Goal: Complete application form: Complete application form

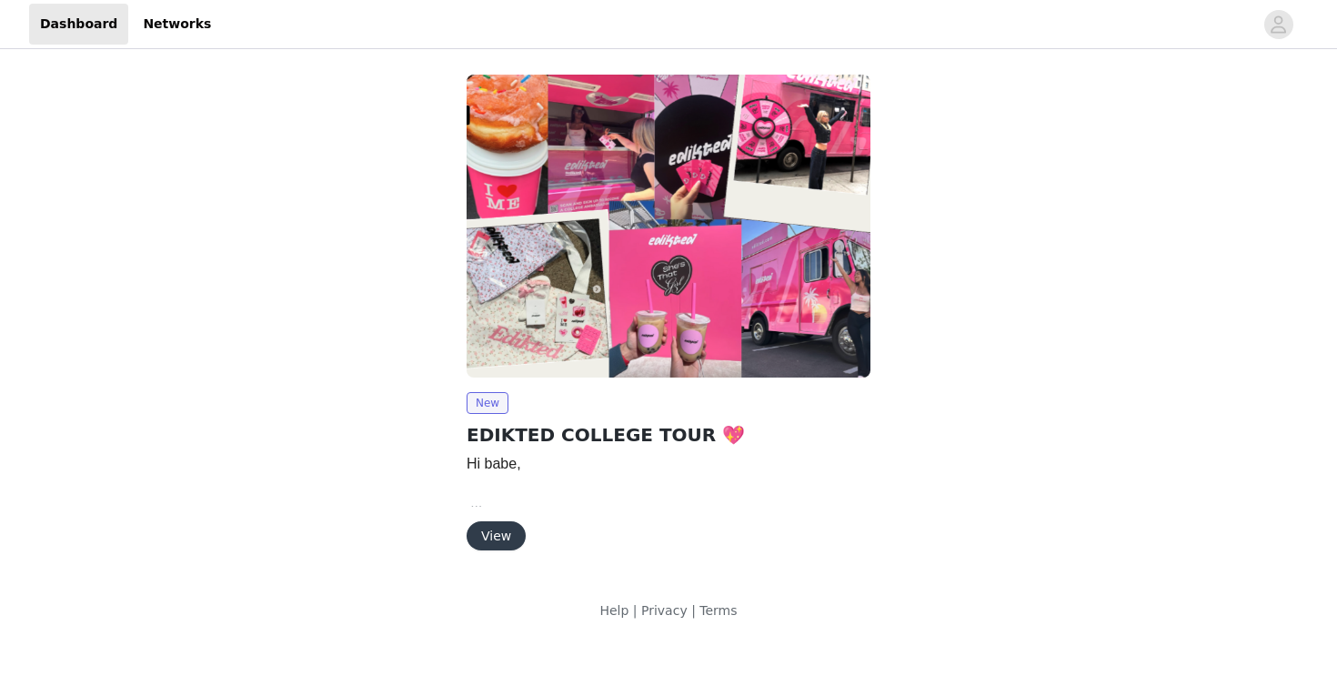
click at [498, 538] on button "View" at bounding box center [496, 535] width 59 height 29
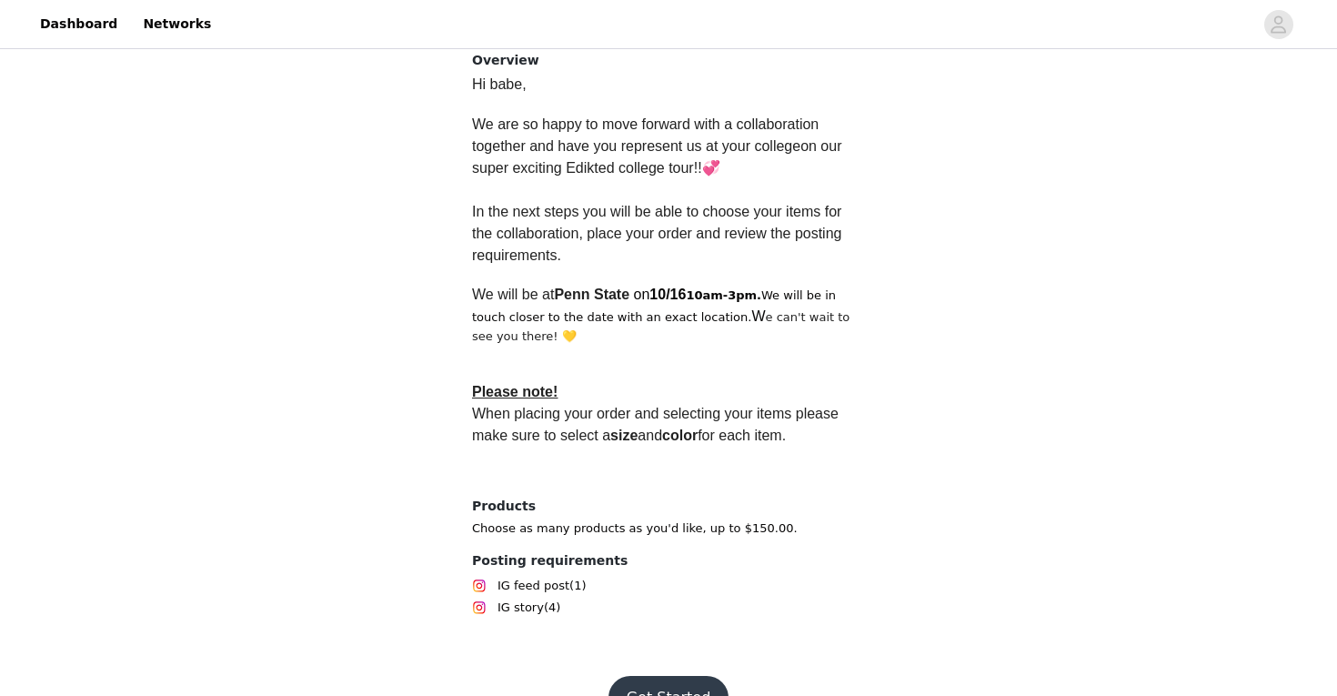
scroll to position [511, 0]
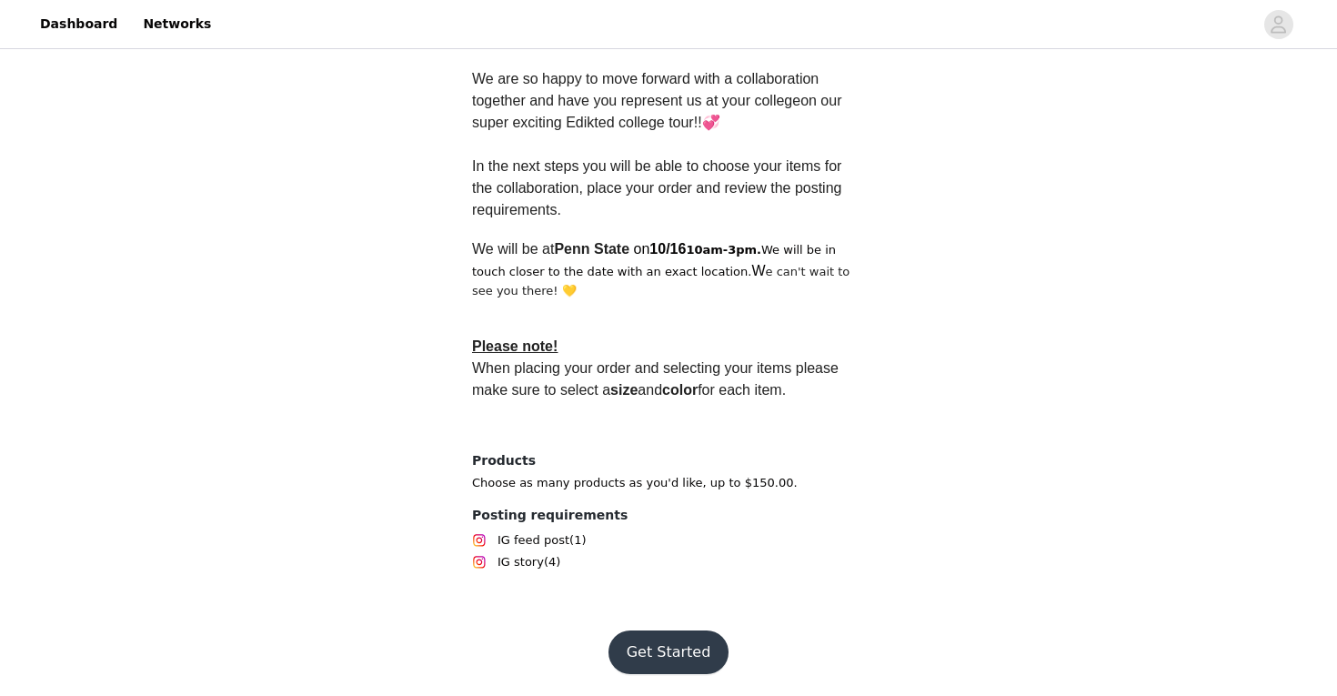
click at [635, 638] on button "Get Started" at bounding box center [668, 652] width 121 height 44
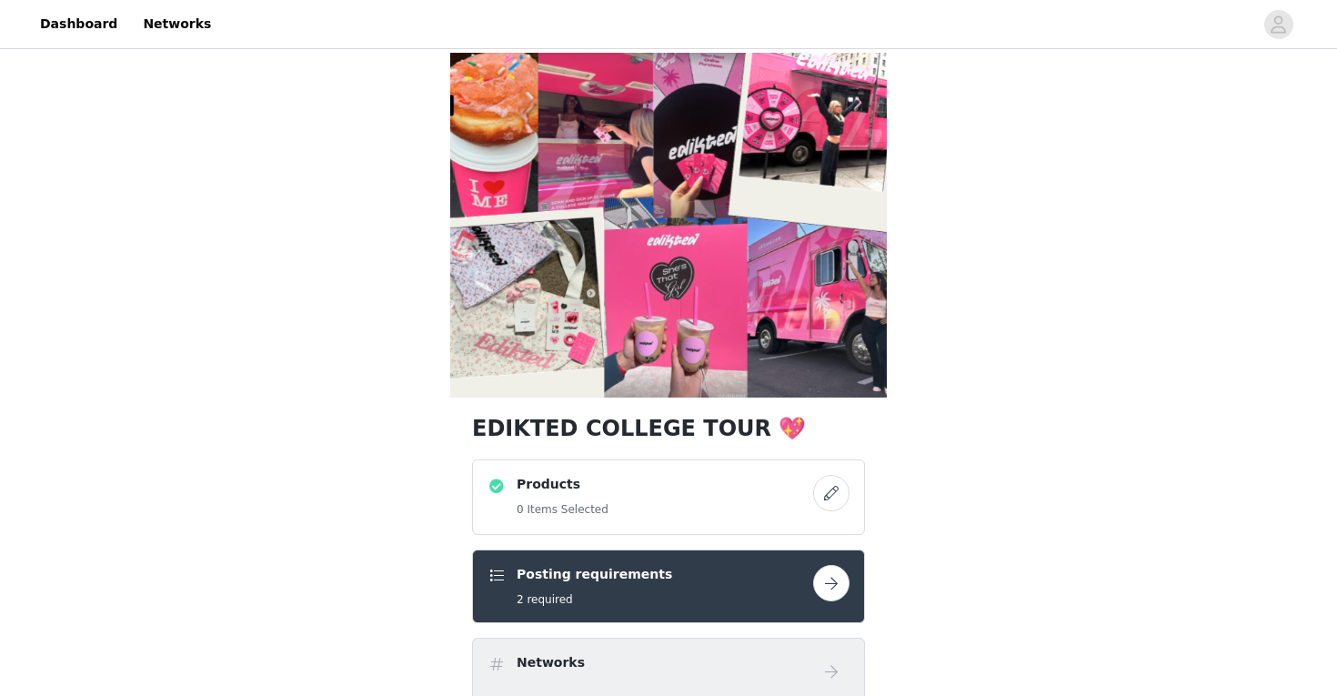
click at [757, 496] on div "Products 0 Items Selected" at bounding box center [651, 497] width 326 height 45
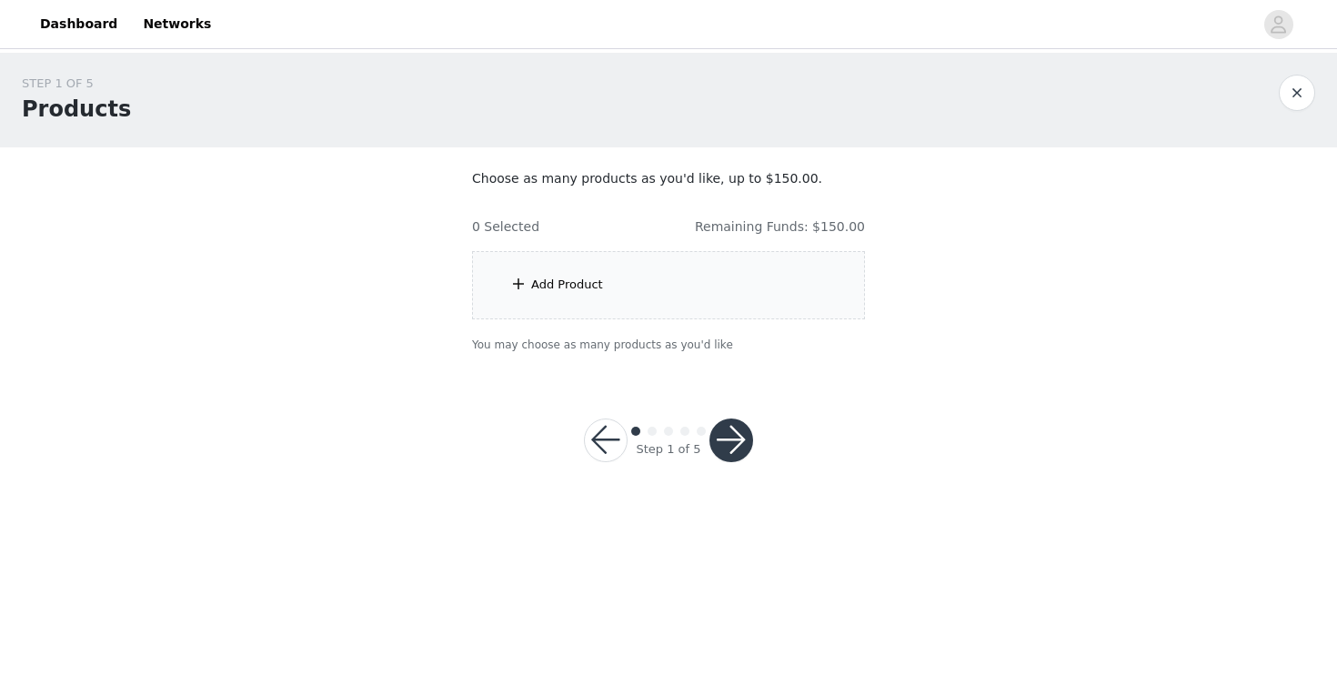
click at [558, 280] on div "Add Product" at bounding box center [567, 285] width 72 height 18
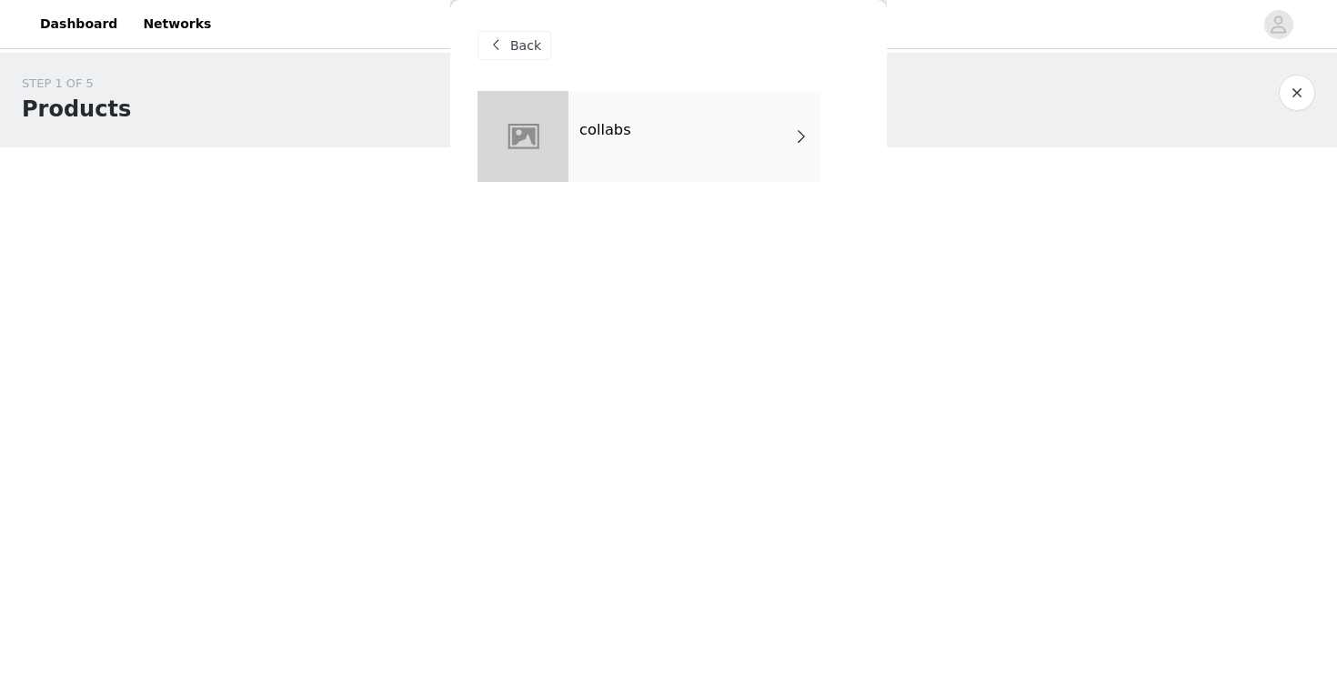
click at [691, 161] on div "collabs" at bounding box center [694, 136] width 253 height 91
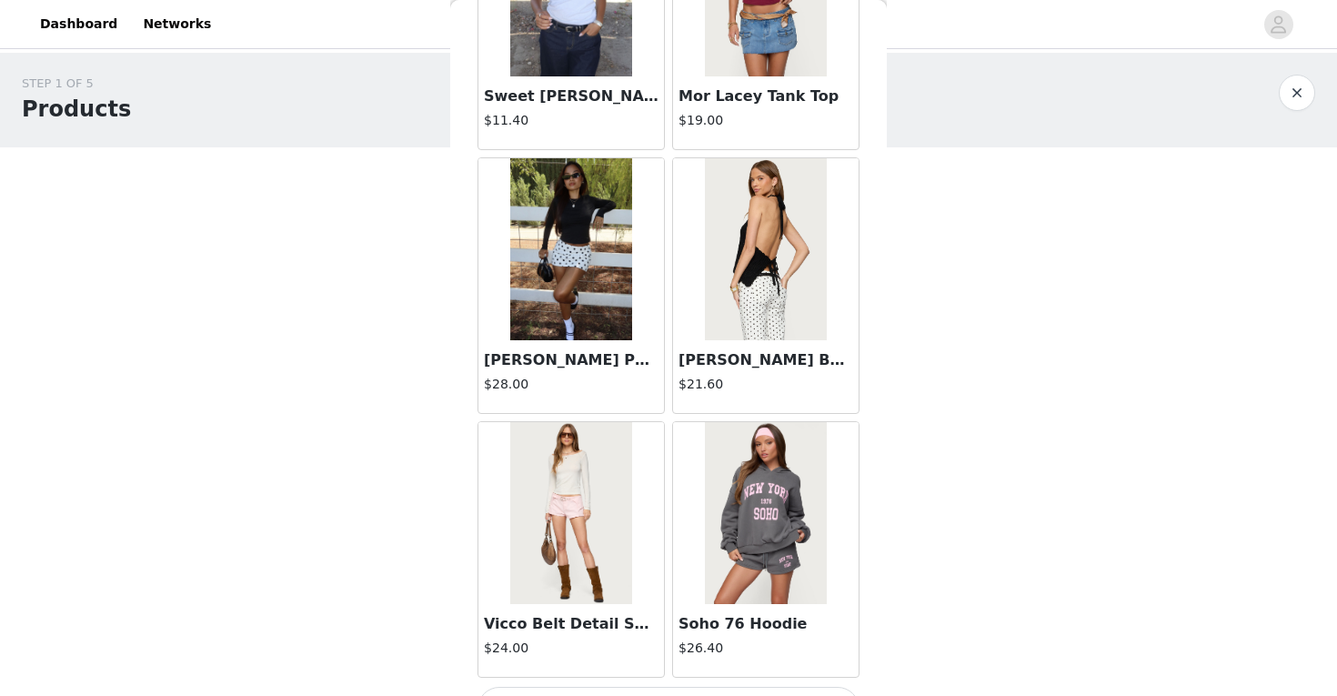
scroll to position [2087, 0]
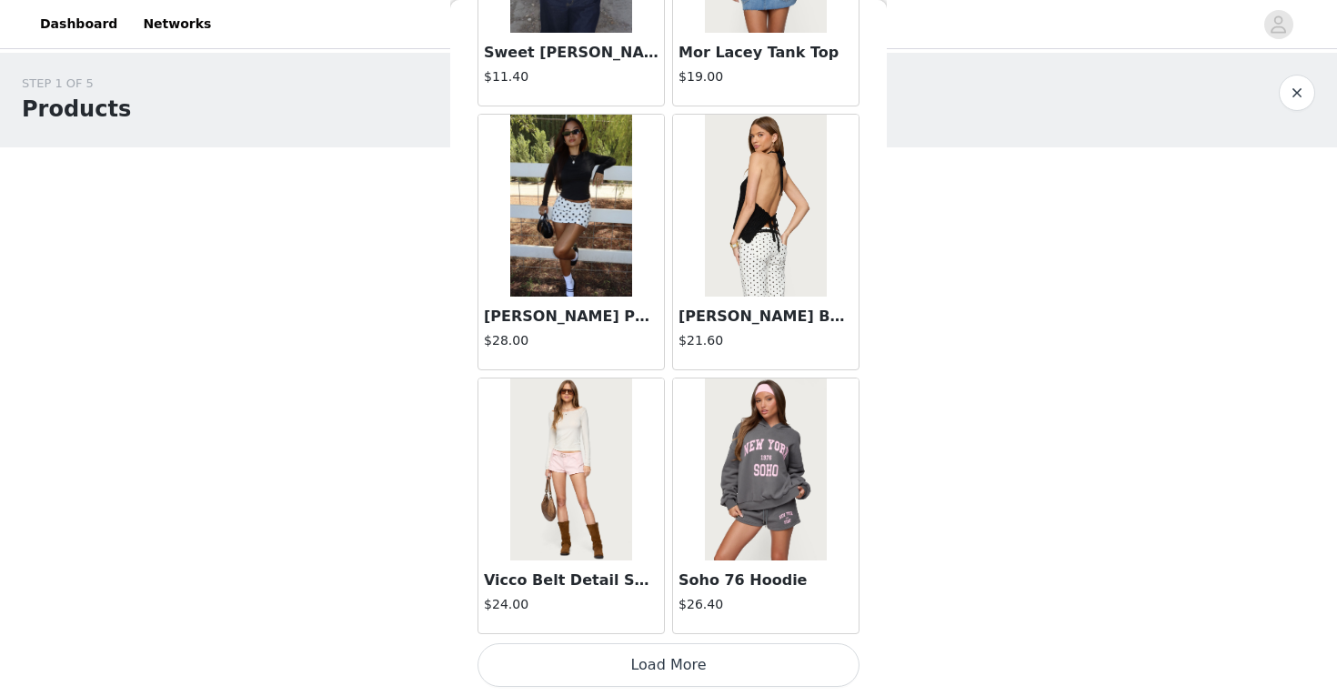
click at [677, 660] on button "Load More" at bounding box center [668, 665] width 382 height 44
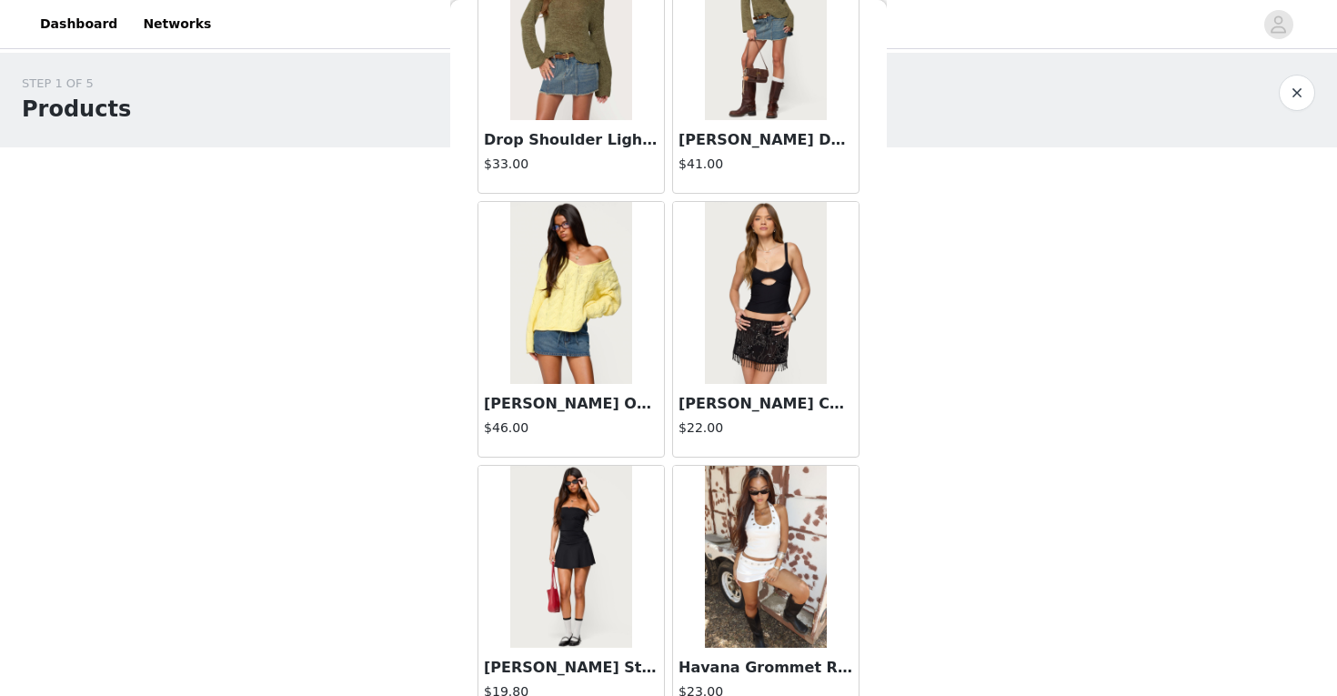
scroll to position [4725, 0]
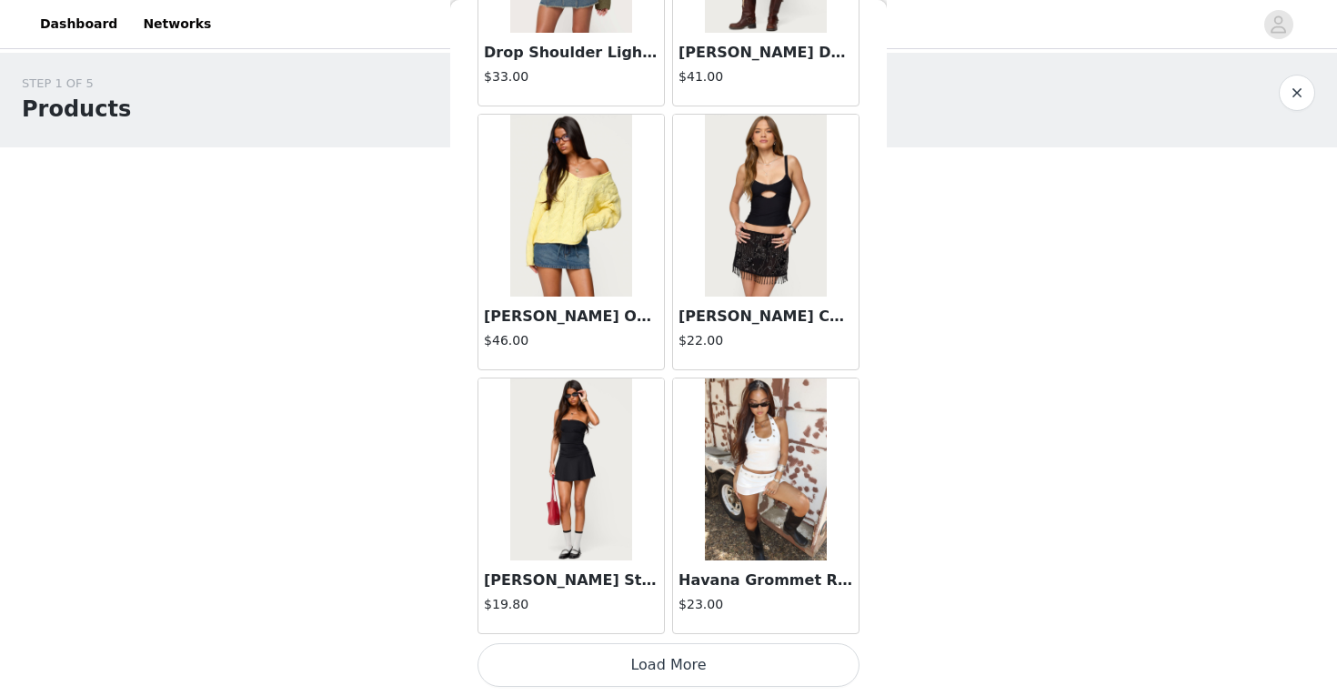
click at [694, 658] on button "Load More" at bounding box center [668, 665] width 382 height 44
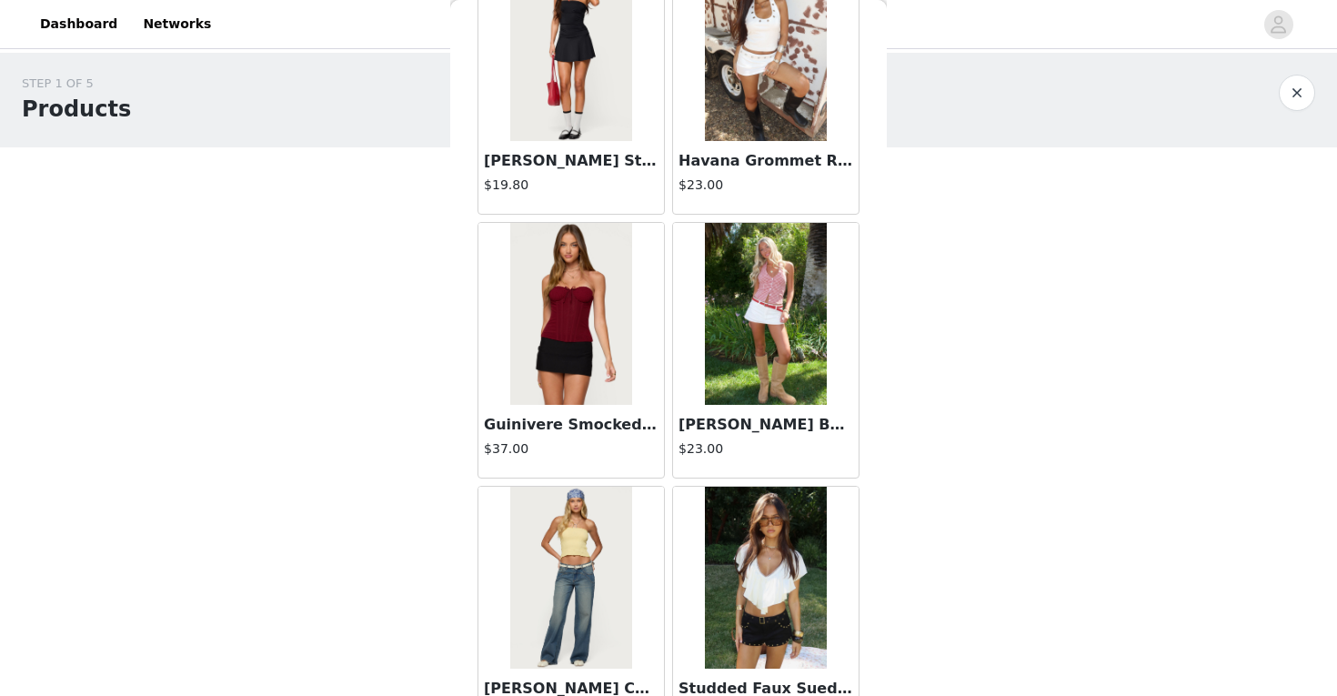
scroll to position [5946, 0]
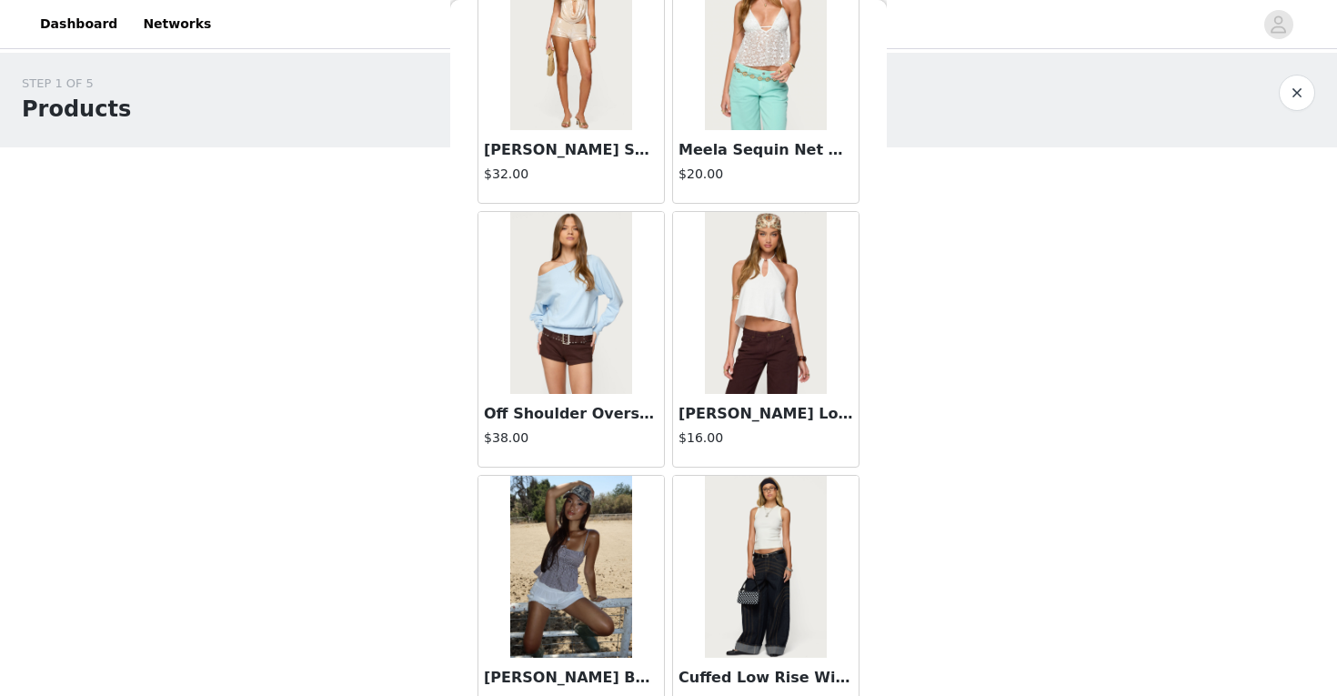
click at [591, 347] on img at bounding box center [570, 303] width 121 height 182
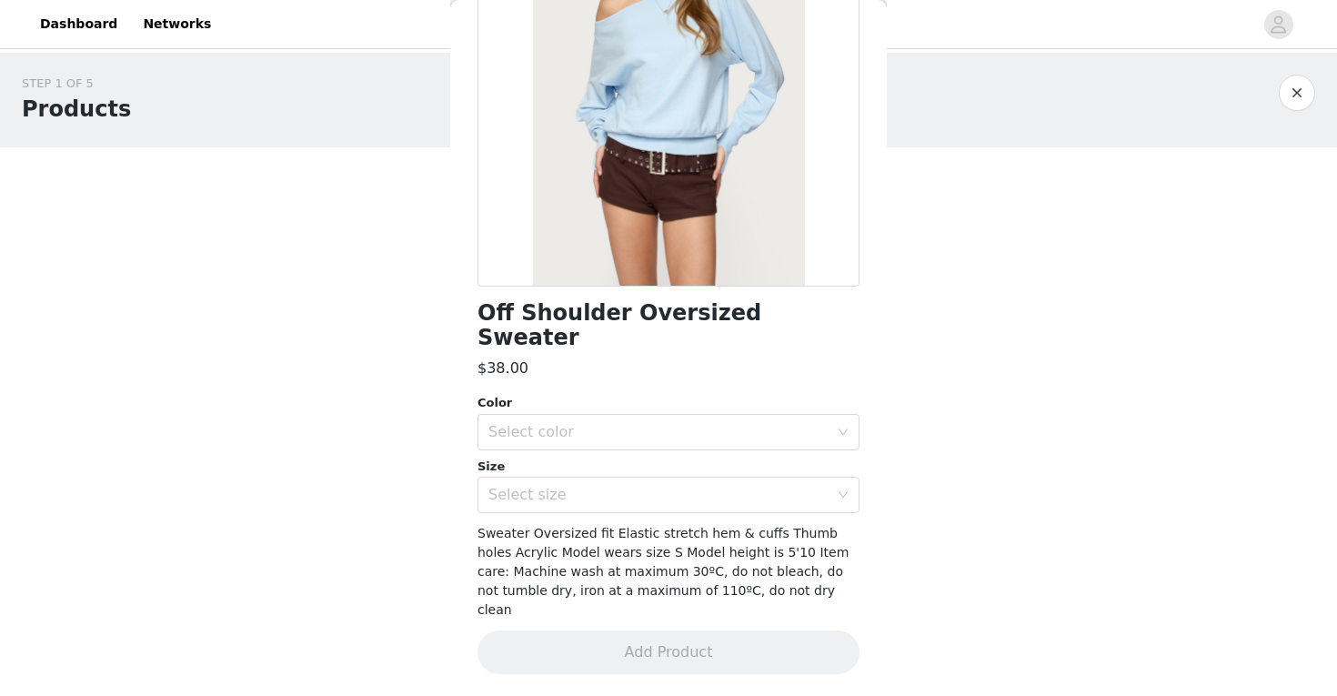
scroll to position [170, 0]
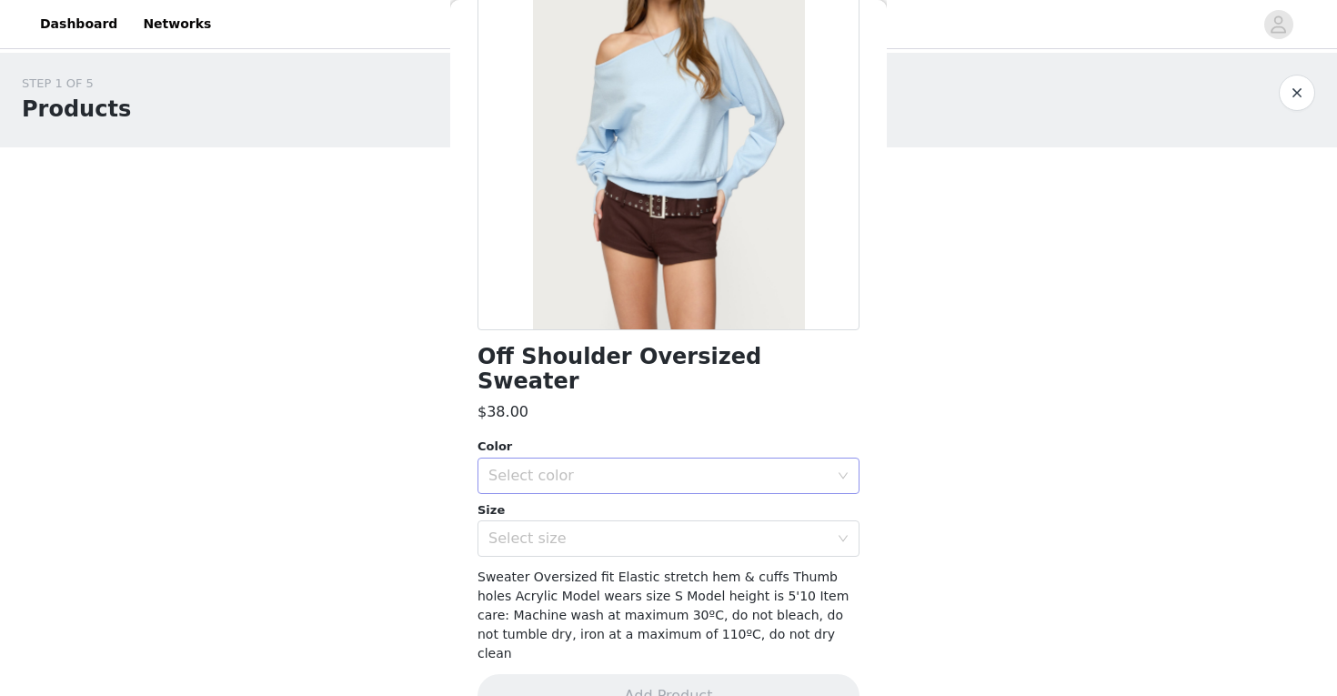
click at [628, 467] on div "Select color" at bounding box center [658, 476] width 340 height 18
click at [625, 493] on li "LIGHT BLUE" at bounding box center [668, 491] width 382 height 29
click at [625, 528] on div "Select size" at bounding box center [662, 538] width 348 height 35
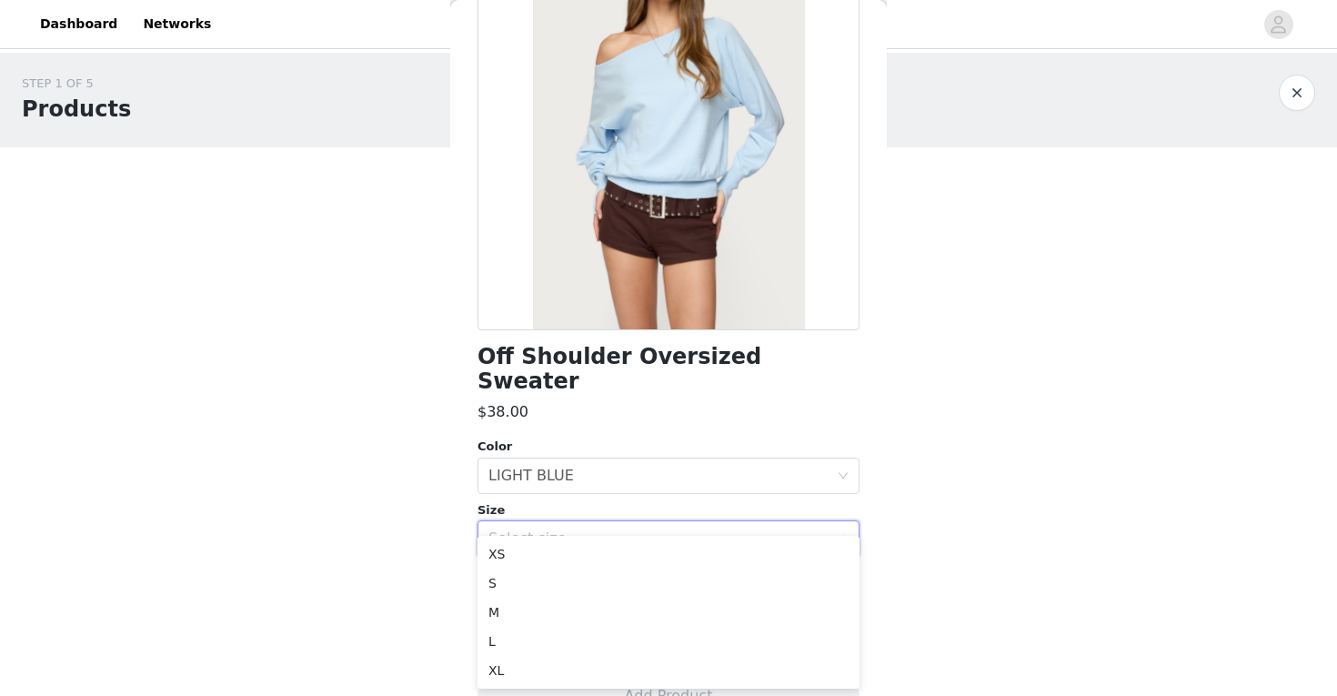
click at [691, 362] on h1 "Off Shoulder Oversized Sweater" at bounding box center [668, 369] width 382 height 49
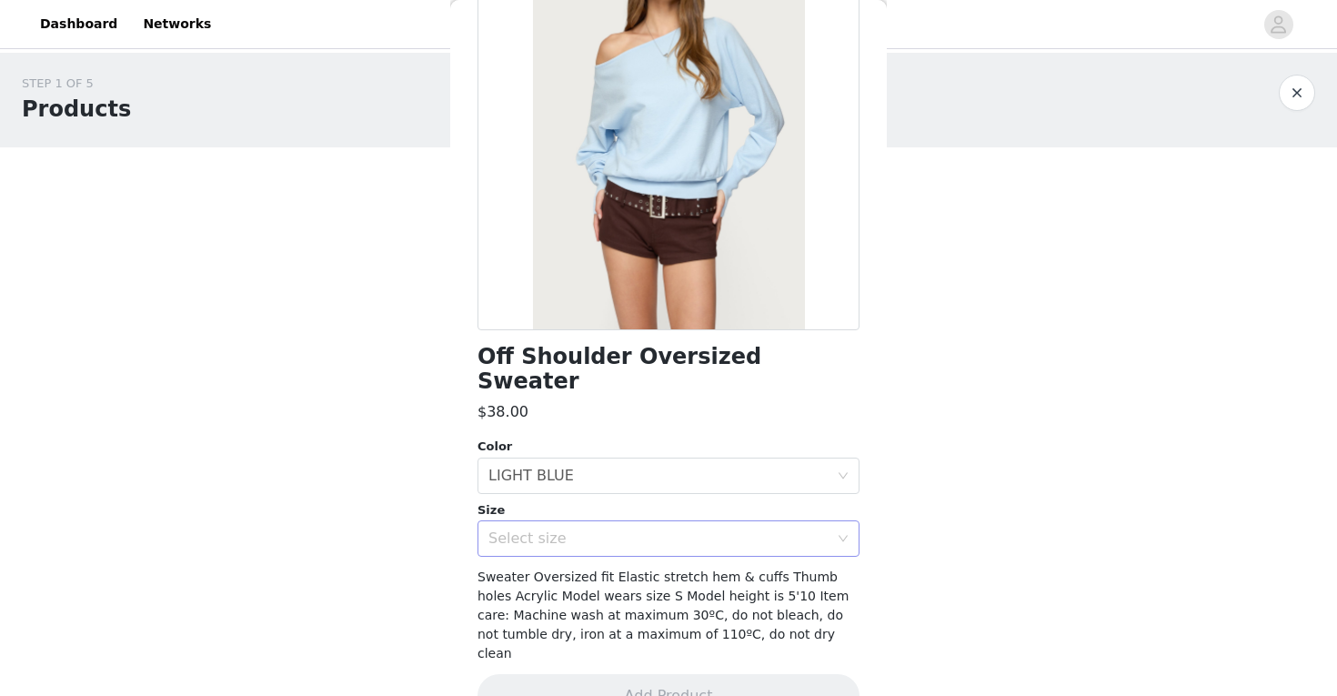
click at [660, 529] on div "Select size" at bounding box center [658, 538] width 340 height 18
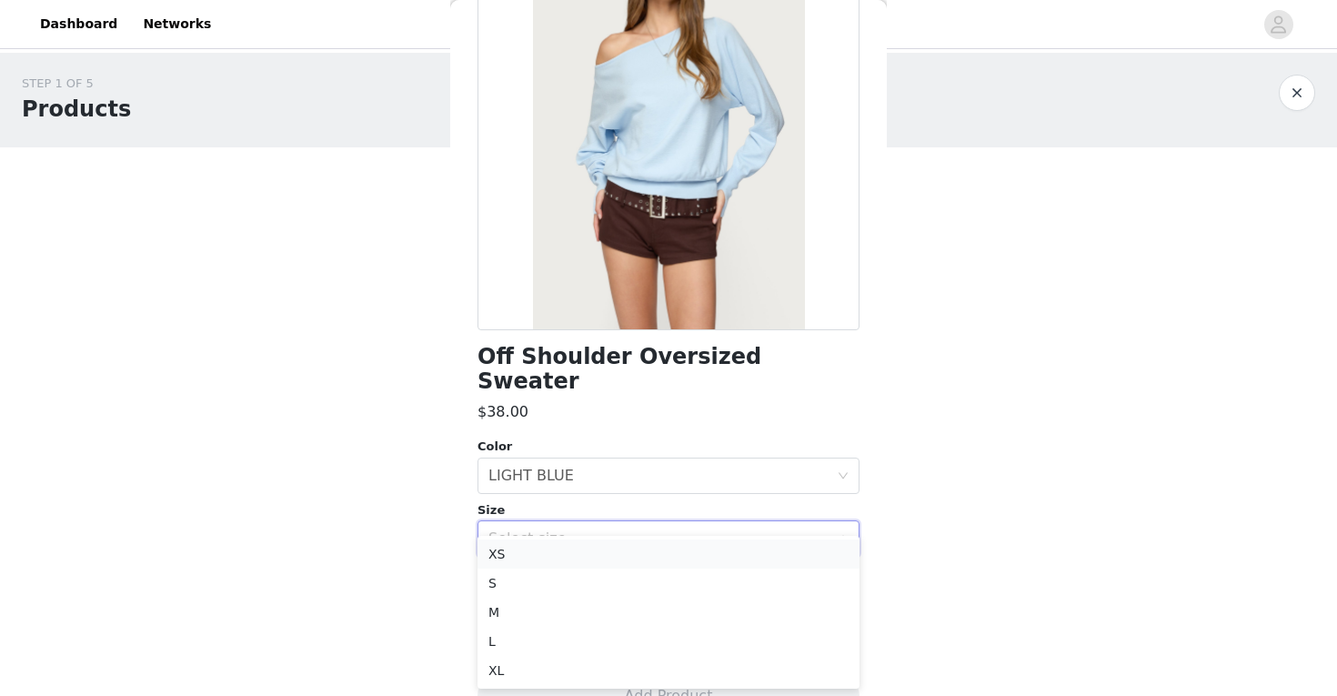
click at [635, 558] on li "XS" at bounding box center [668, 553] width 382 height 29
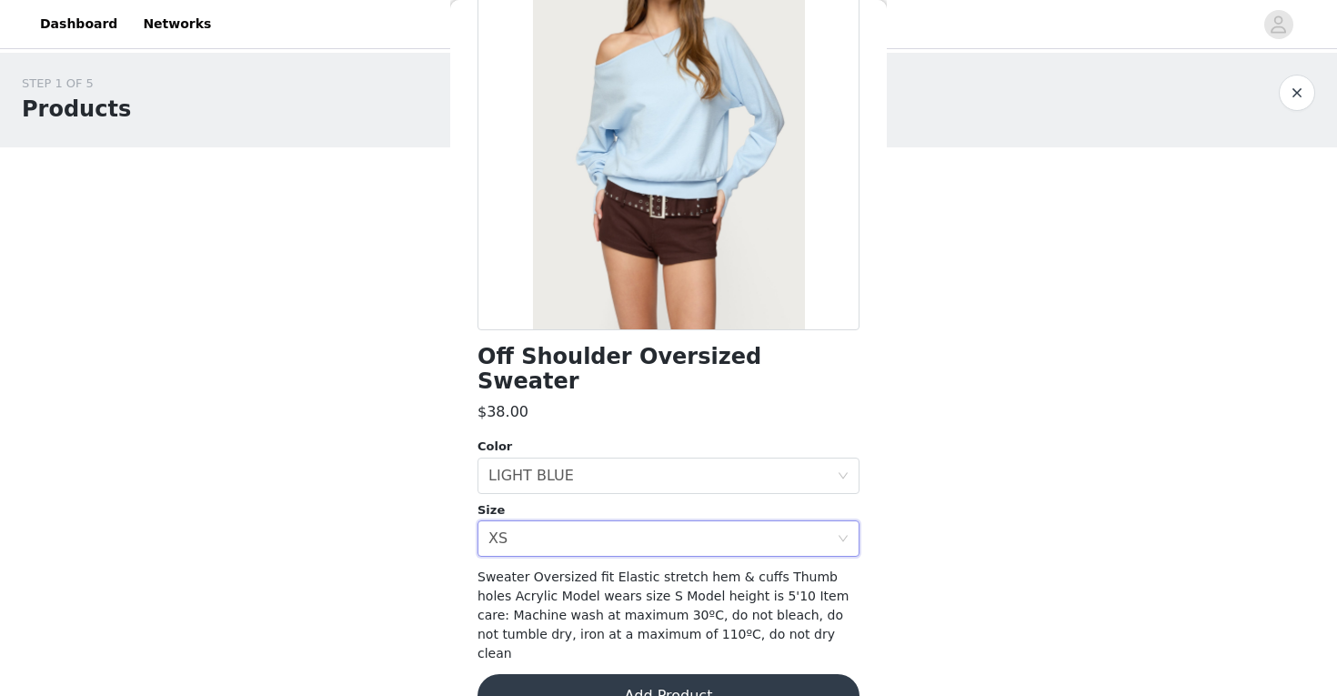
click at [651, 674] on button "Add Product" at bounding box center [668, 696] width 382 height 44
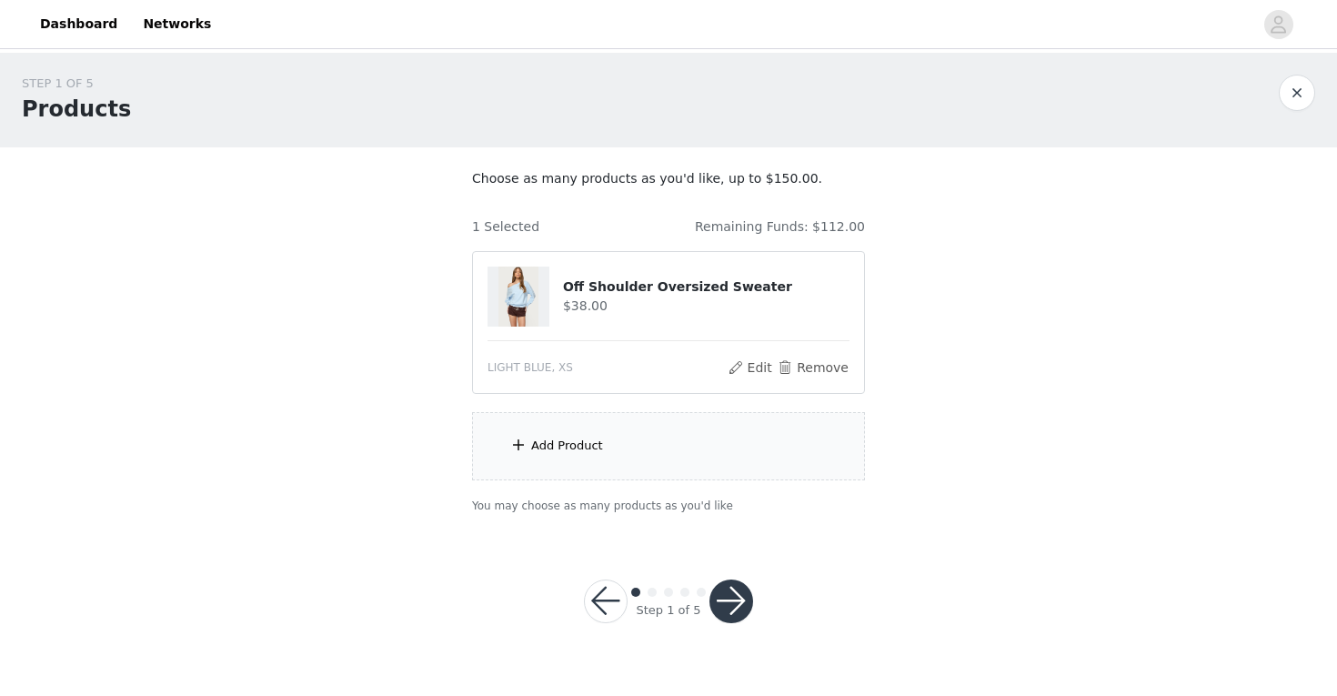
click at [648, 441] on div "Add Product" at bounding box center [668, 446] width 393 height 68
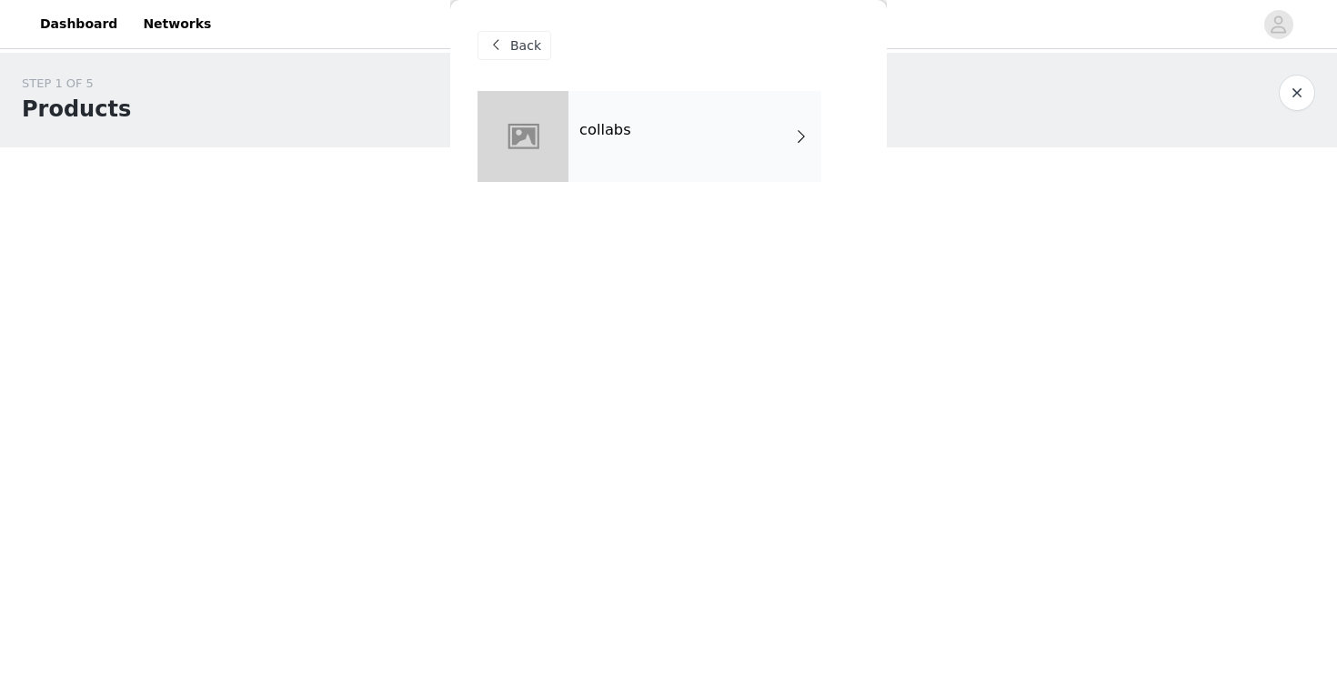
click at [753, 122] on div "collabs" at bounding box center [694, 136] width 253 height 91
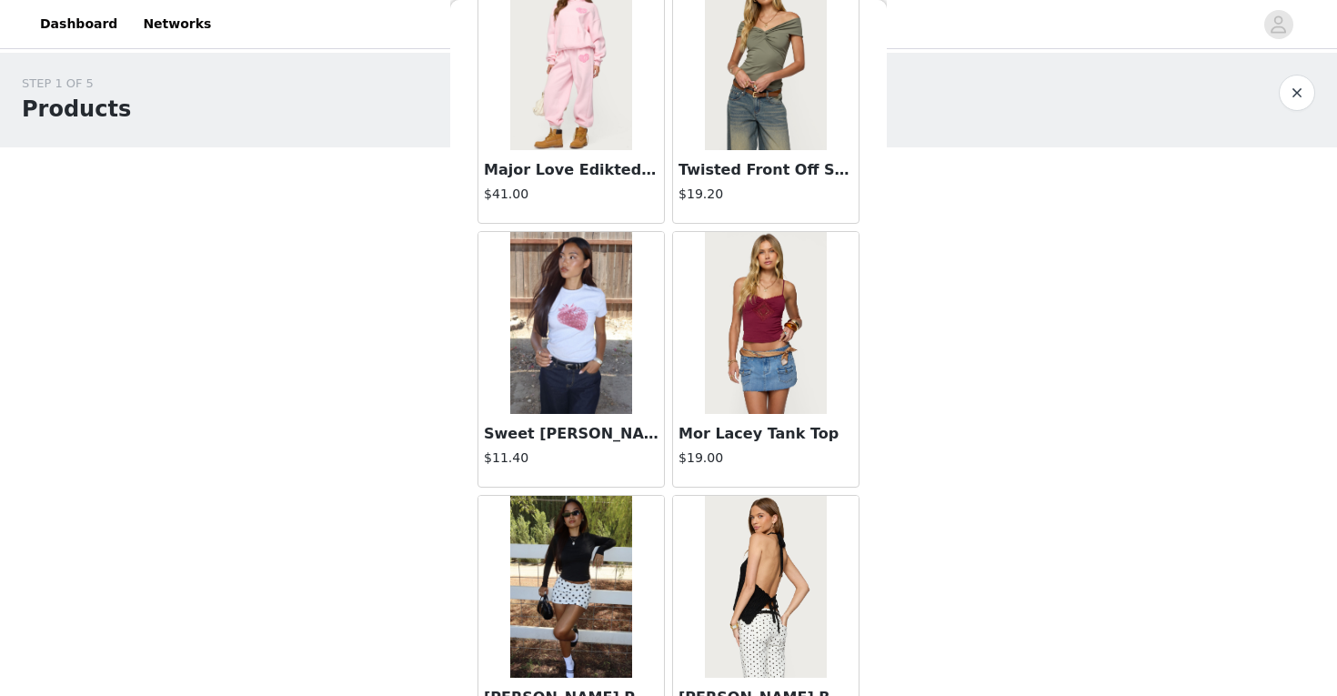
scroll to position [2087, 0]
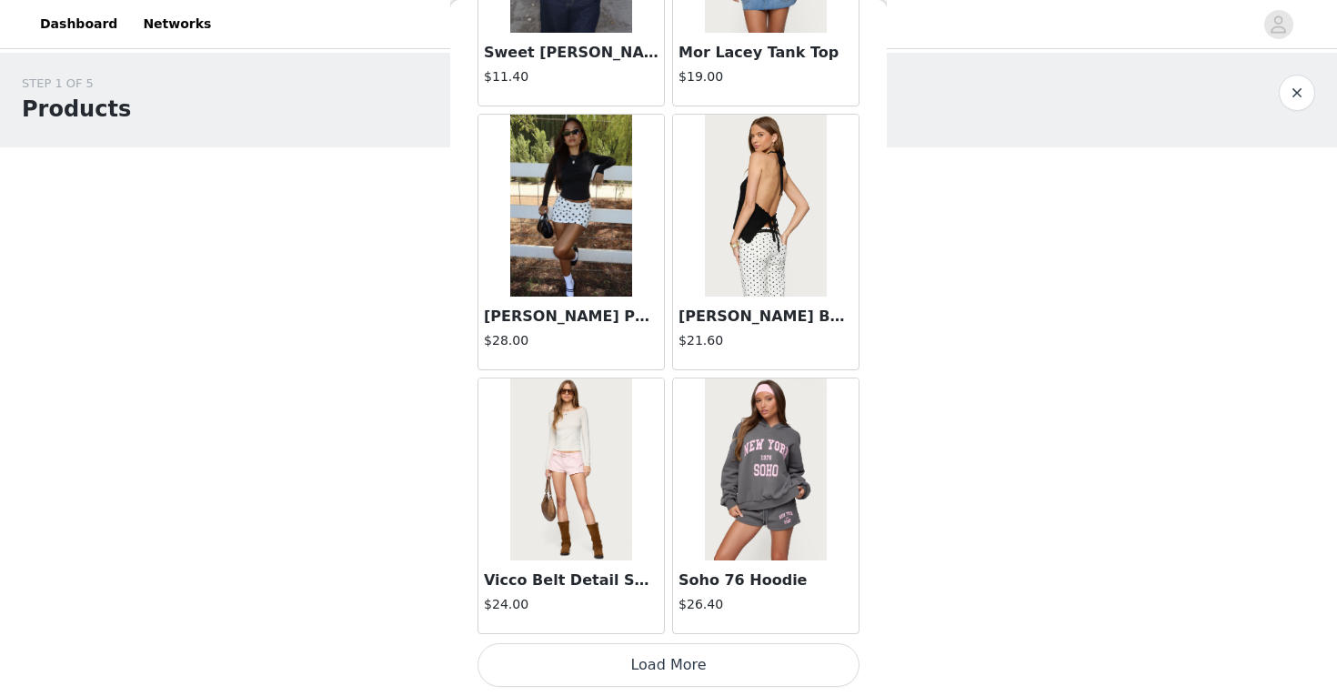
click at [643, 665] on button "Load More" at bounding box center [668, 665] width 382 height 44
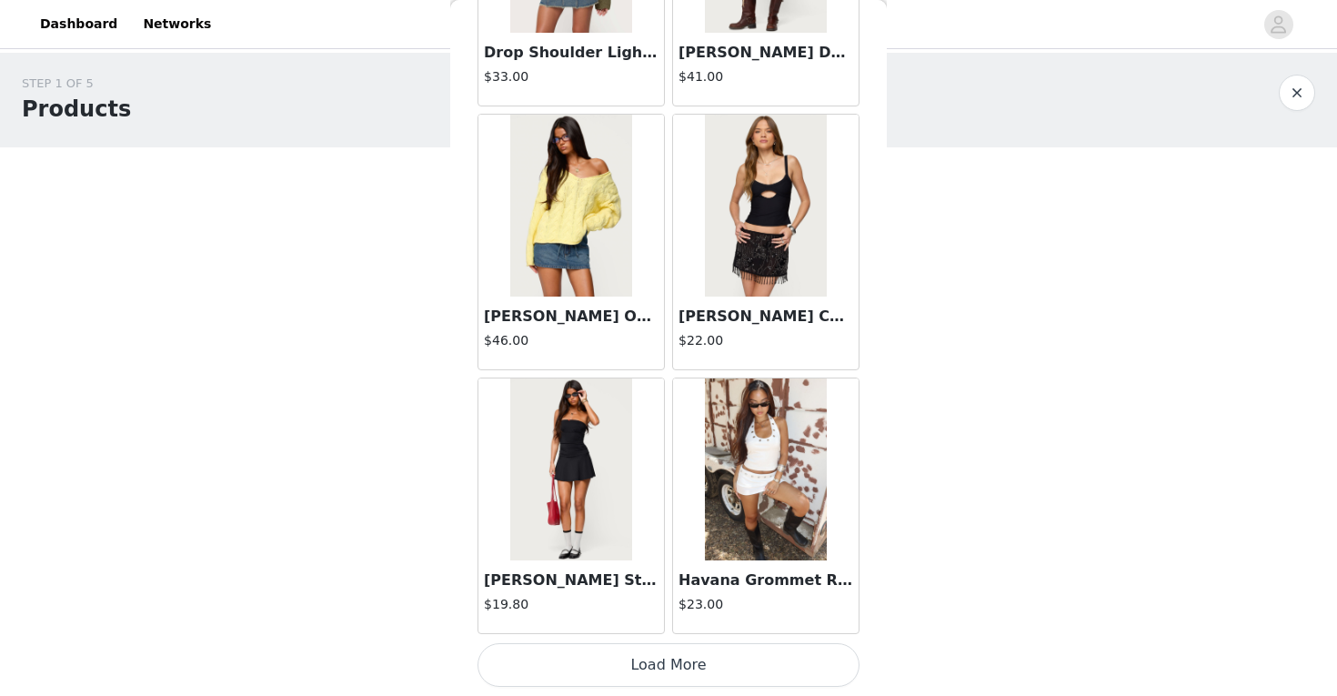
scroll to position [3374, 0]
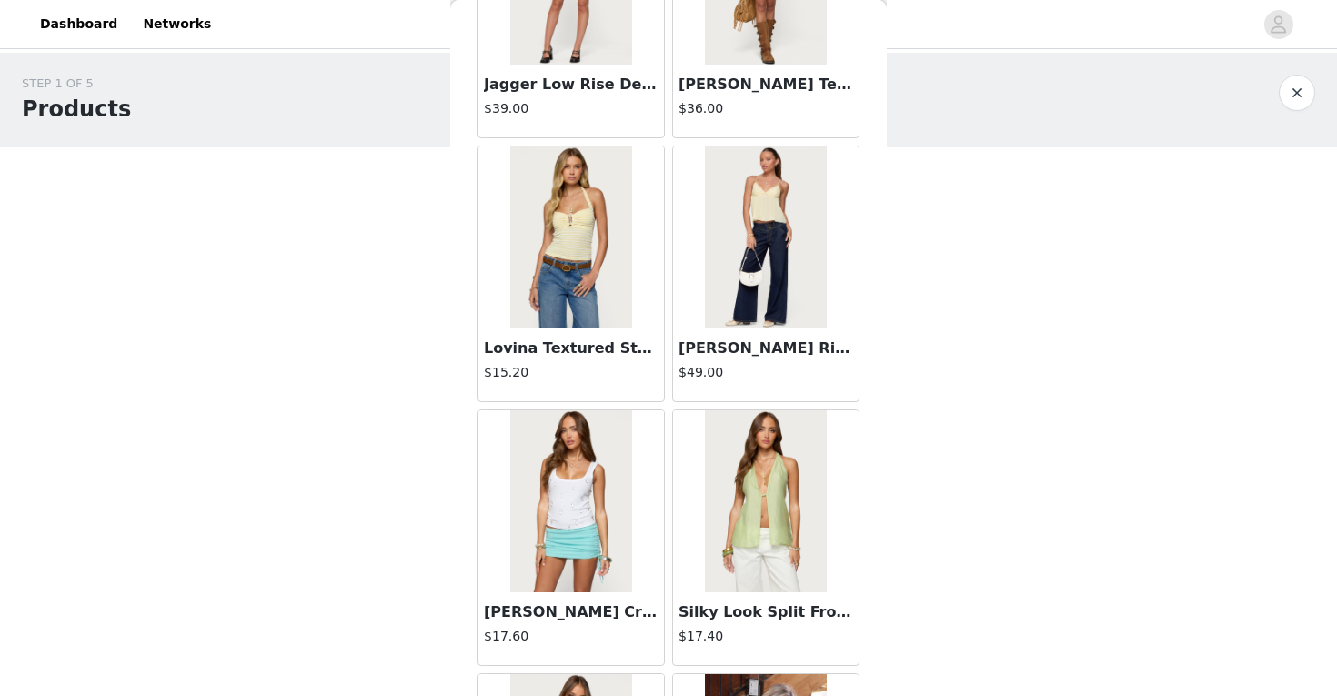
click at [777, 192] on img at bounding box center [765, 237] width 121 height 182
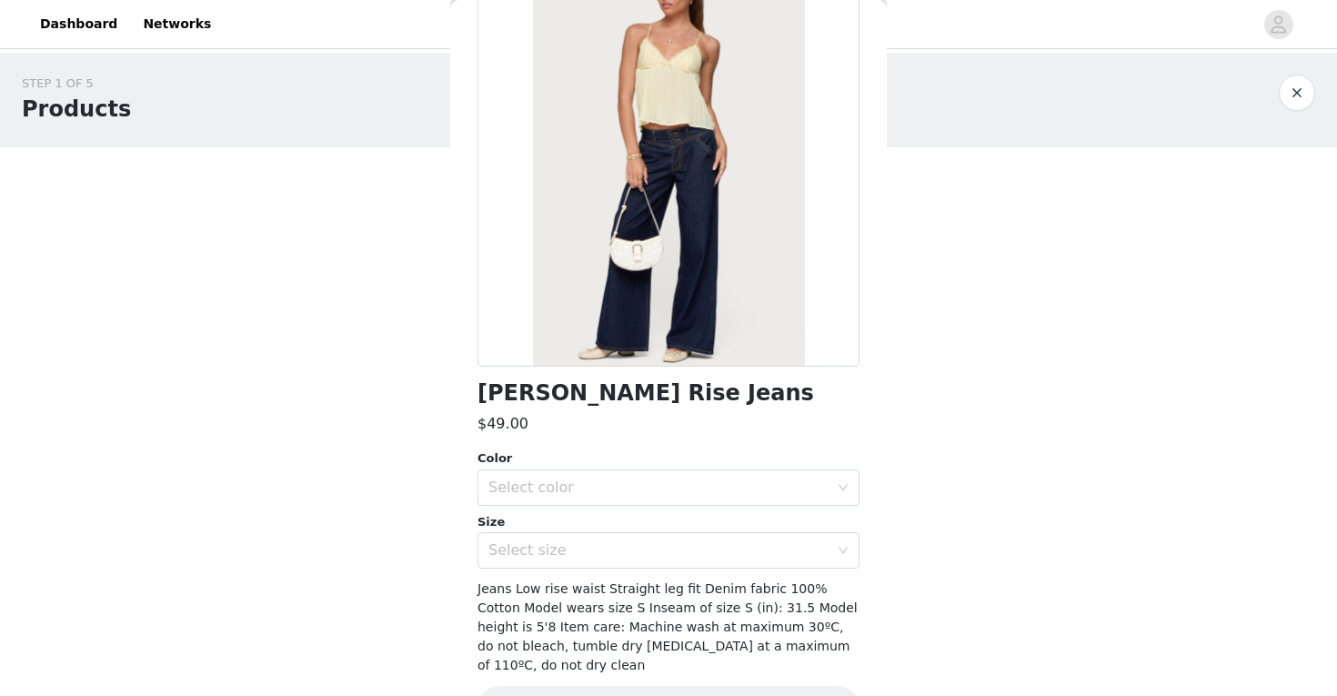
scroll to position [141, 0]
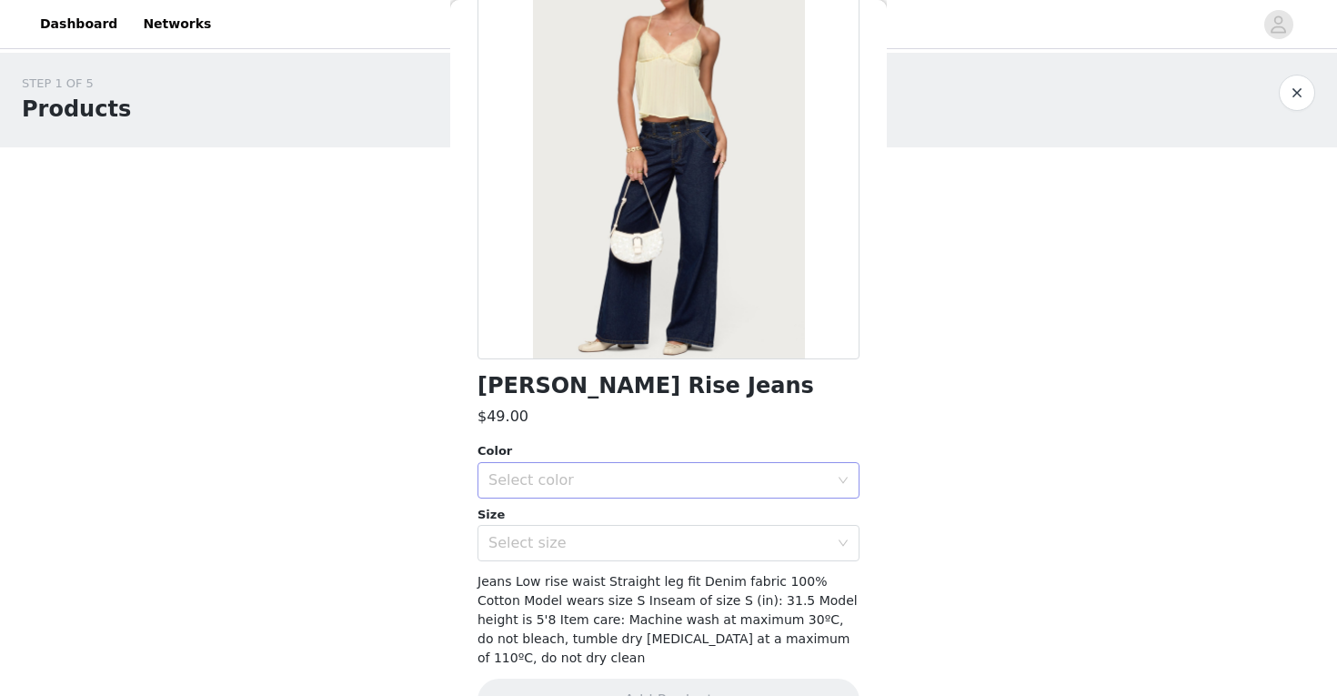
click at [688, 473] on div "Select color" at bounding box center [658, 480] width 340 height 18
click at [657, 521] on li "BLUE" at bounding box center [668, 520] width 382 height 29
click at [657, 541] on div "Select size" at bounding box center [658, 543] width 340 height 18
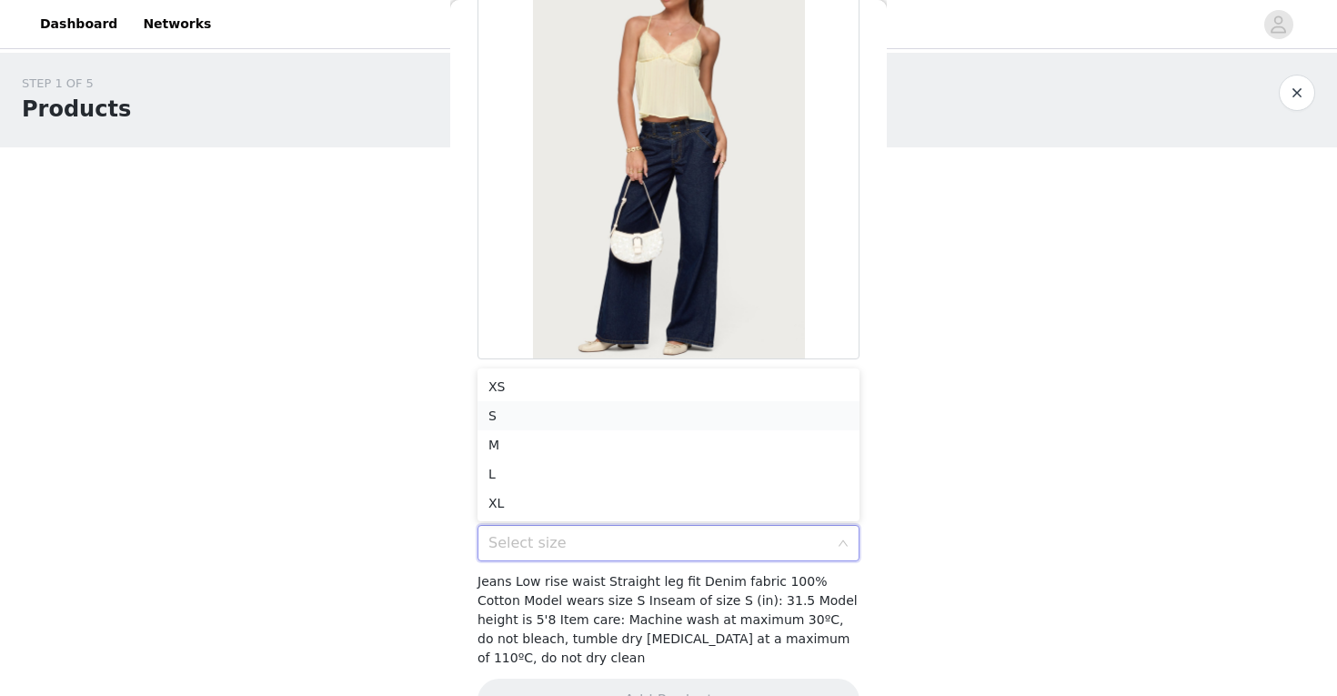
click at [634, 405] on li "S" at bounding box center [668, 415] width 382 height 29
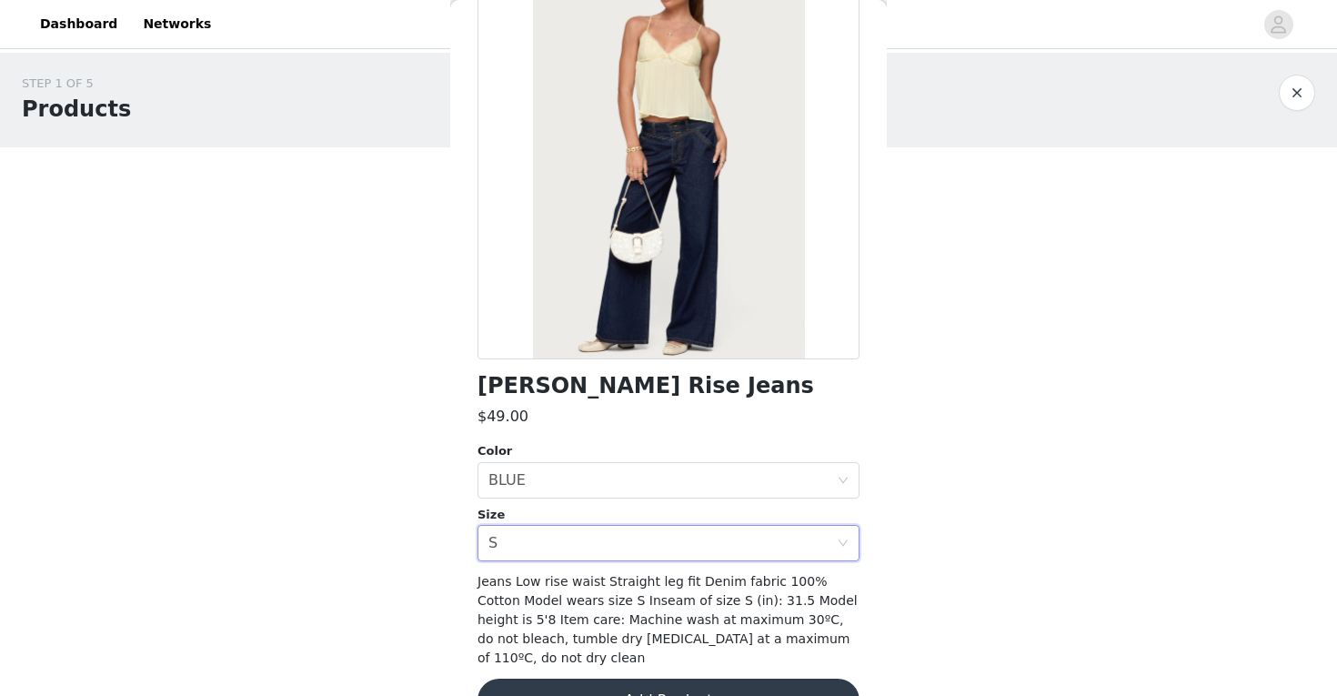
scroll to position [170, 0]
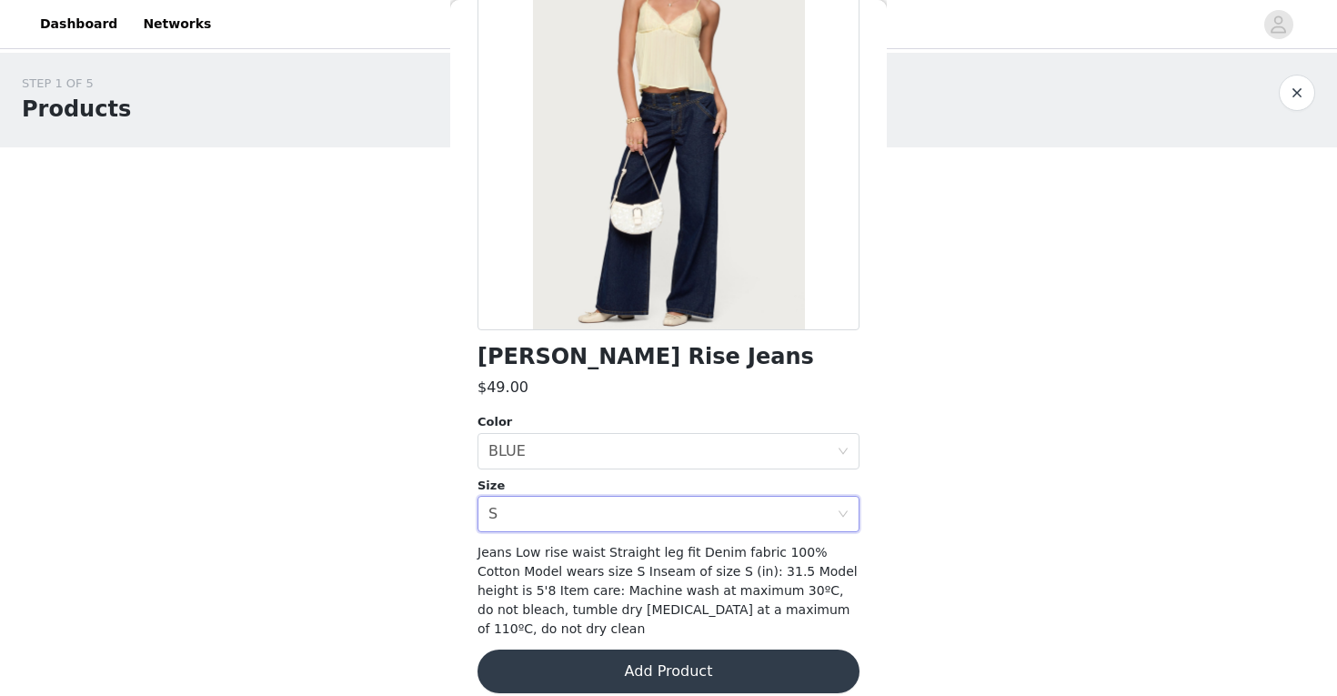
click at [619, 662] on button "Add Product" at bounding box center [668, 671] width 382 height 44
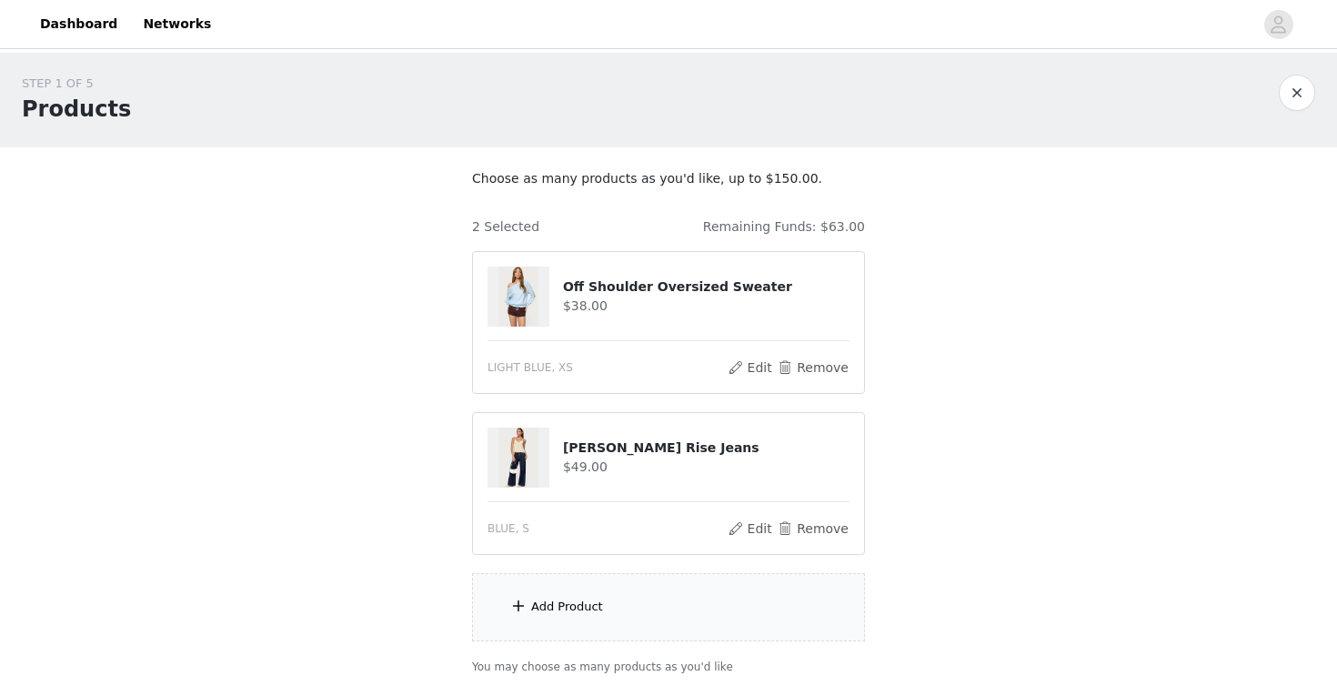
click at [564, 607] on div "Add Product" at bounding box center [567, 607] width 72 height 18
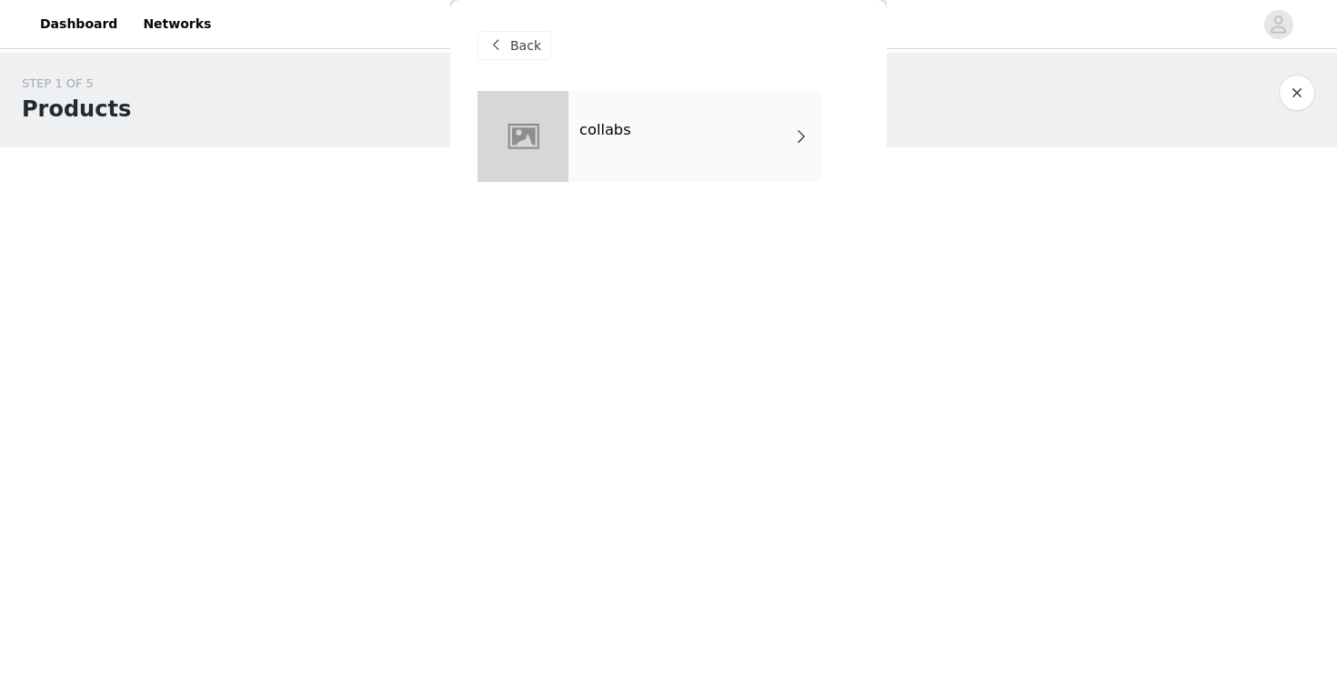
click at [702, 133] on div "collabs" at bounding box center [694, 136] width 253 height 91
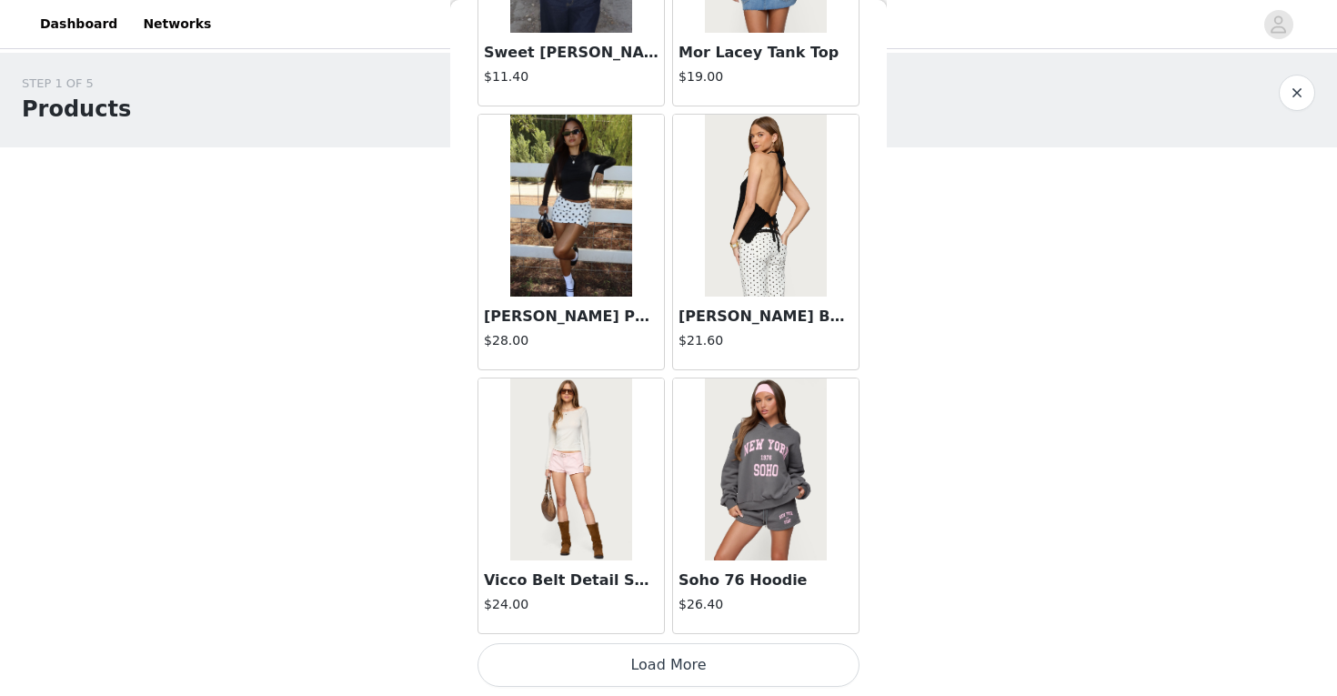
scroll to position [132, 0]
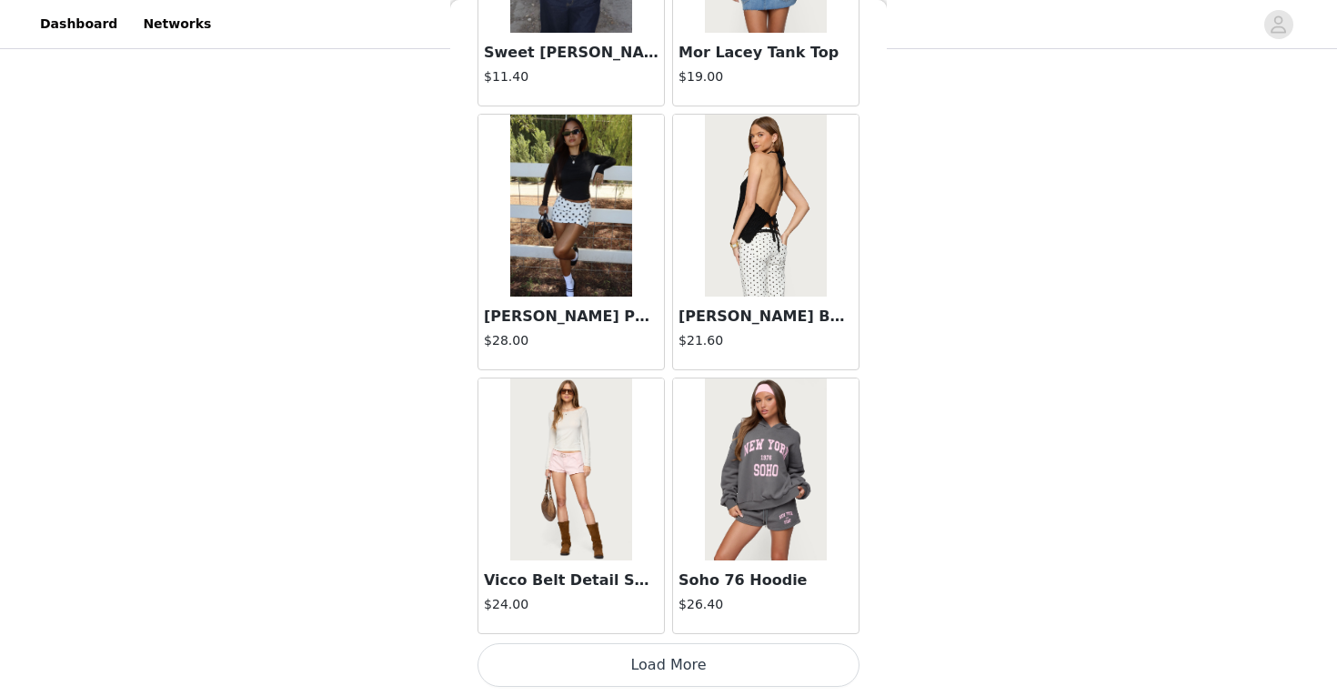
click at [647, 652] on button "Load More" at bounding box center [668, 665] width 382 height 44
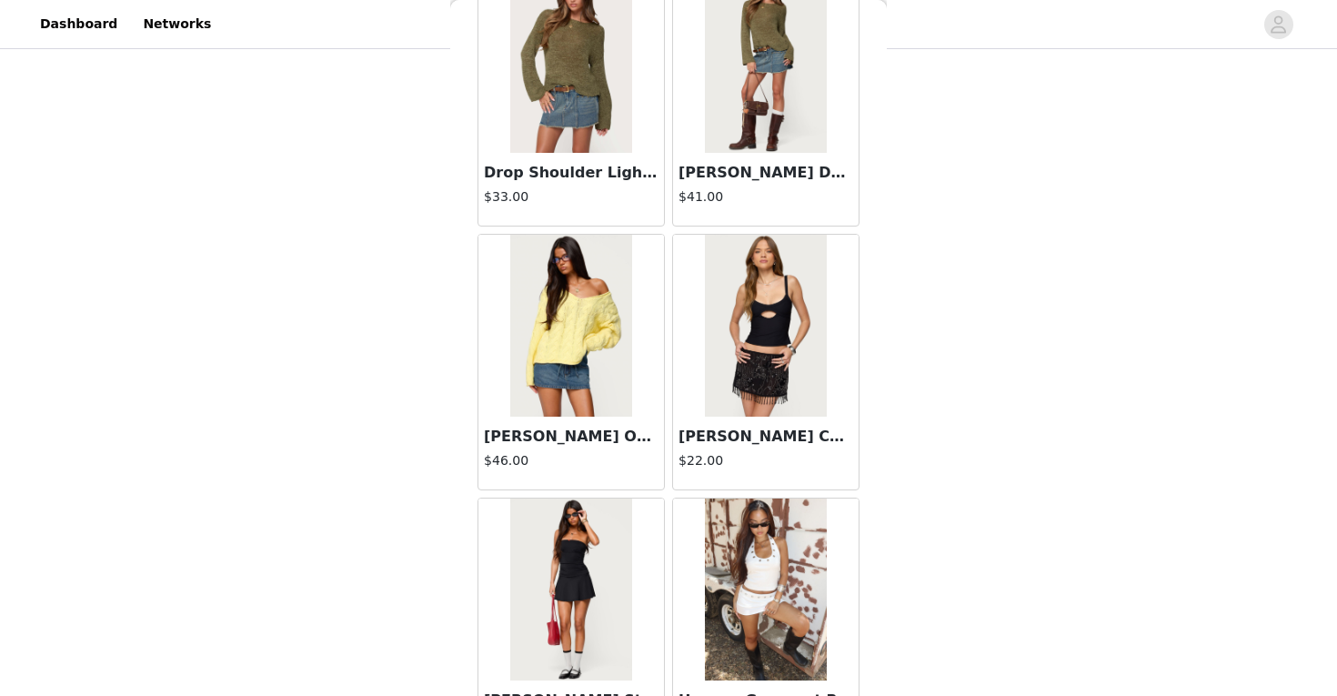
scroll to position [4725, 0]
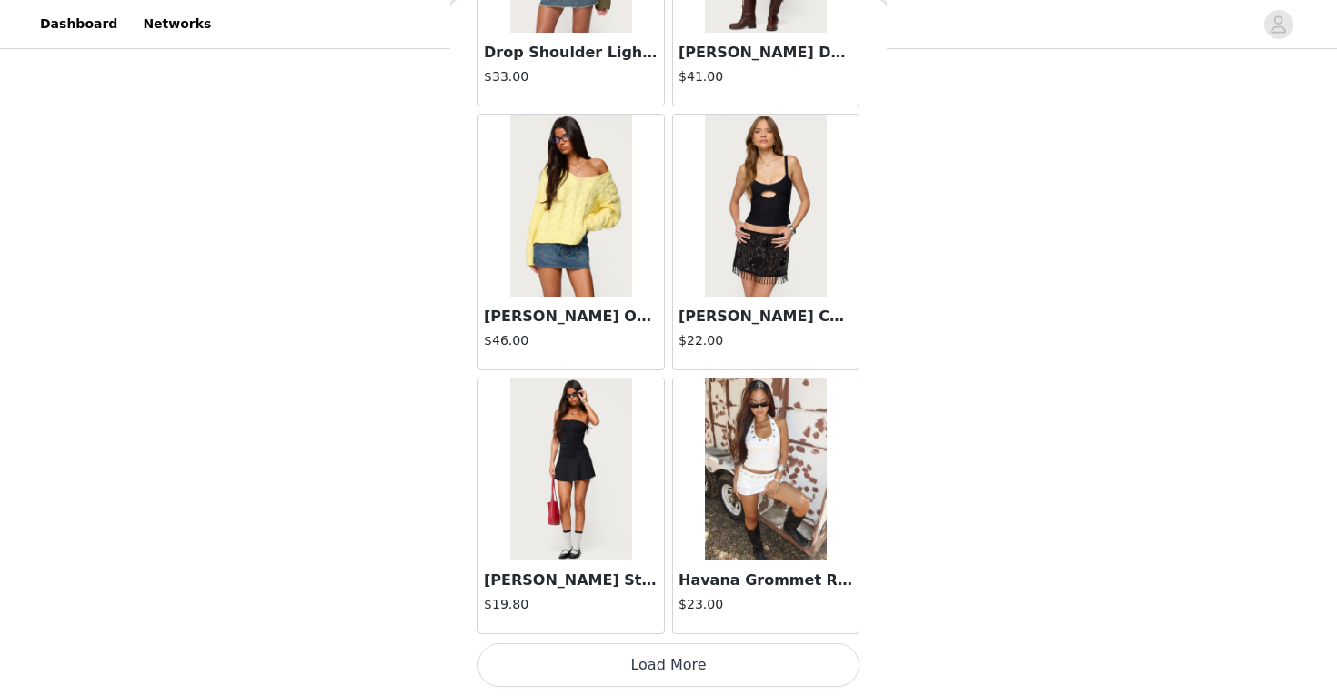
click at [692, 669] on button "Load More" at bounding box center [668, 665] width 382 height 44
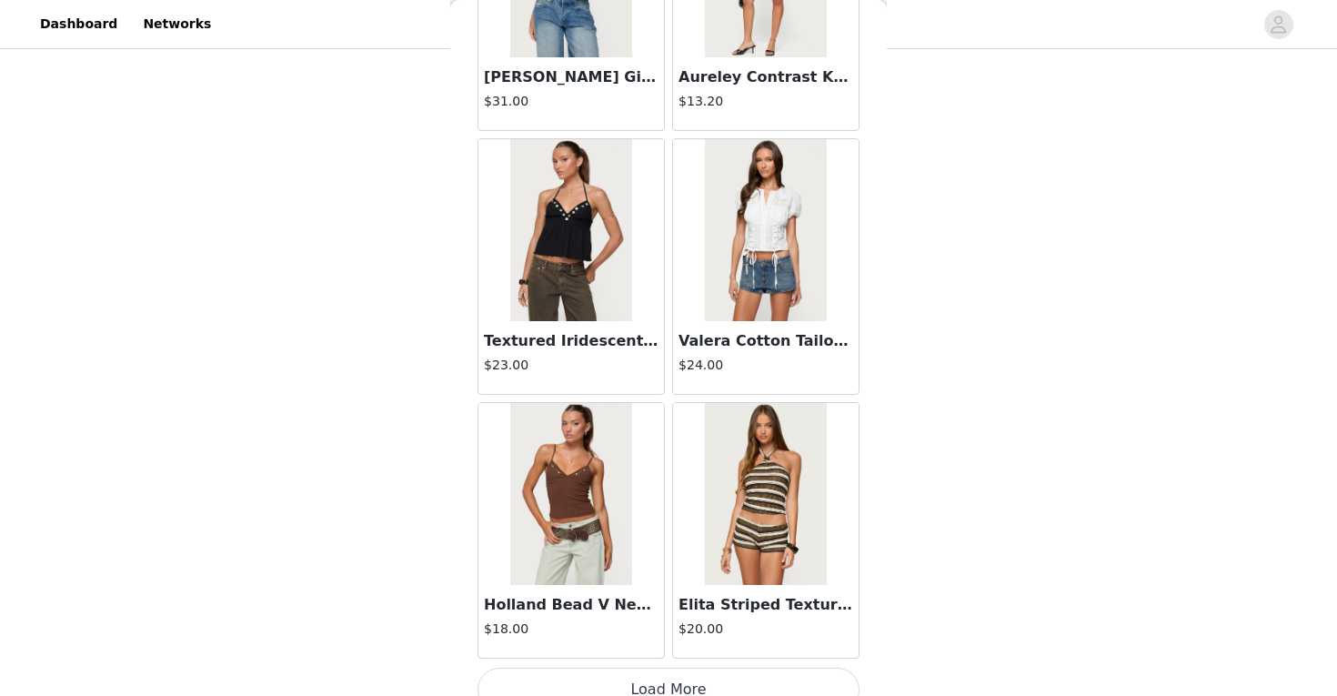
scroll to position [7363, 0]
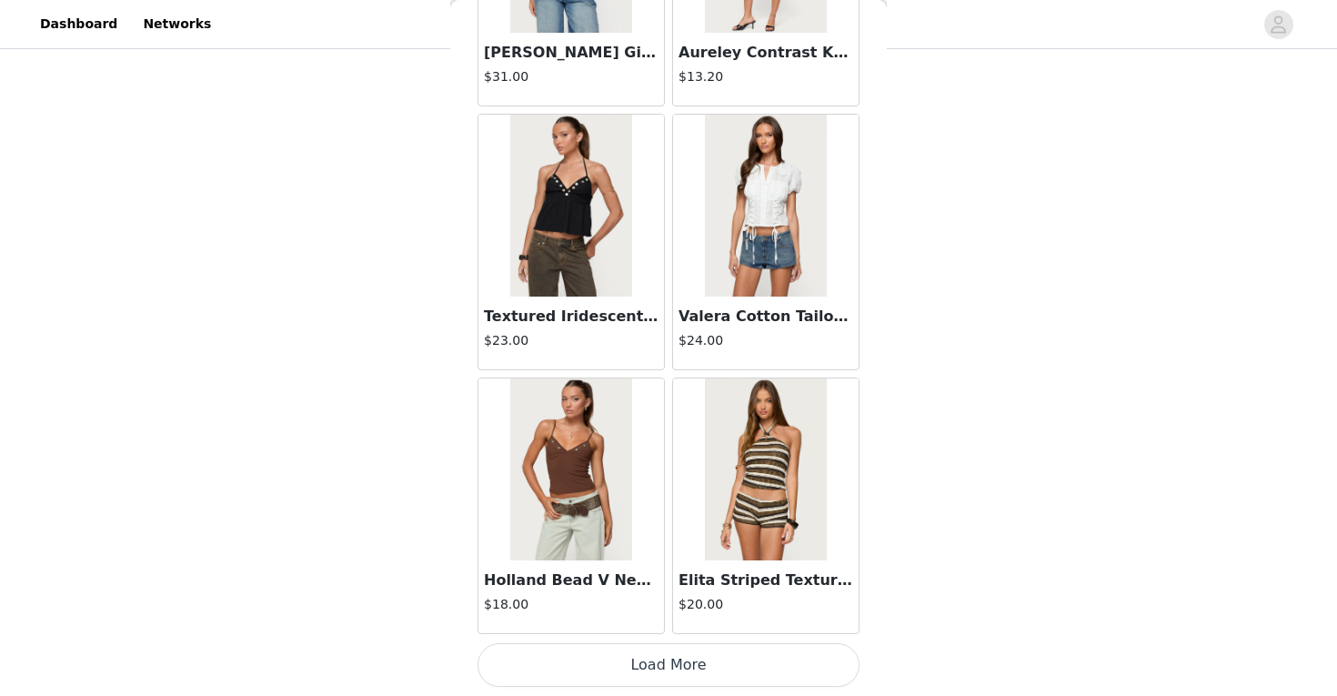
click at [663, 655] on button "Load More" at bounding box center [668, 665] width 382 height 44
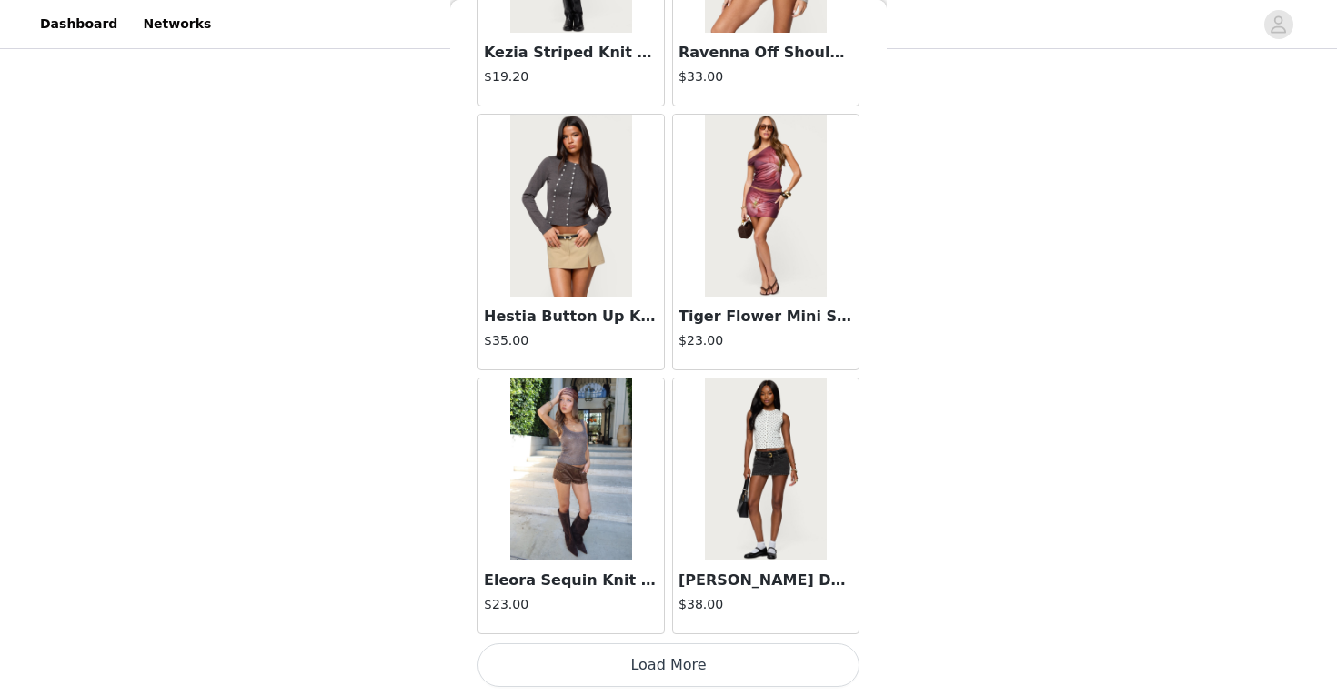
click at [658, 666] on button "Load More" at bounding box center [668, 665] width 382 height 44
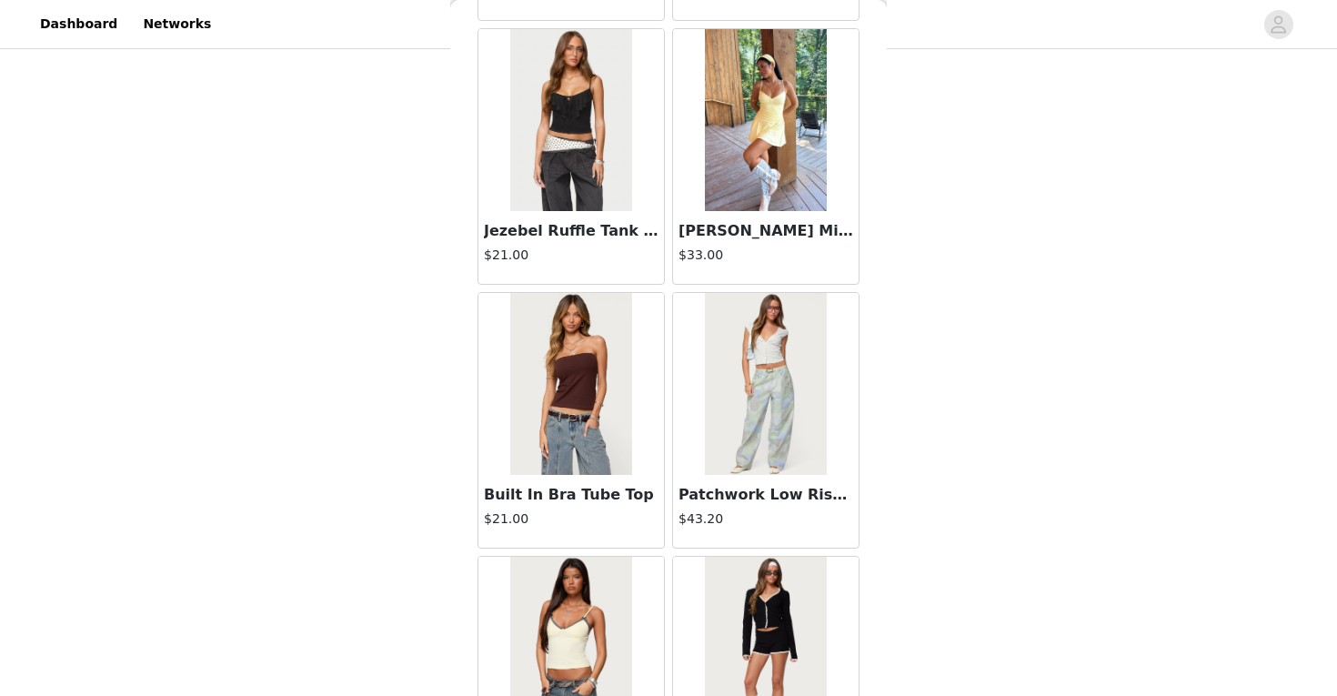
scroll to position [12638, 0]
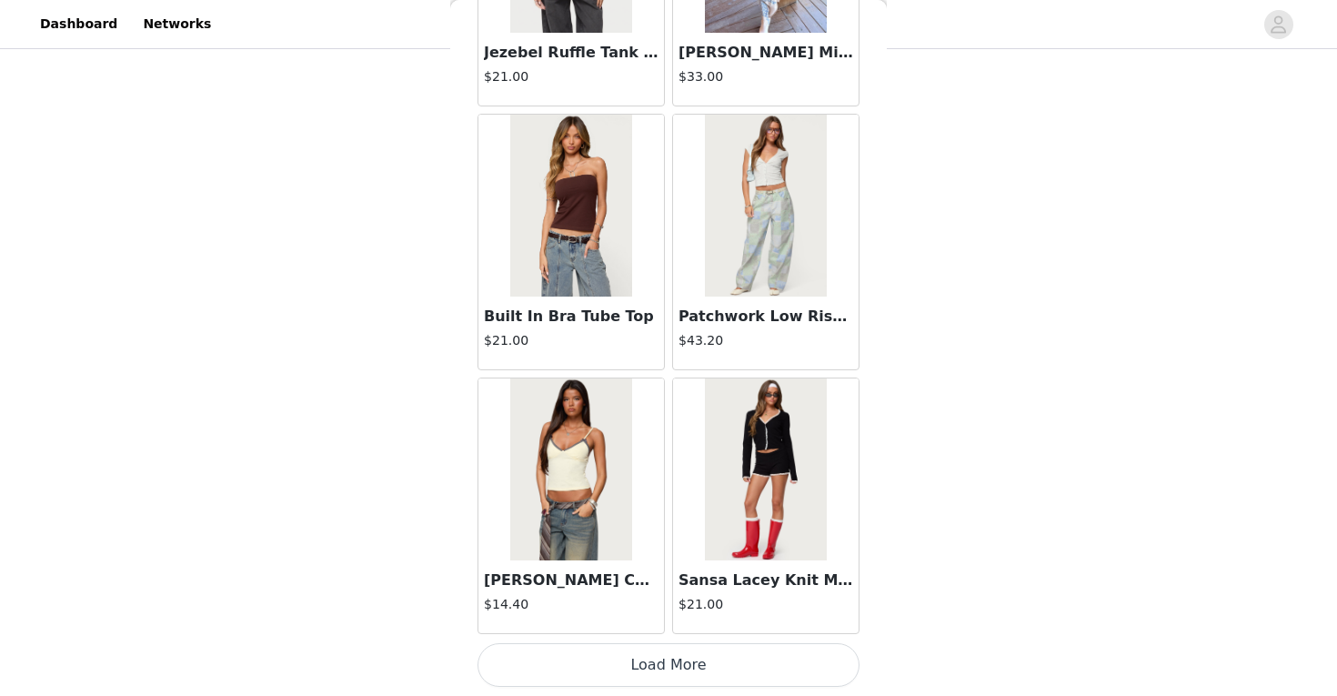
click at [701, 654] on button "Load More" at bounding box center [668, 665] width 382 height 44
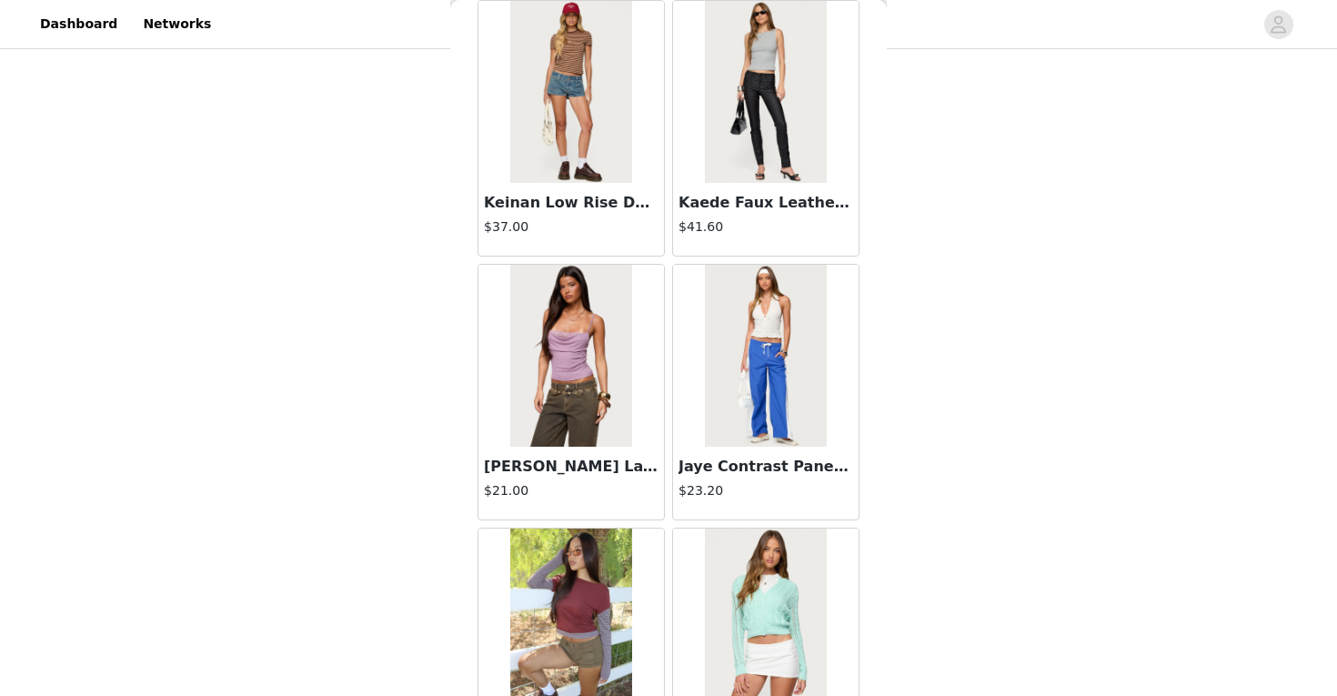
scroll to position [15275, 0]
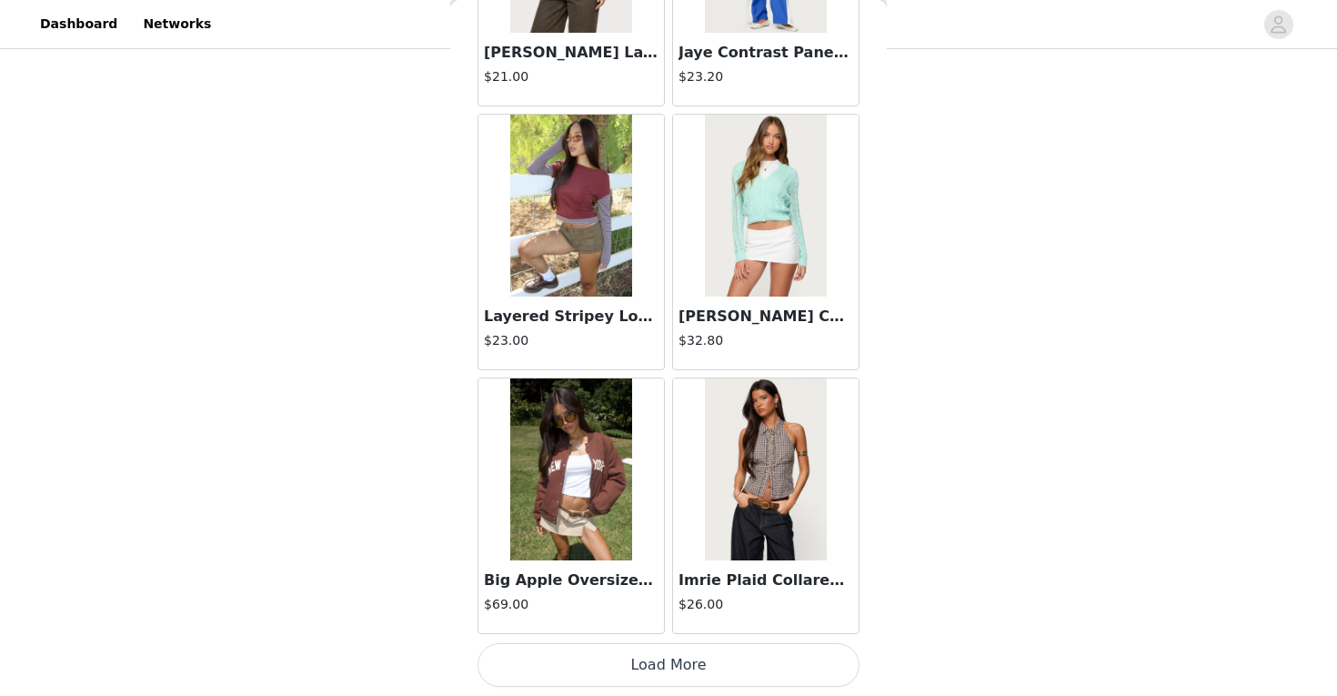
click at [689, 658] on button "Load More" at bounding box center [668, 665] width 382 height 44
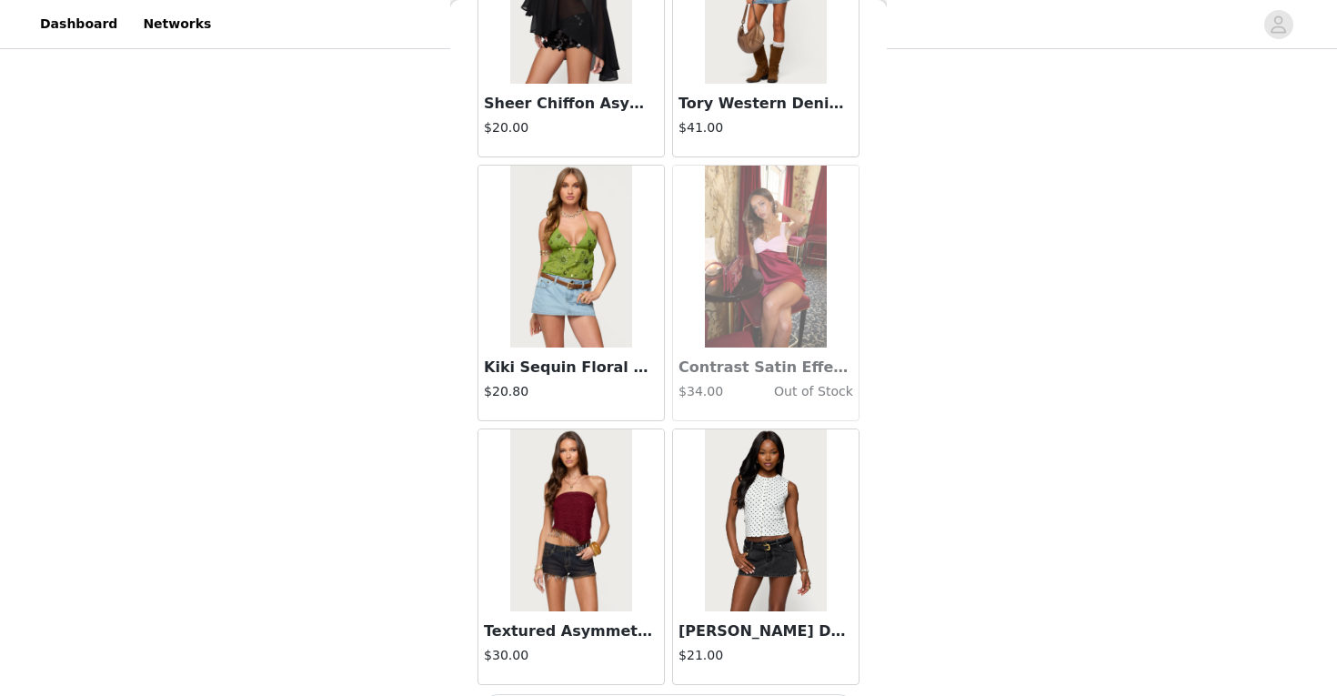
scroll to position [17913, 0]
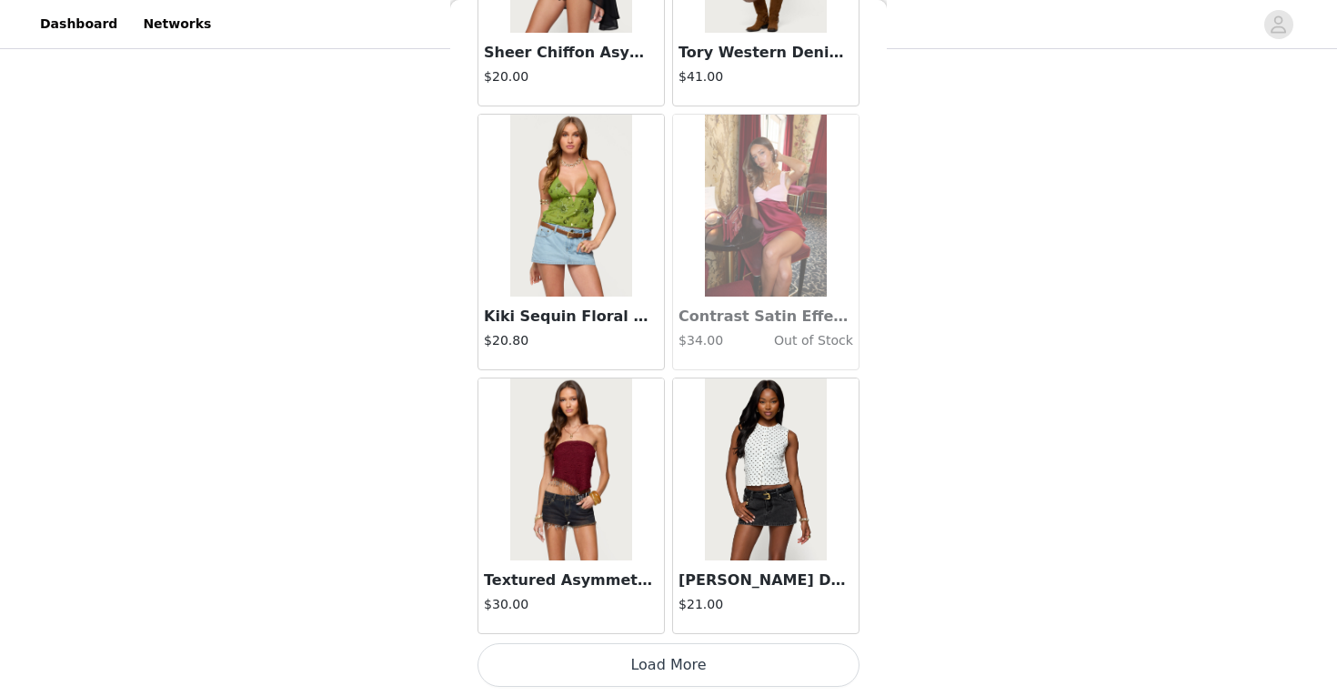
click at [680, 659] on button "Load More" at bounding box center [668, 665] width 382 height 44
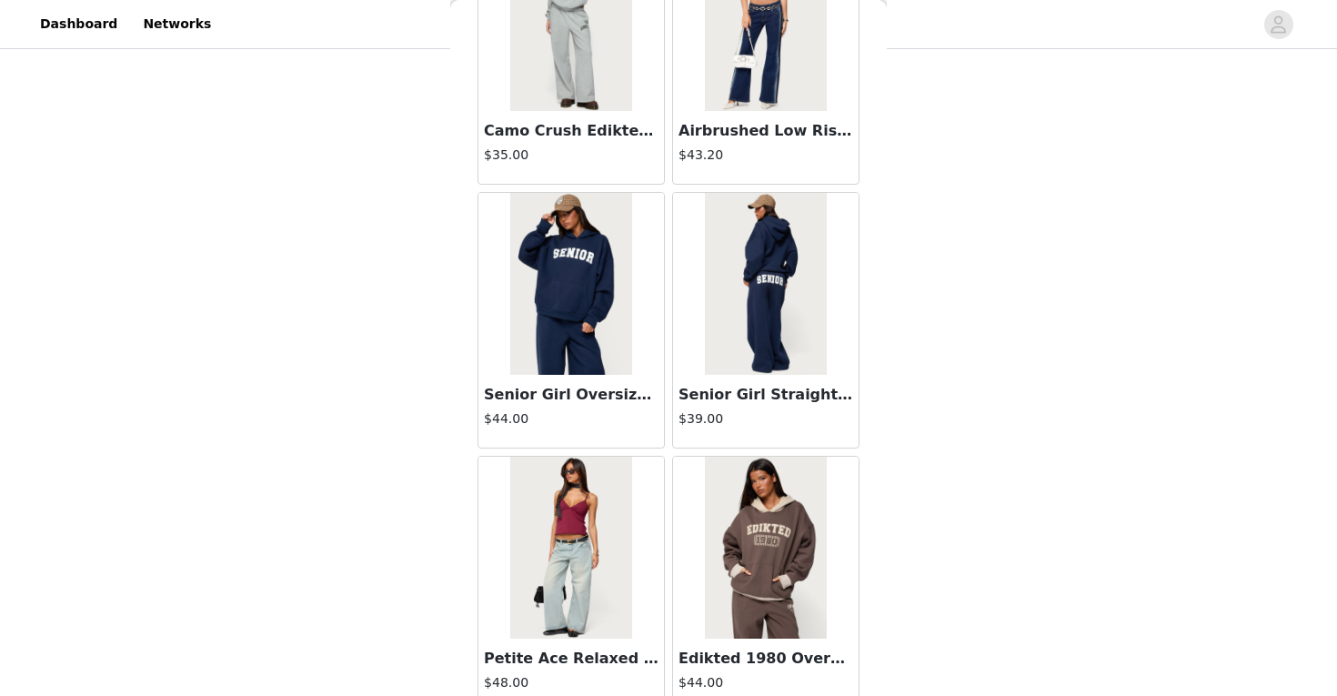
scroll to position [20551, 0]
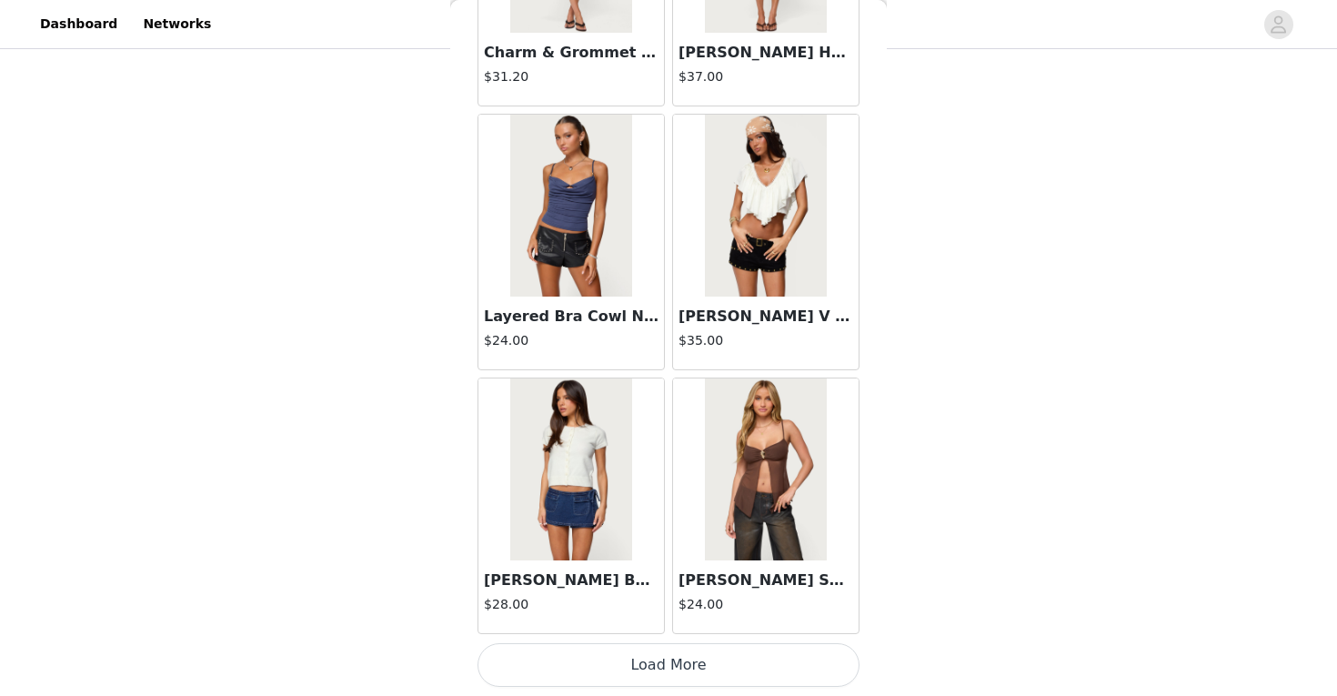
click at [668, 670] on button "Load More" at bounding box center [668, 665] width 382 height 44
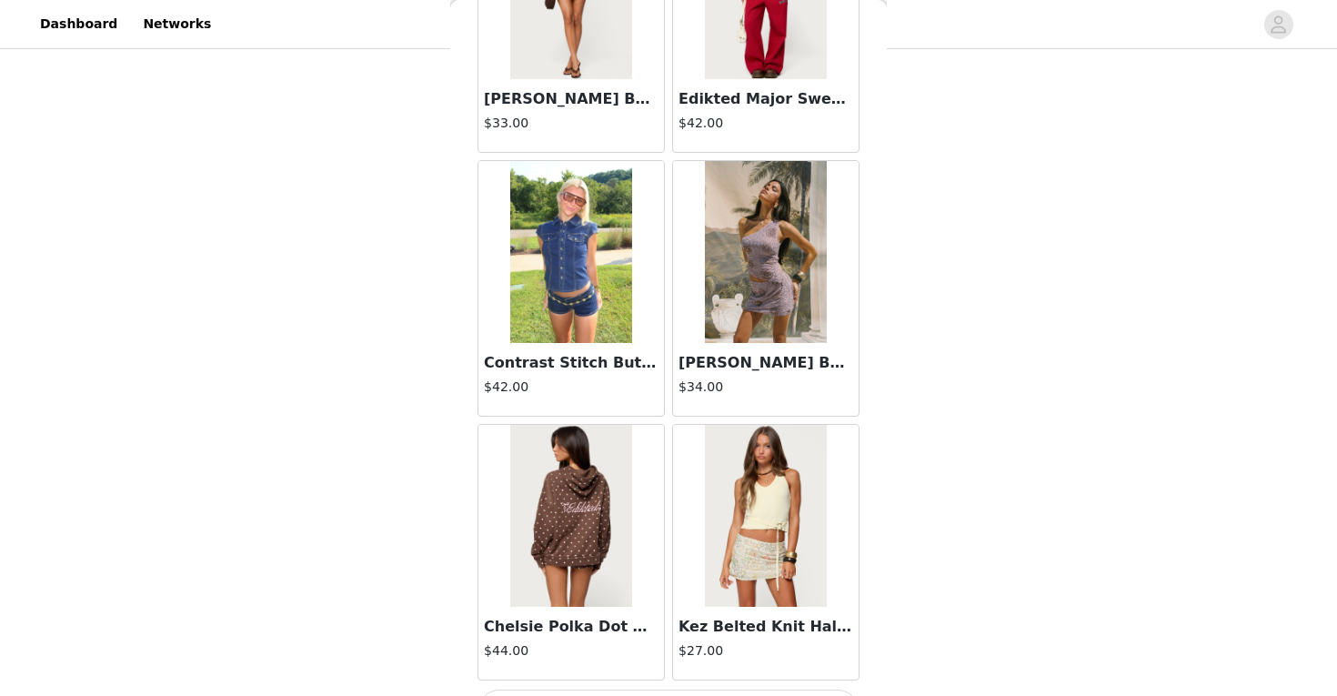
scroll to position [23188, 0]
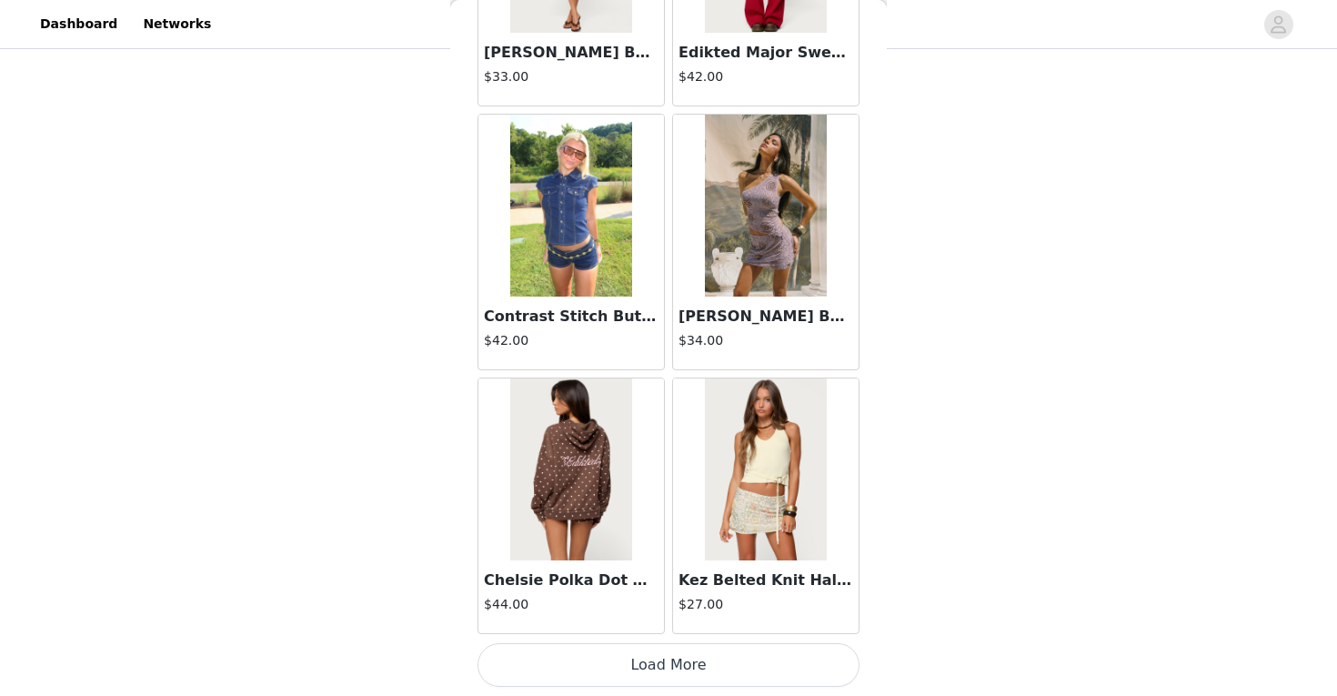
click at [695, 661] on button "Load More" at bounding box center [668, 665] width 382 height 44
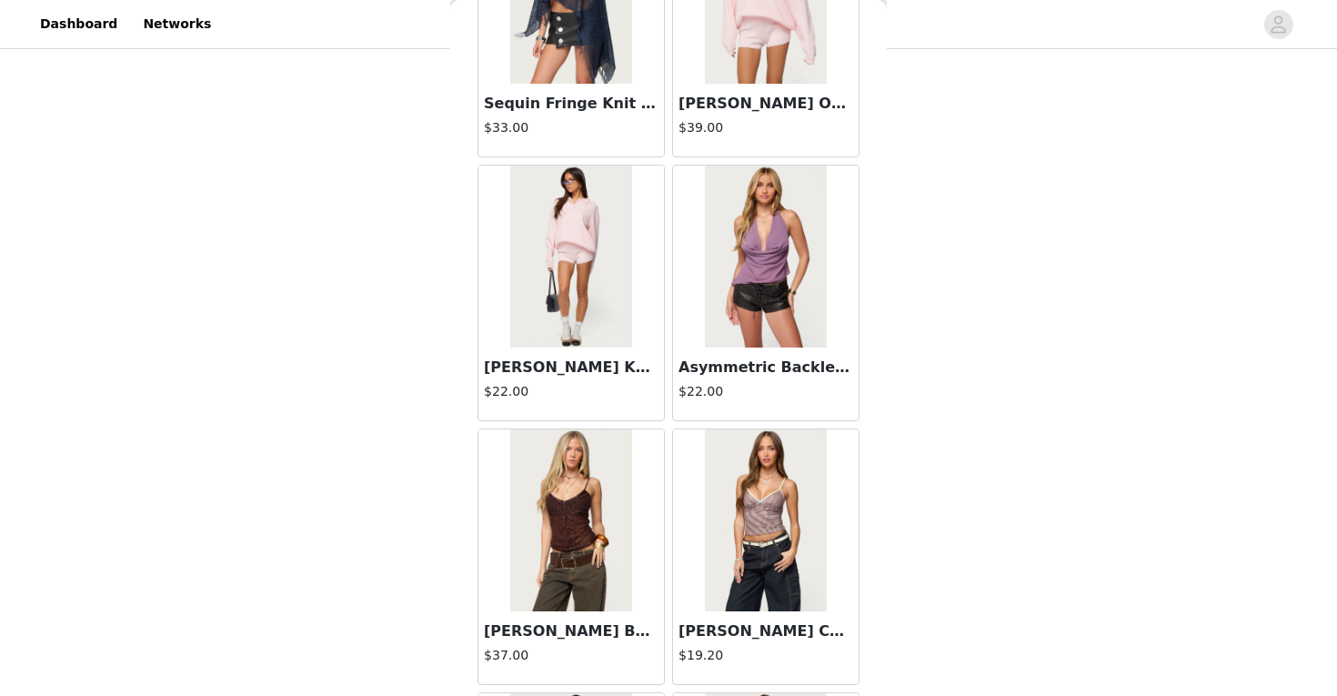
scroll to position [25826, 0]
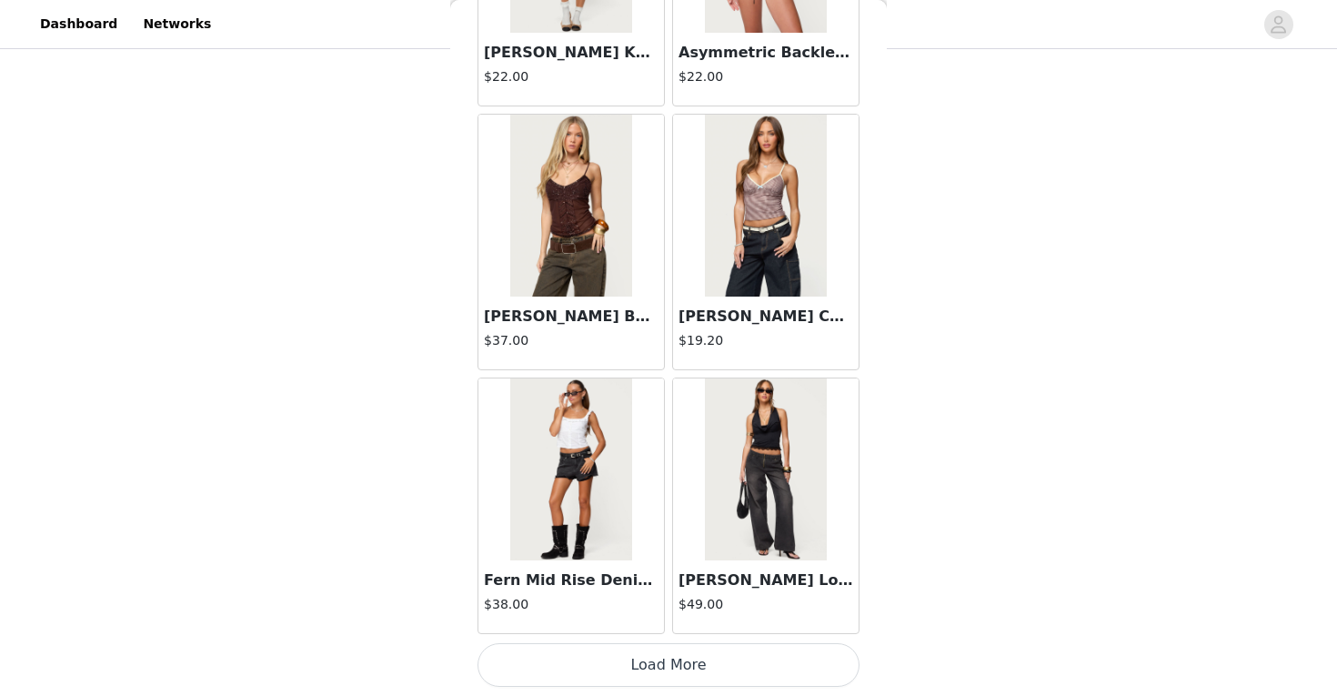
click at [687, 663] on button "Load More" at bounding box center [668, 665] width 382 height 44
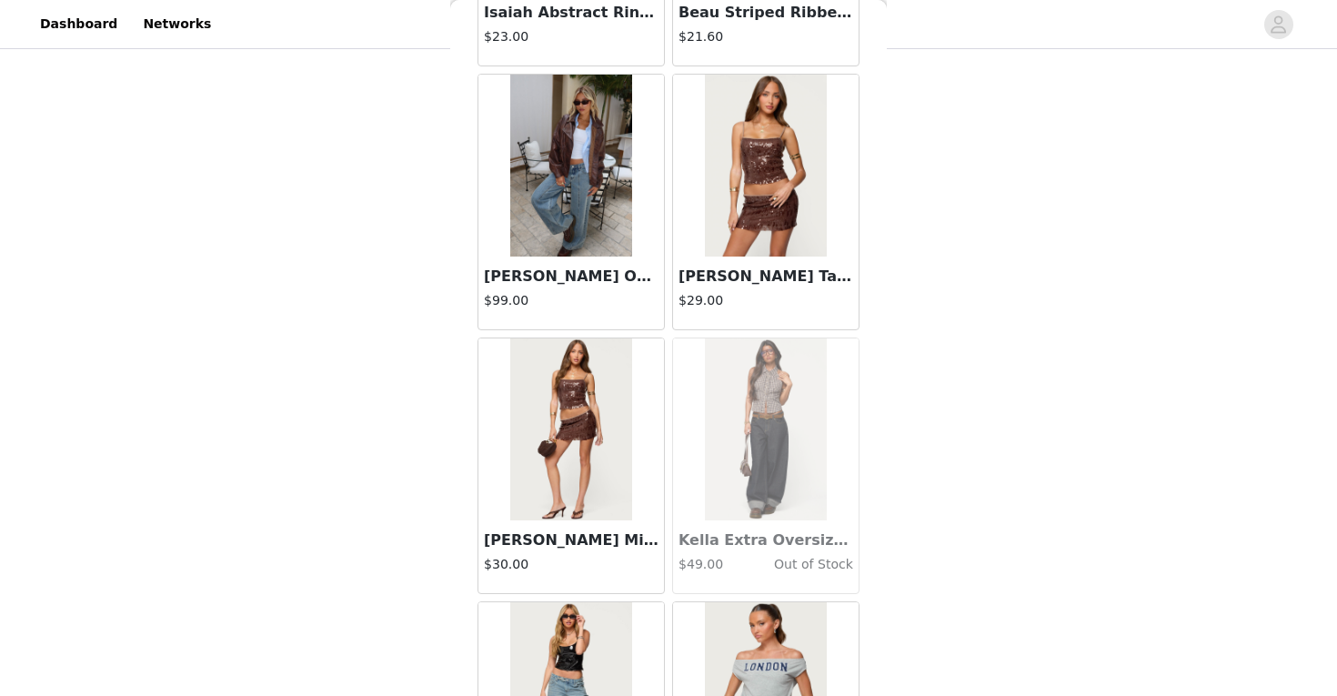
scroll to position [28463, 0]
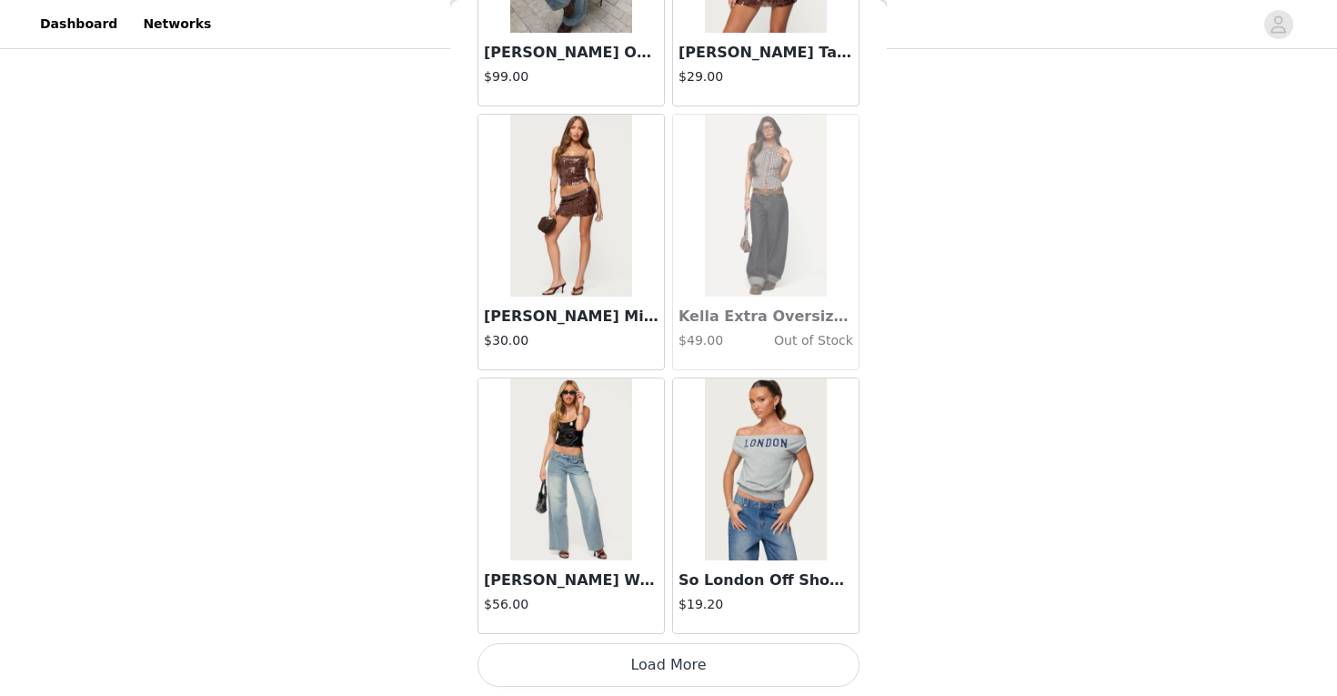
click at [716, 650] on button "Load More" at bounding box center [668, 665] width 382 height 44
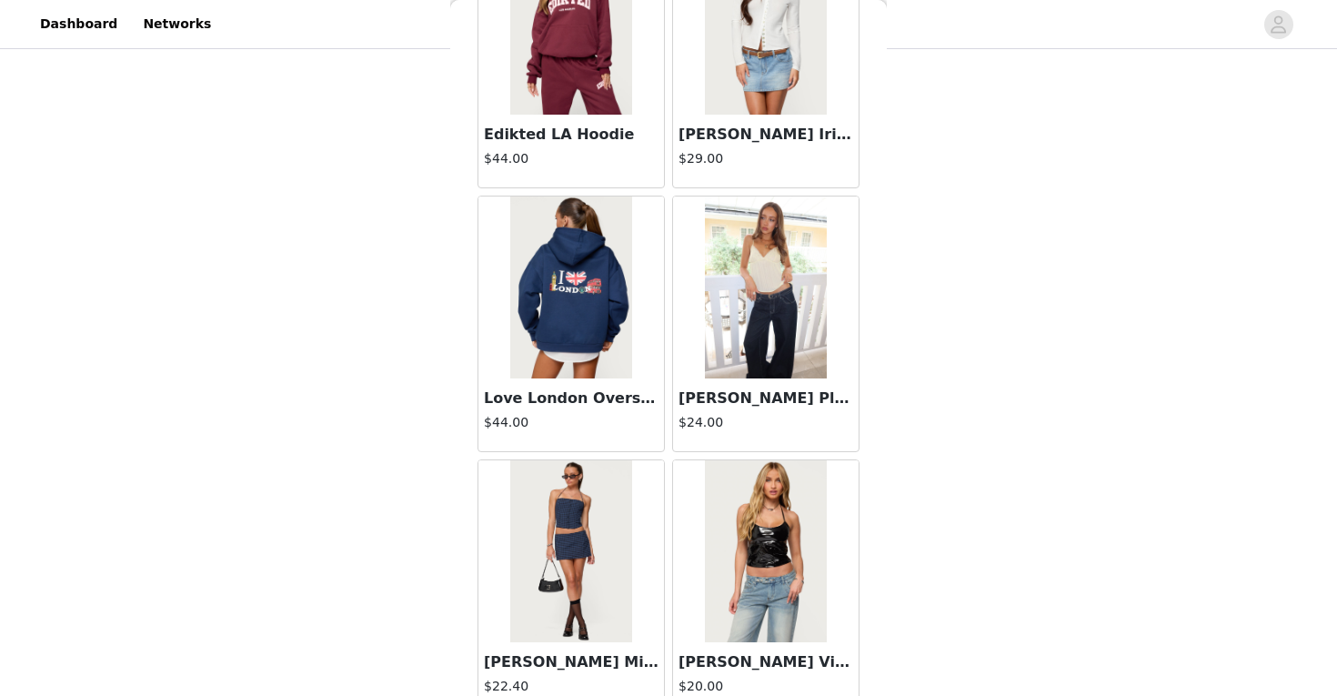
scroll to position [31101, 0]
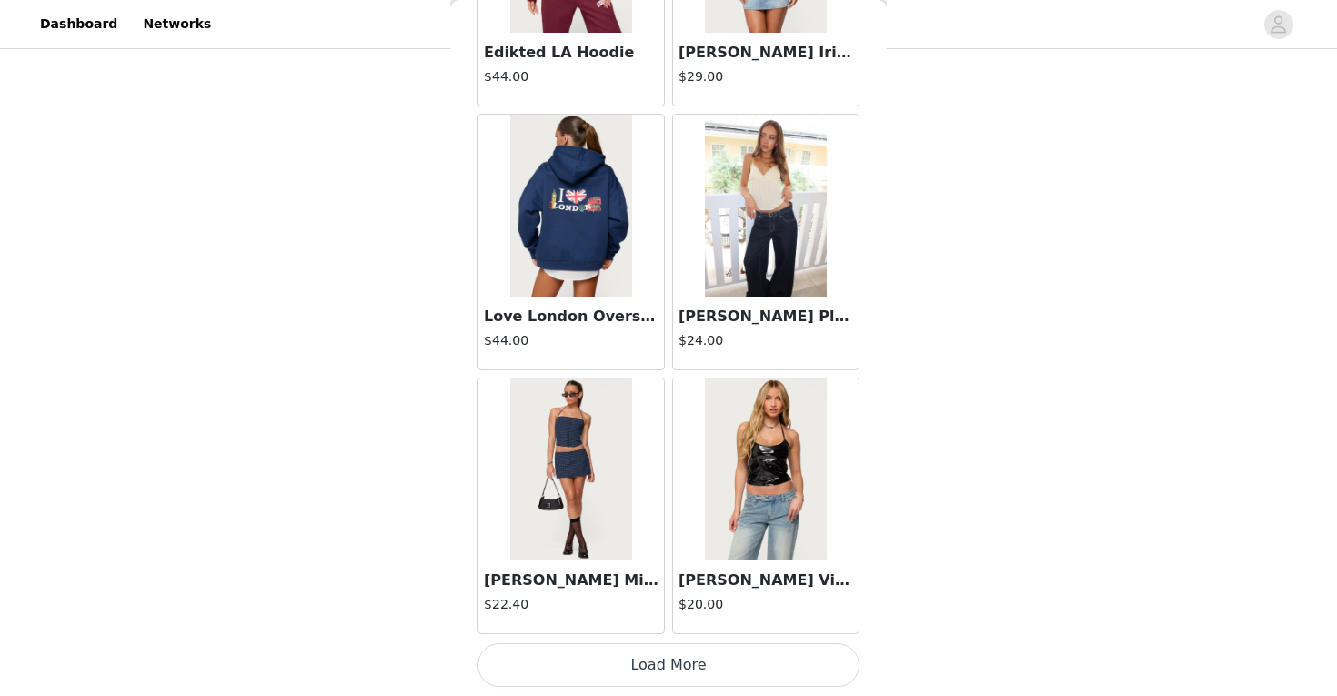
click at [753, 662] on button "Load More" at bounding box center [668, 665] width 382 height 44
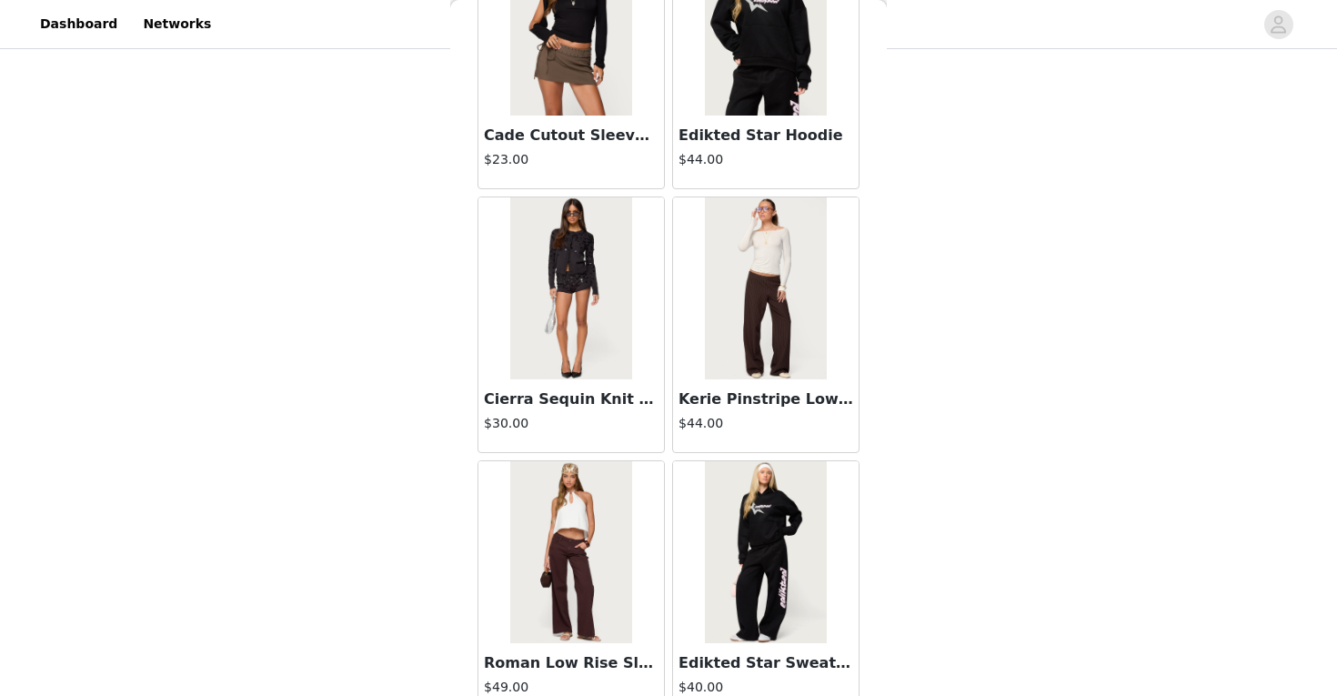
scroll to position [33739, 0]
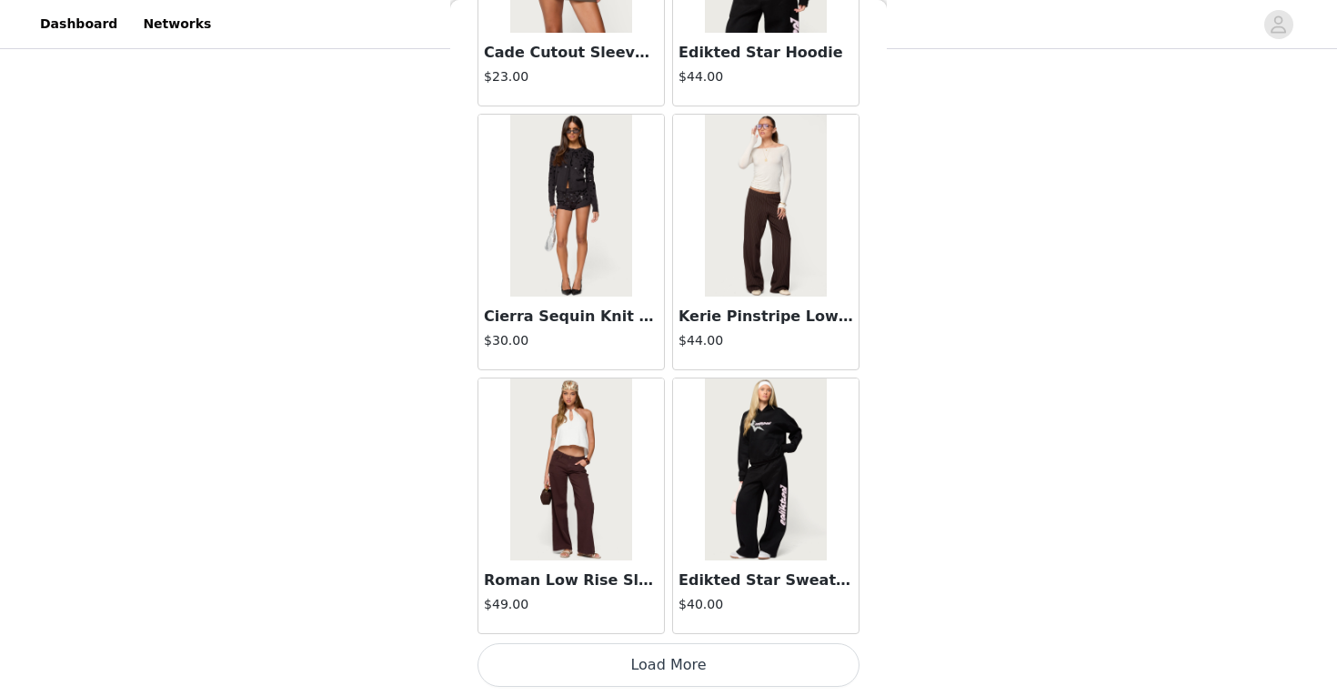
click at [723, 651] on button "Load More" at bounding box center [668, 665] width 382 height 44
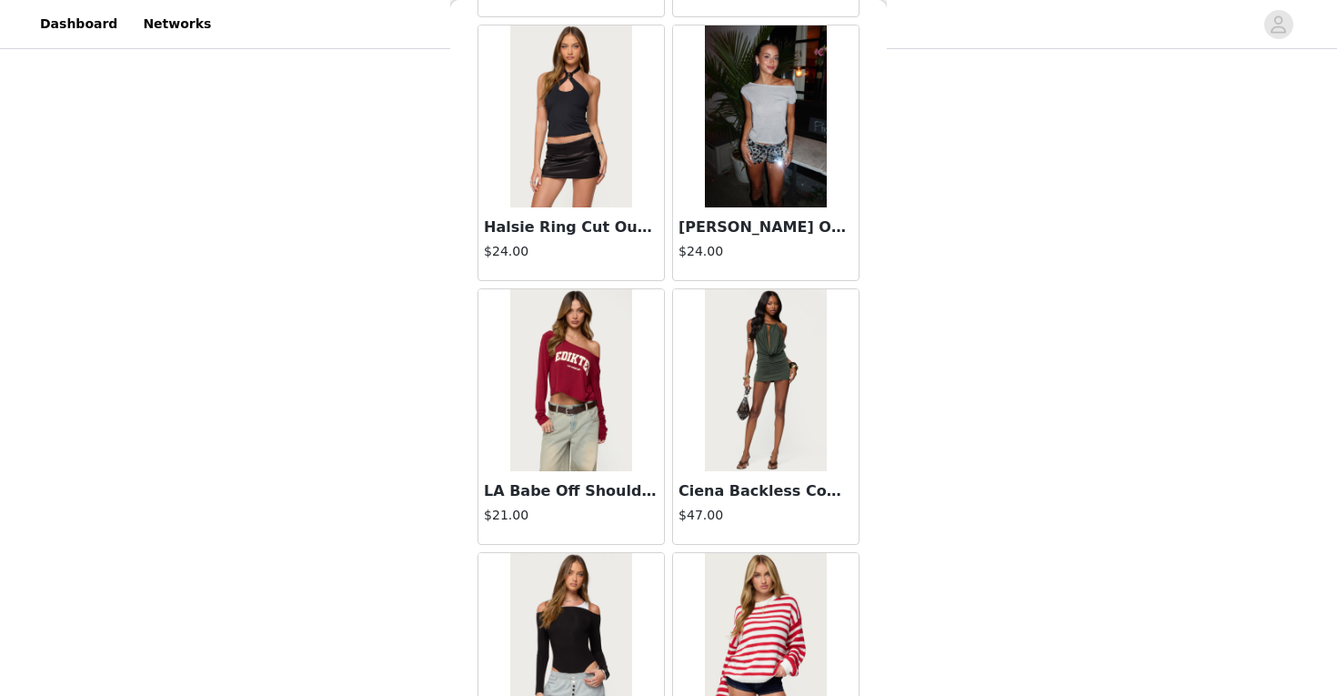
scroll to position [35422, 0]
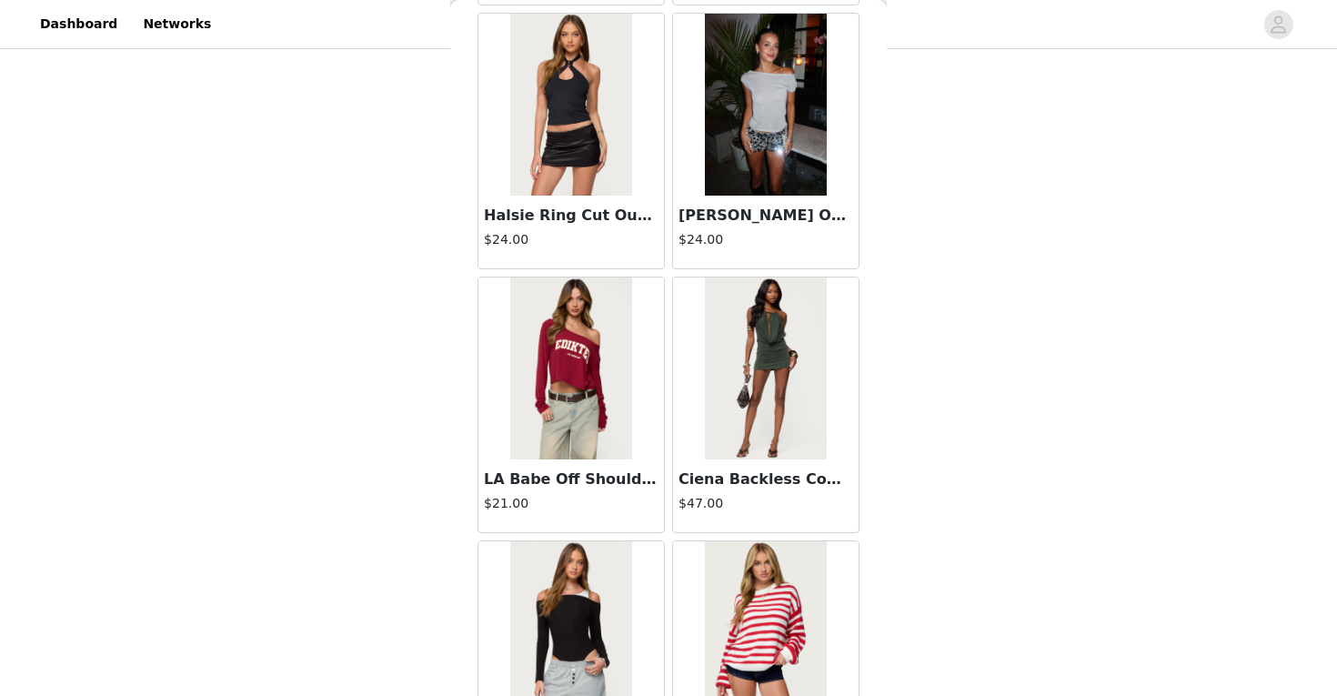
click at [638, 126] on div at bounding box center [571, 105] width 186 height 182
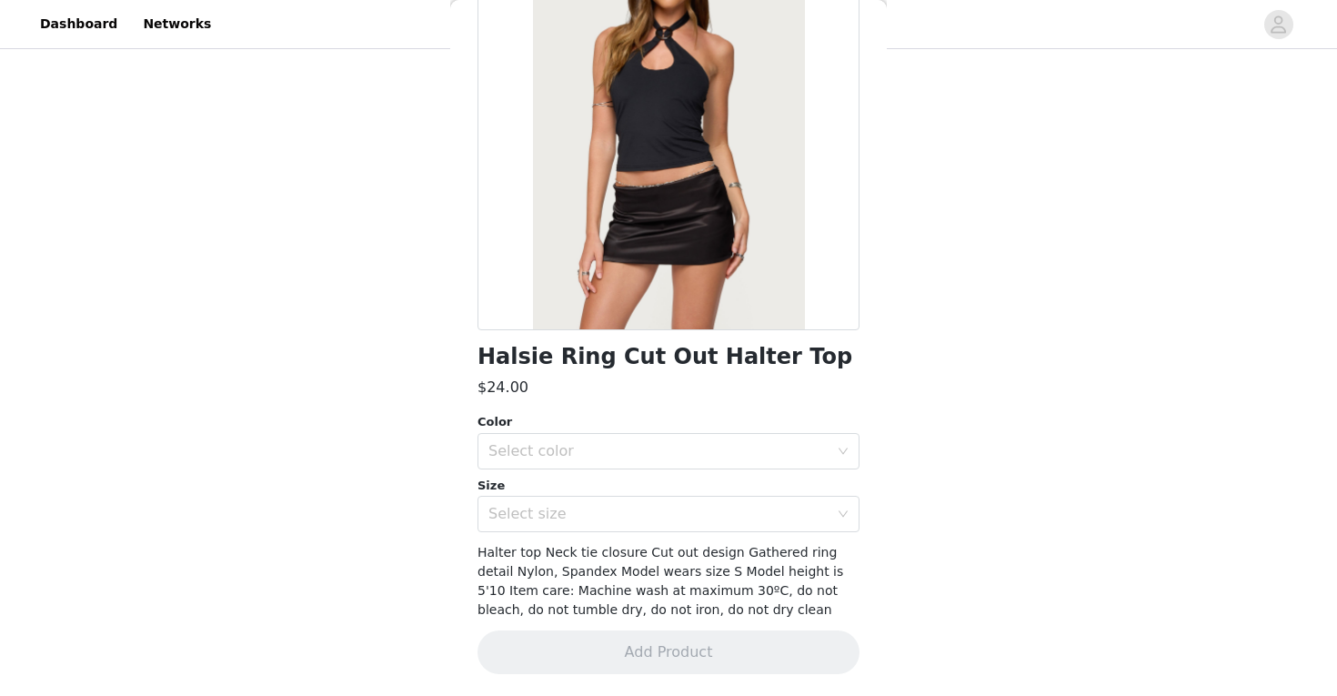
scroll to position [170, 0]
click at [662, 452] on div "Select color" at bounding box center [658, 451] width 340 height 18
click at [638, 493] on li "BLACK" at bounding box center [668, 491] width 382 height 29
click at [655, 511] on div "Select size" at bounding box center [658, 514] width 340 height 18
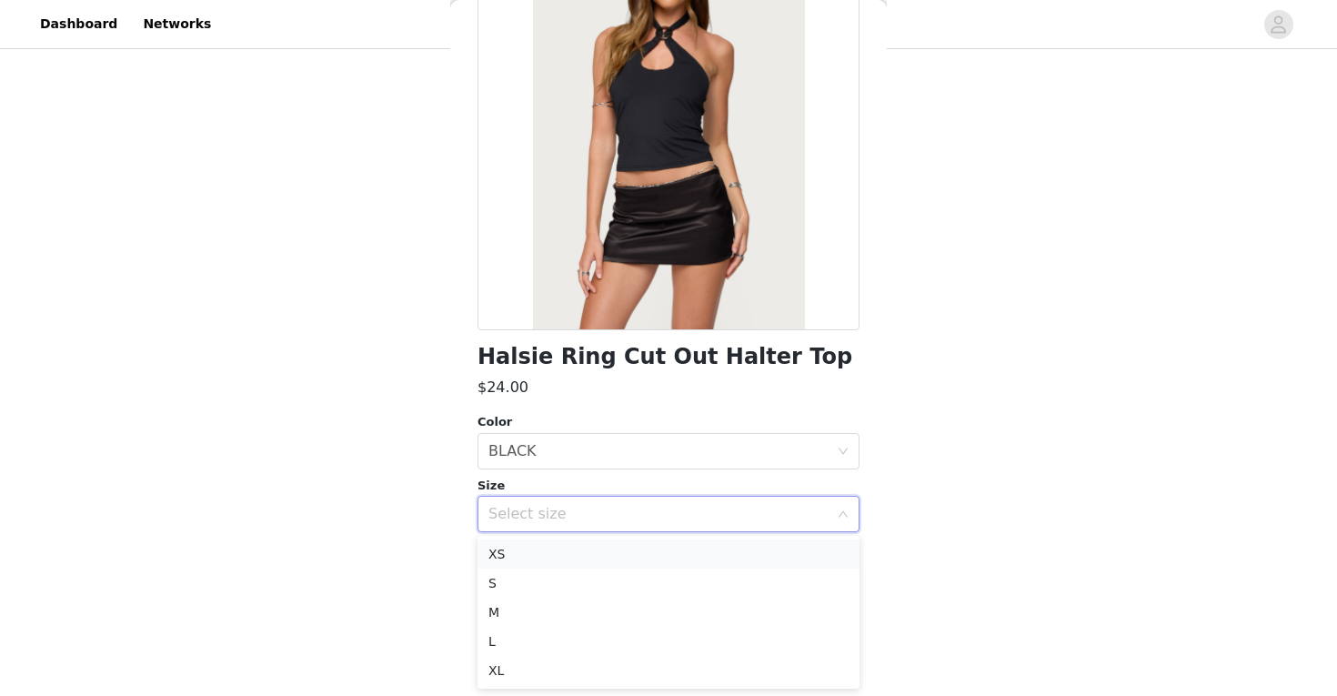
click at [624, 557] on li "XS" at bounding box center [668, 553] width 382 height 29
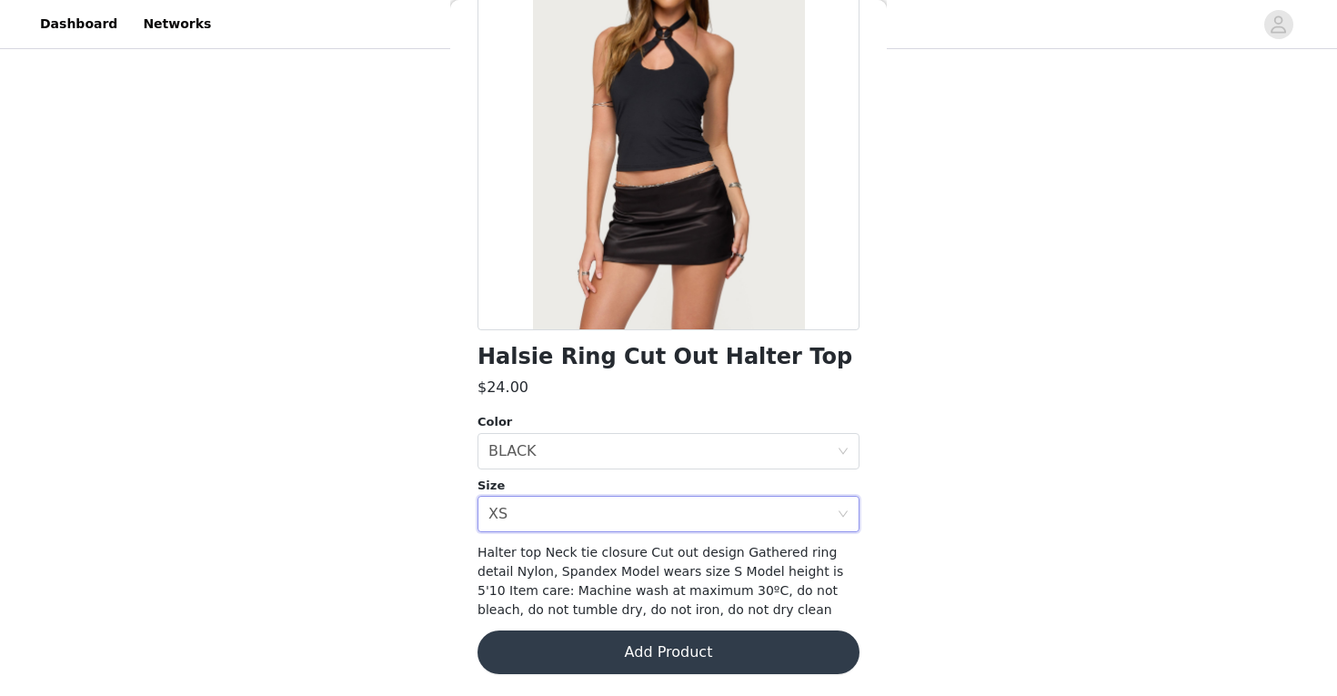
click at [642, 636] on button "Add Product" at bounding box center [668, 652] width 382 height 44
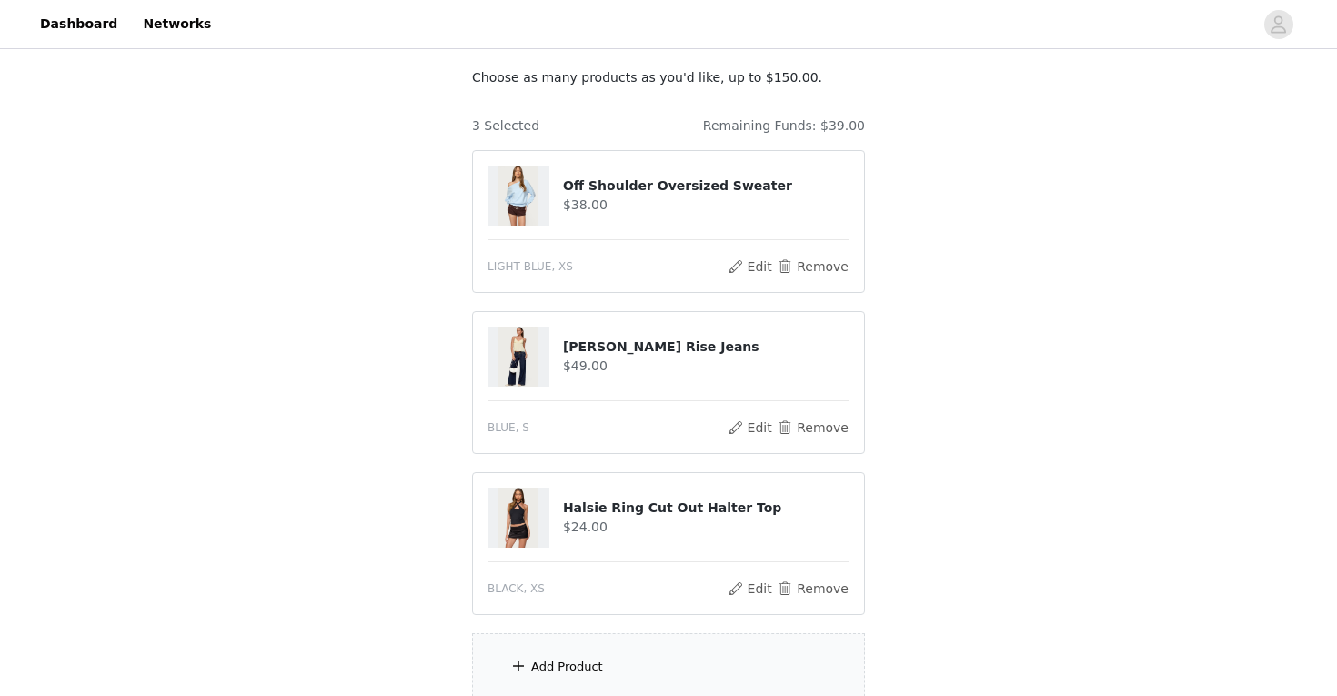
scroll to position [293, 0]
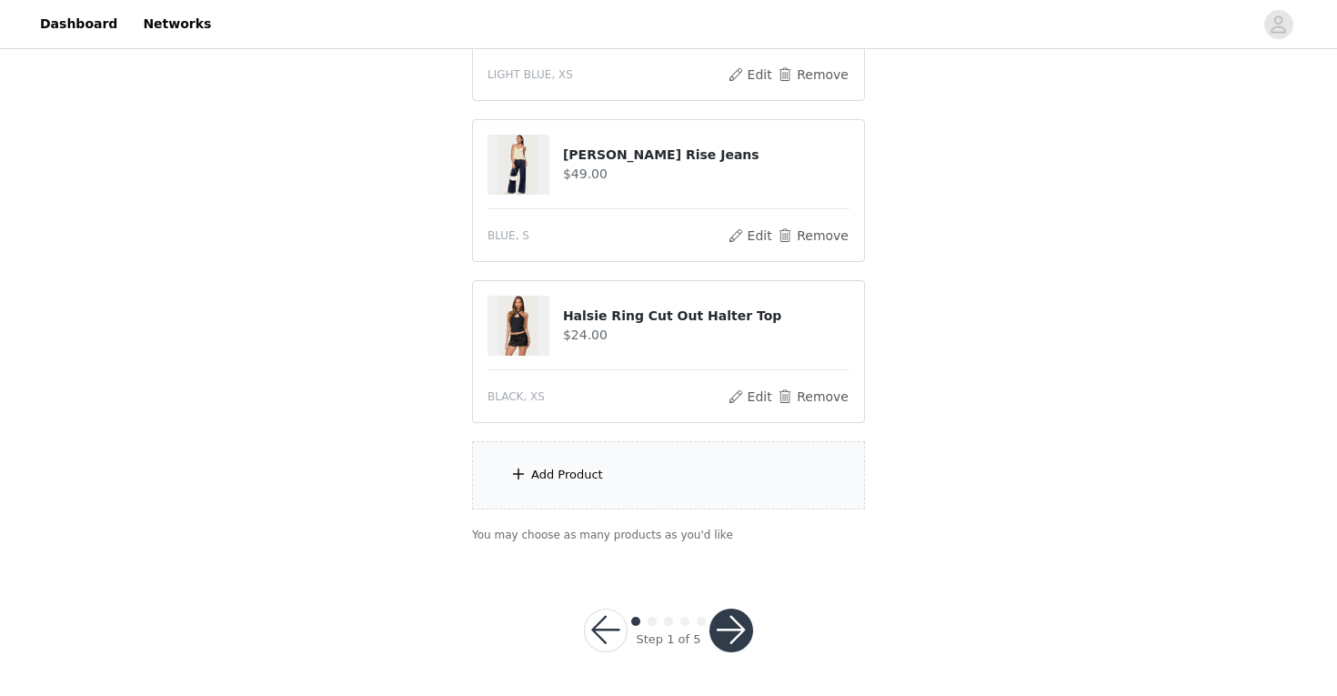
click at [608, 478] on div "Add Product" at bounding box center [668, 475] width 393 height 68
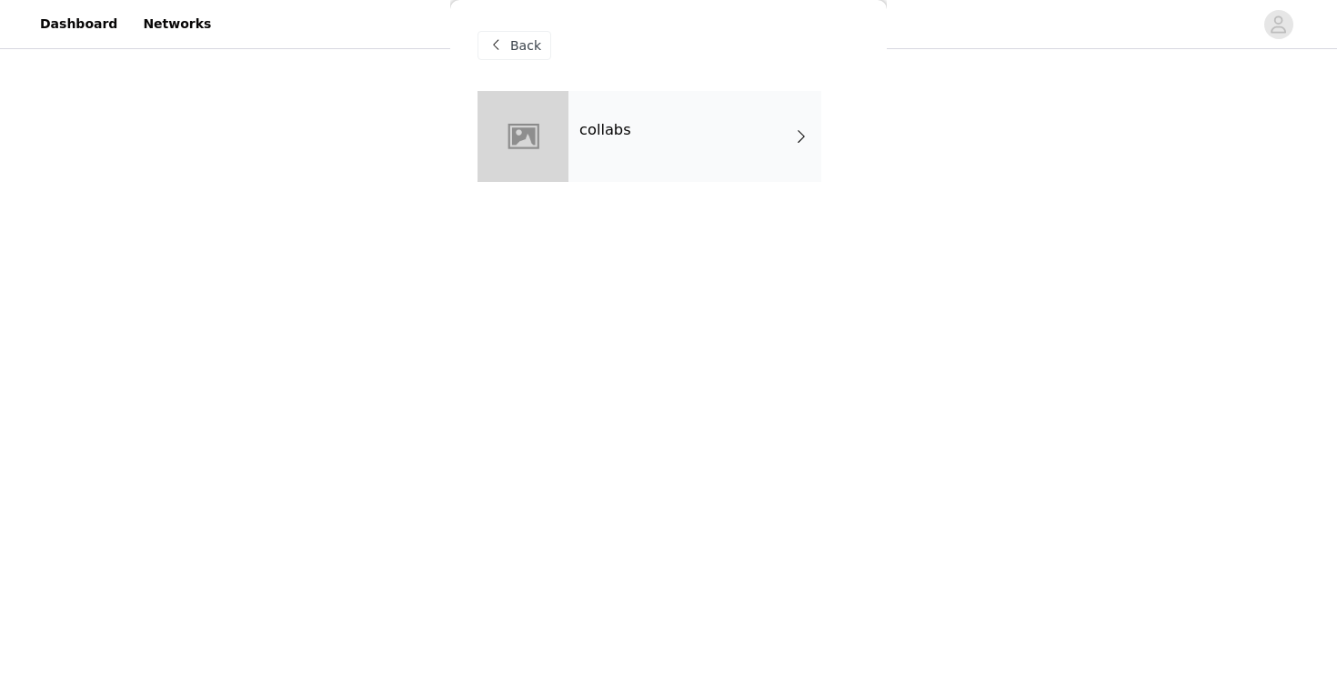
click at [653, 151] on div "collabs" at bounding box center [694, 136] width 253 height 91
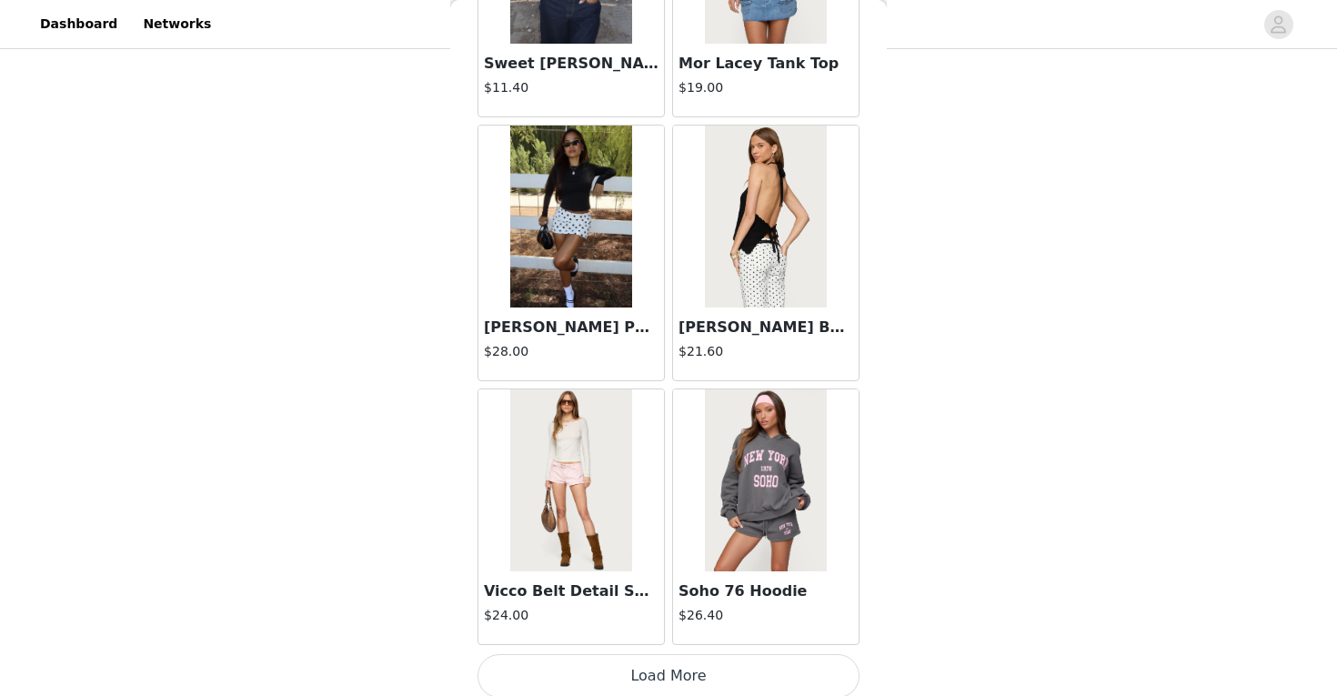
scroll to position [2087, 0]
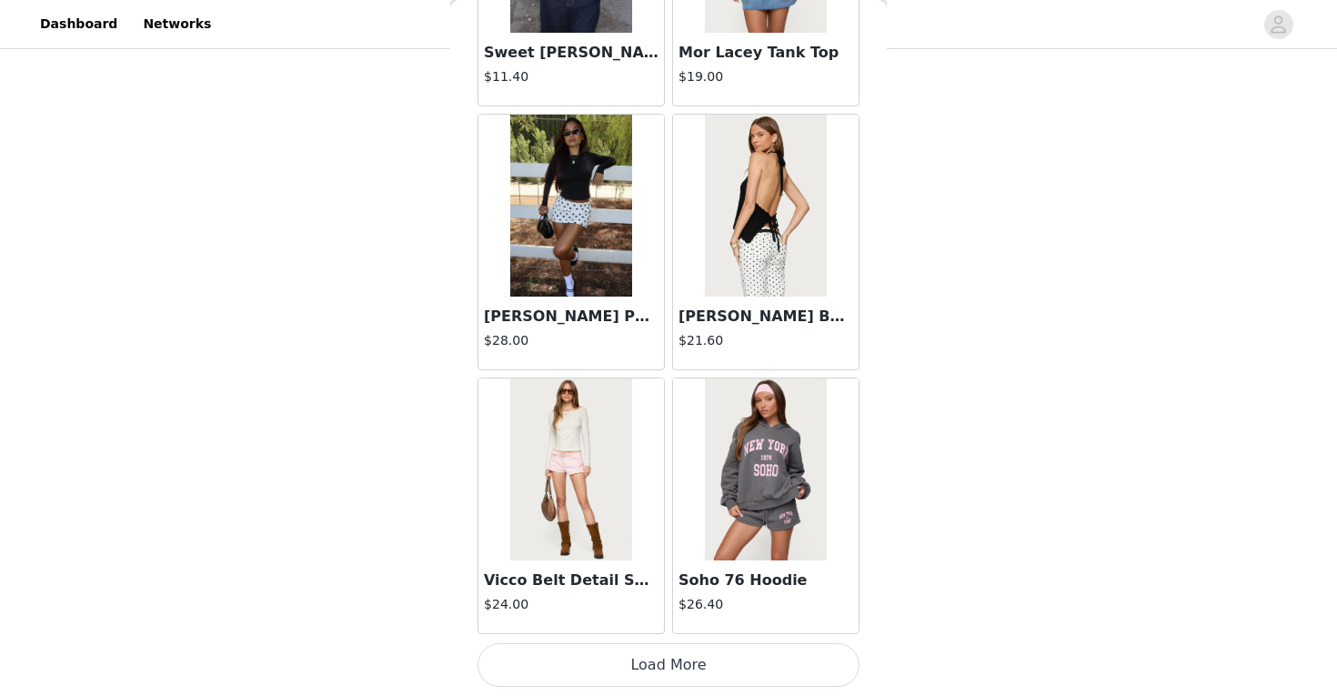
click at [668, 671] on button "Load More" at bounding box center [668, 665] width 382 height 44
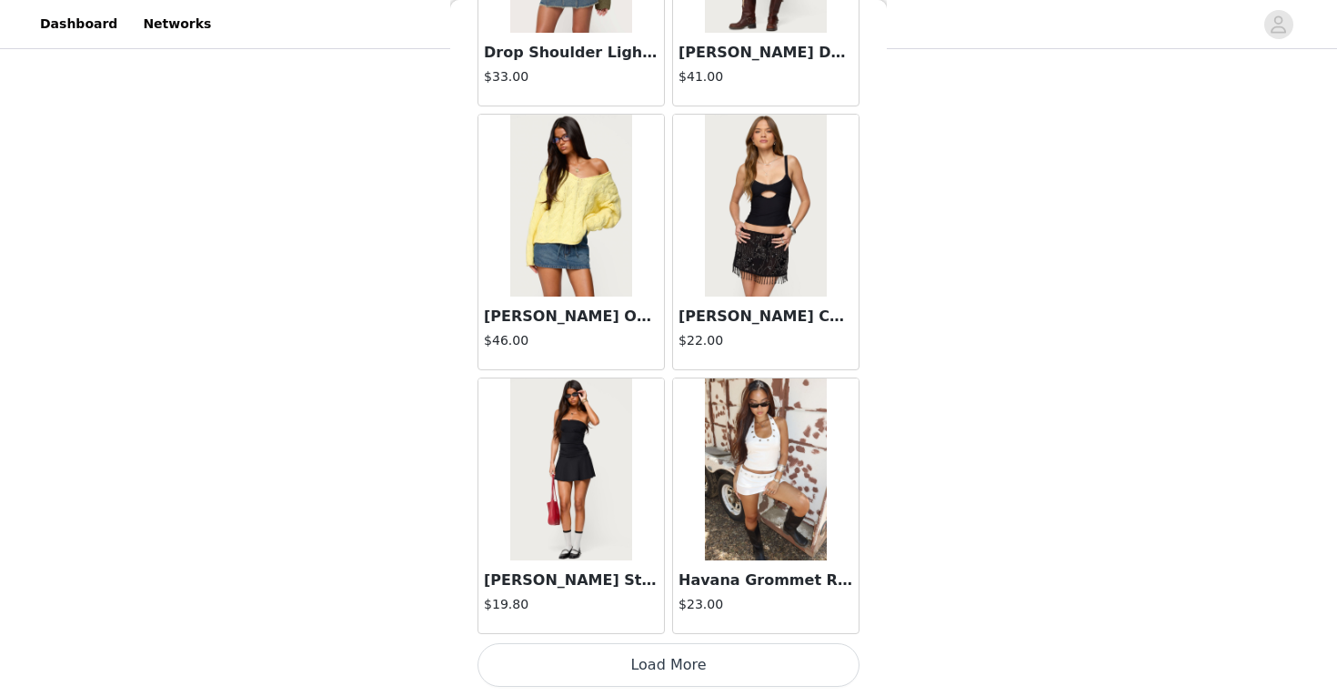
click at [671, 657] on button "Load More" at bounding box center [668, 665] width 382 height 44
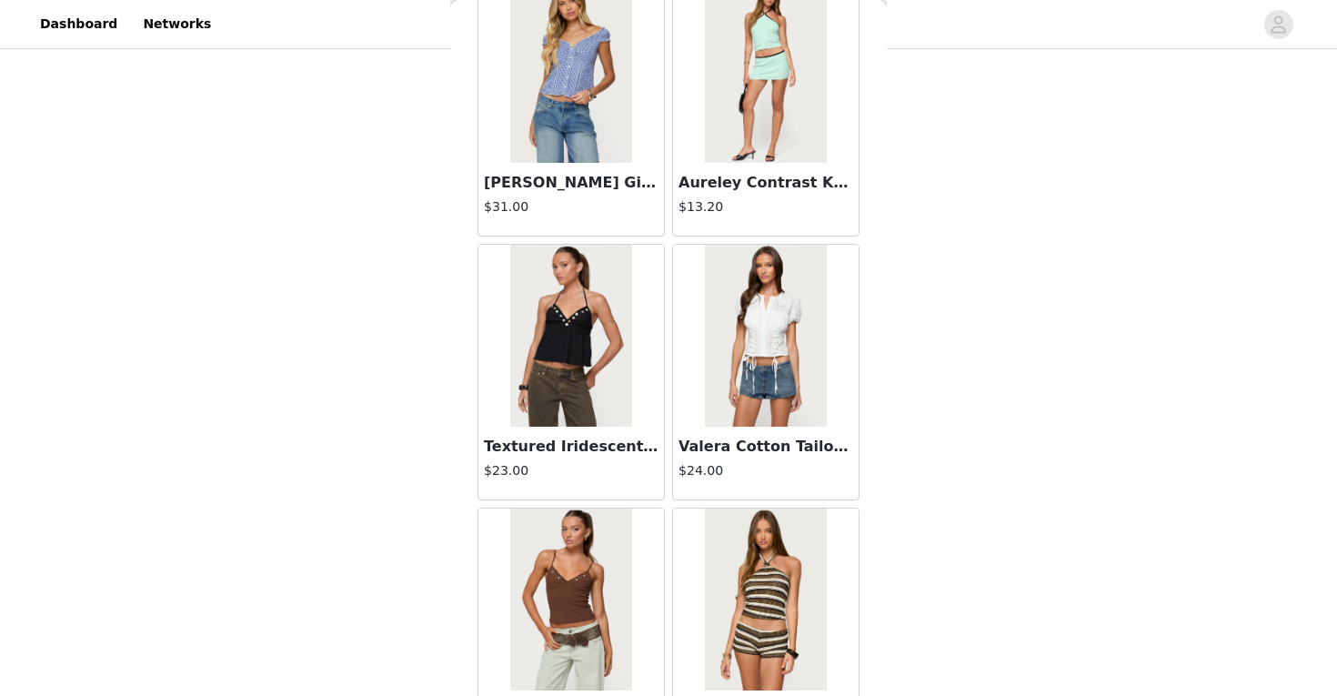
scroll to position [7363, 0]
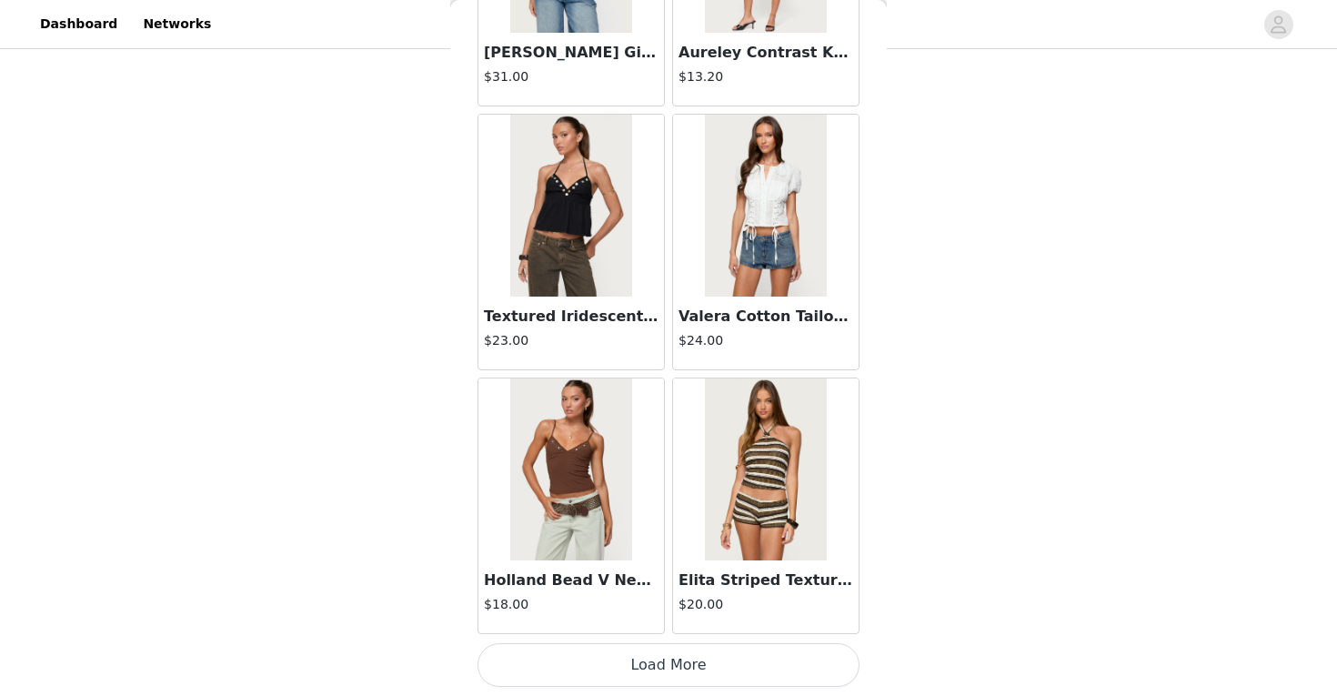
click at [676, 653] on button "Load More" at bounding box center [668, 665] width 382 height 44
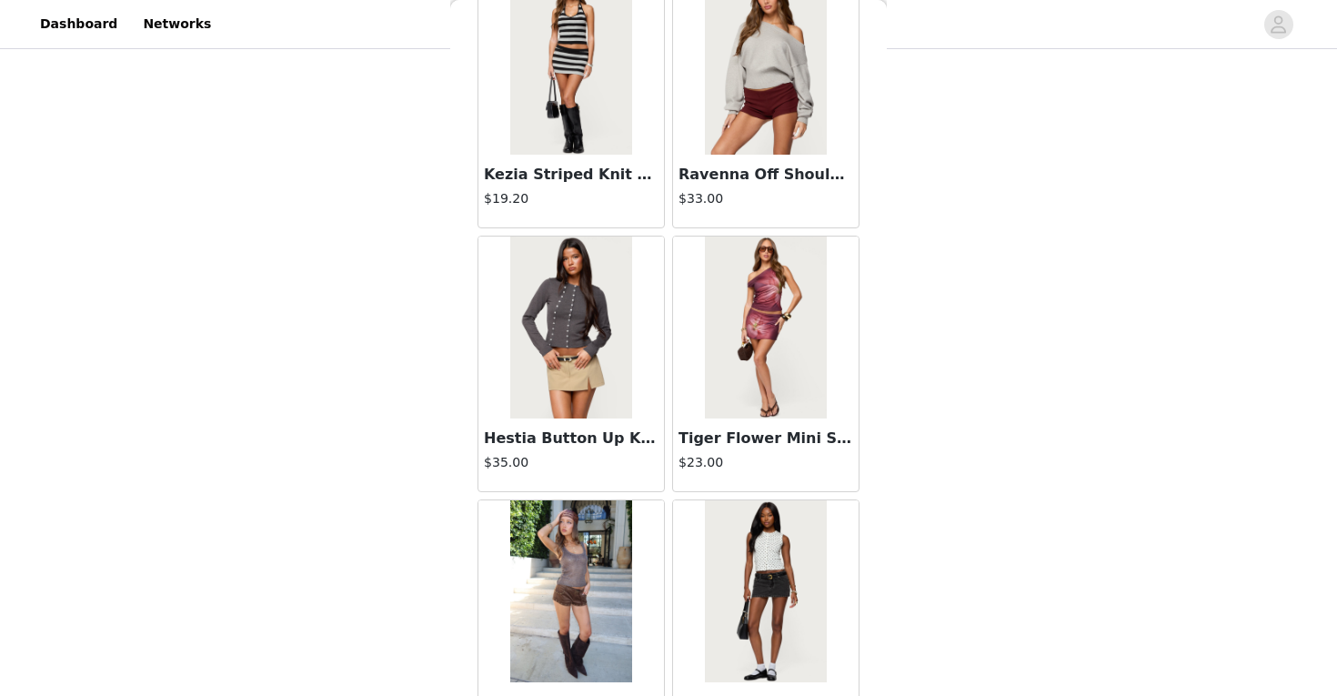
scroll to position [10000, 0]
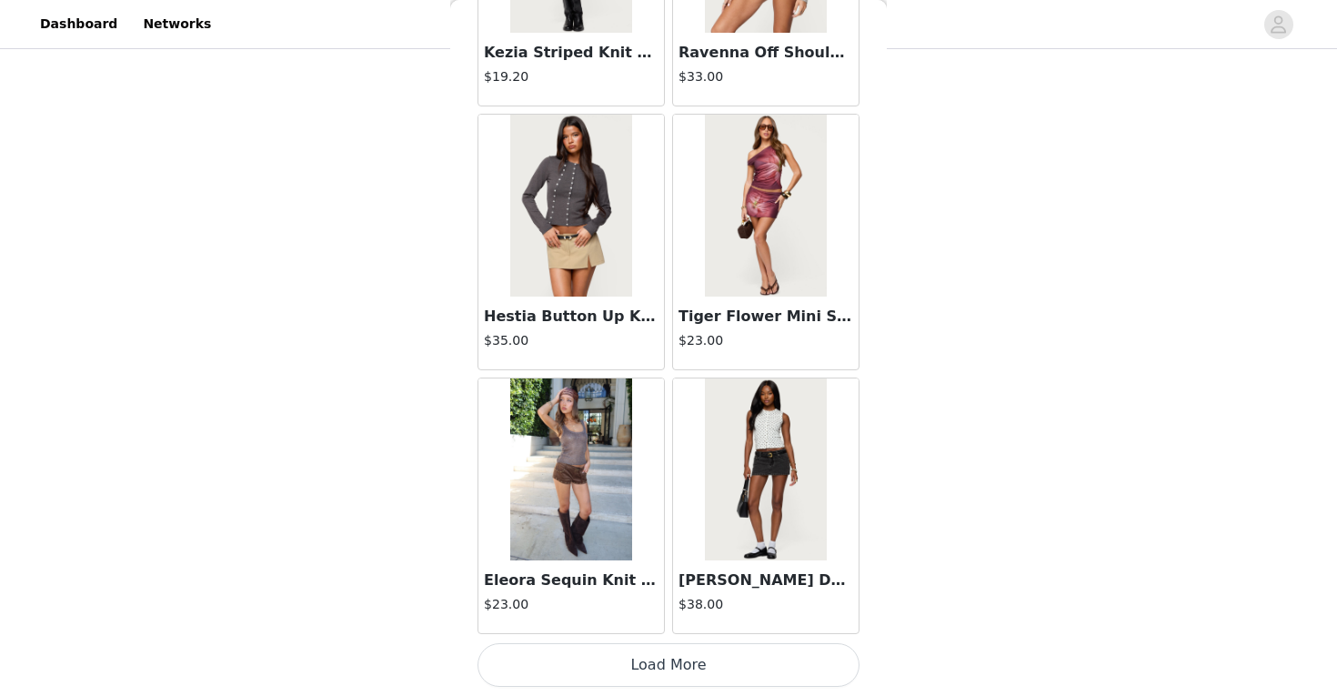
click at [659, 669] on button "Load More" at bounding box center [668, 665] width 382 height 44
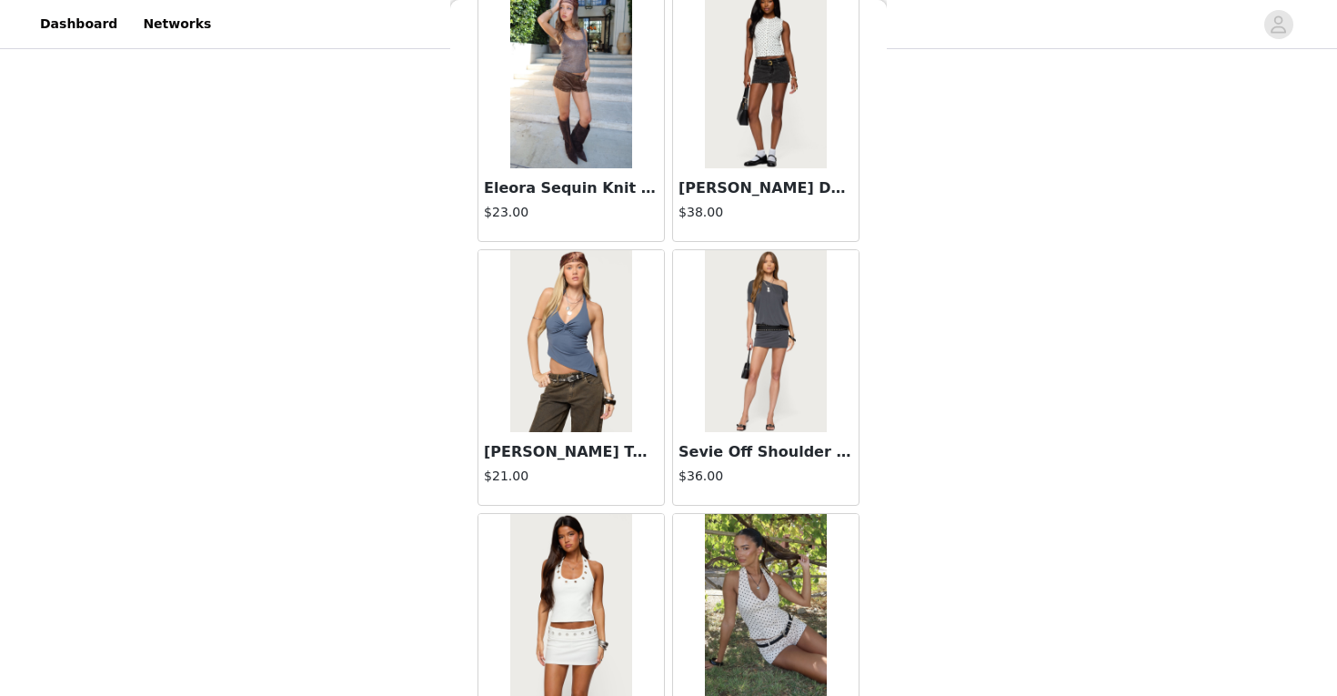
scroll to position [10393, 0]
click at [836, 411] on div at bounding box center [766, 340] width 186 height 182
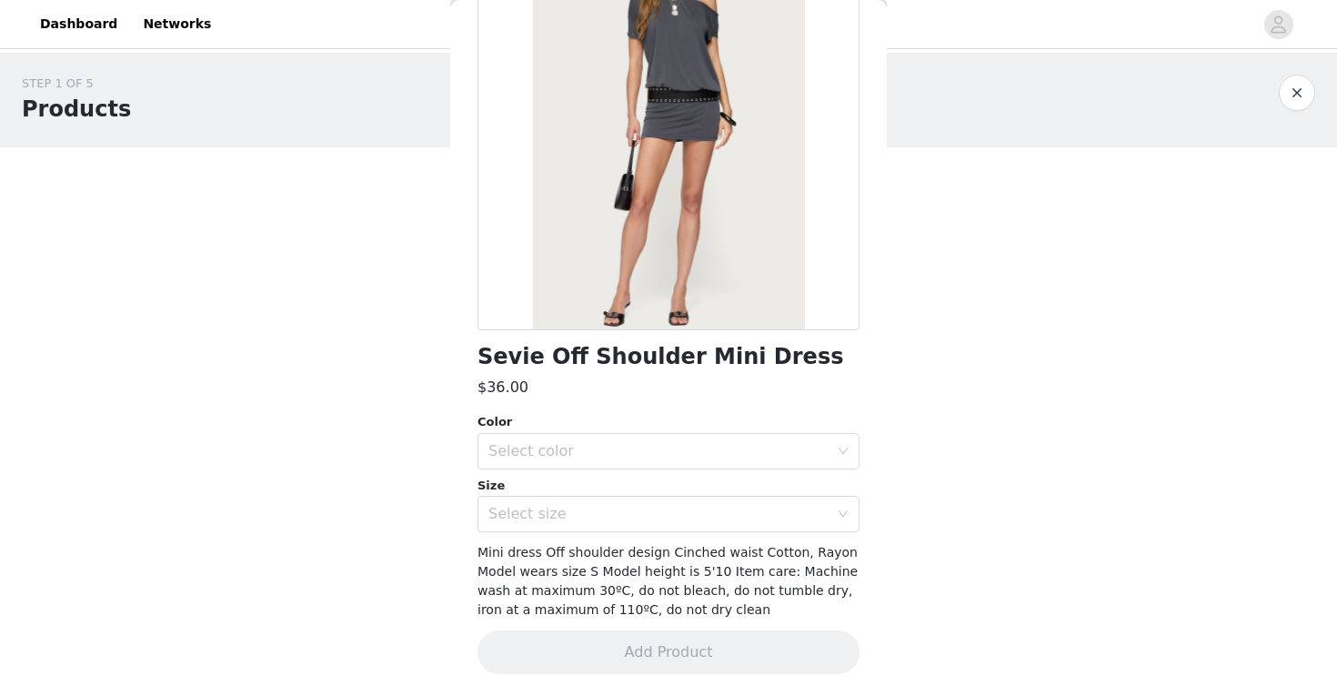
scroll to position [0, 0]
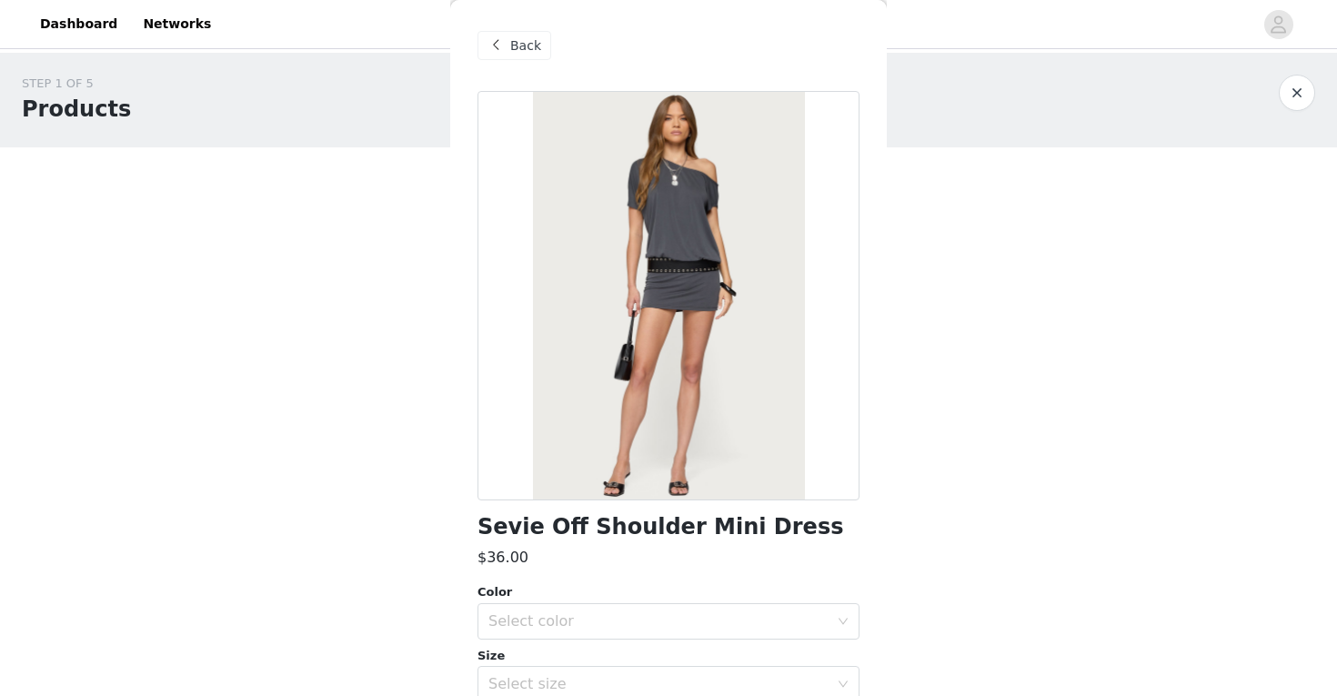
click at [516, 41] on span "Back" at bounding box center [525, 45] width 31 height 19
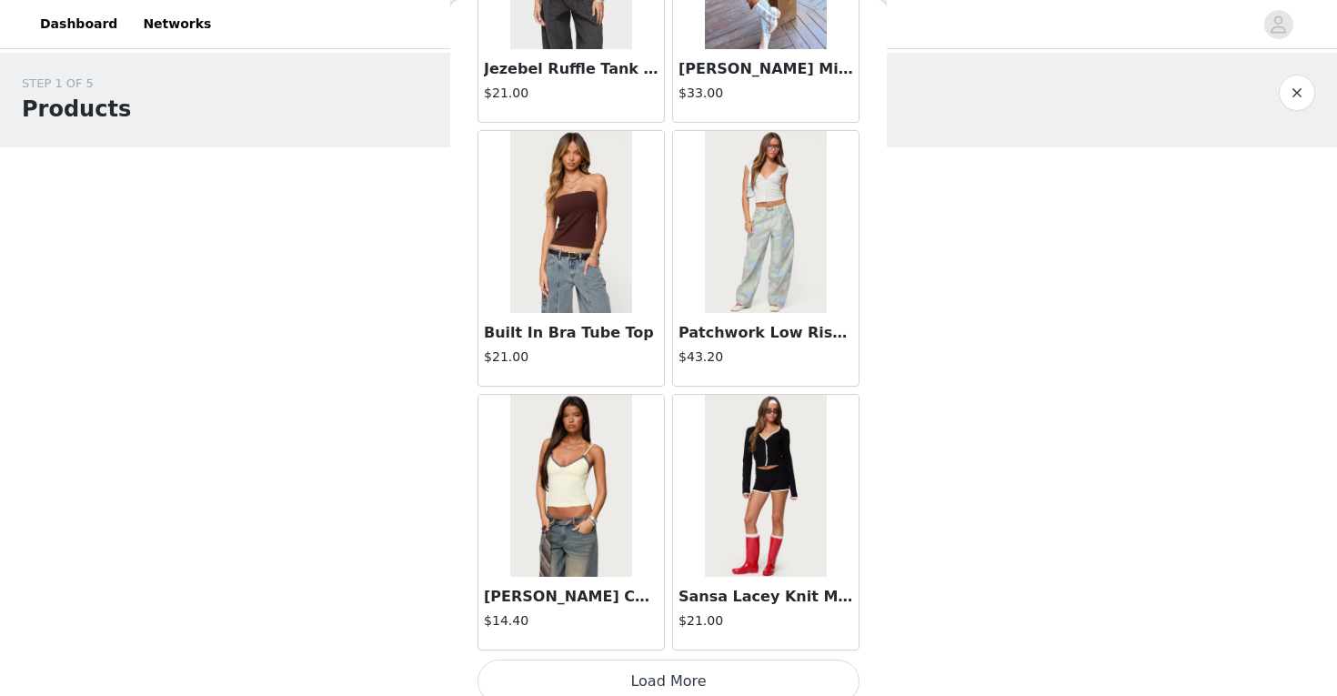
scroll to position [12638, 0]
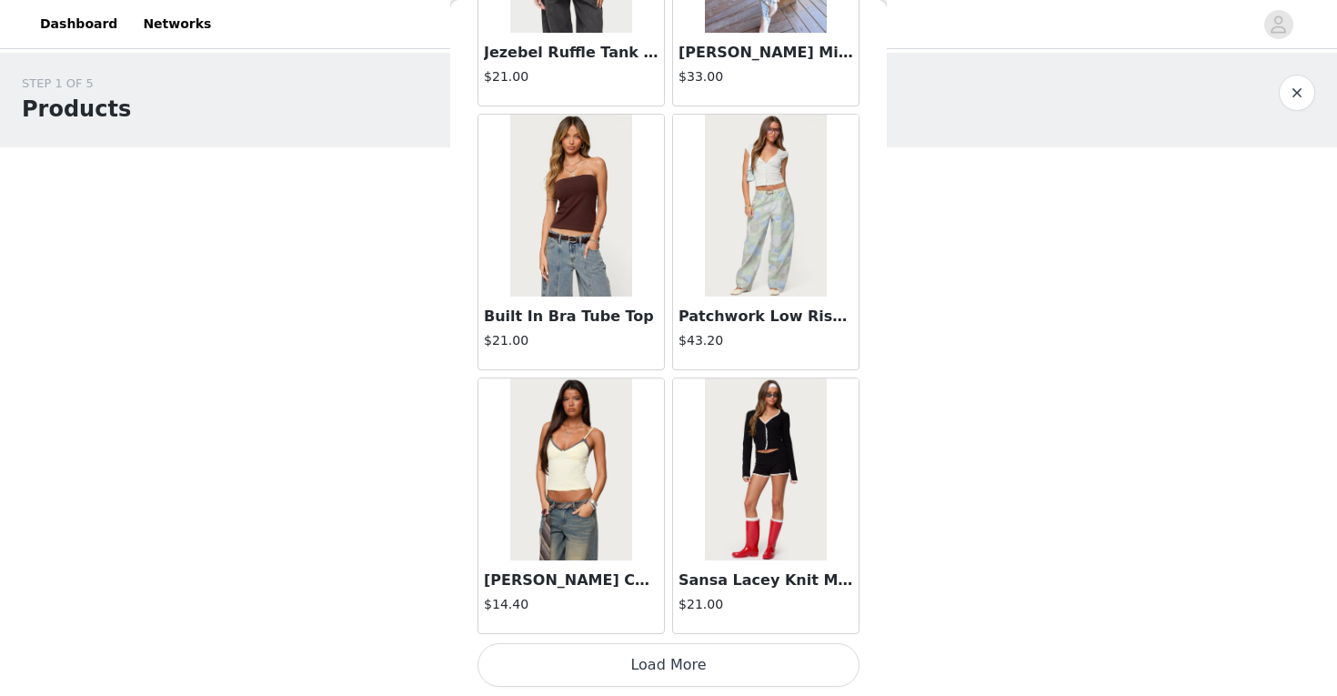
click at [714, 657] on button "Load More" at bounding box center [668, 665] width 382 height 44
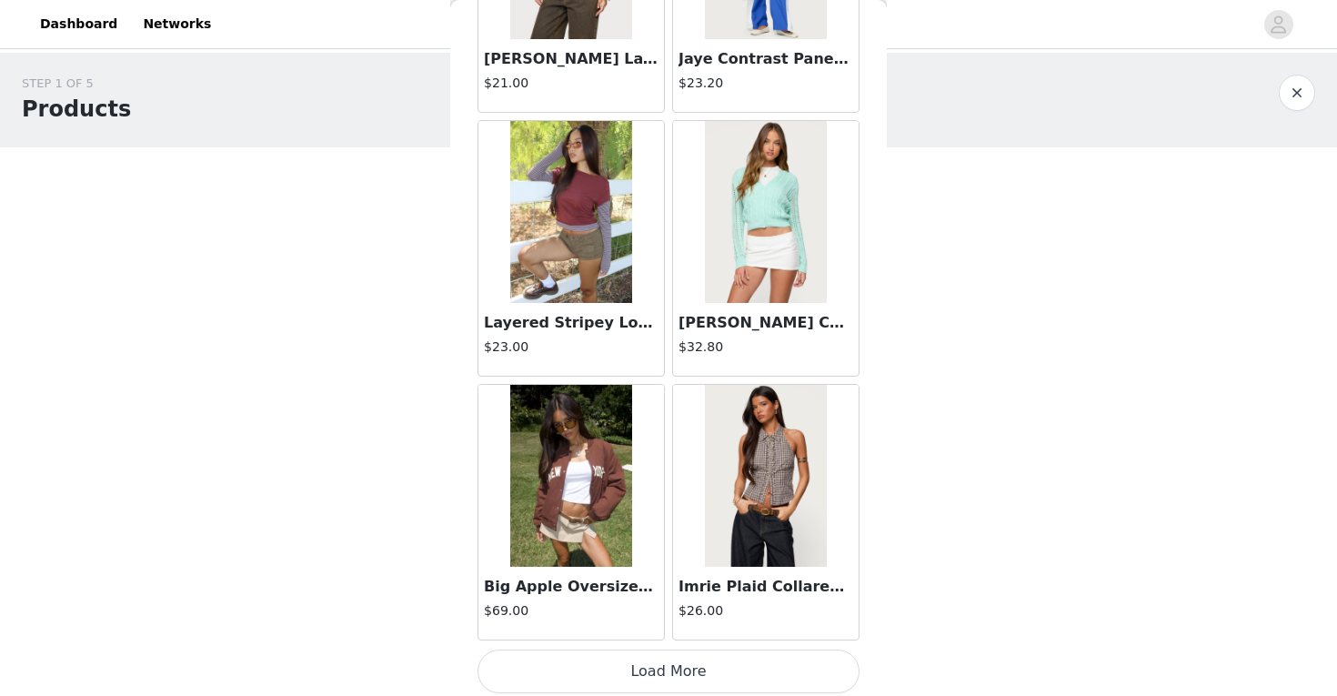
scroll to position [15275, 0]
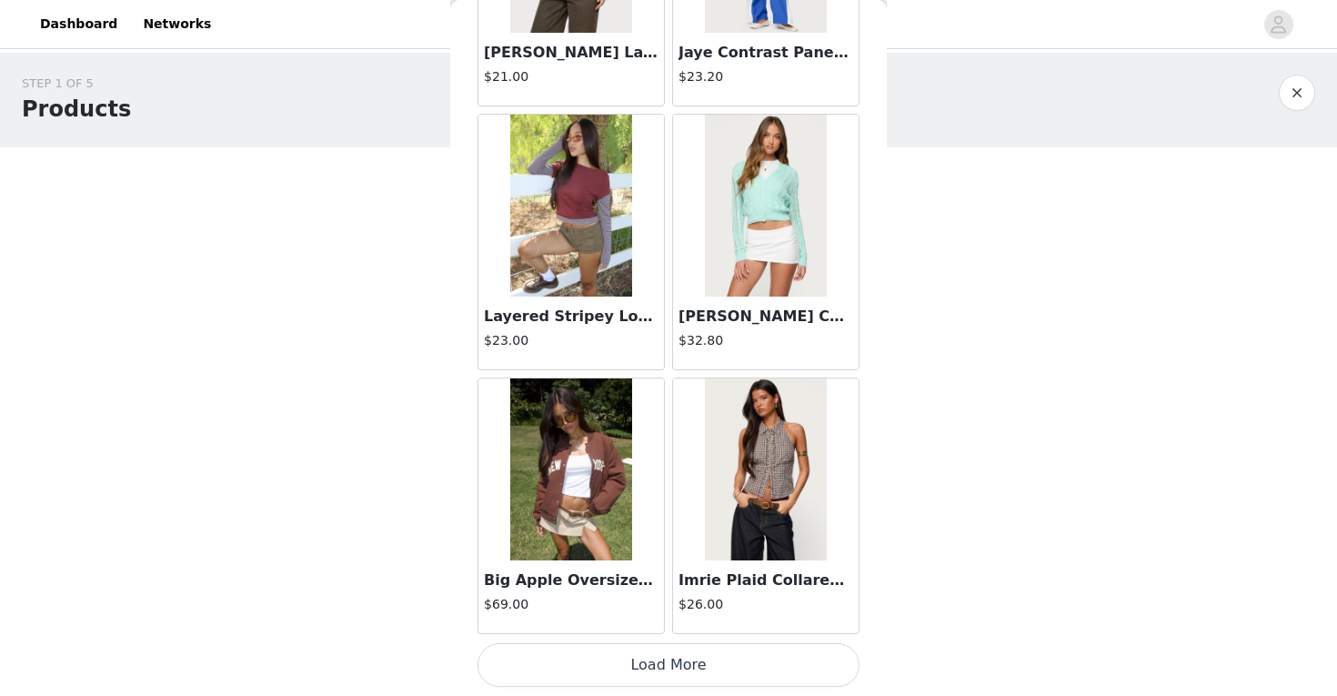
click at [698, 657] on button "Load More" at bounding box center [668, 665] width 382 height 44
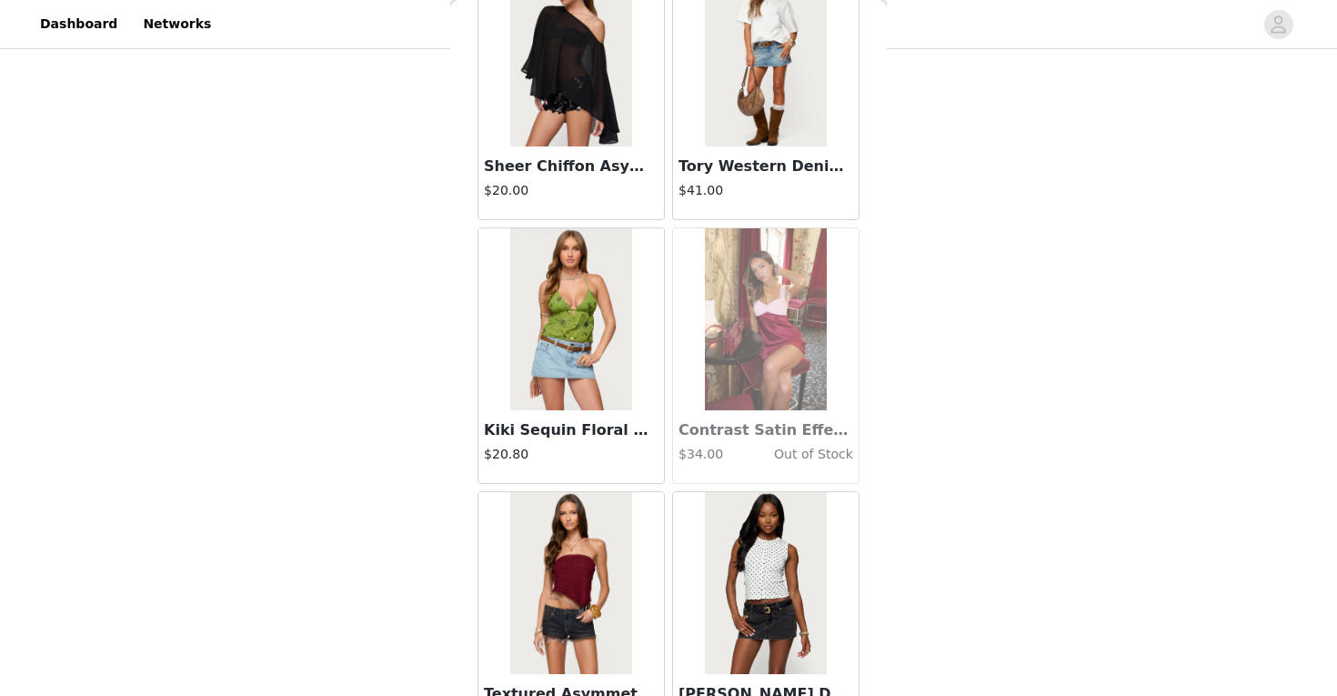
scroll to position [17913, 0]
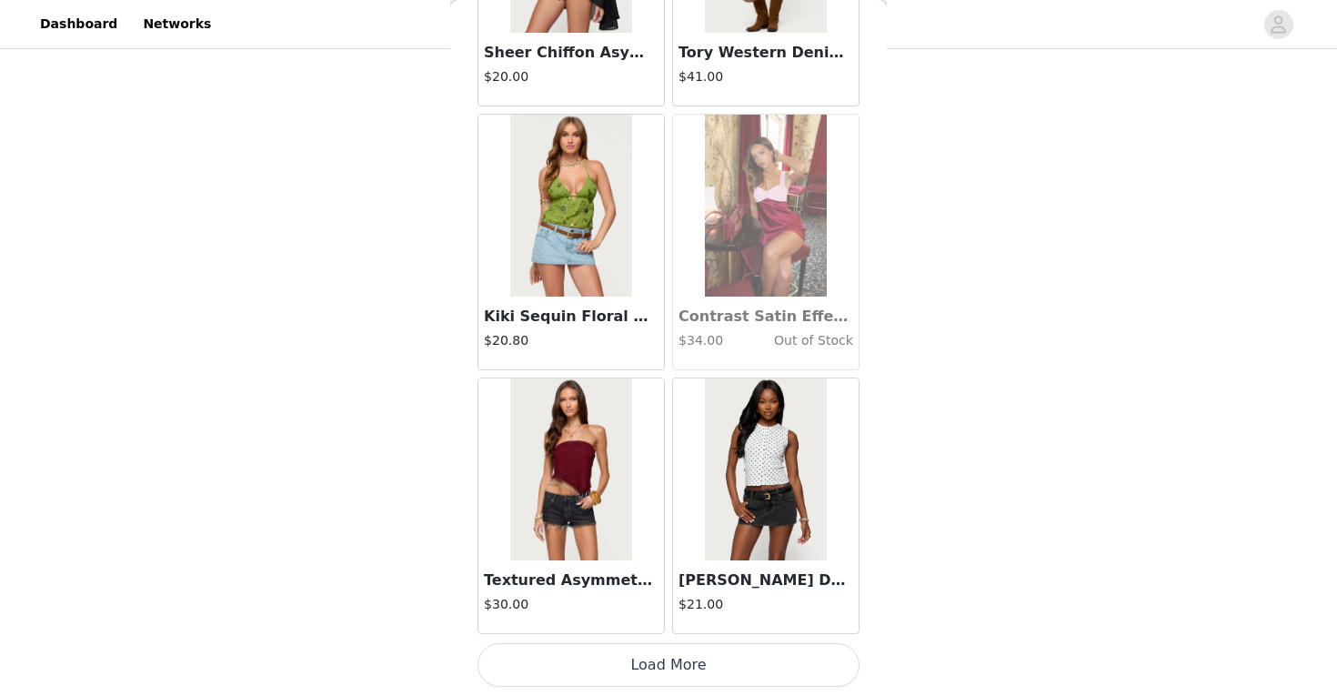
click at [660, 670] on button "Load More" at bounding box center [668, 665] width 382 height 44
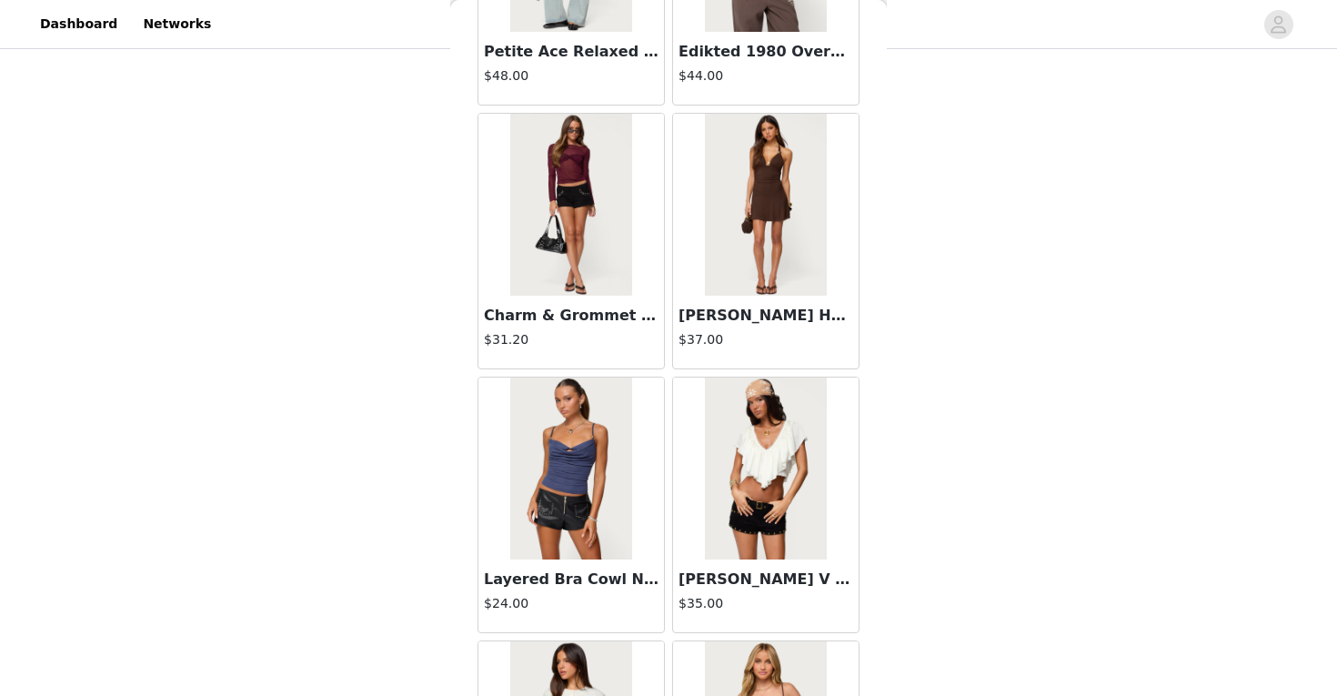
scroll to position [20551, 0]
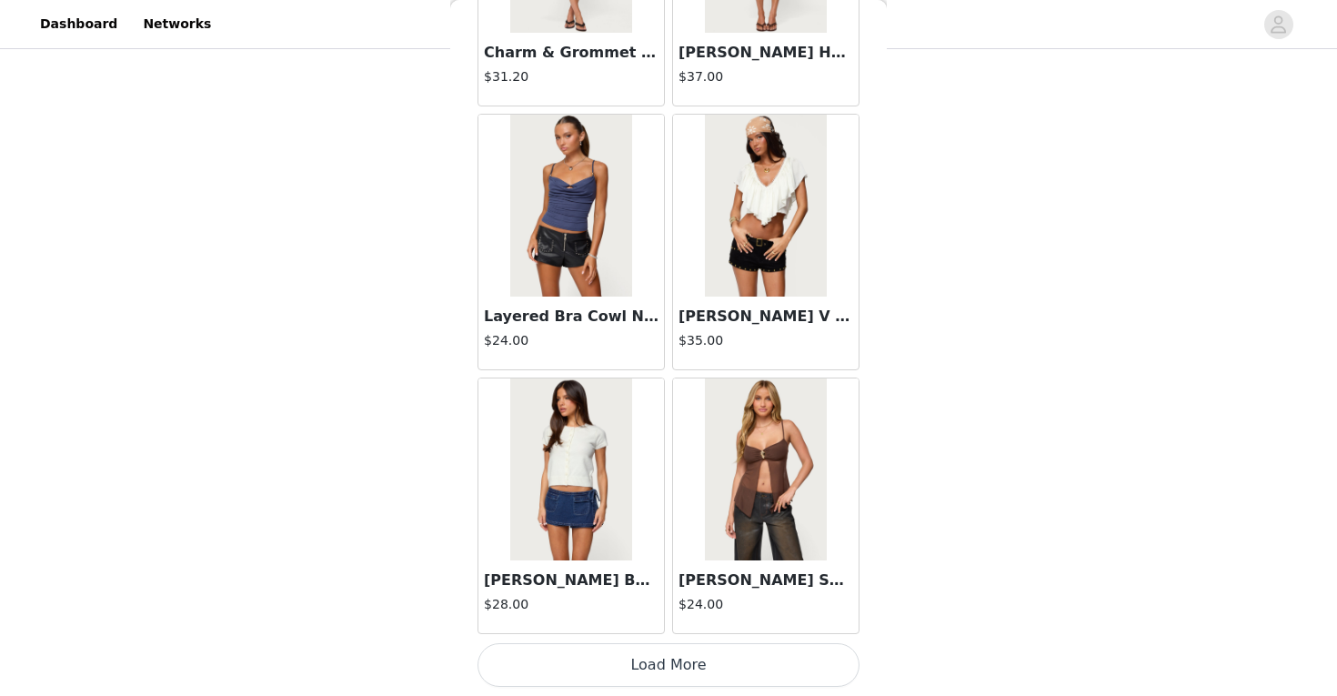
click at [681, 666] on button "Load More" at bounding box center [668, 665] width 382 height 44
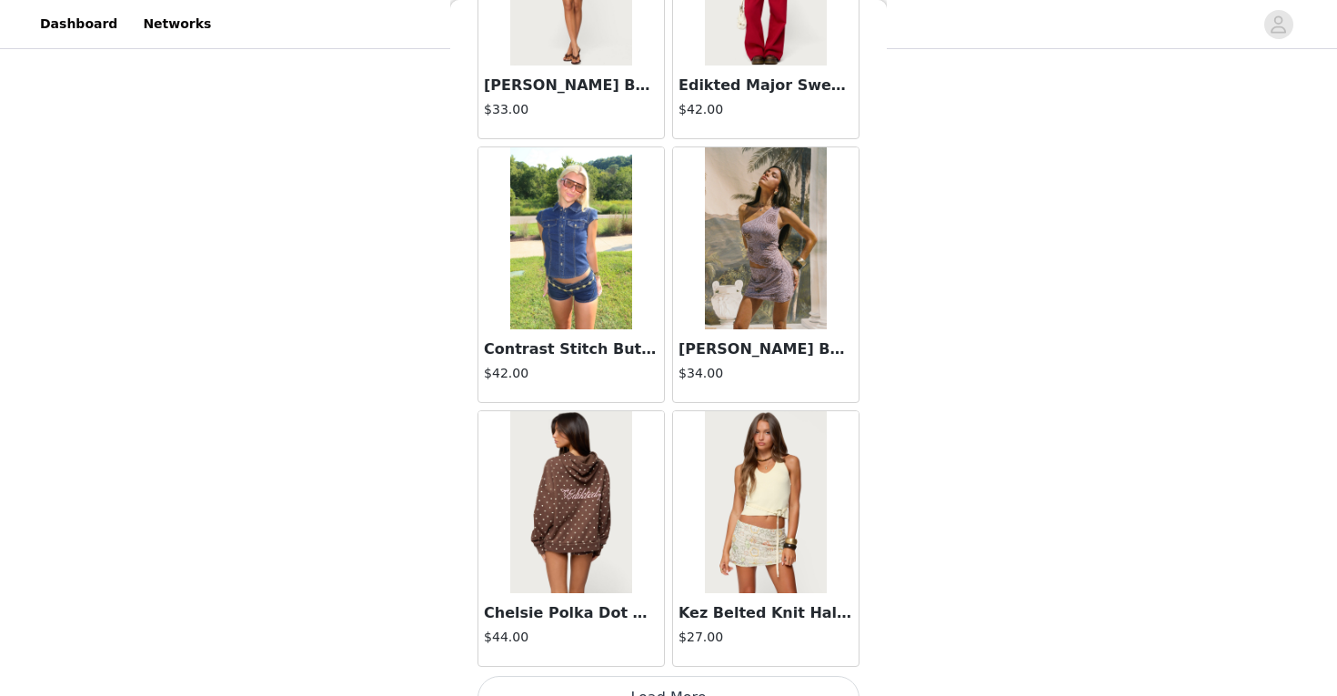
scroll to position [23188, 0]
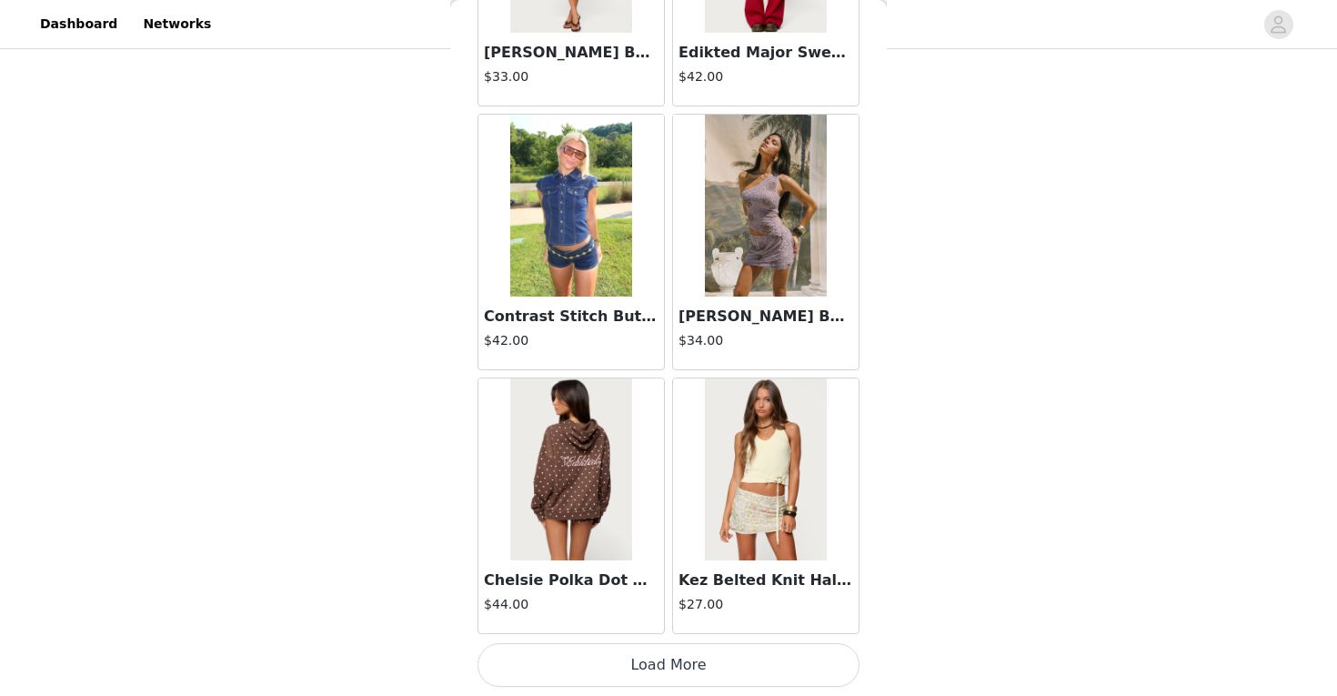
click at [703, 665] on button "Load More" at bounding box center [668, 665] width 382 height 44
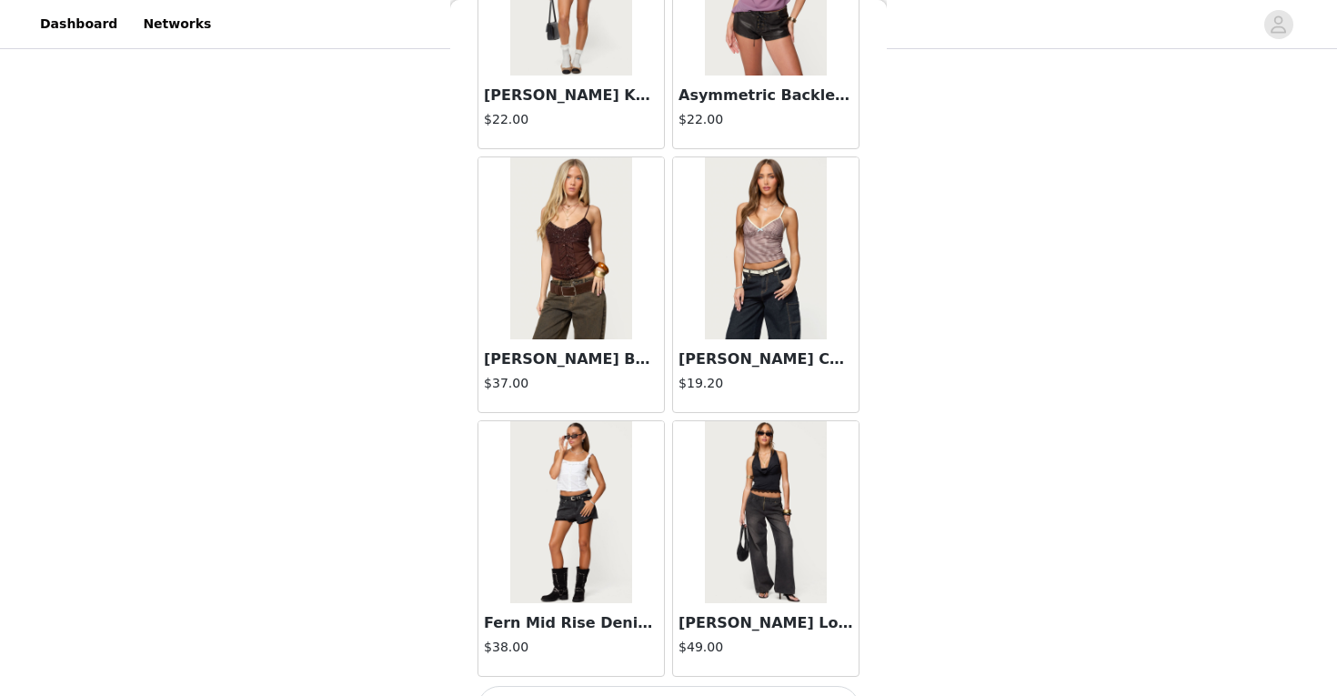
scroll to position [25826, 0]
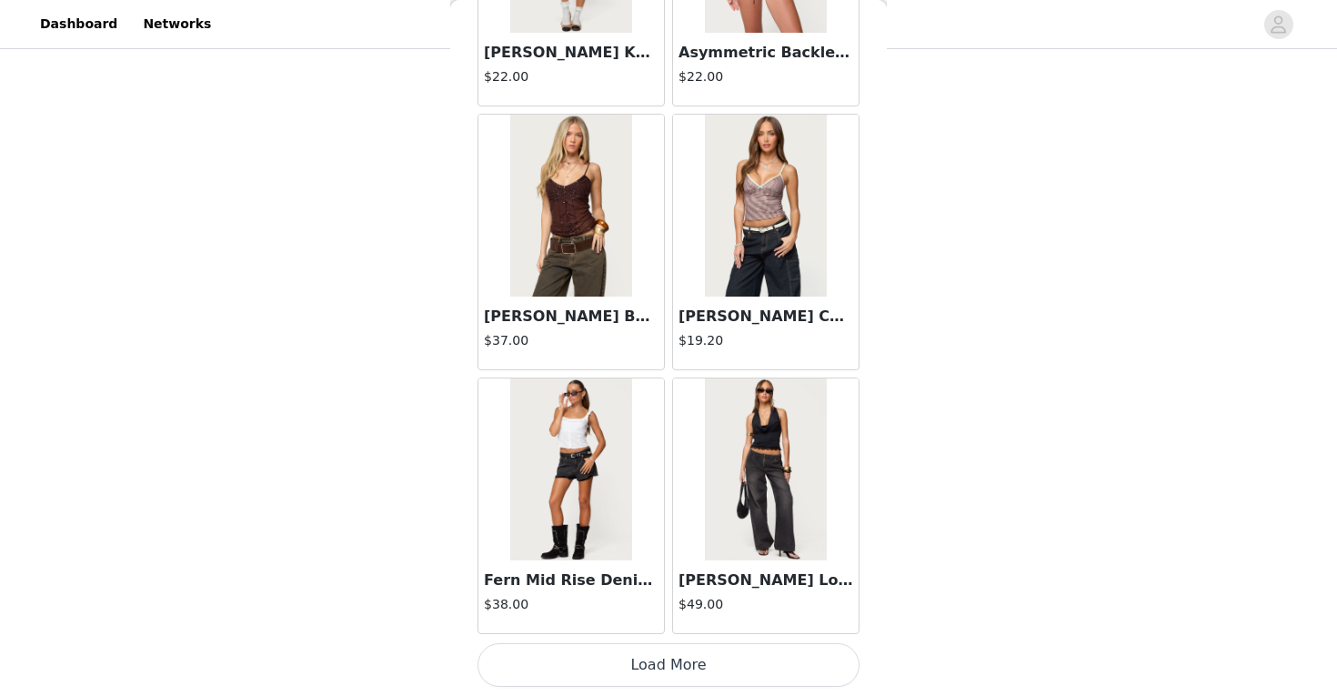
click at [699, 656] on button "Load More" at bounding box center [668, 665] width 382 height 44
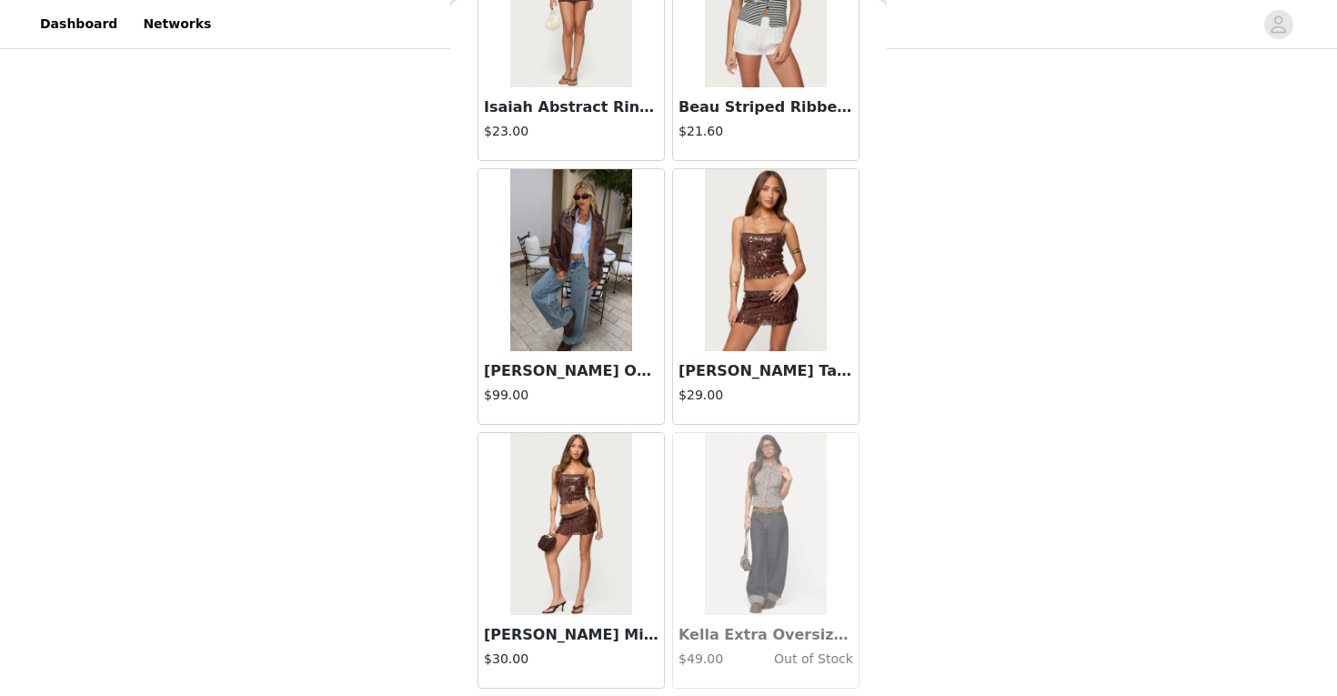
scroll to position [28463, 0]
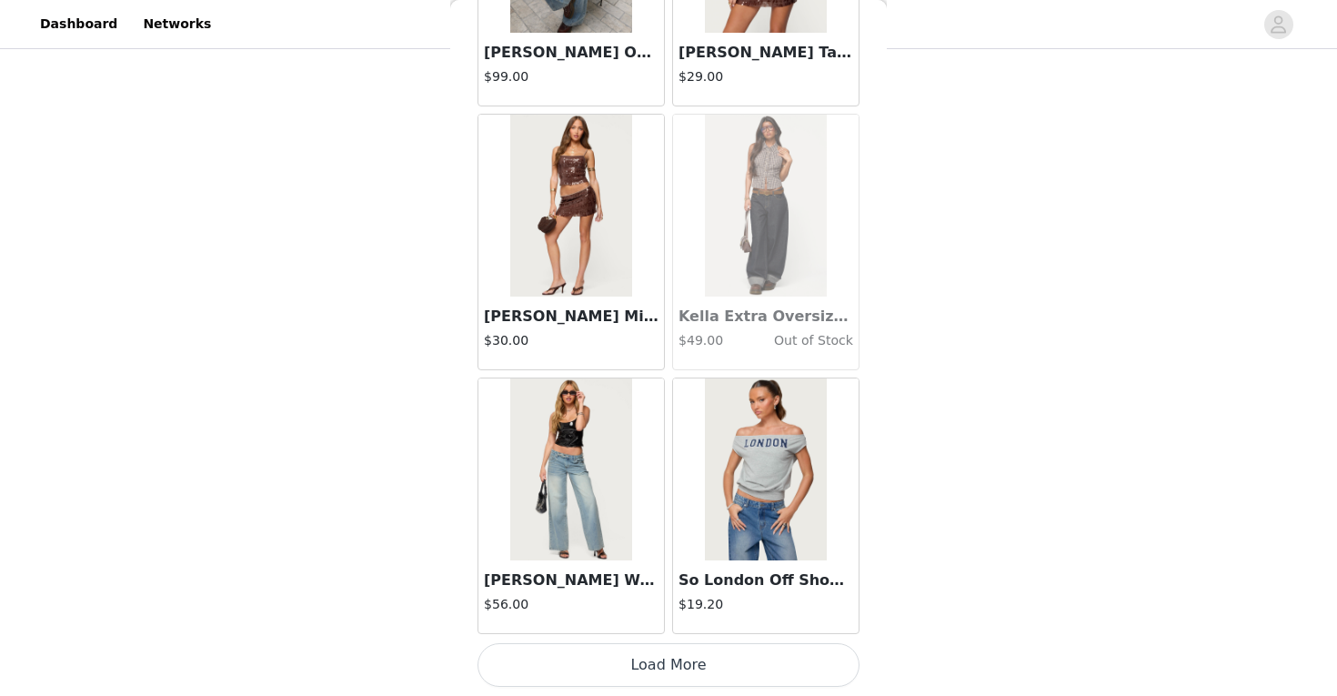
click at [703, 661] on button "Load More" at bounding box center [668, 665] width 382 height 44
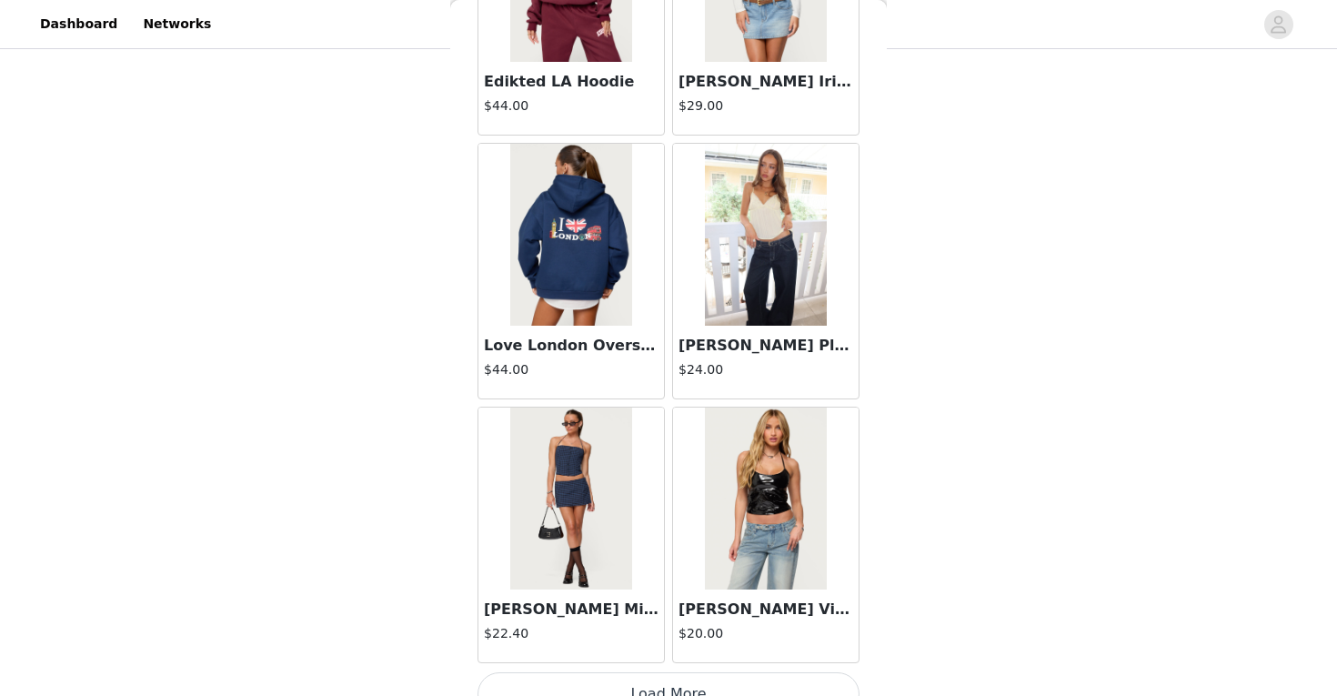
scroll to position [31101, 0]
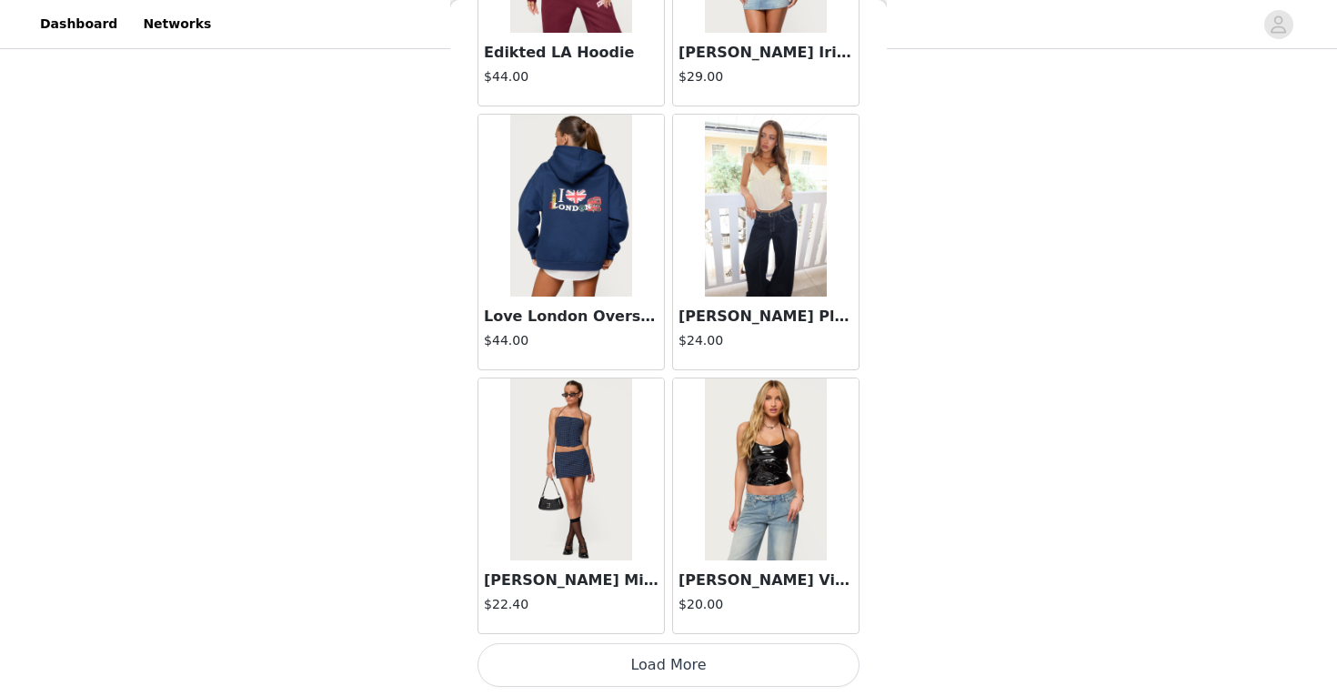
click at [737, 657] on button "Load More" at bounding box center [668, 665] width 382 height 44
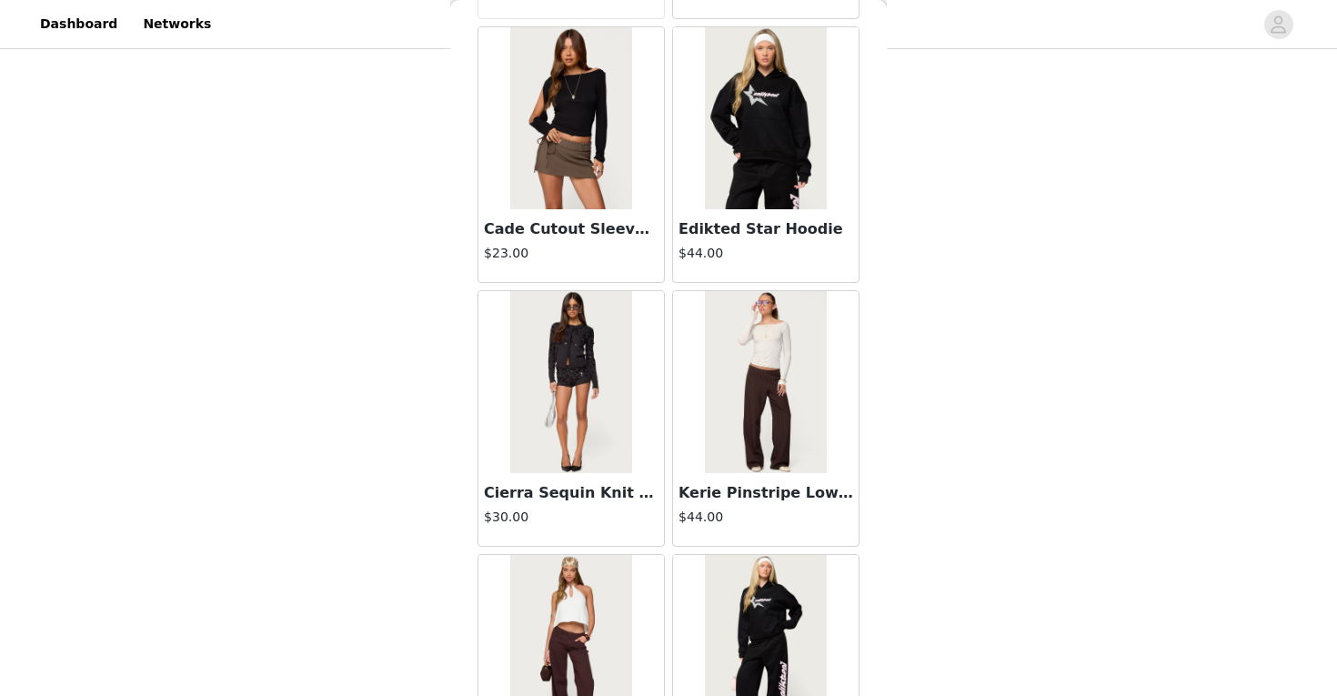
scroll to position [33739, 0]
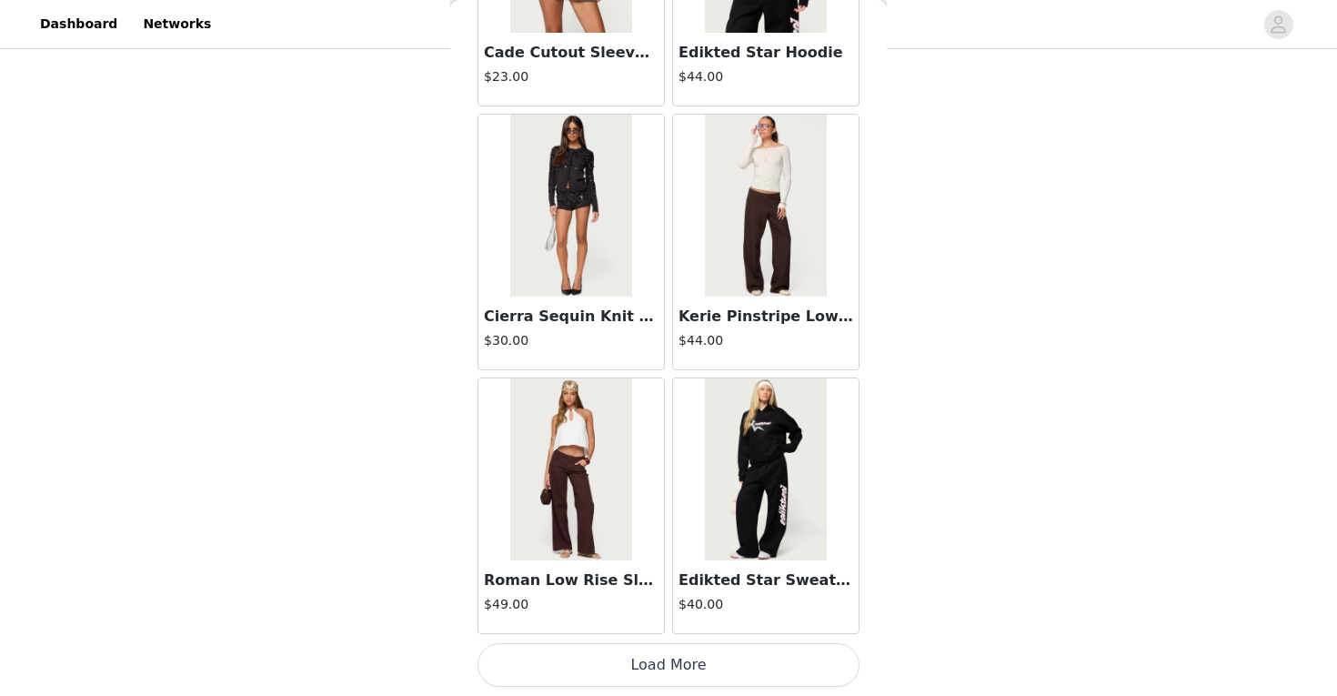
click at [704, 664] on button "Load More" at bounding box center [668, 665] width 382 height 44
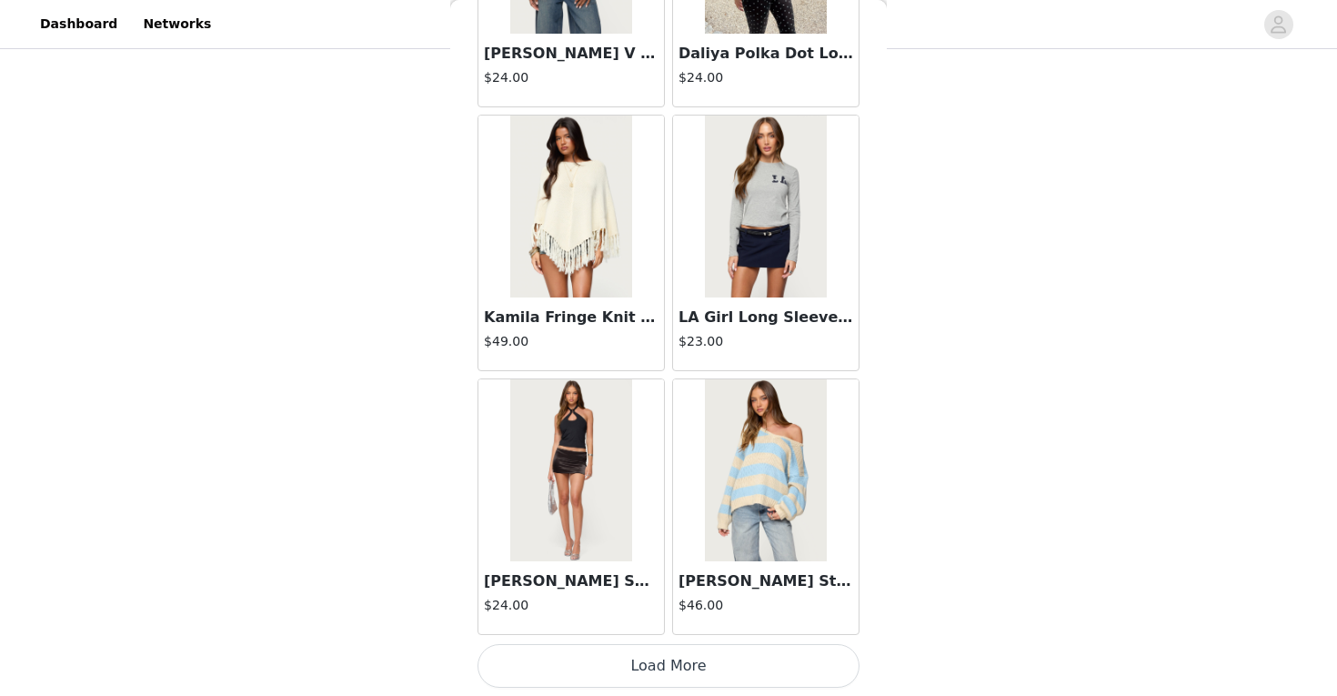
scroll to position [36376, 0]
click at [719, 664] on button "Load More" at bounding box center [668, 665] width 382 height 44
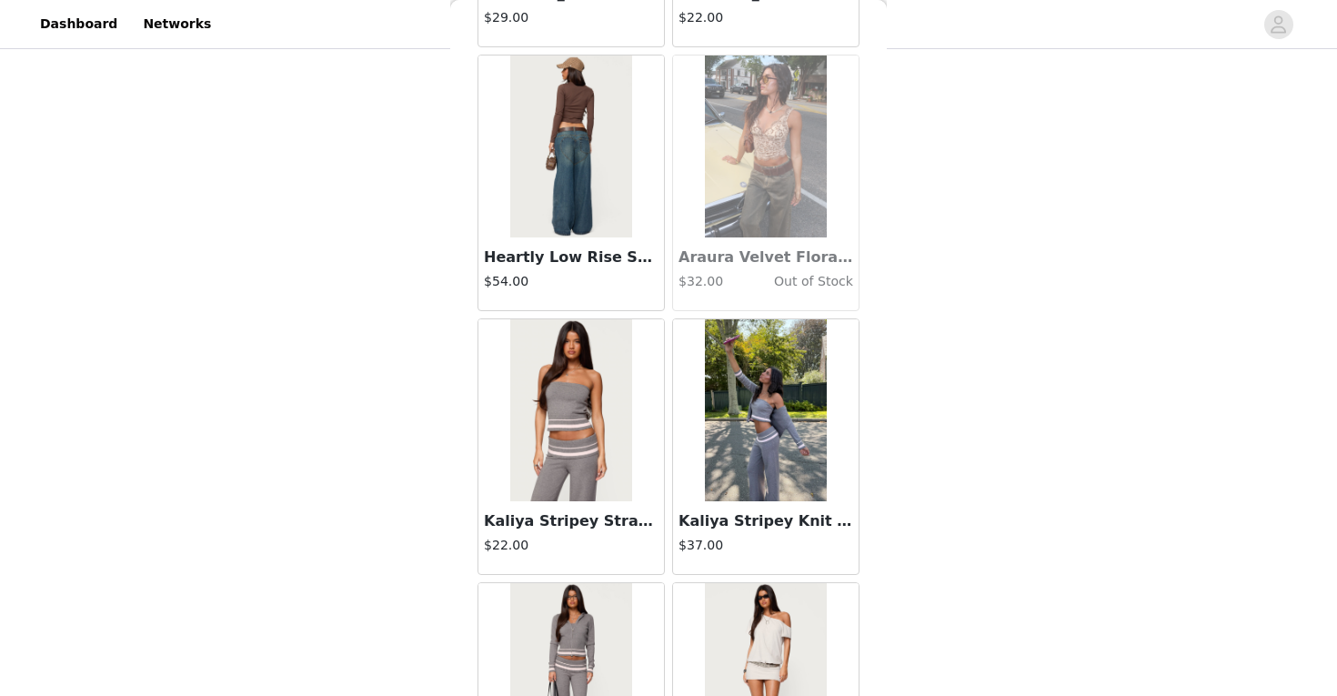
scroll to position [39014, 0]
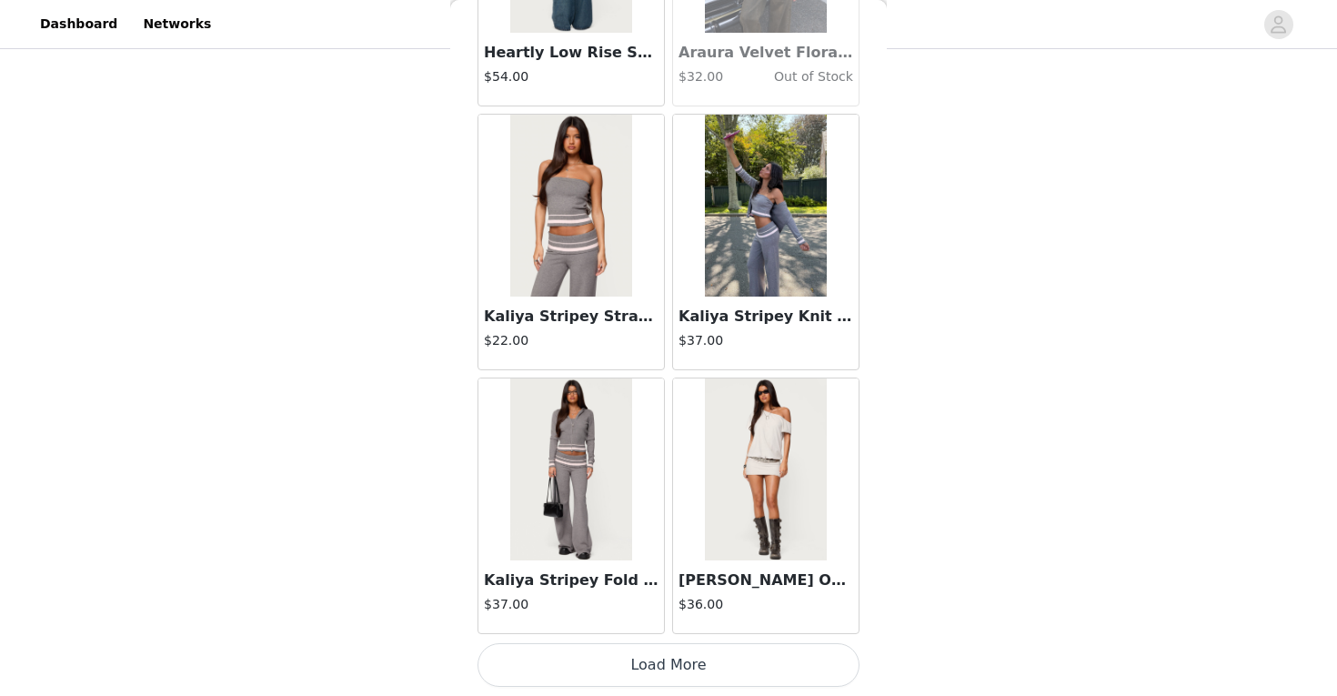
click at [729, 657] on button "Load More" at bounding box center [668, 665] width 382 height 44
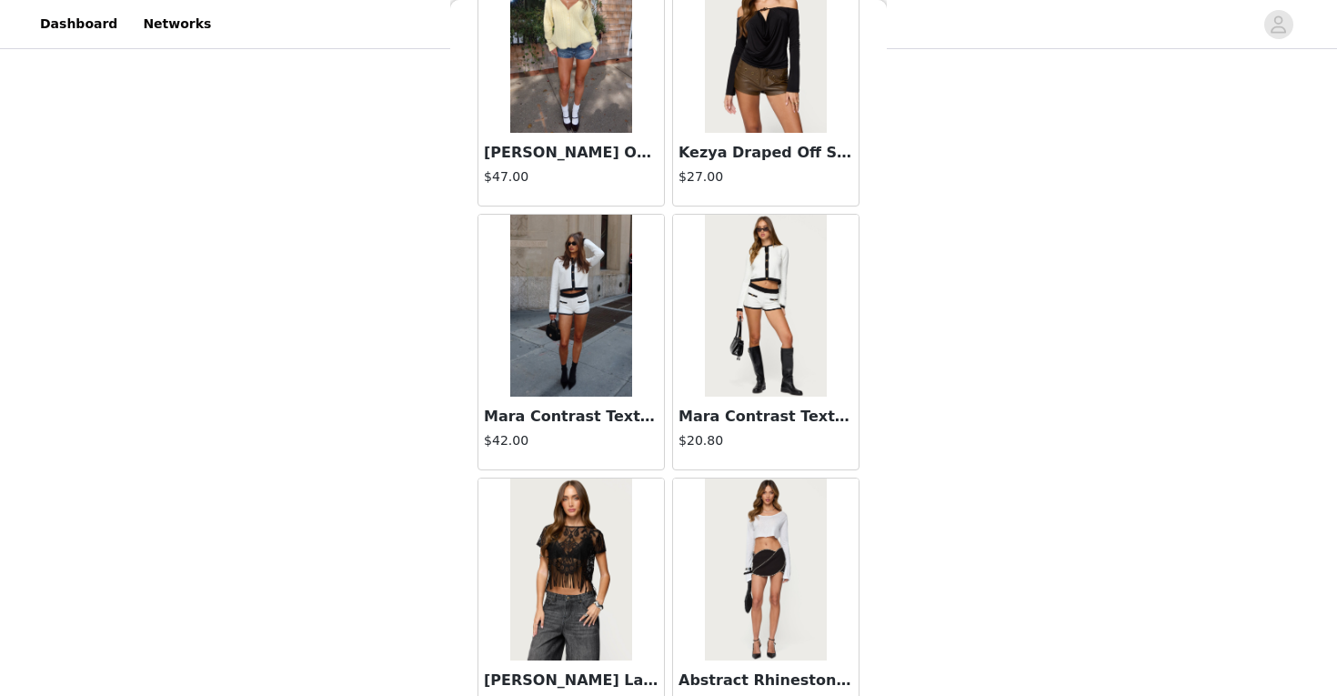
scroll to position [41651, 0]
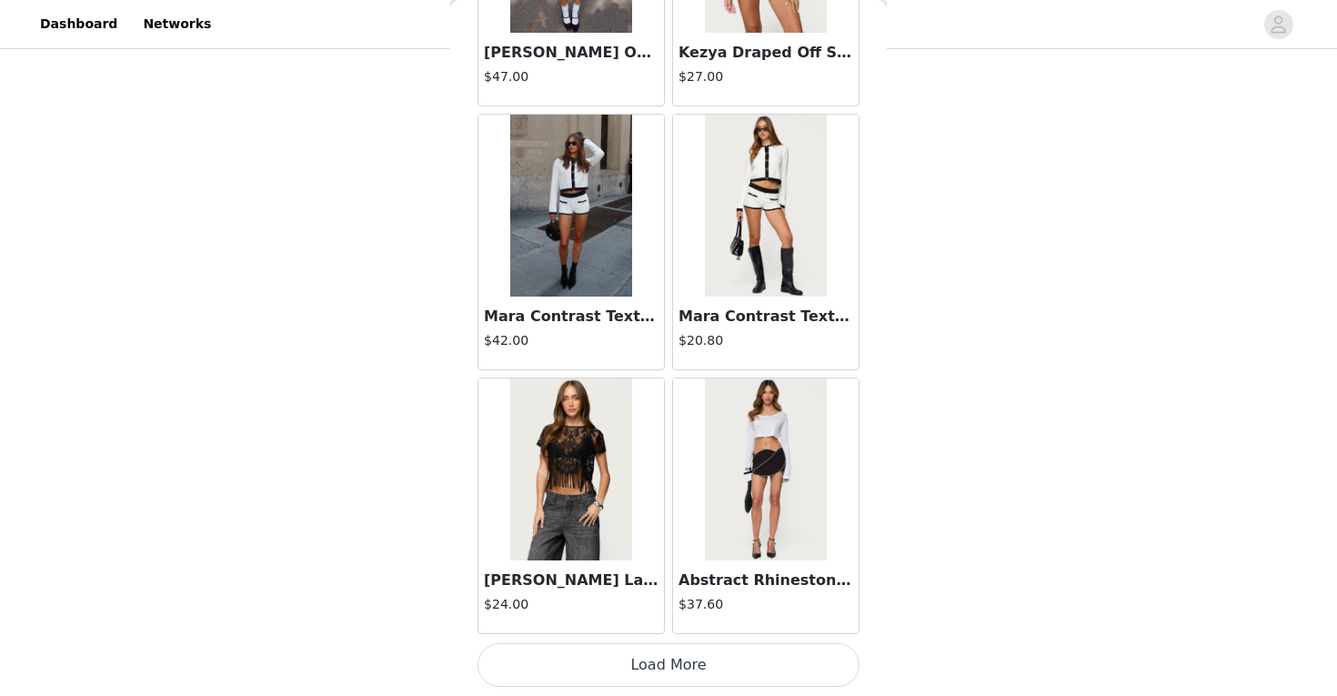
click at [707, 657] on button "Load More" at bounding box center [668, 665] width 382 height 44
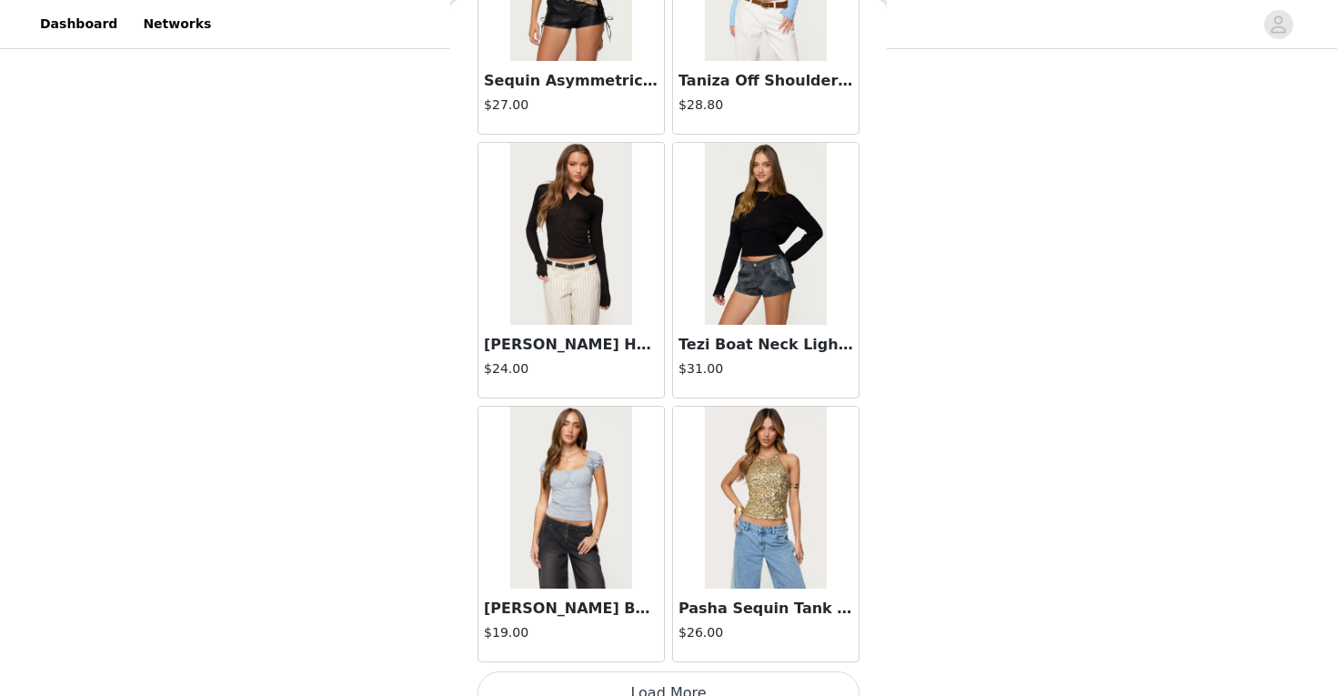
scroll to position [44289, 0]
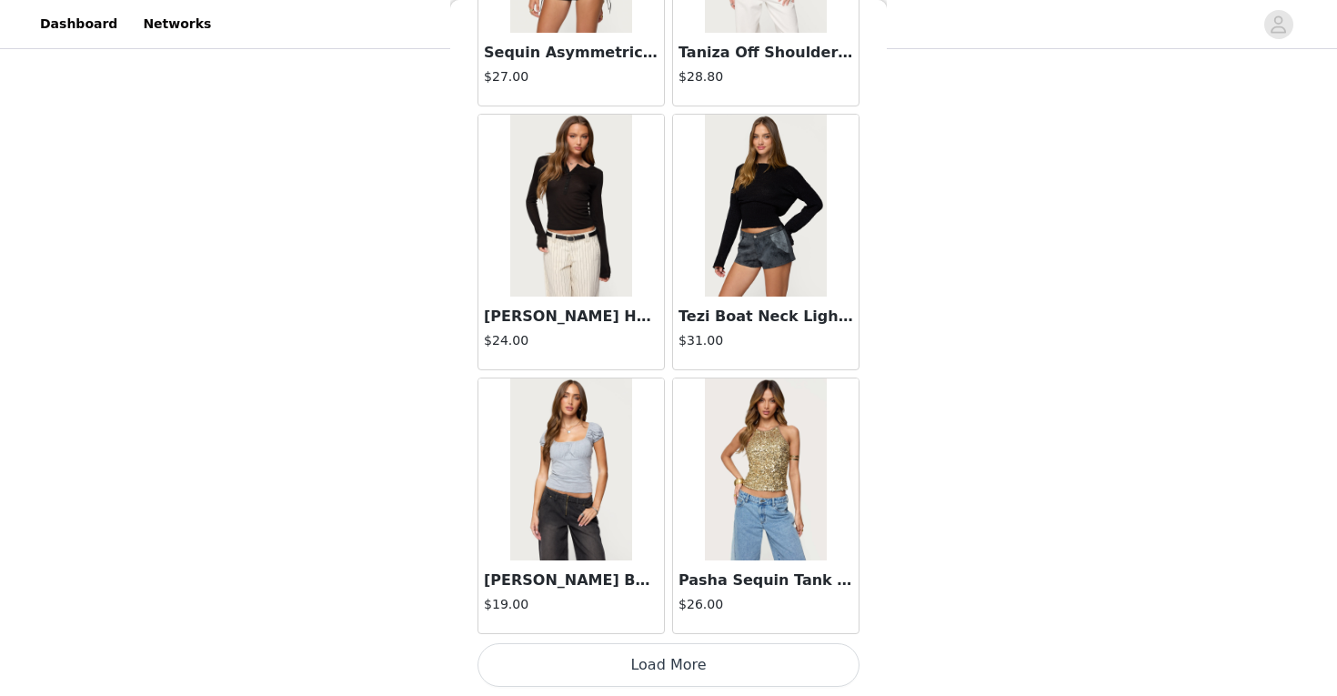
click at [697, 653] on button "Load More" at bounding box center [668, 665] width 382 height 44
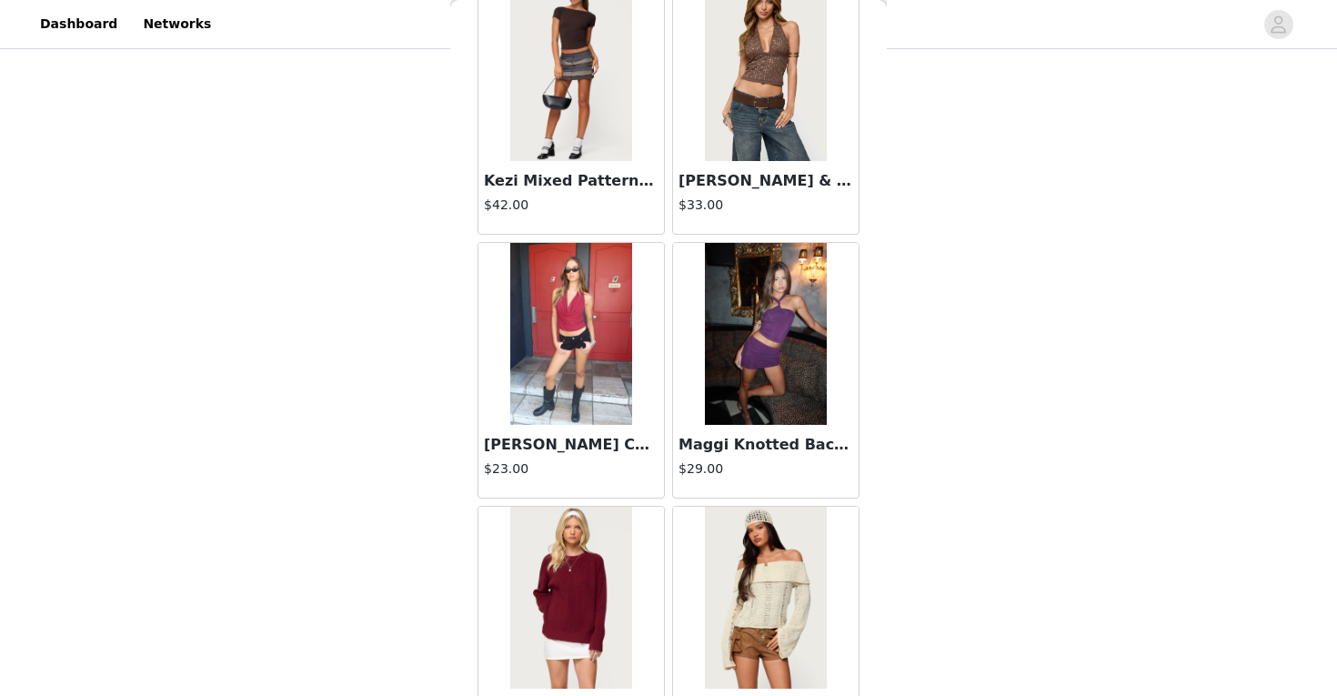
scroll to position [46927, 0]
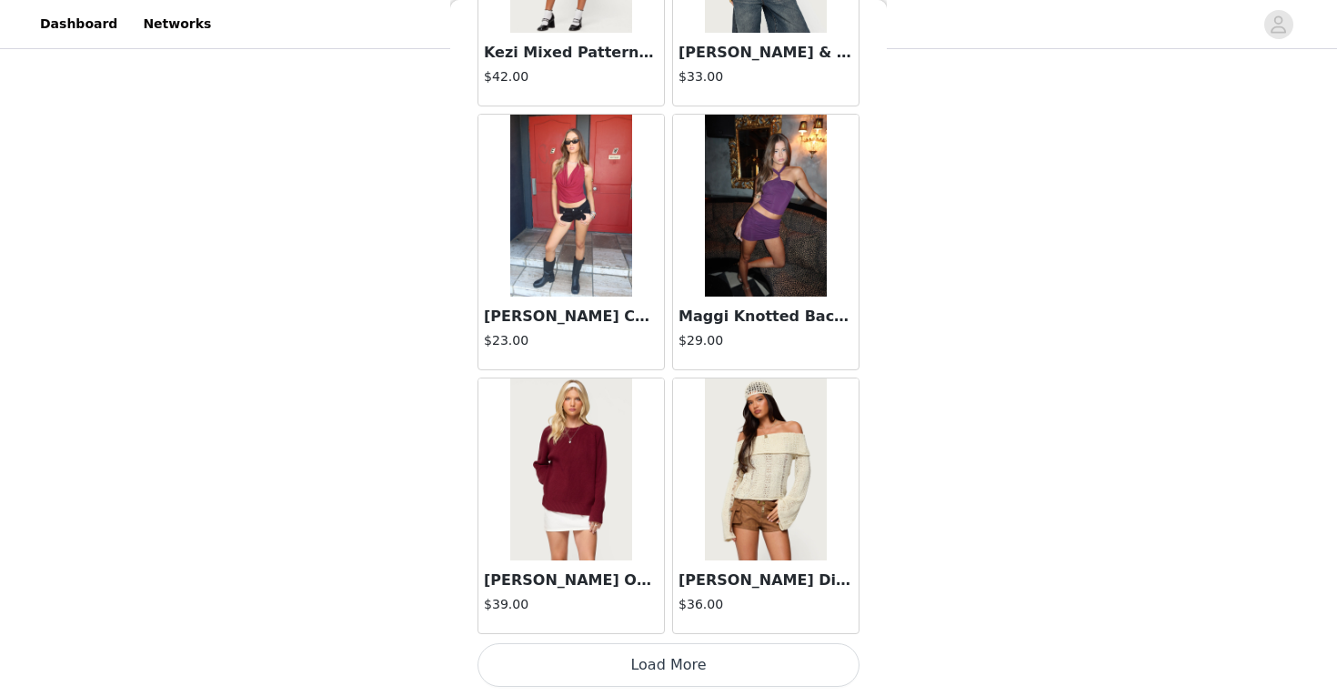
click at [685, 663] on button "Load More" at bounding box center [668, 665] width 382 height 44
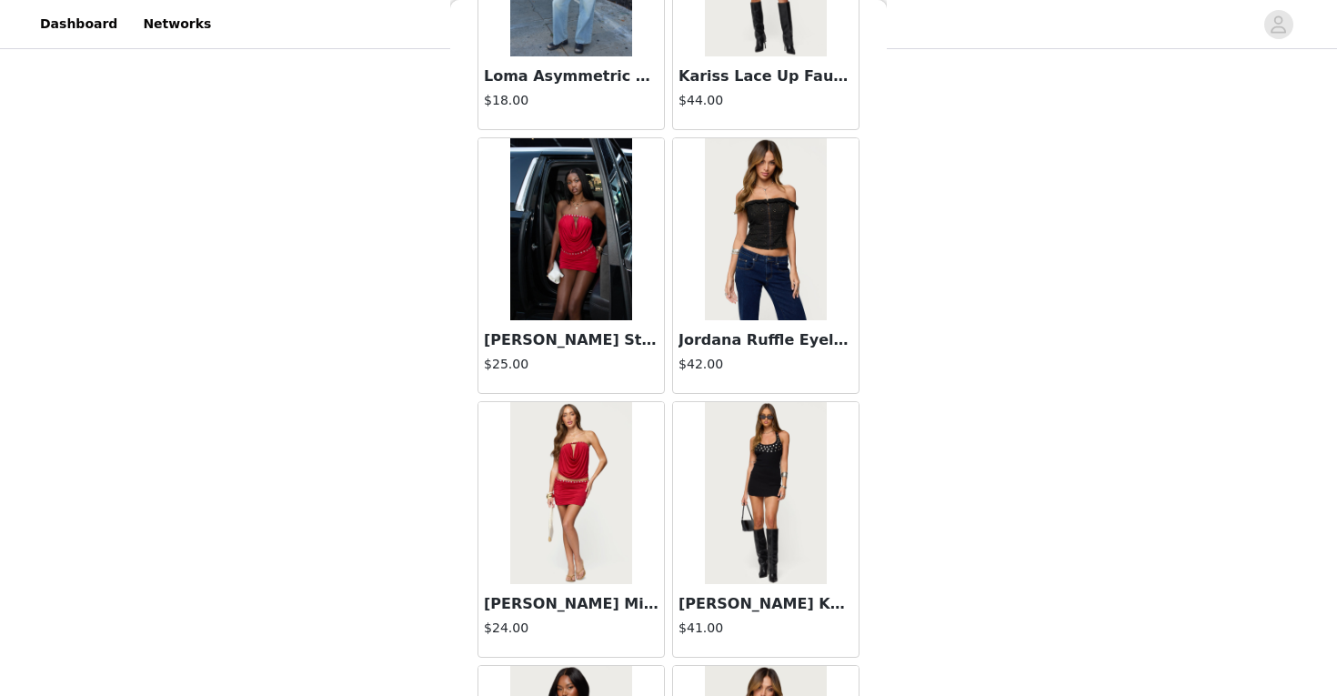
scroll to position [49564, 0]
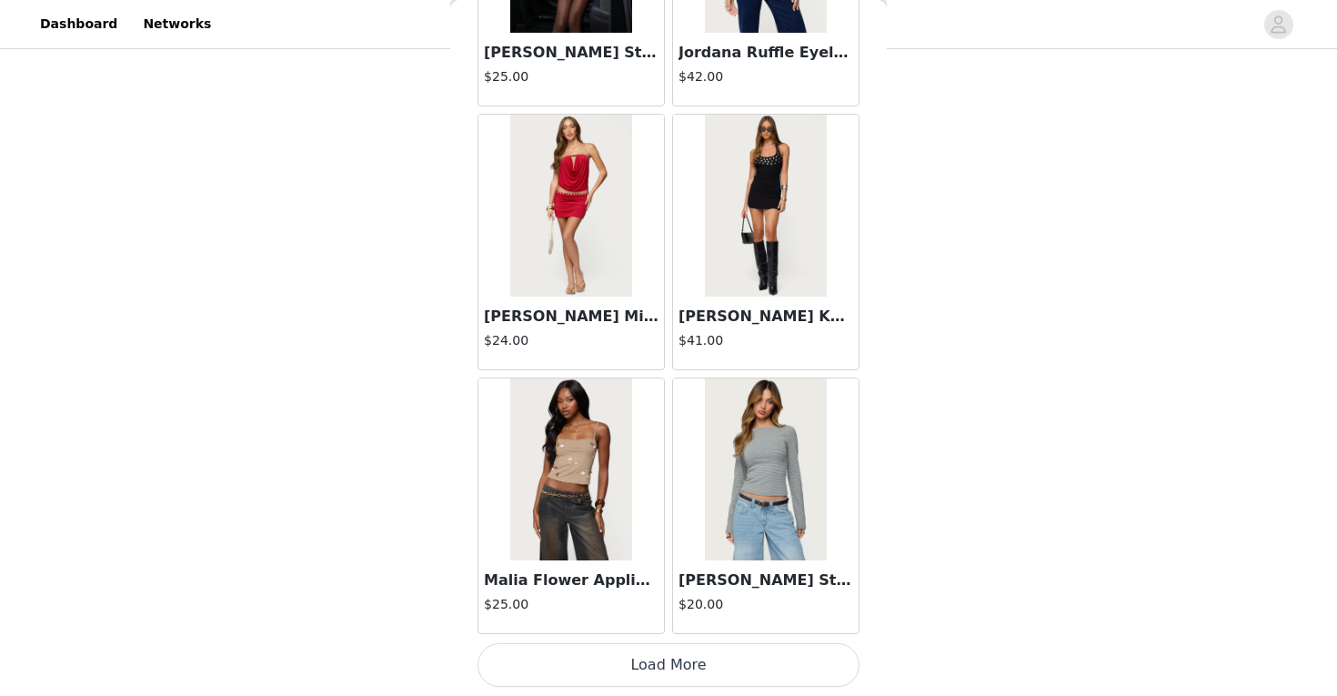
click at [706, 668] on button "Load More" at bounding box center [668, 665] width 382 height 44
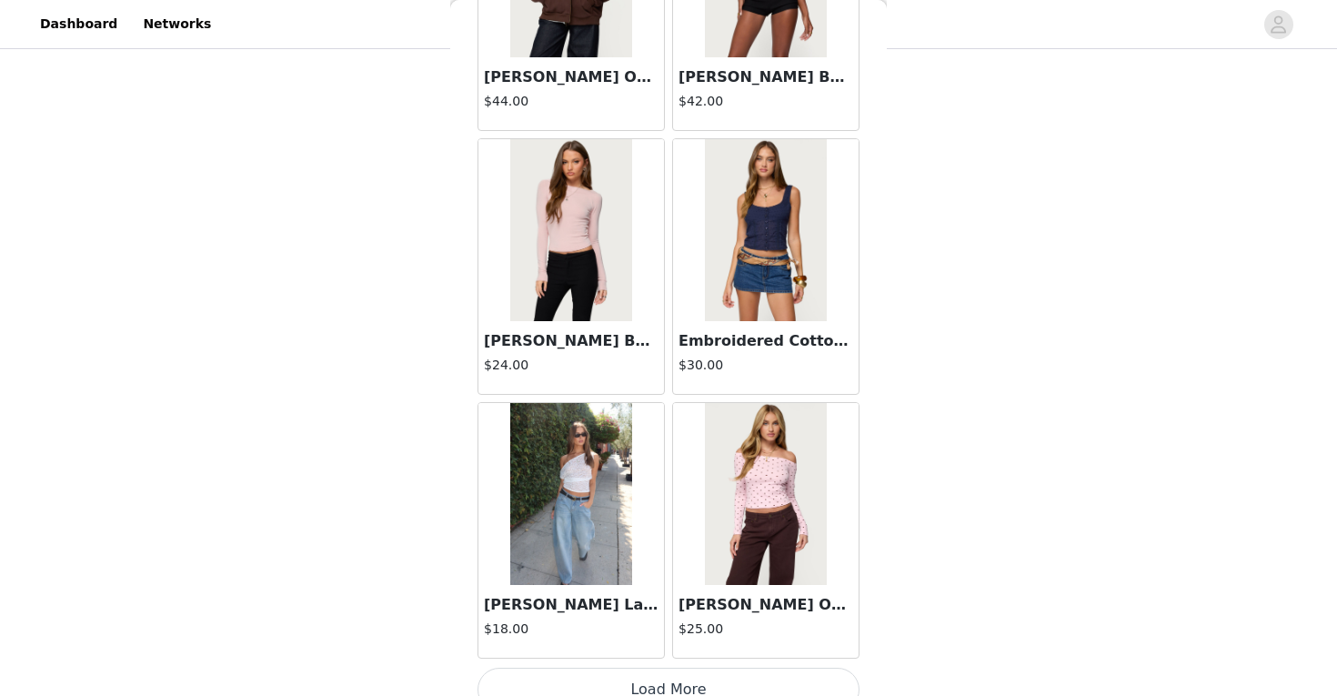
scroll to position [52202, 0]
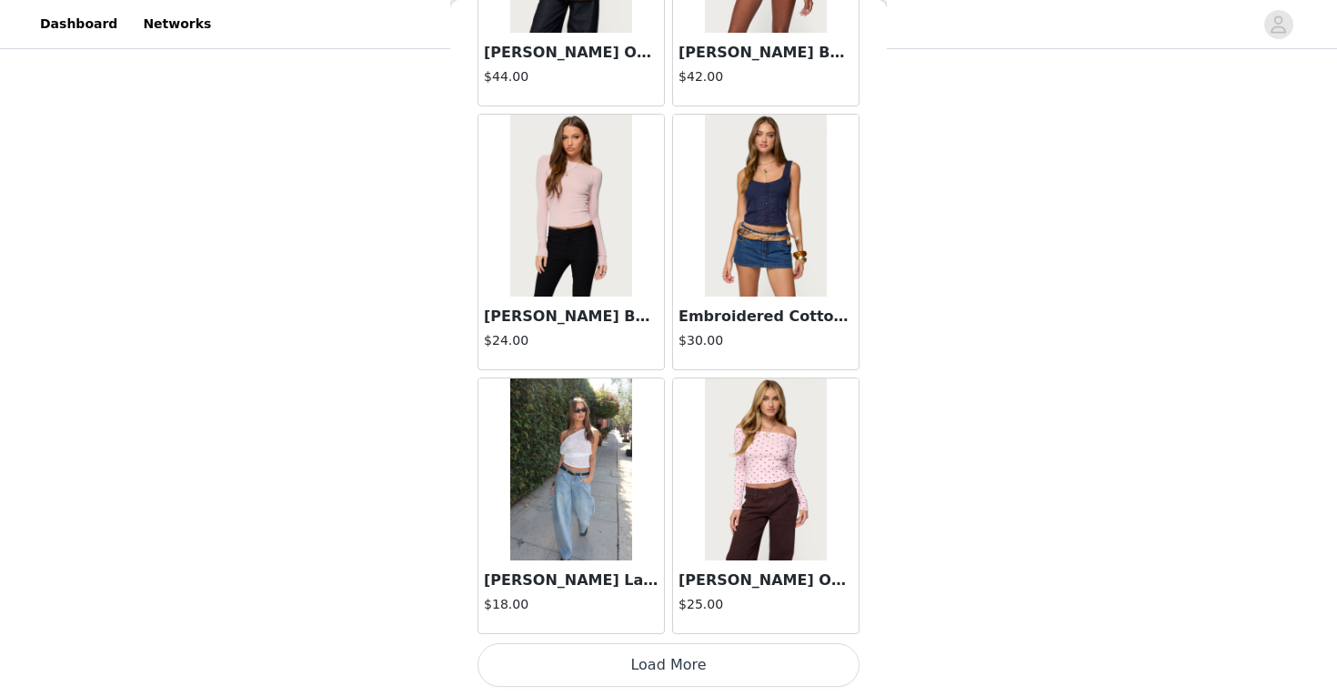
click at [699, 658] on button "Load More" at bounding box center [668, 665] width 382 height 44
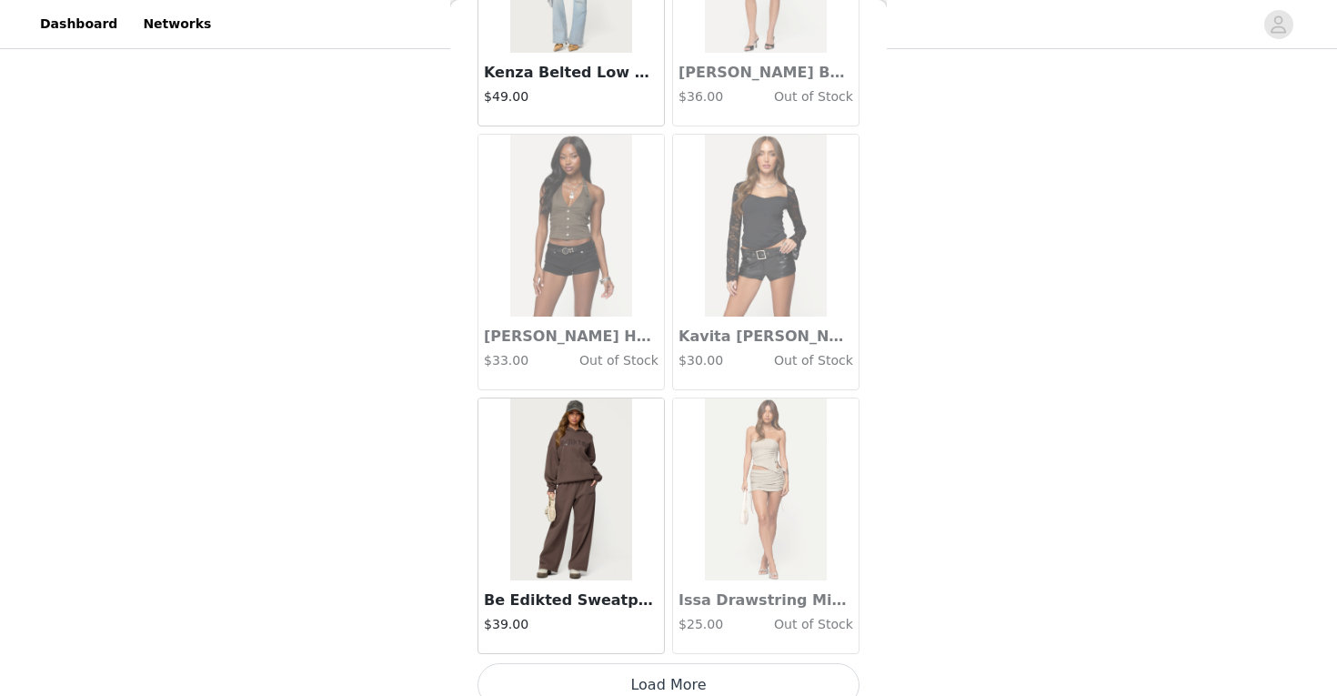
scroll to position [54840, 0]
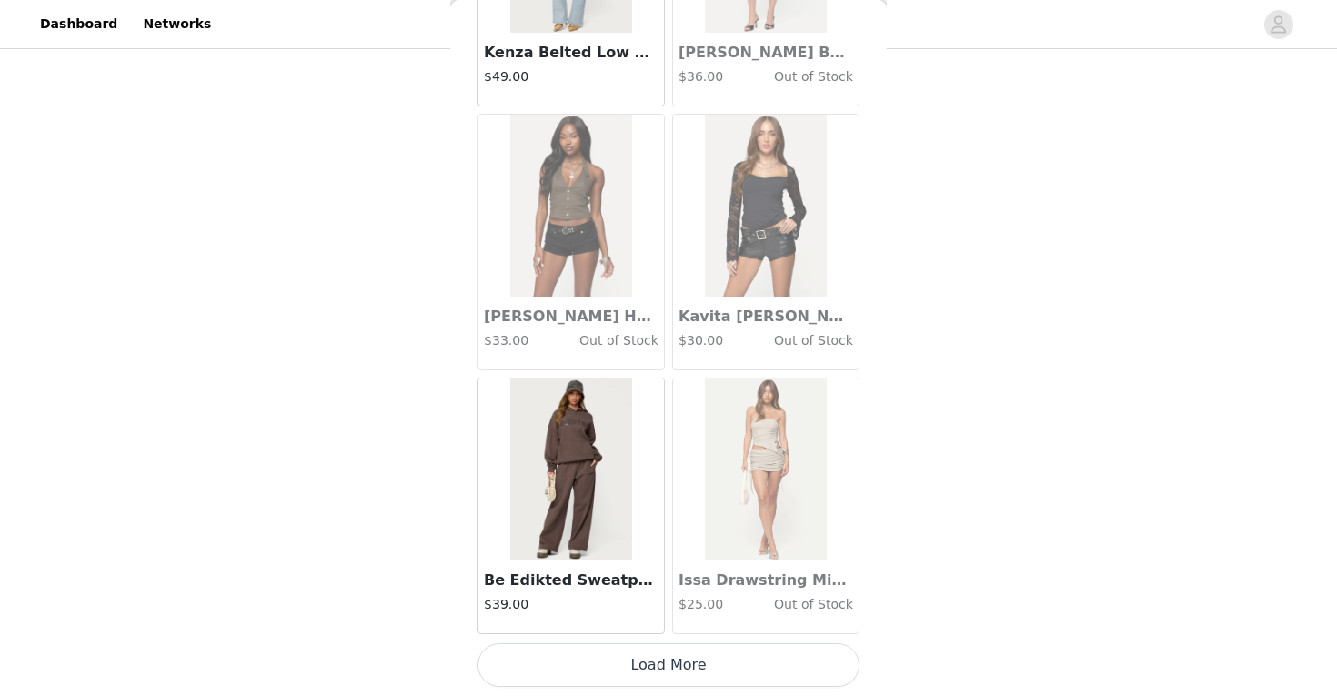
click at [694, 655] on button "Load More" at bounding box center [668, 665] width 382 height 44
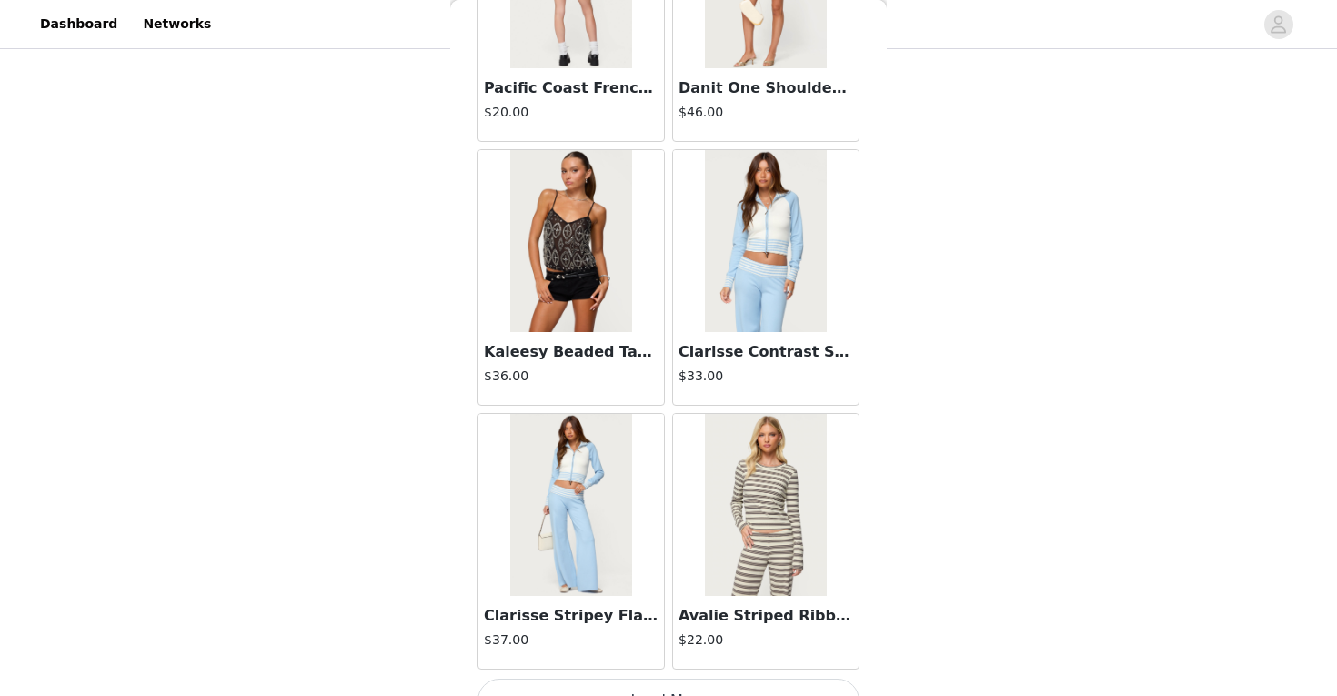
scroll to position [57477, 0]
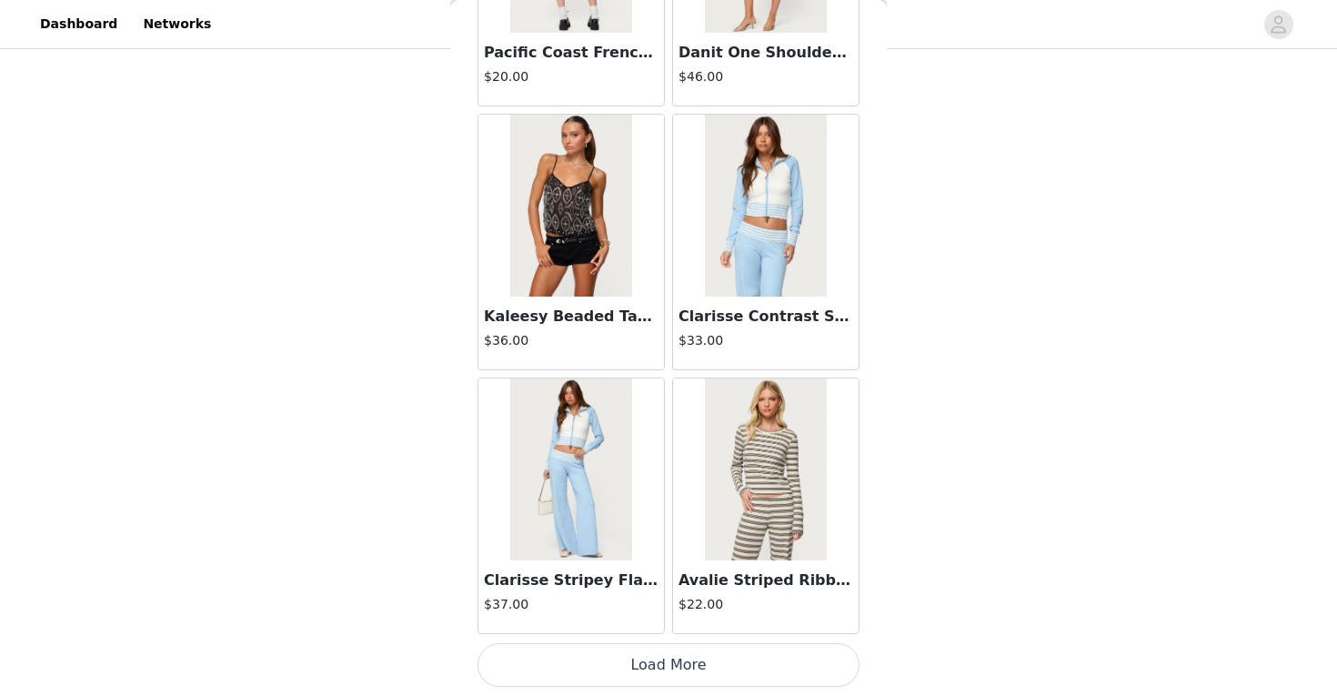
click at [736, 659] on button "Load More" at bounding box center [668, 665] width 382 height 44
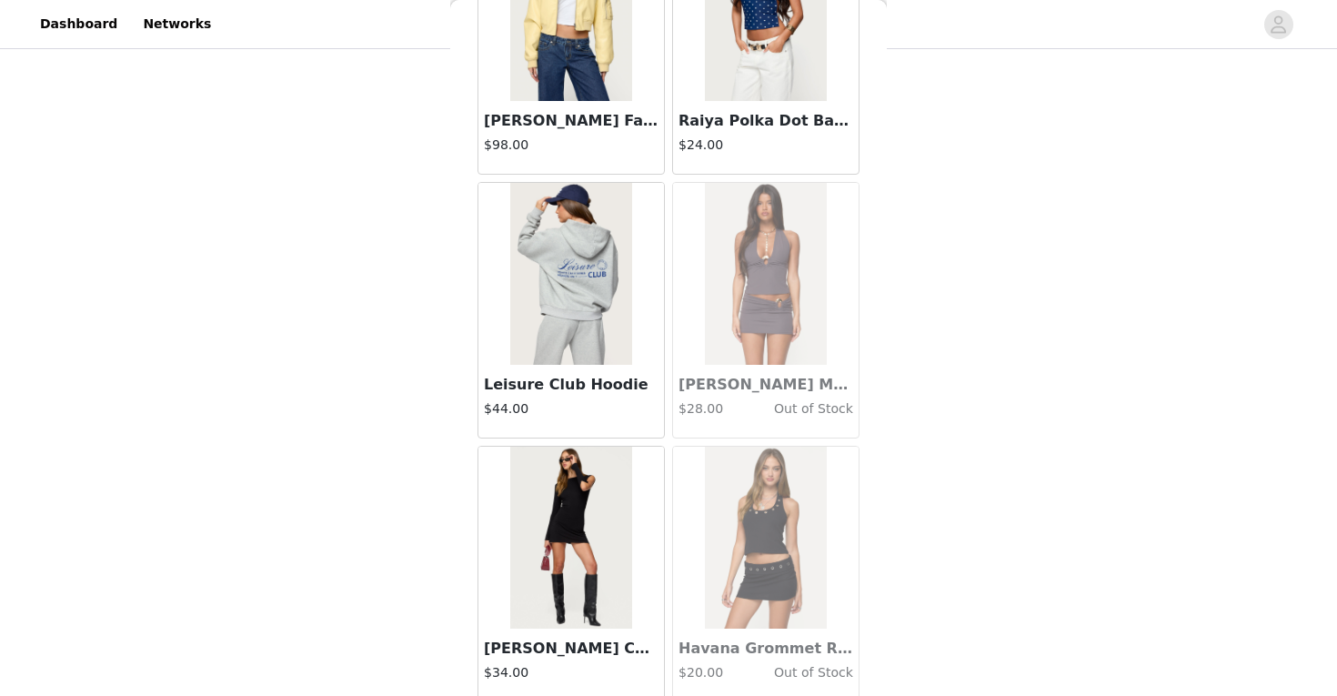
scroll to position [60115, 0]
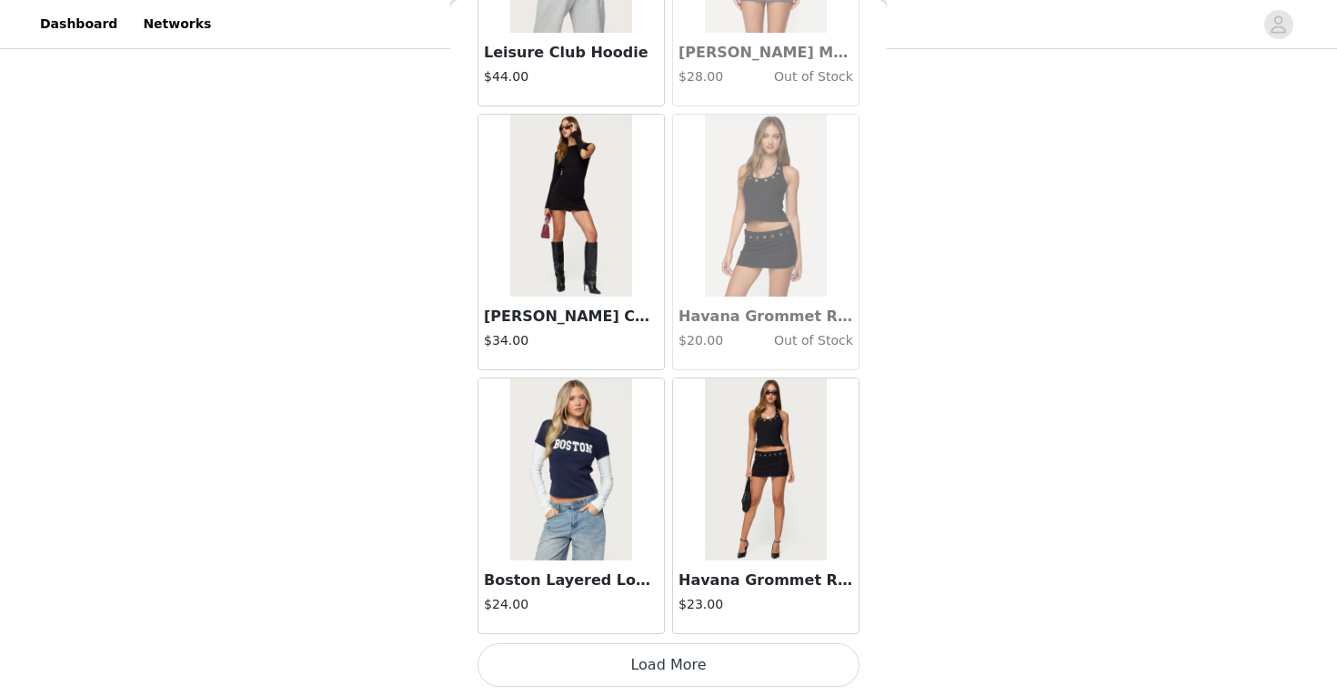
click at [726, 660] on button "Load More" at bounding box center [668, 665] width 382 height 44
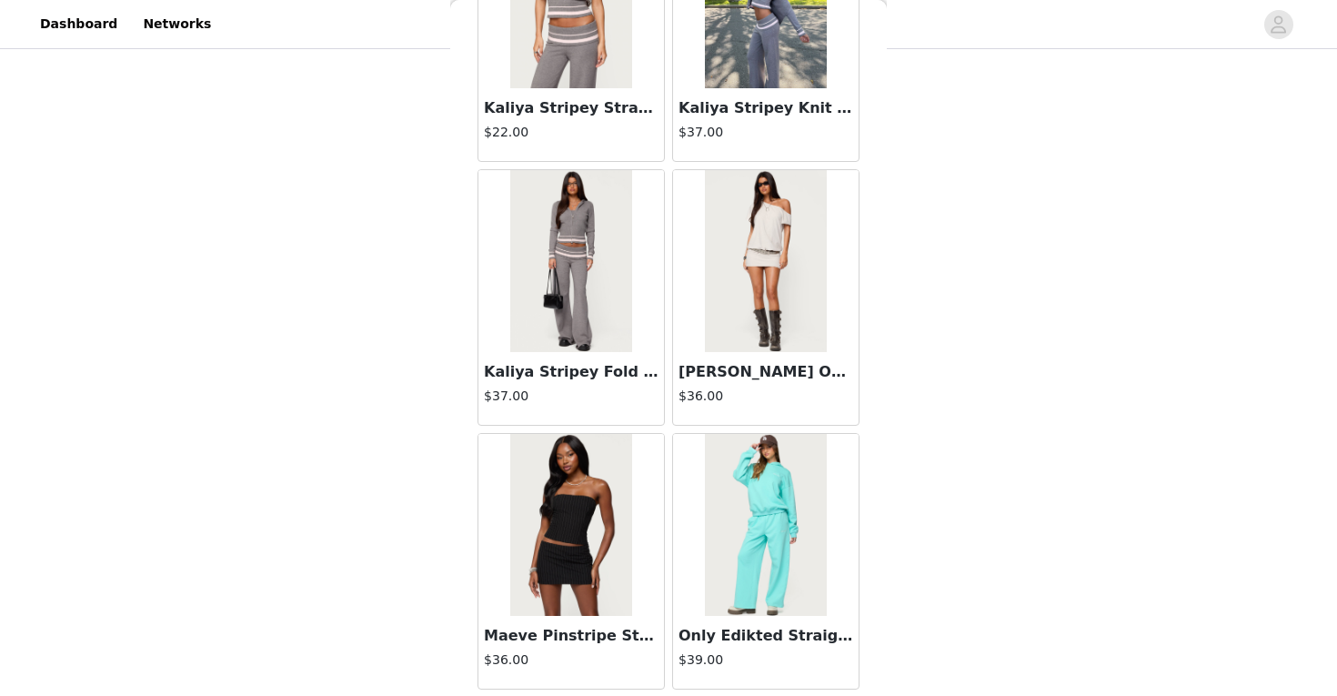
scroll to position [39133, 0]
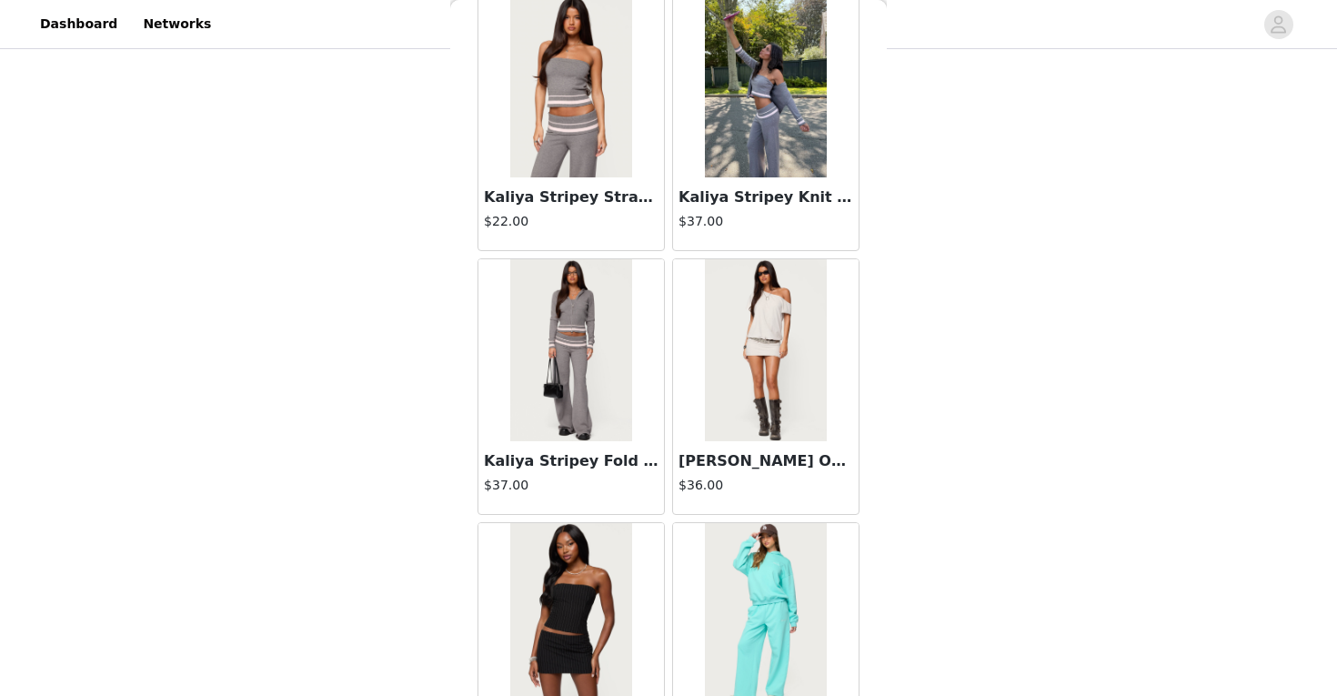
click at [741, 404] on img at bounding box center [765, 350] width 121 height 182
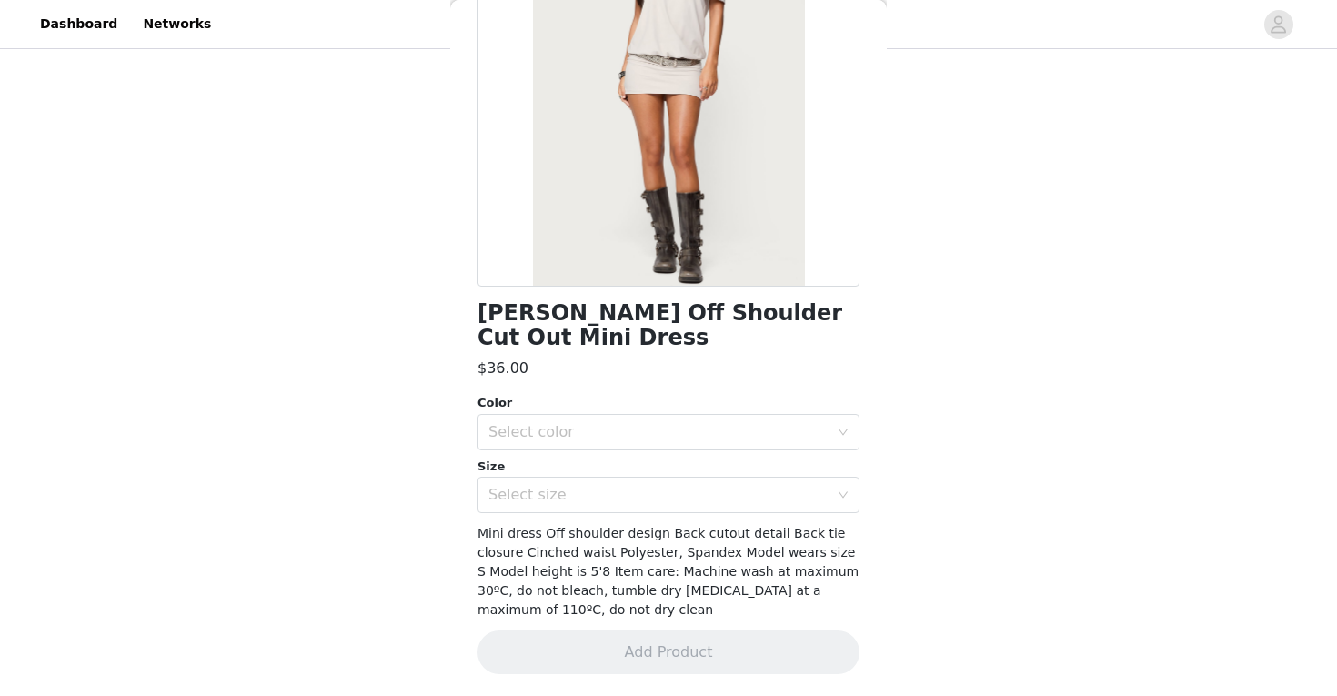
scroll to position [189, 0]
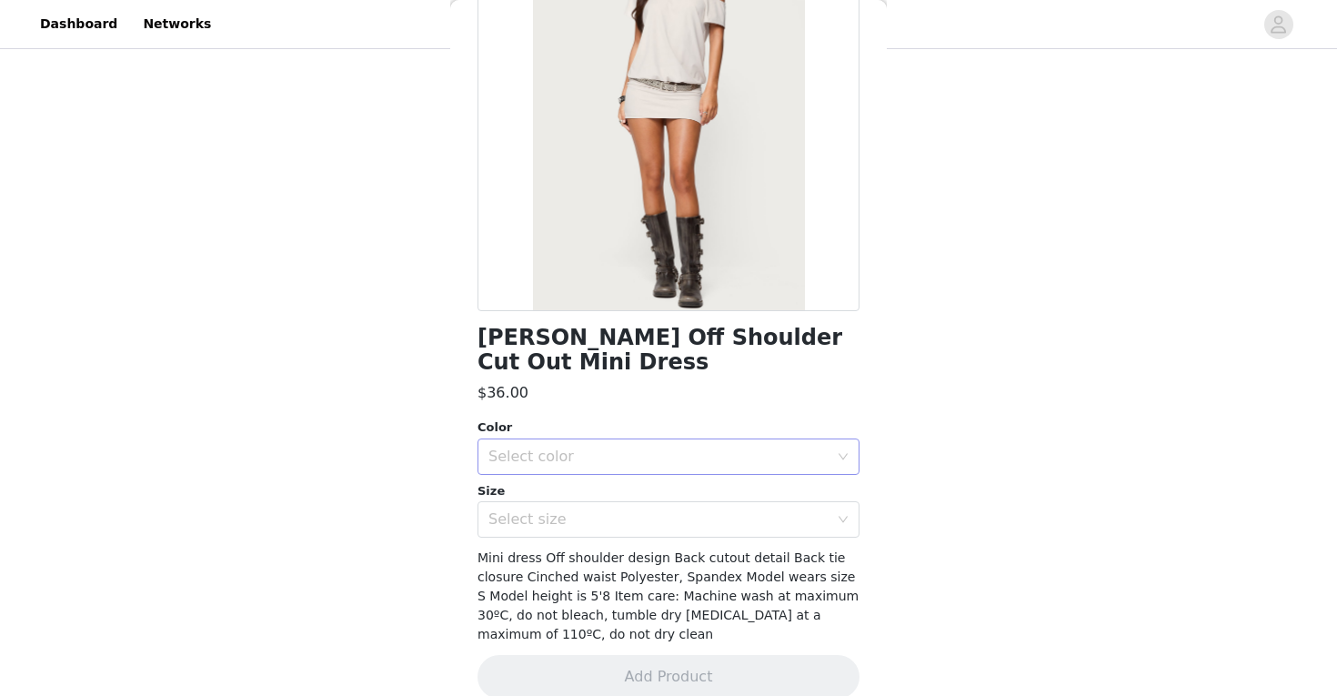
click at [685, 447] on div "Select color" at bounding box center [658, 456] width 340 height 18
click at [662, 471] on li "LIGHT-GRAY" at bounding box center [668, 471] width 382 height 29
click at [659, 510] on div "Select size" at bounding box center [658, 519] width 340 height 18
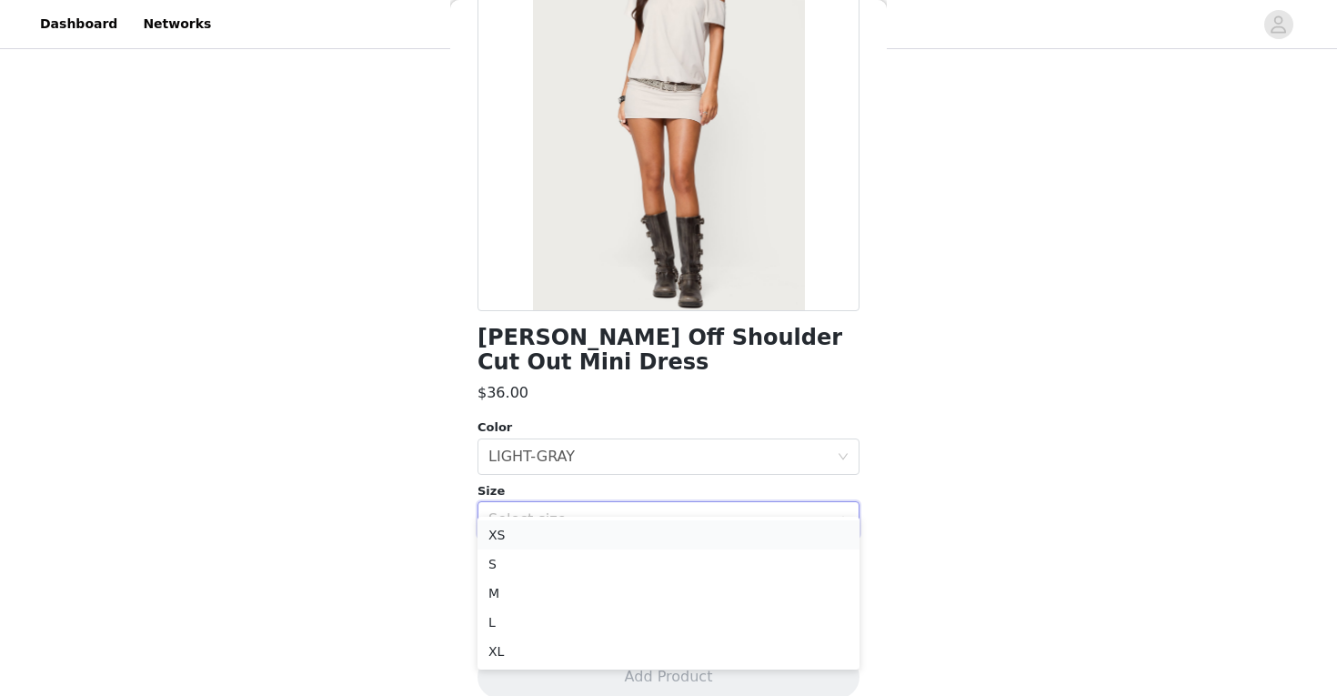
click at [631, 538] on li "XS" at bounding box center [668, 534] width 382 height 29
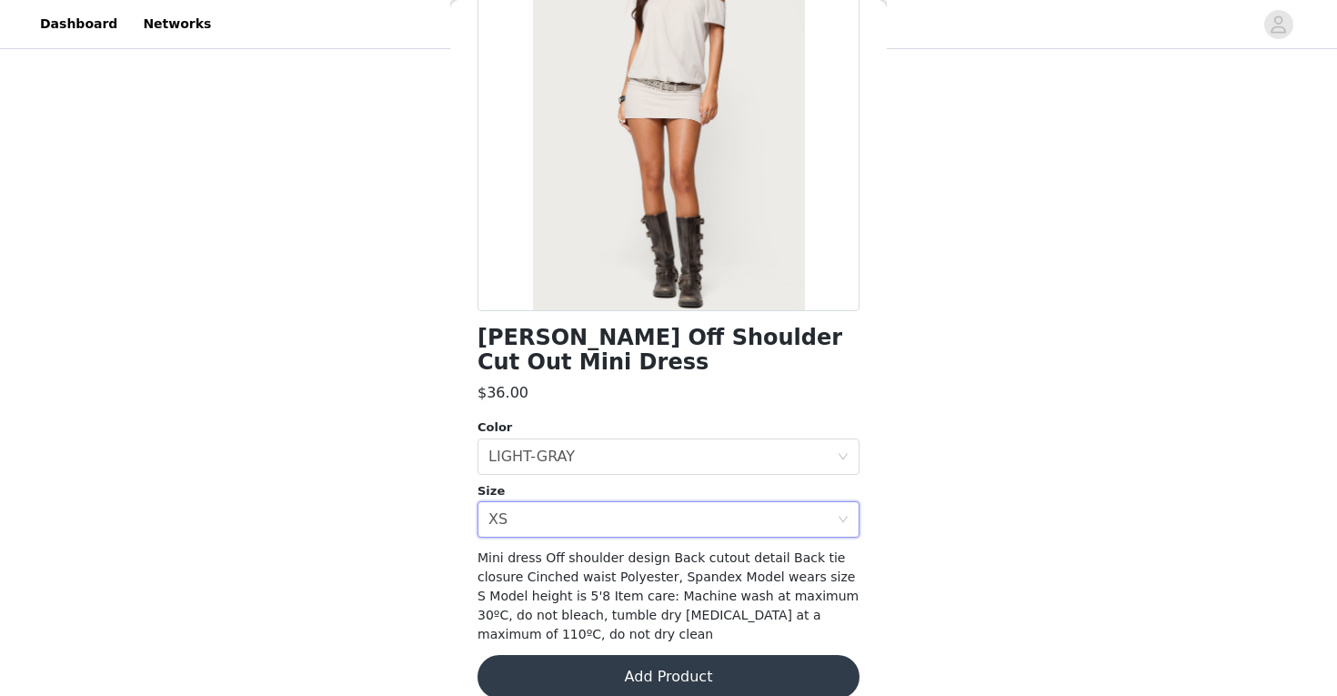
click at [650, 655] on button "Add Product" at bounding box center [668, 677] width 382 height 44
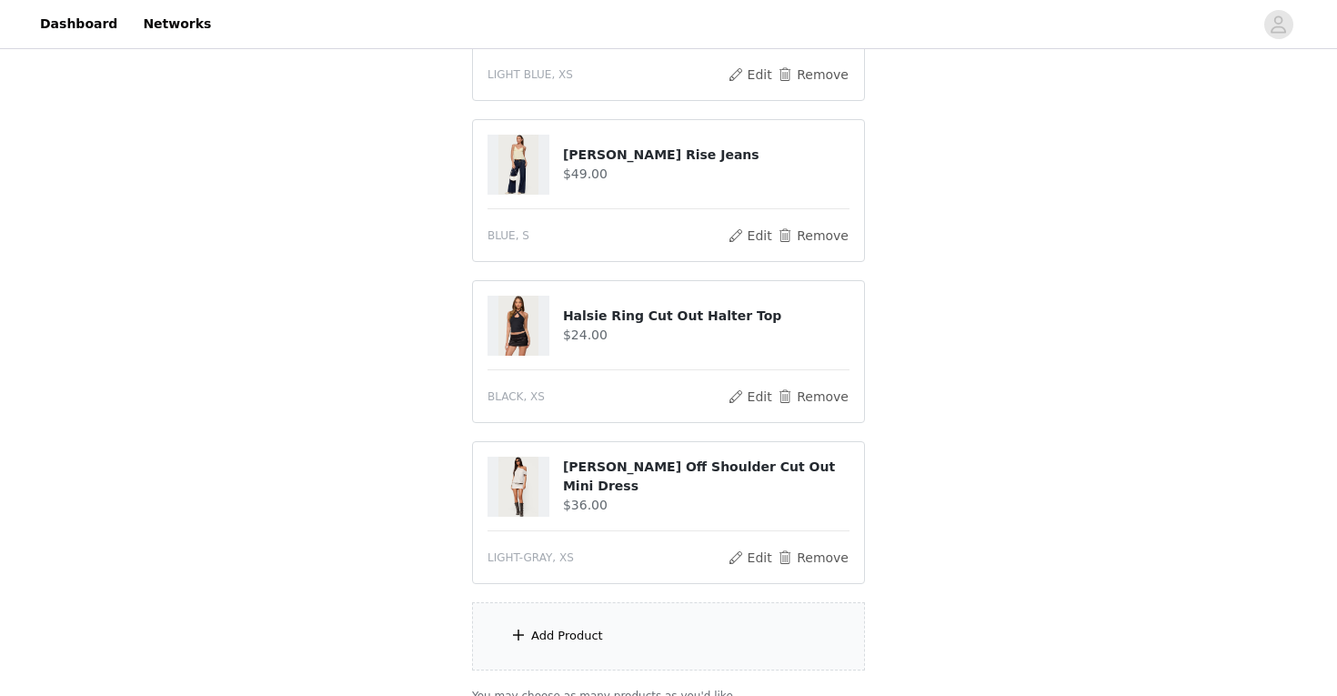
click at [624, 618] on div "Add Product" at bounding box center [668, 636] width 393 height 68
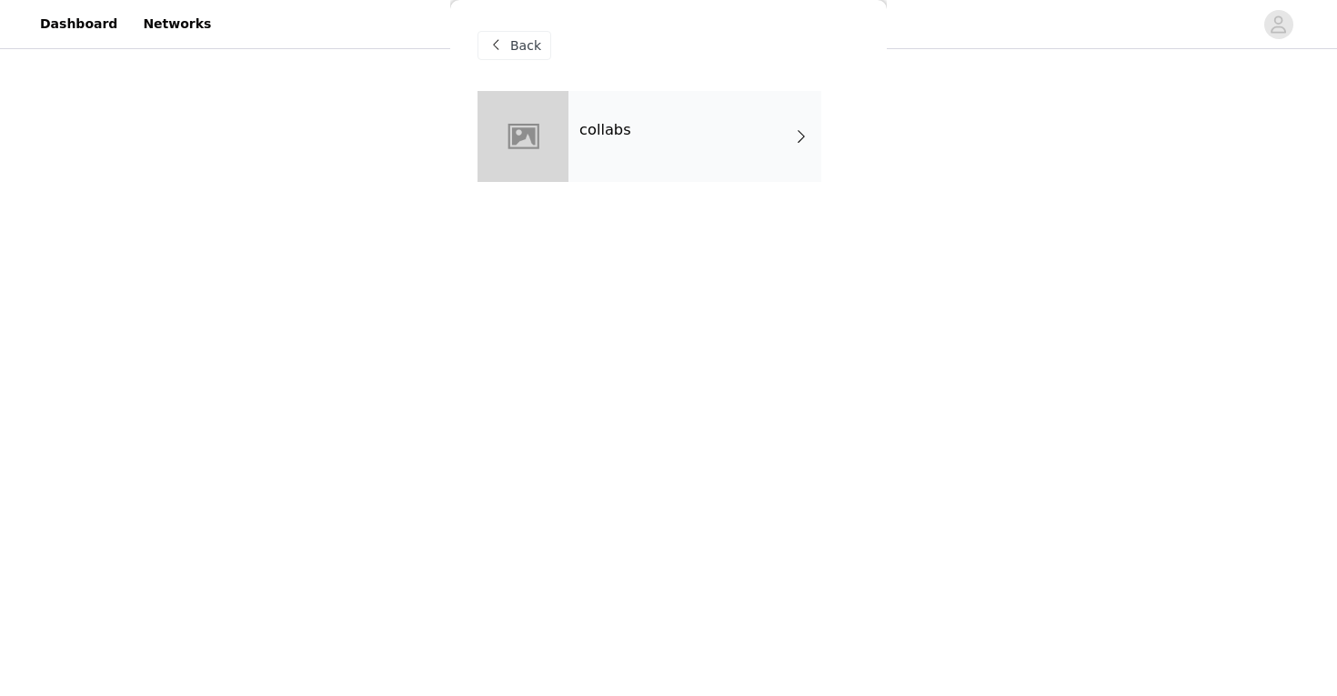
click at [668, 149] on div "collabs" at bounding box center [694, 136] width 253 height 91
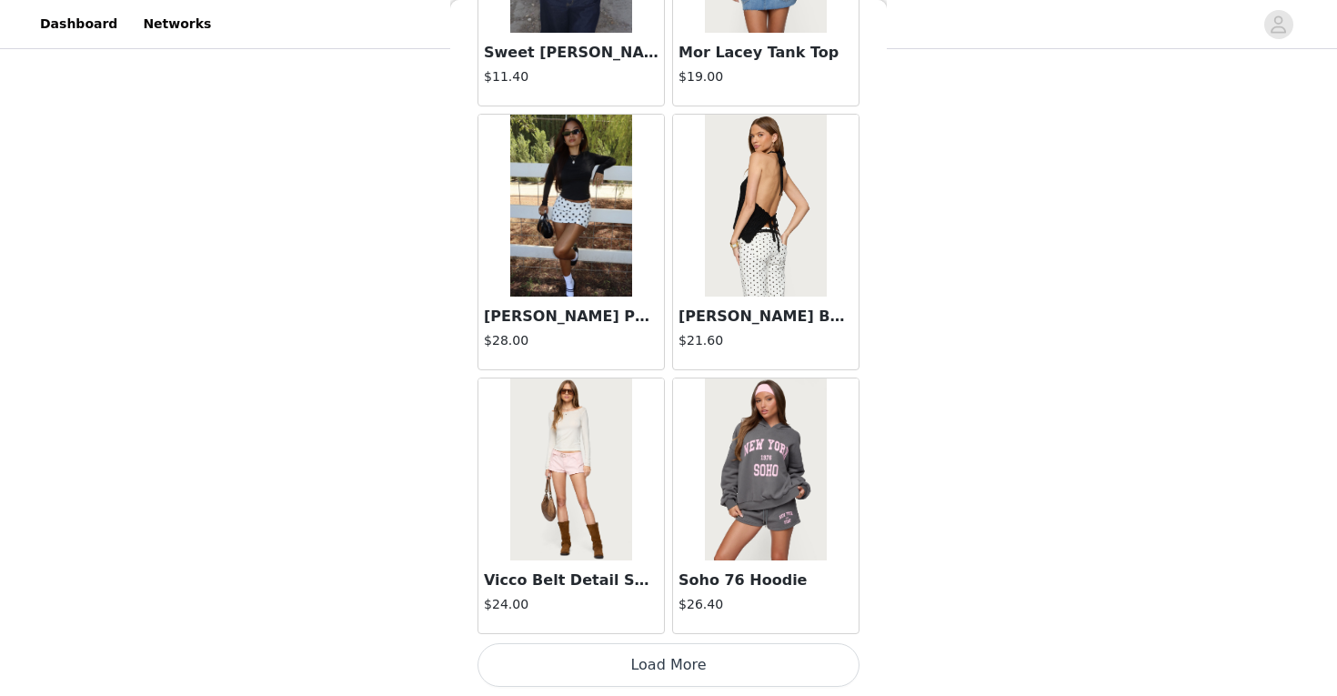
scroll to position [454, 0]
click at [641, 653] on button "Load More" at bounding box center [668, 665] width 382 height 44
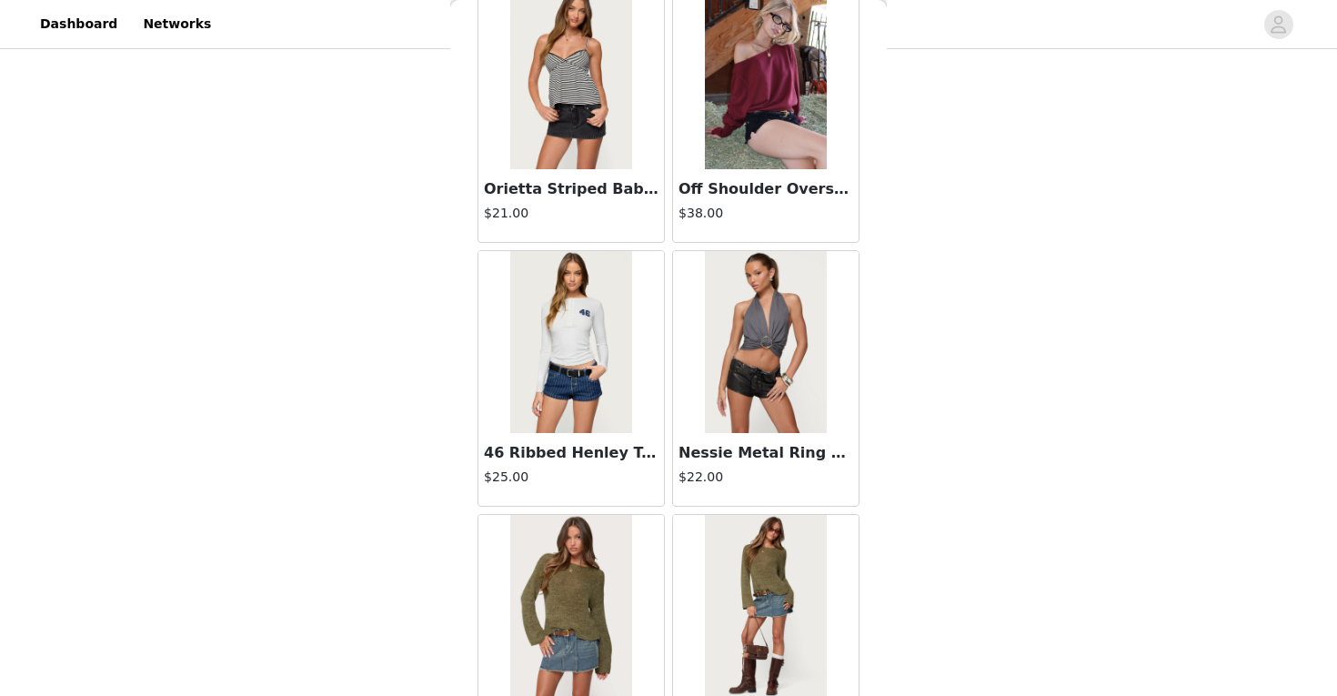
scroll to position [4725, 0]
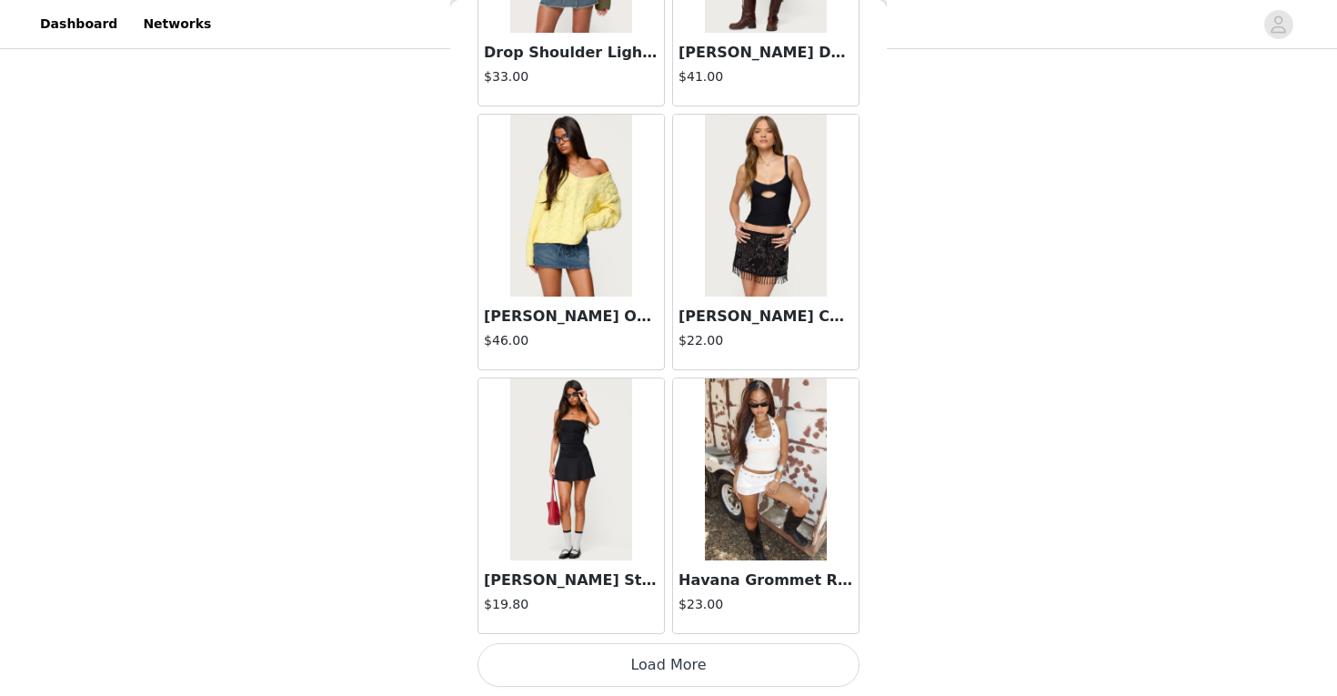
click at [644, 668] on button "Load More" at bounding box center [668, 665] width 382 height 44
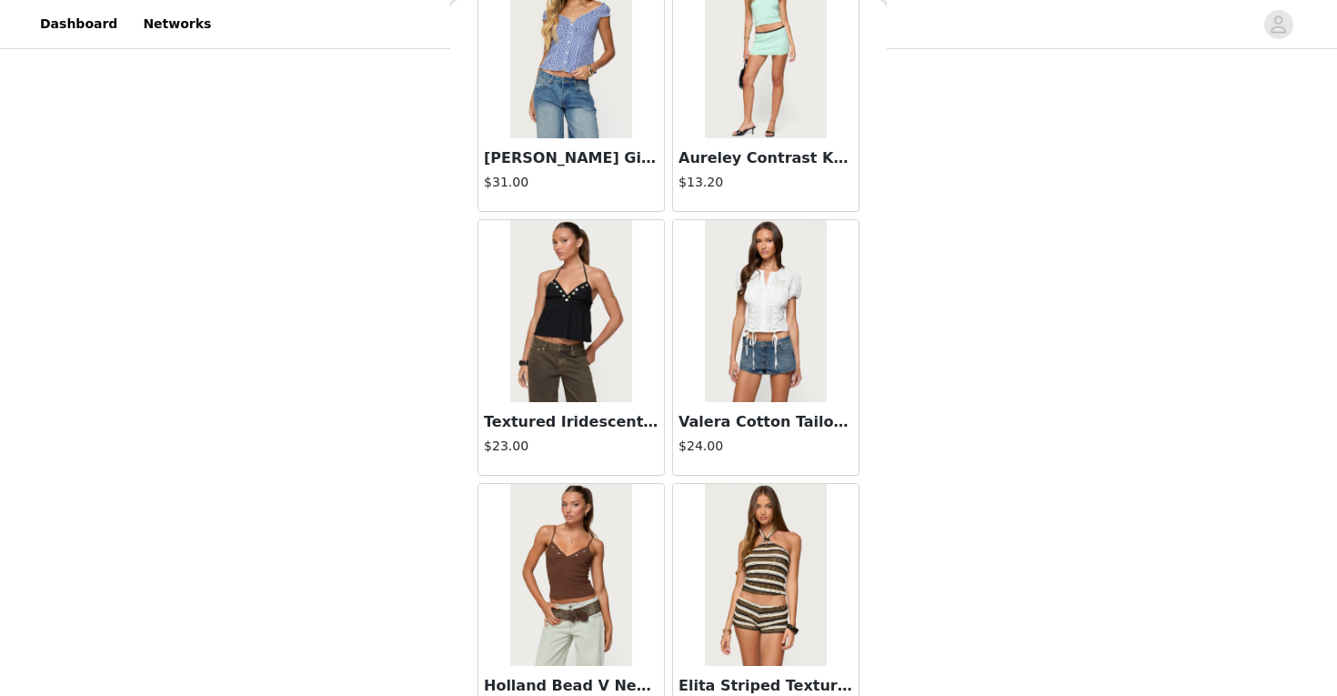
scroll to position [7363, 0]
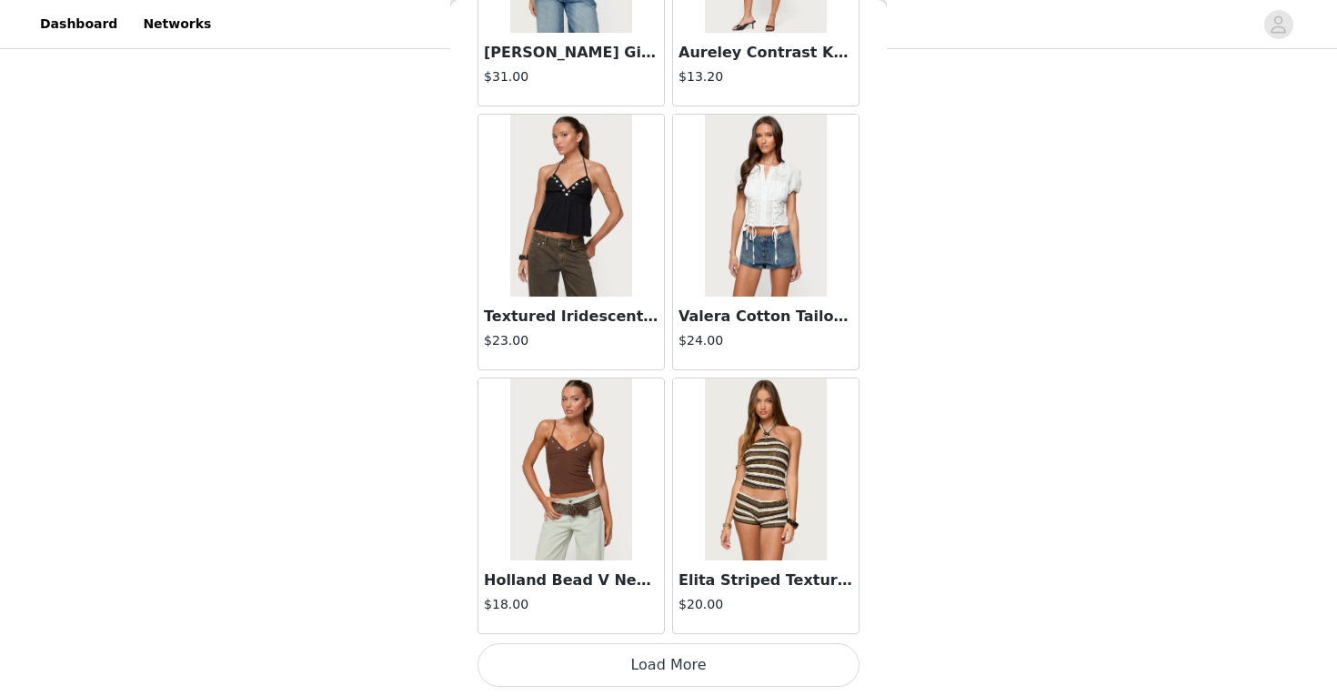
click at [633, 668] on button "Load More" at bounding box center [668, 665] width 382 height 44
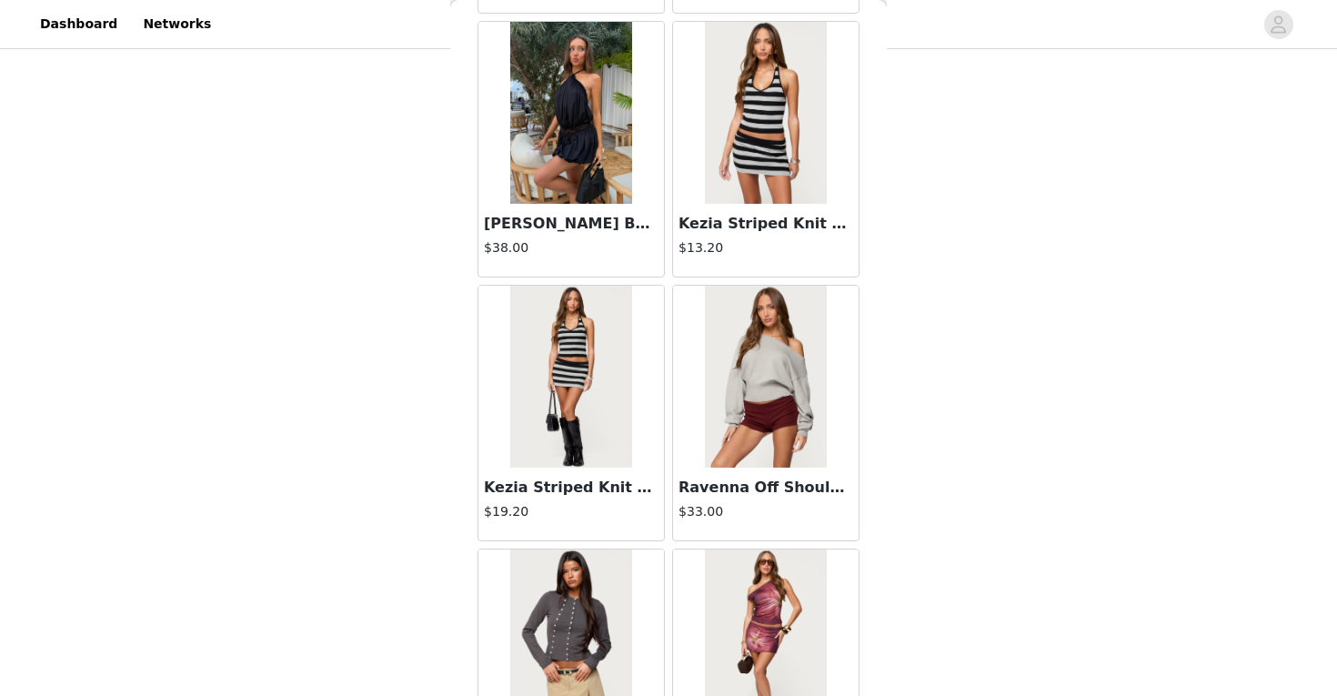
scroll to position [10000, 0]
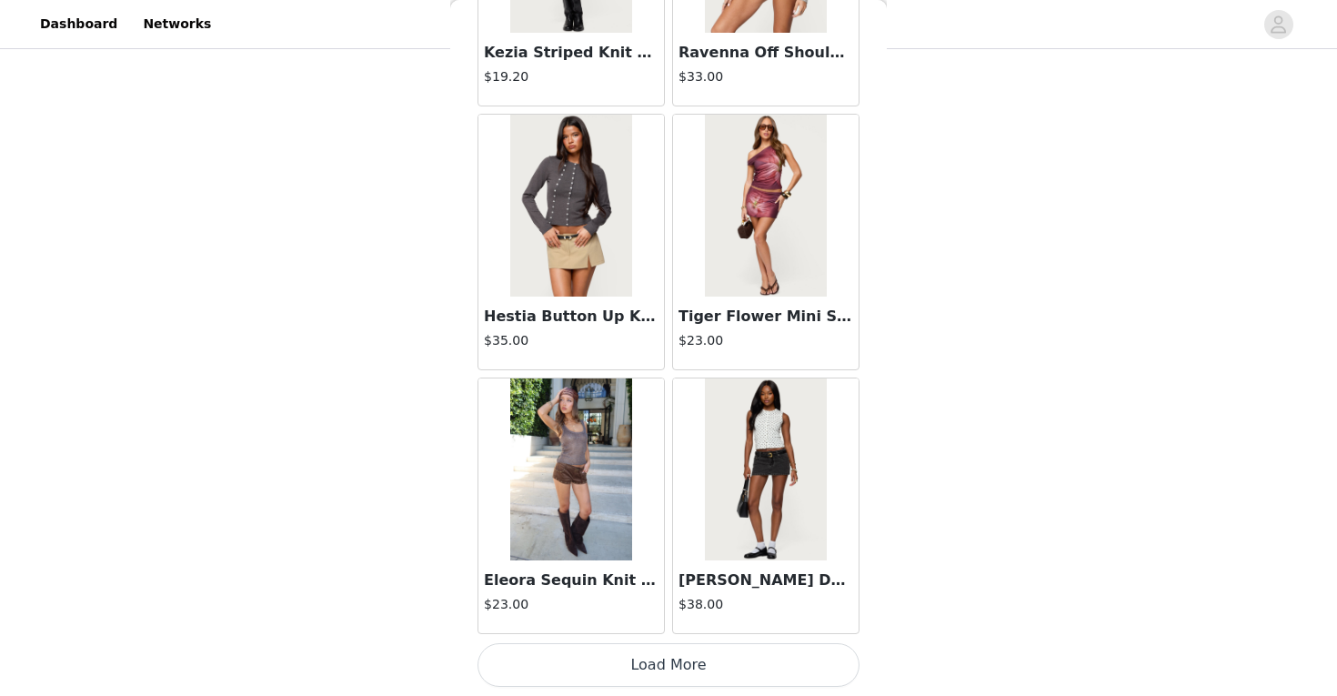
click at [664, 666] on button "Load More" at bounding box center [668, 665] width 382 height 44
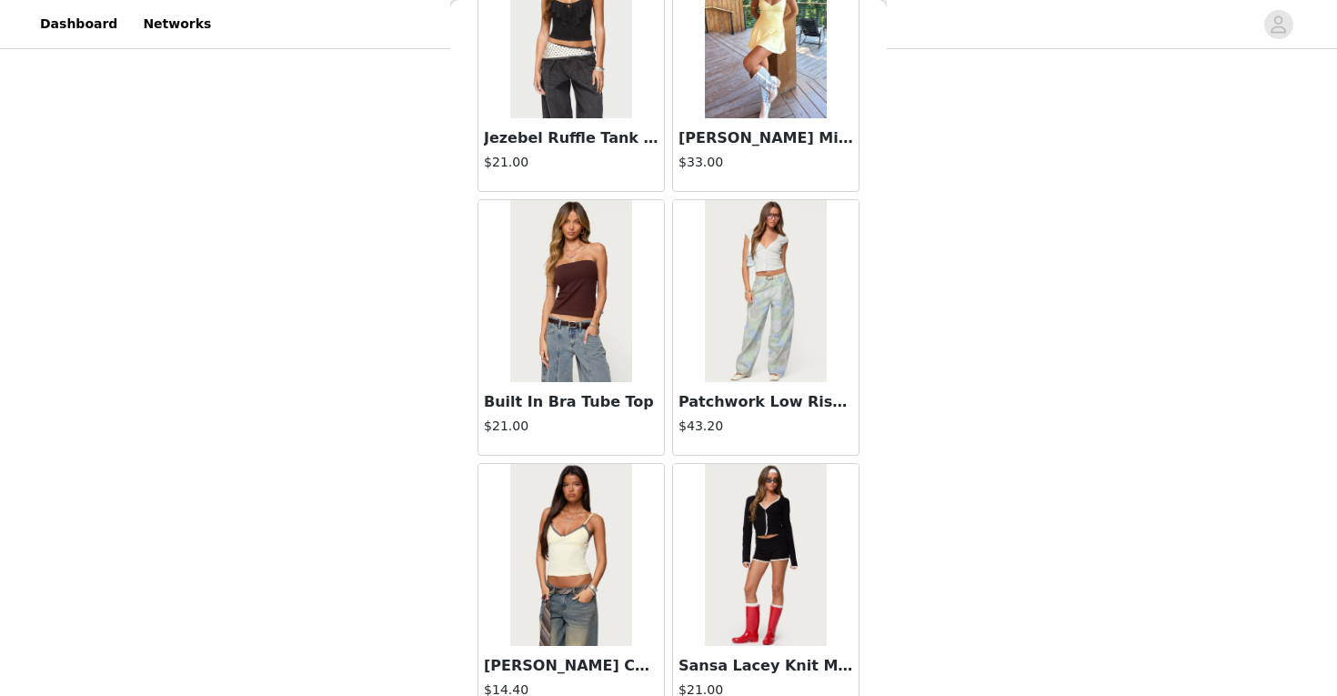
scroll to position [12638, 0]
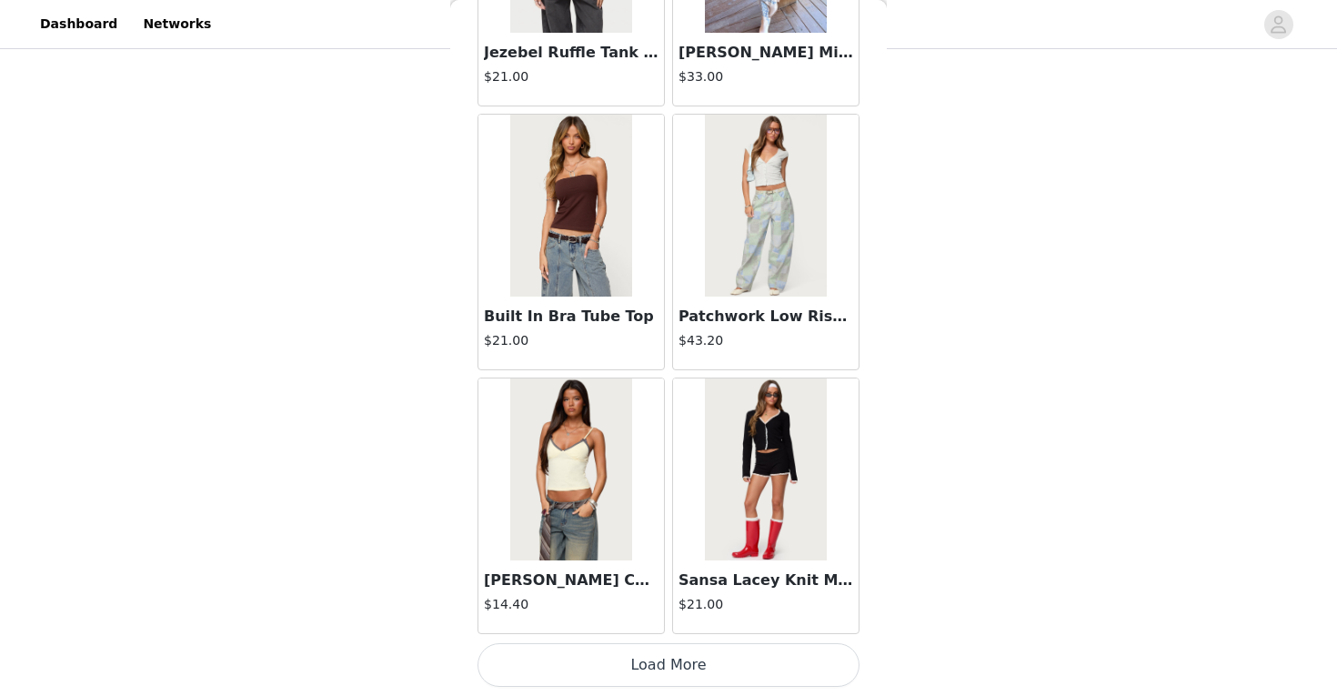
click at [638, 665] on button "Load More" at bounding box center [668, 665] width 382 height 44
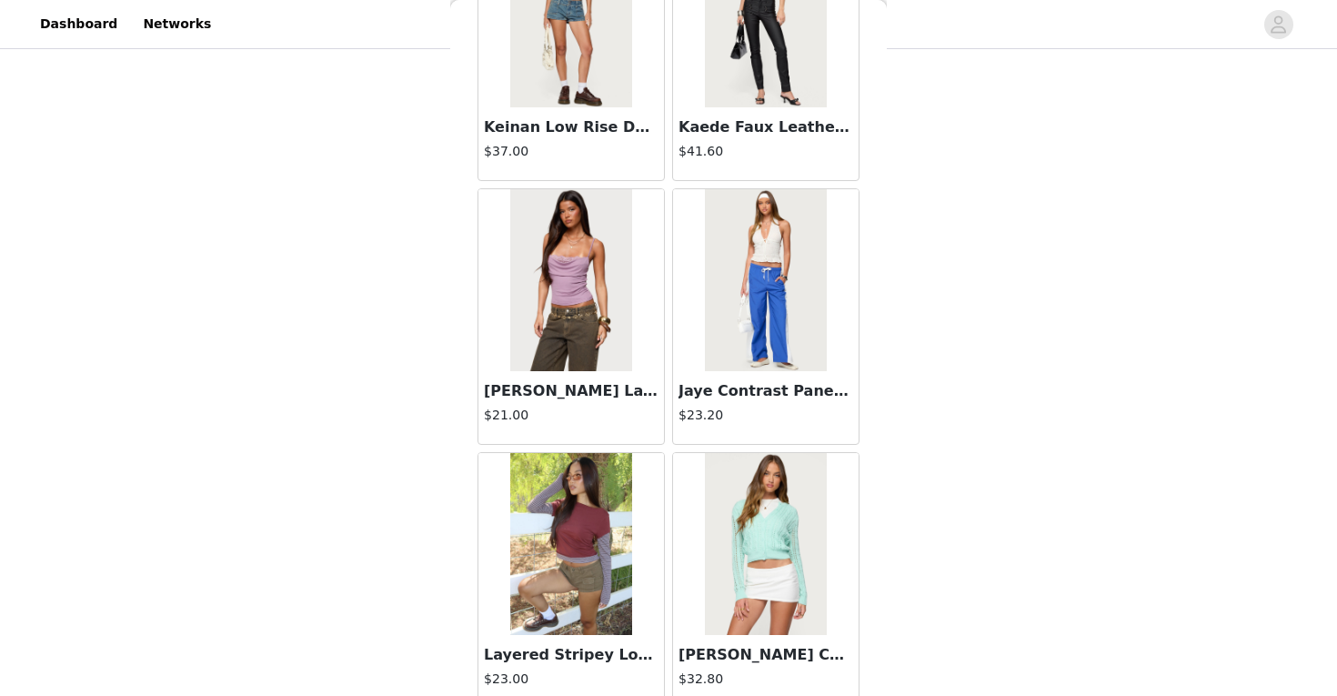
scroll to position [15275, 0]
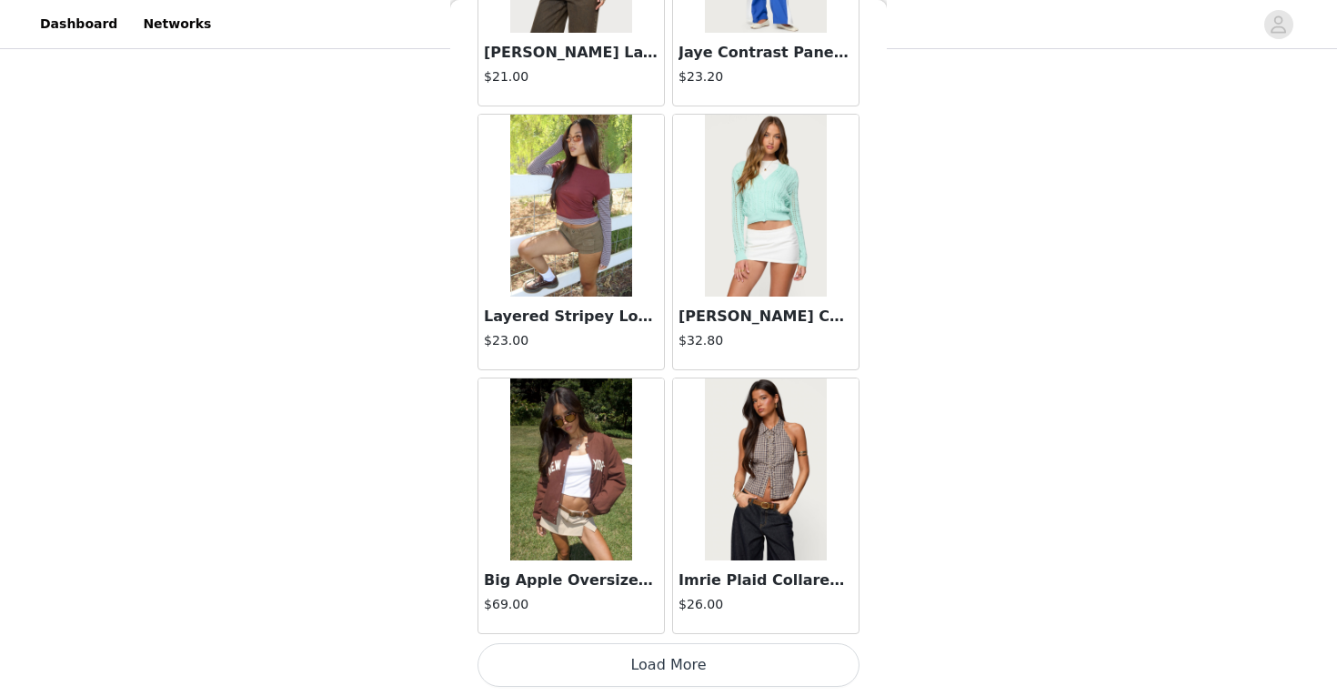
click at [644, 678] on button "Load More" at bounding box center [668, 665] width 382 height 44
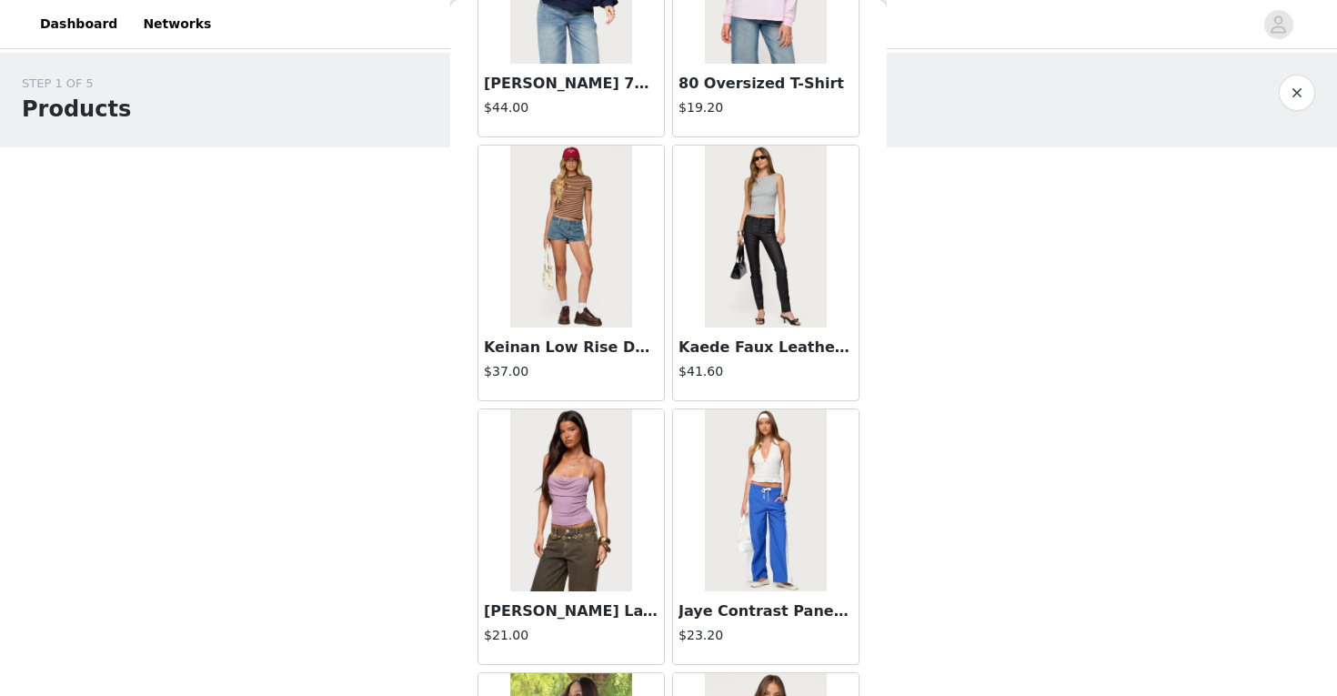
scroll to position [14402, 0]
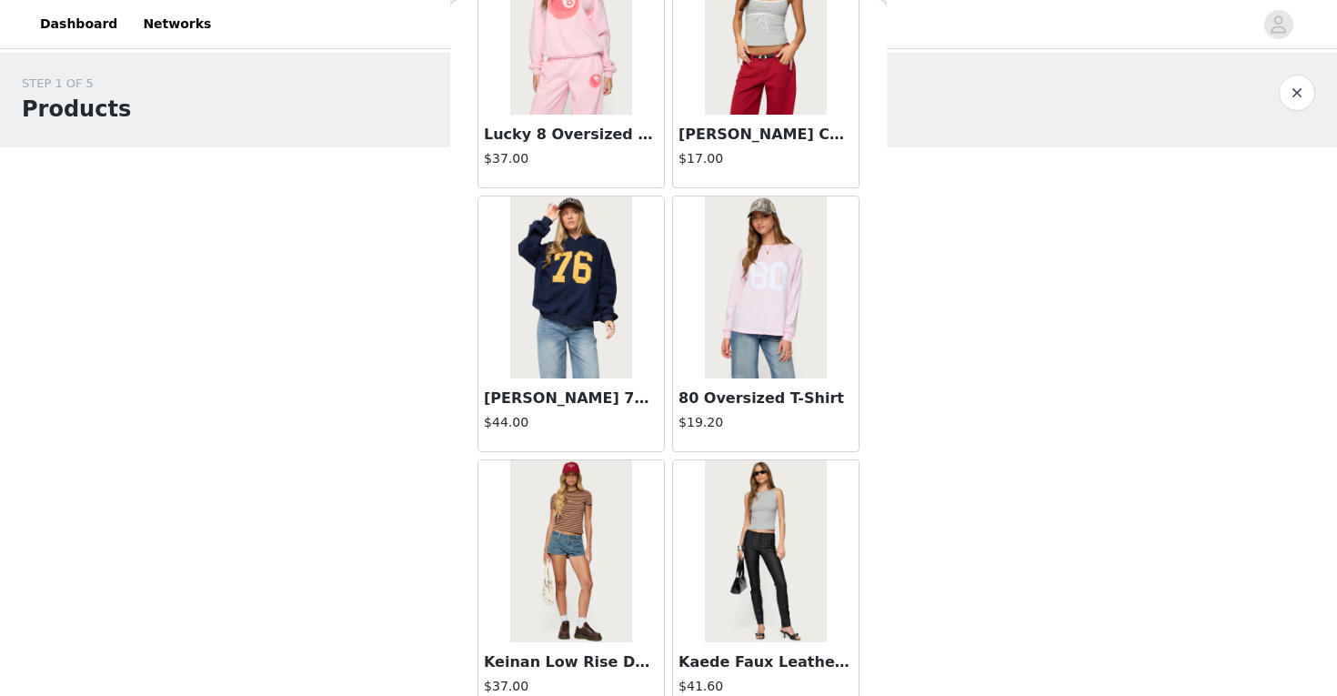
click at [872, 567] on div "Back Aveline Off Shoulder Light Sweatshirt $31.00 Atlas Scrunch Bead Halter Top…" at bounding box center [668, 348] width 437 height 696
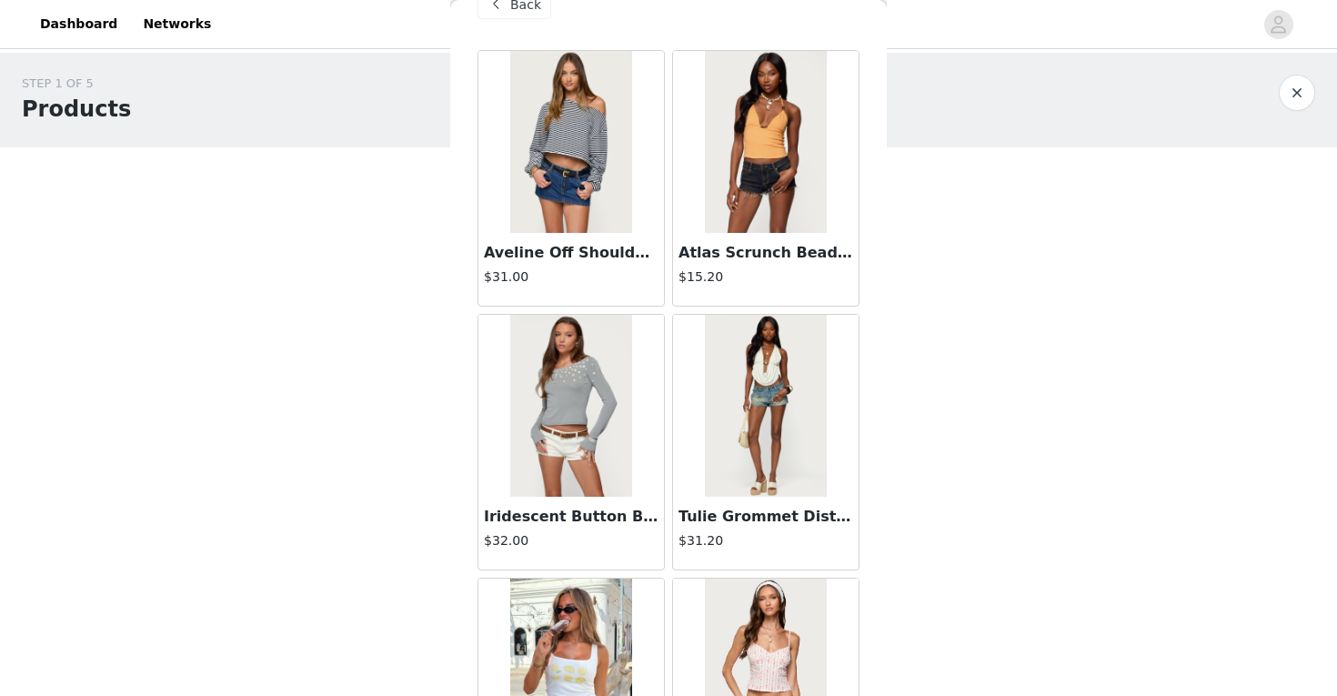
scroll to position [0, 0]
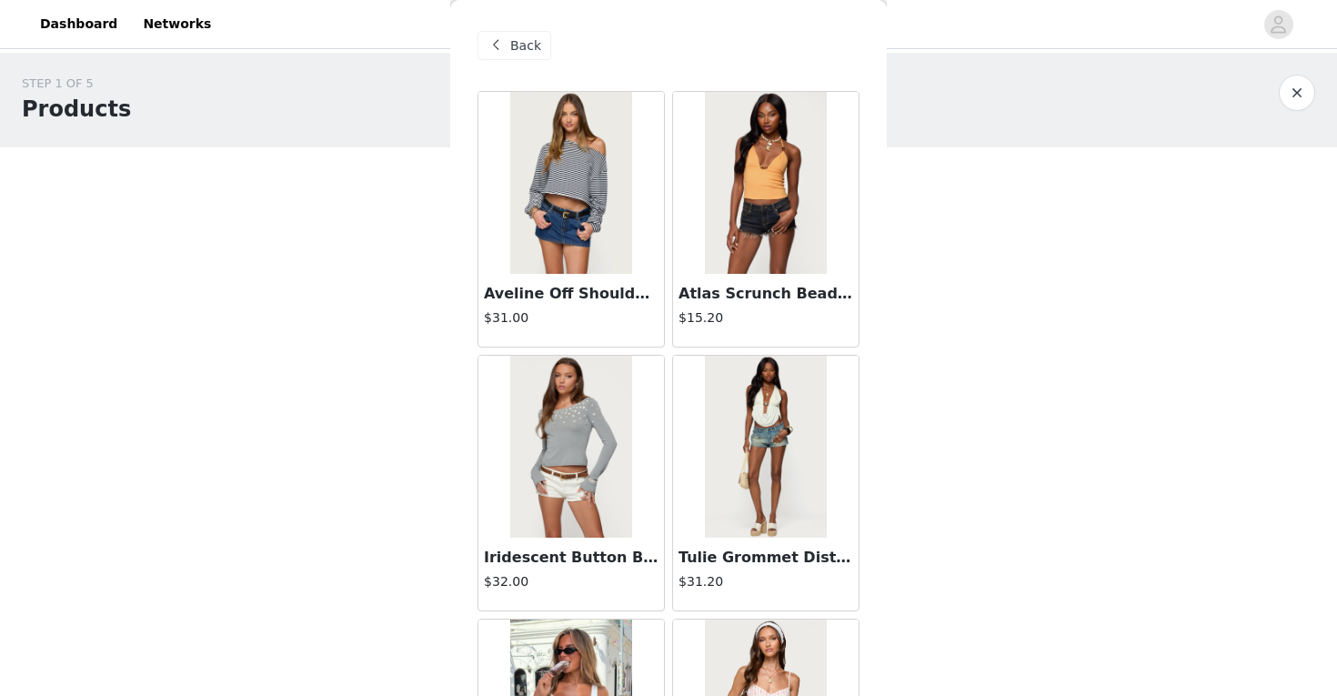
click at [531, 37] on span "Back" at bounding box center [525, 45] width 31 height 19
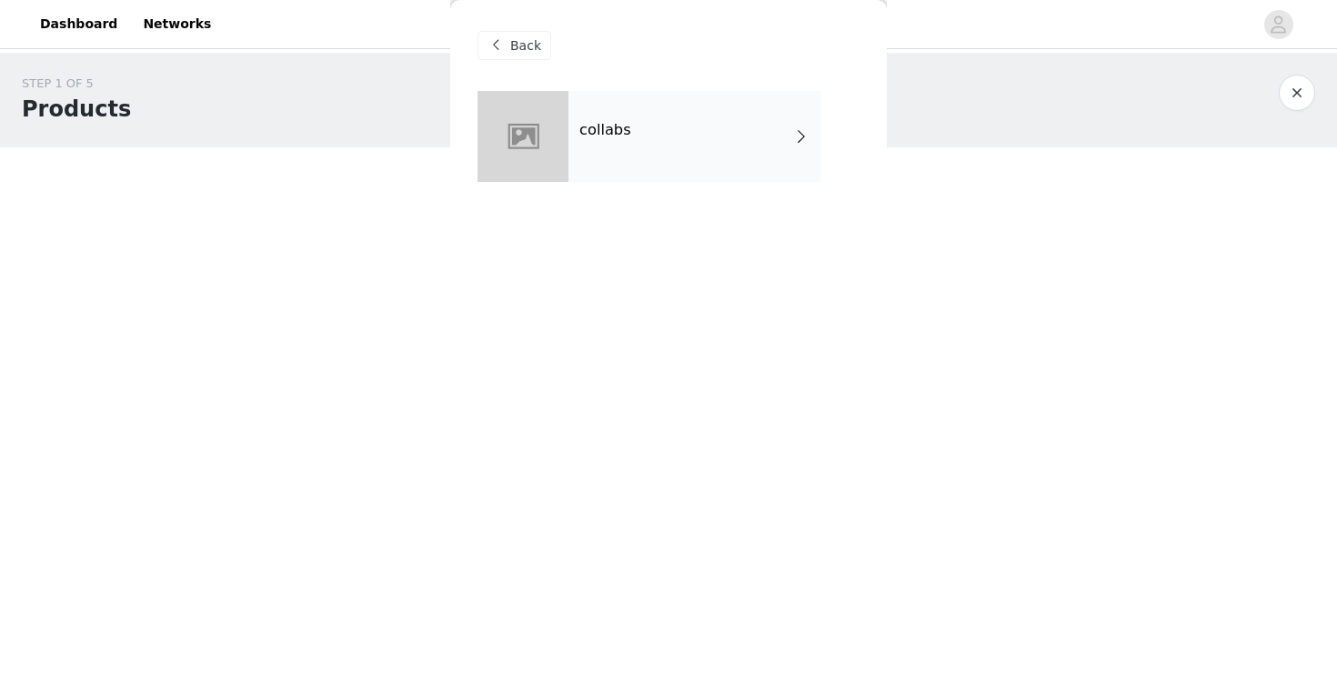
click at [531, 45] on span "Back" at bounding box center [525, 45] width 31 height 19
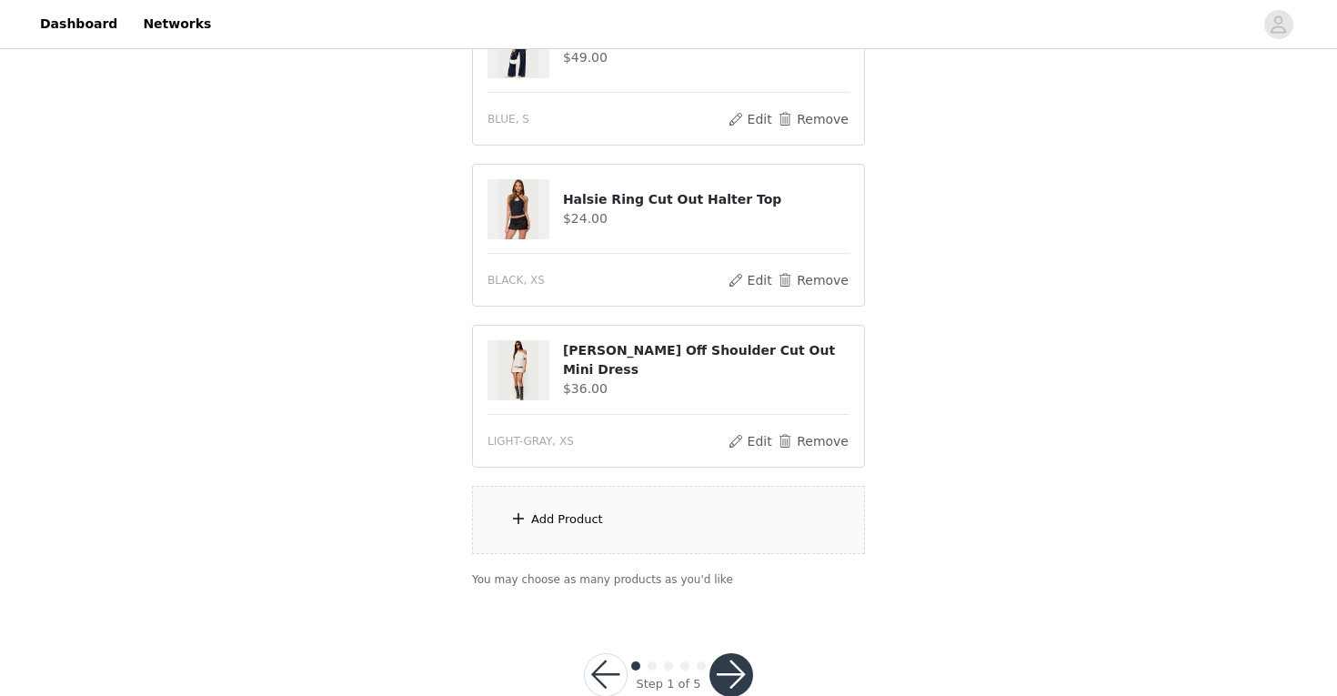
scroll to position [454, 0]
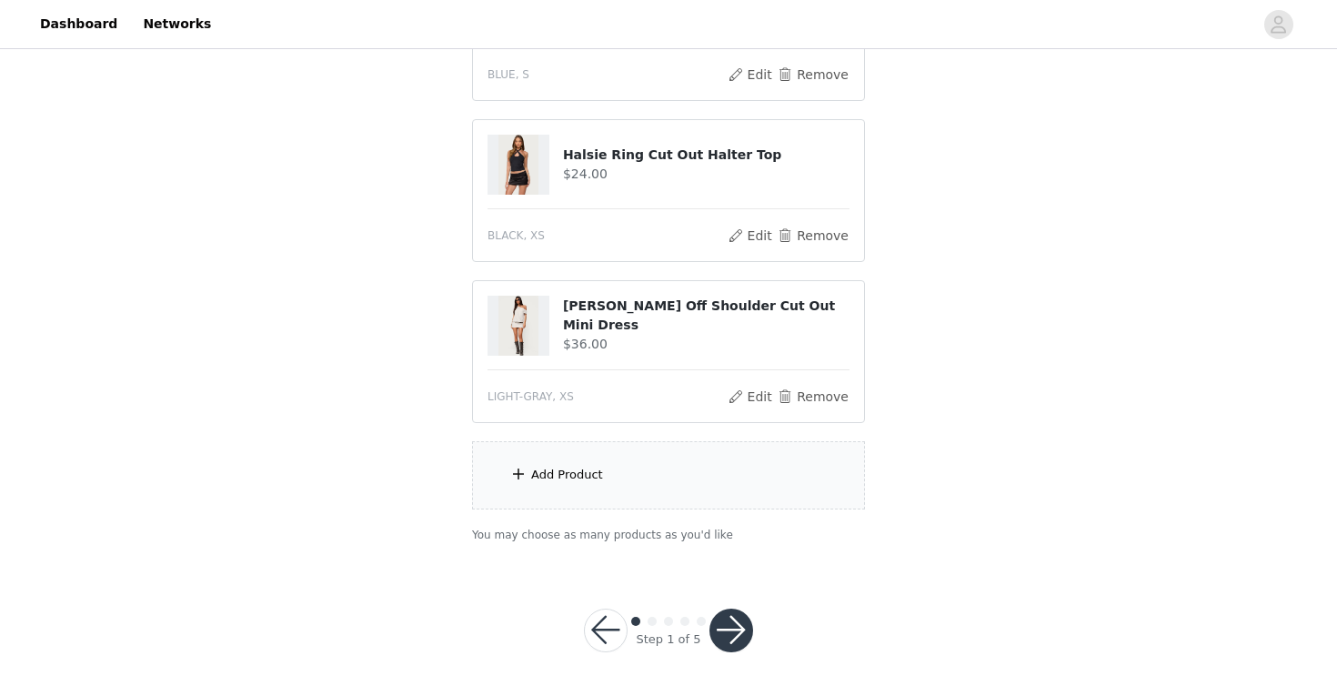
click at [731, 633] on button "button" at bounding box center [731, 630] width 44 height 44
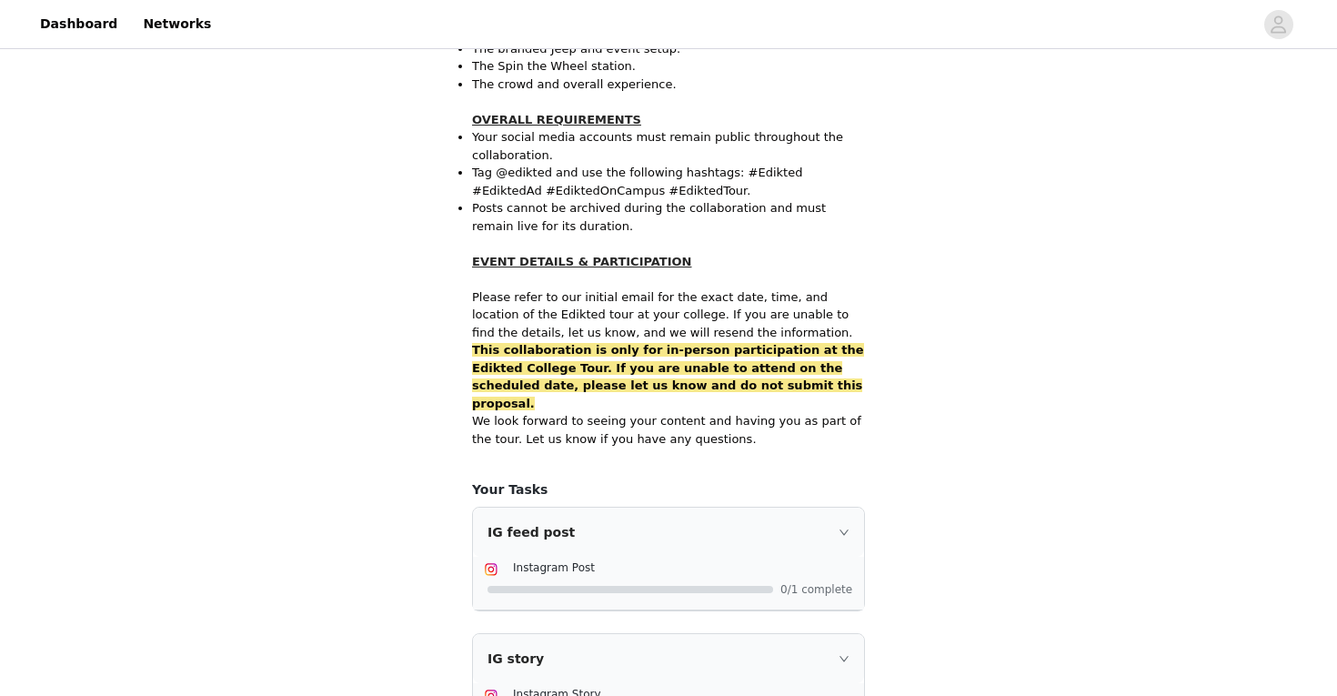
scroll to position [1183, 0]
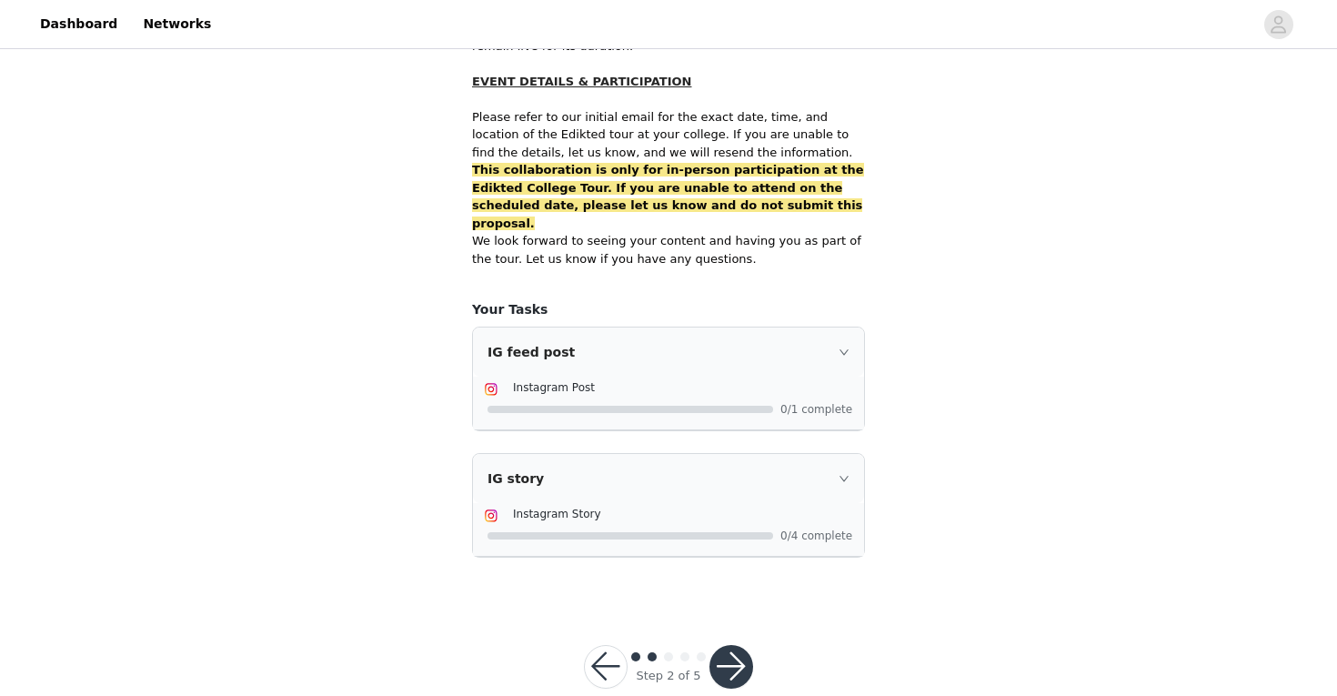
click at [735, 645] on button "button" at bounding box center [731, 667] width 44 height 44
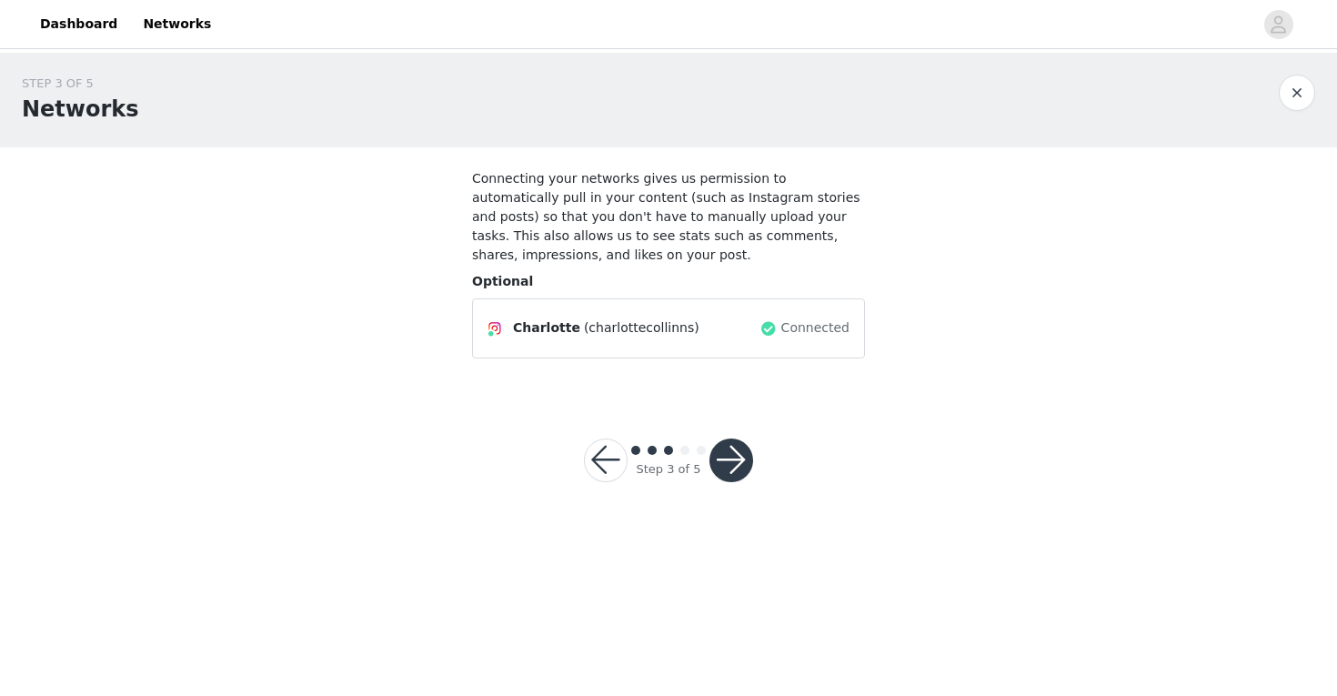
click at [740, 448] on button "button" at bounding box center [731, 460] width 44 height 44
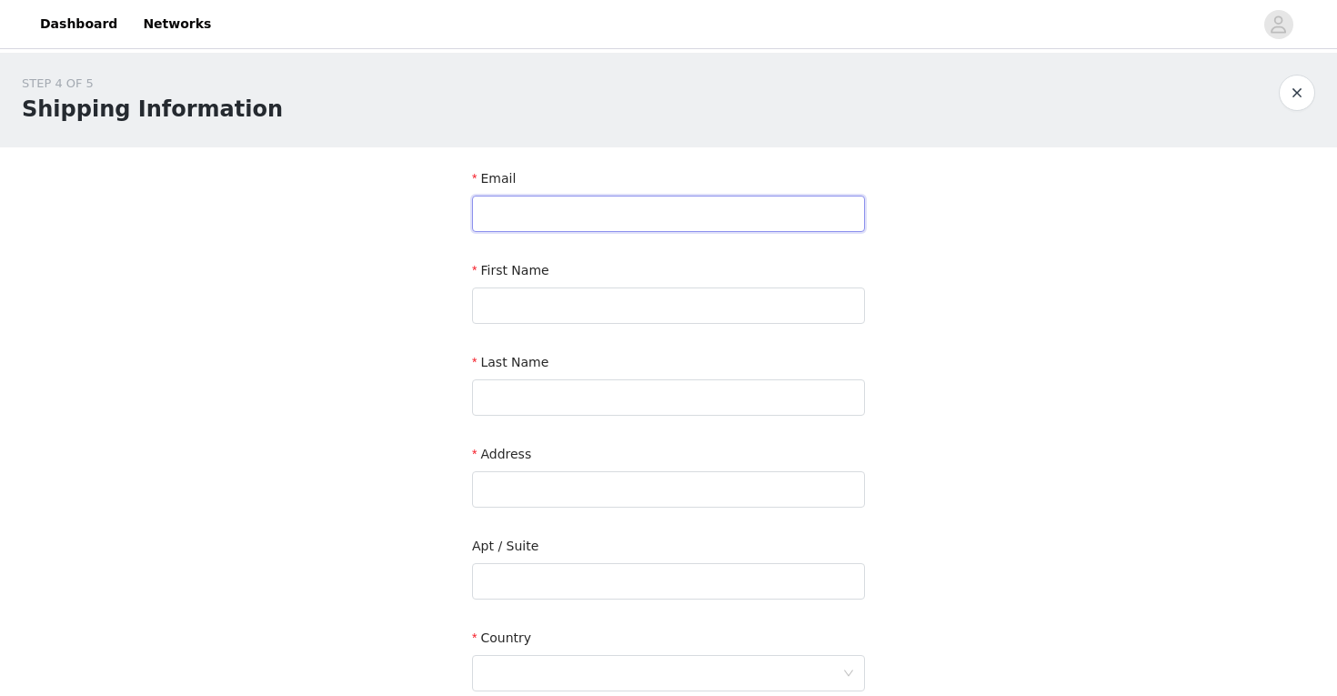
click at [658, 220] on input "text" at bounding box center [668, 214] width 393 height 36
type input "[EMAIL_ADDRESS]"
click at [668, 300] on input "text" at bounding box center [668, 305] width 393 height 36
type input "charlotte"
click at [589, 399] on input "text" at bounding box center [668, 397] width 393 height 36
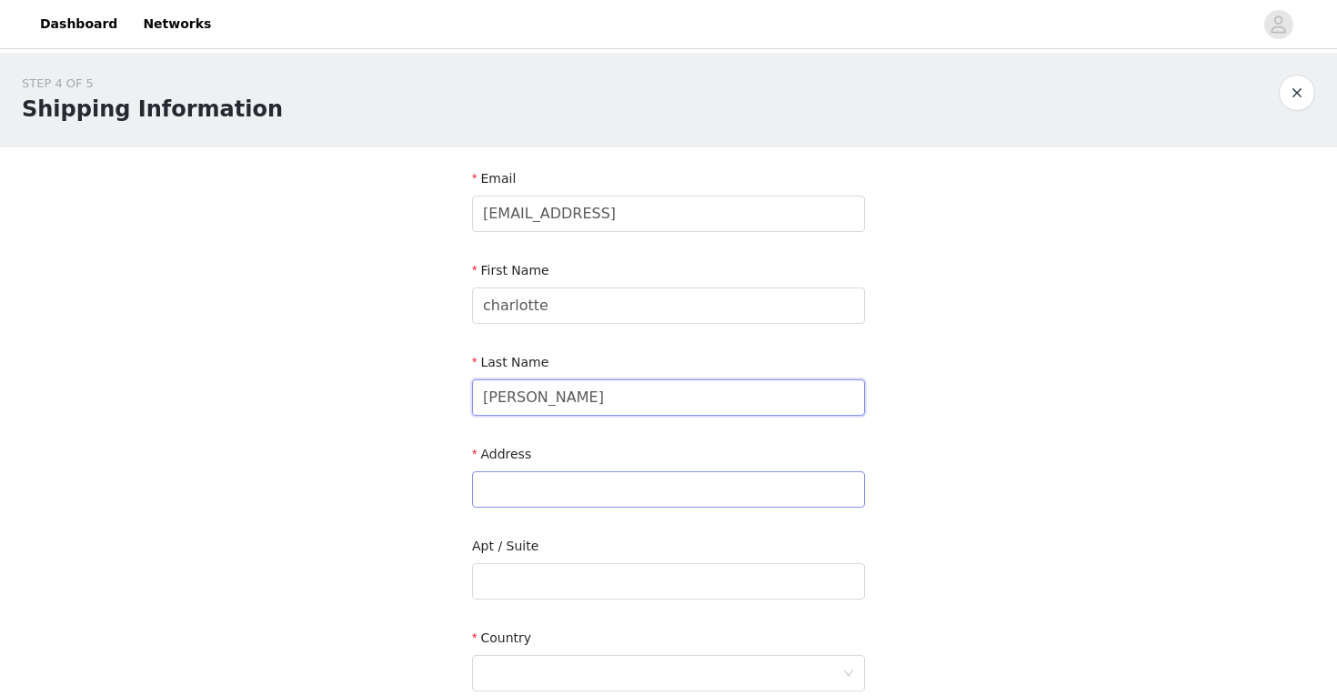
type input "[PERSON_NAME]"
click at [551, 482] on input "text" at bounding box center [668, 489] width 393 height 36
type input "[STREET_ADDRESS][PERSON_NAME]"
click at [536, 570] on input "text" at bounding box center [668, 581] width 393 height 36
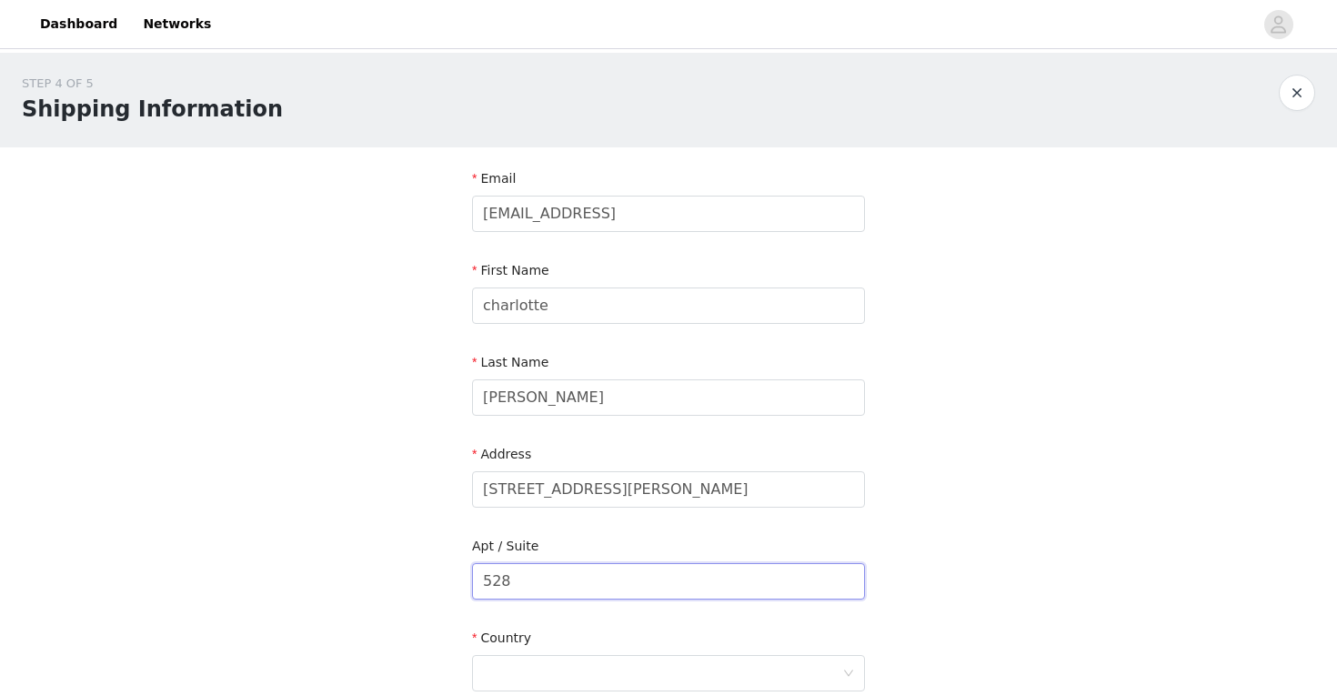
scroll to position [128, 0]
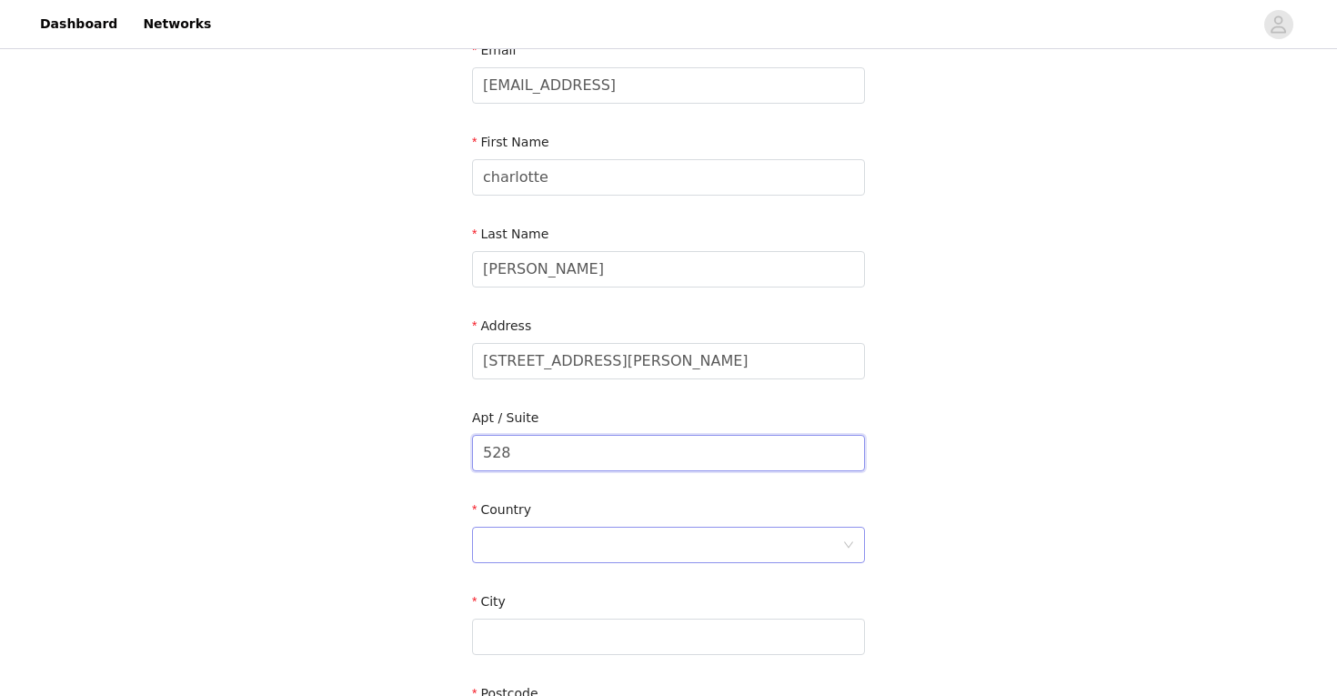
type input "528"
click at [528, 558] on div at bounding box center [662, 545] width 359 height 35
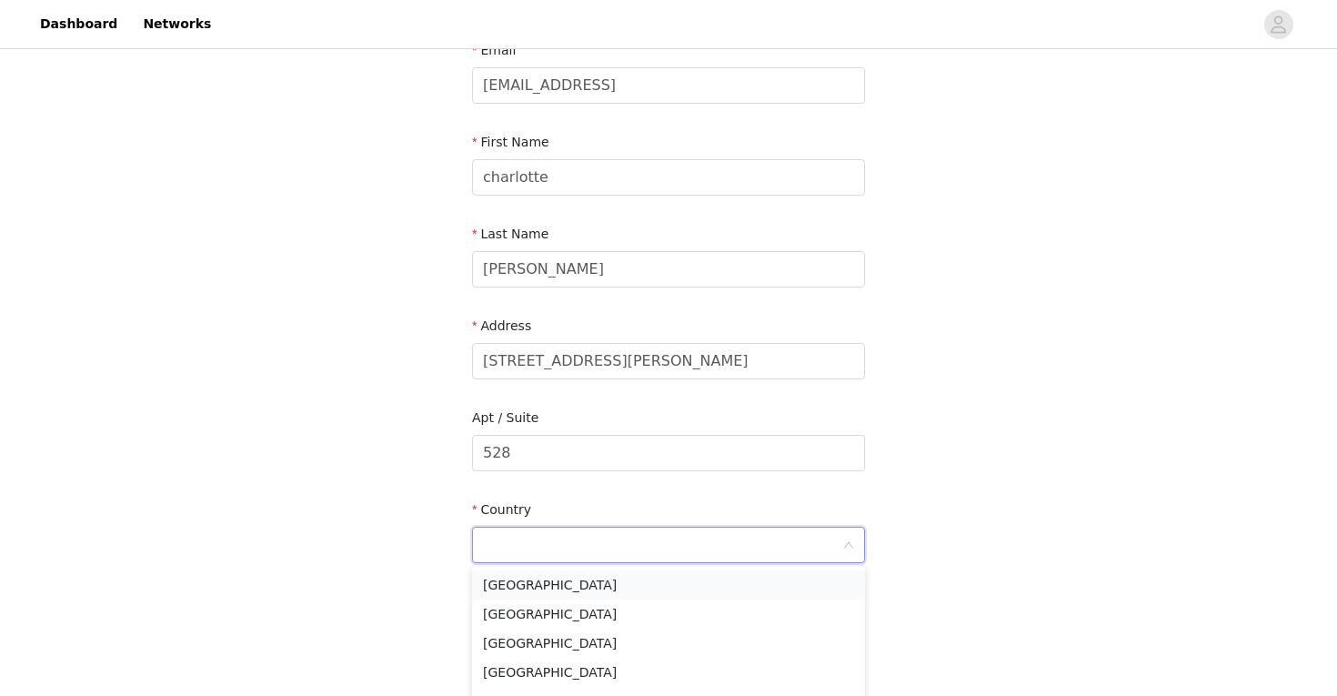
click at [536, 588] on li "[GEOGRAPHIC_DATA]" at bounding box center [668, 584] width 393 height 29
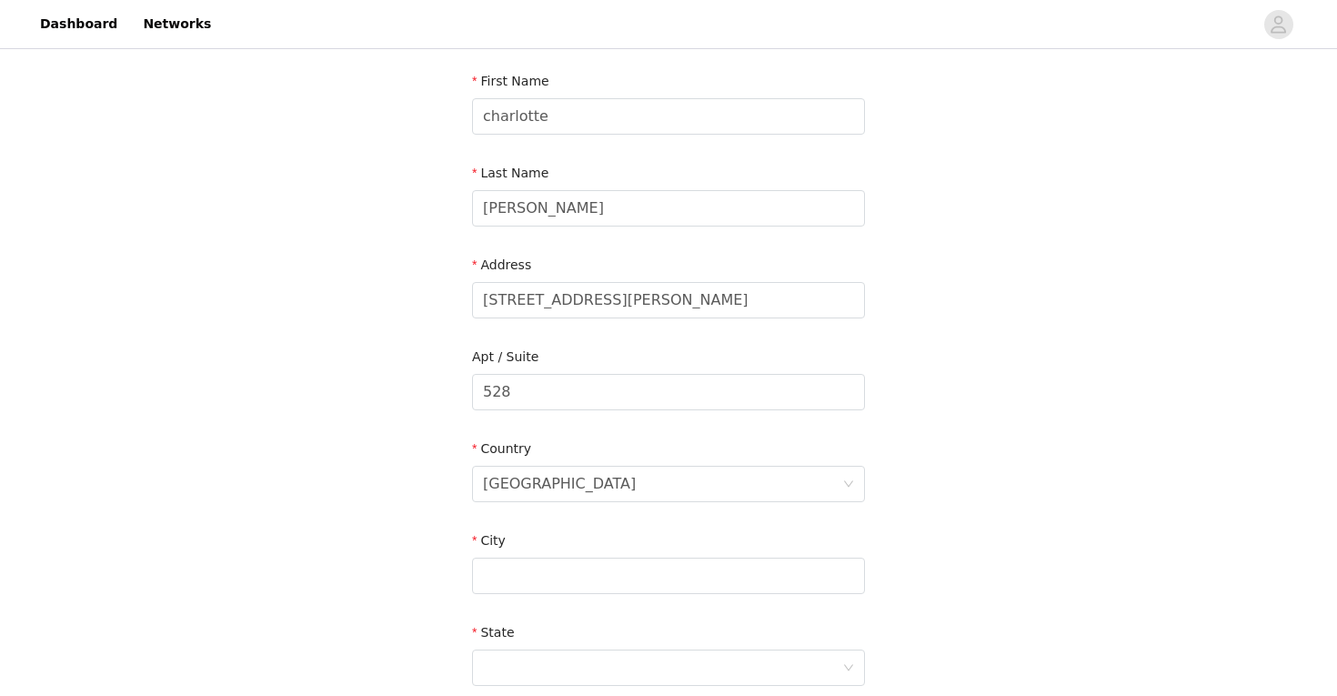
scroll to position [255, 0]
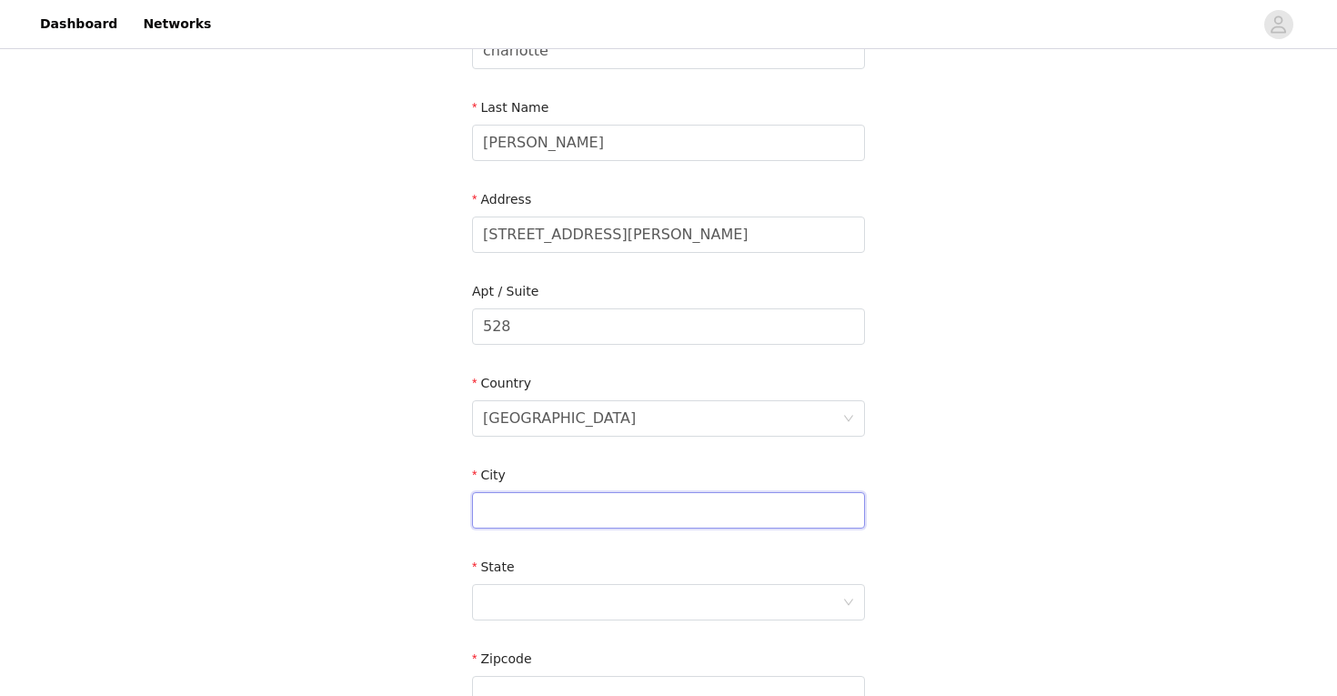
click at [638, 497] on input "text" at bounding box center [668, 510] width 393 height 36
type input "s"
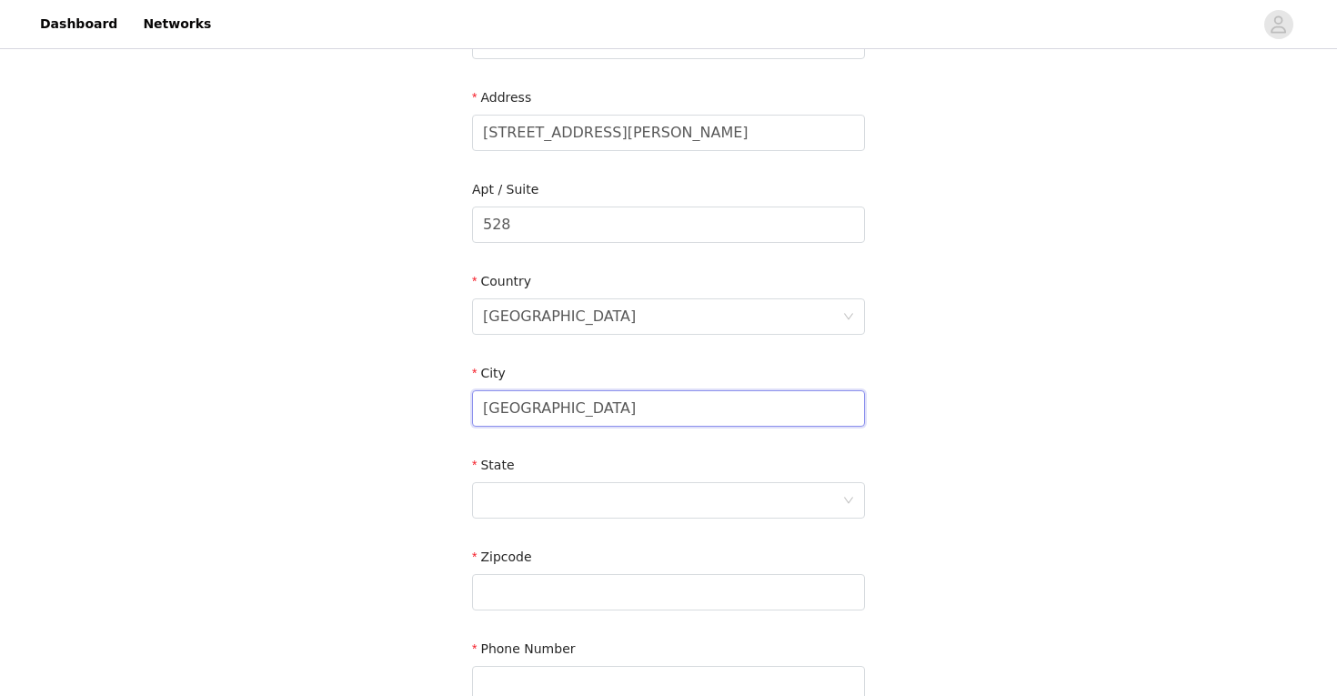
scroll to position [357, 0]
type input "[GEOGRAPHIC_DATA]"
click at [540, 490] on div at bounding box center [662, 499] width 359 height 35
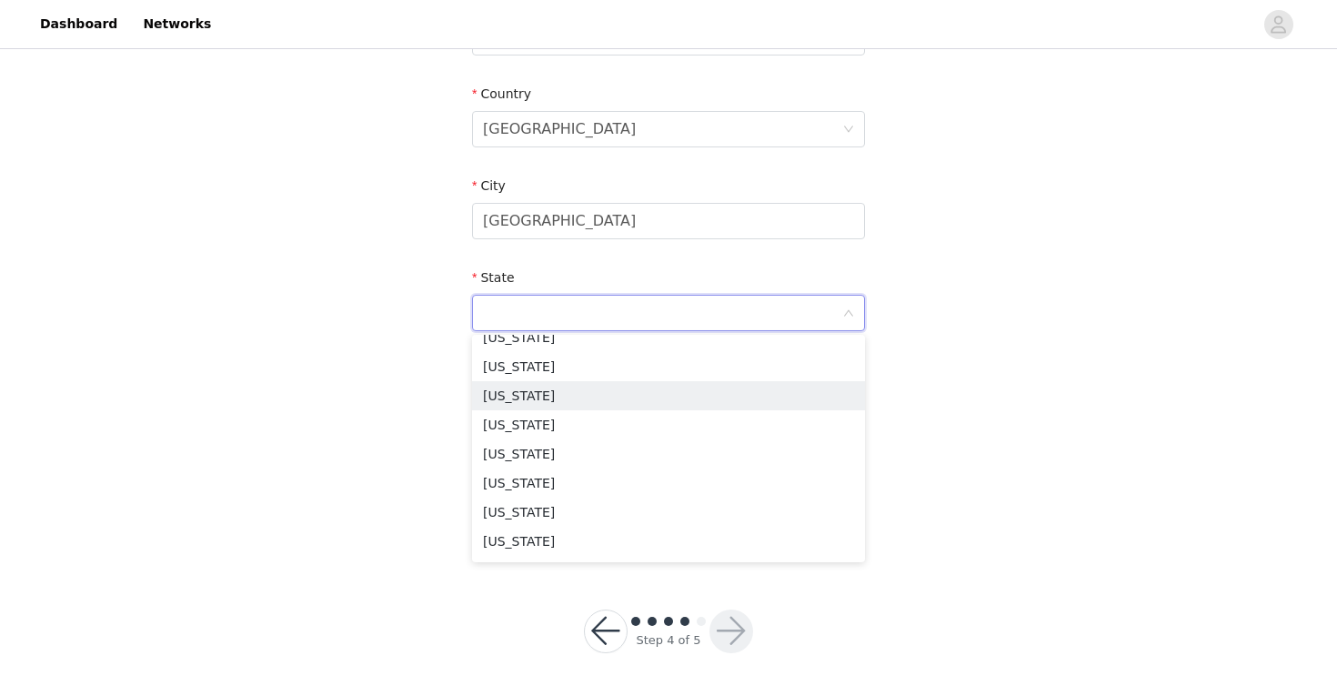
scroll to position [0, 0]
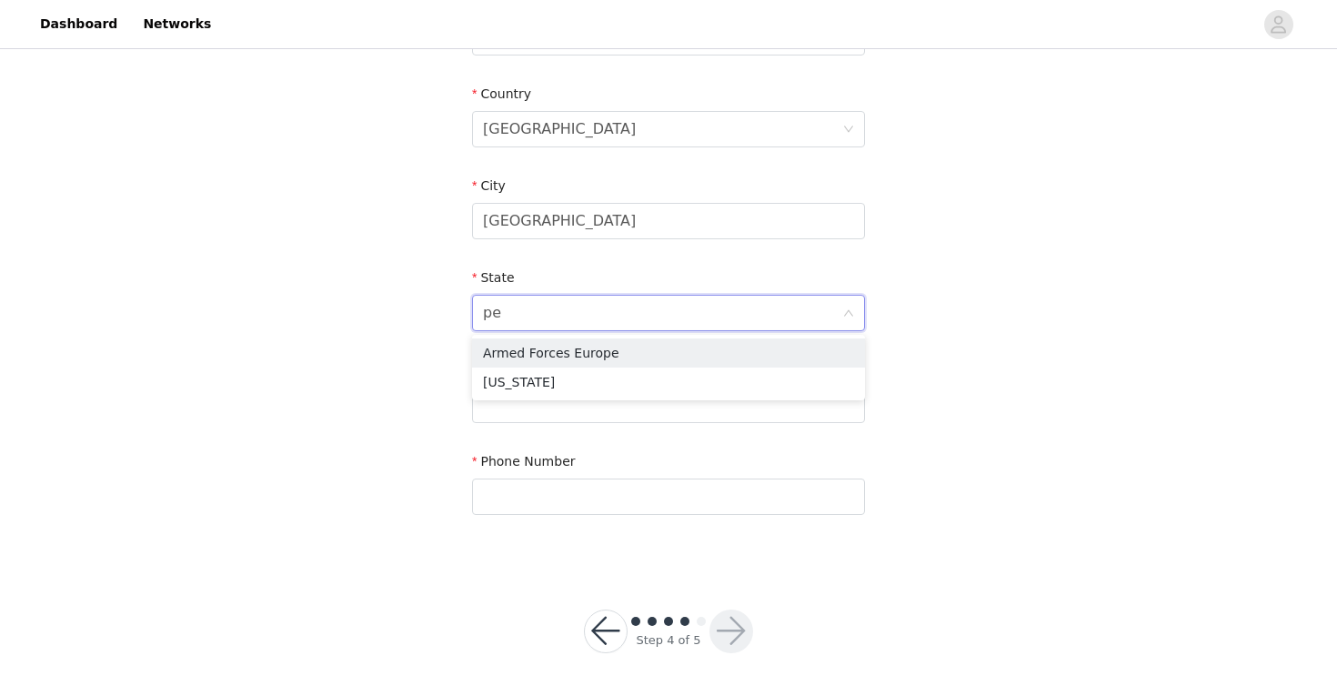
type input "pen"
click at [588, 351] on li "[US_STATE]" at bounding box center [668, 352] width 393 height 29
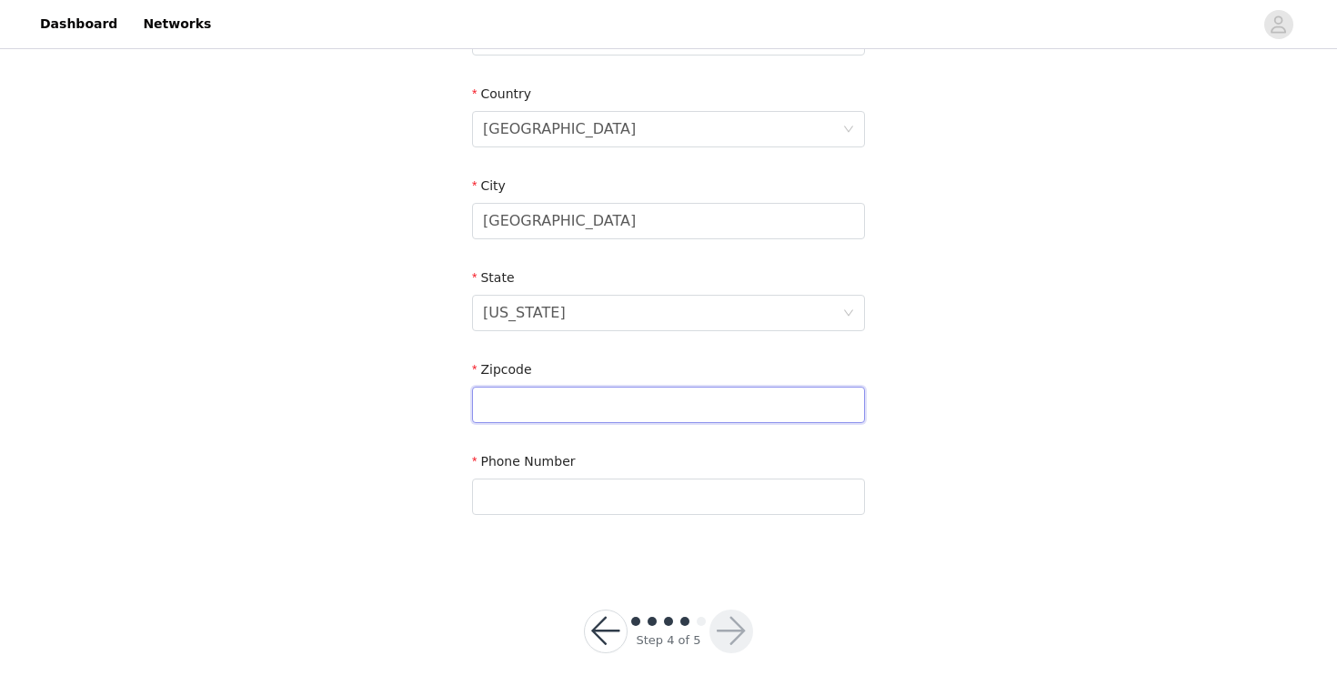
click at [572, 401] on input "text" at bounding box center [668, 405] width 393 height 36
type input "16802"
click at [560, 507] on input "text" at bounding box center [668, 496] width 393 height 36
type input "2244099809"
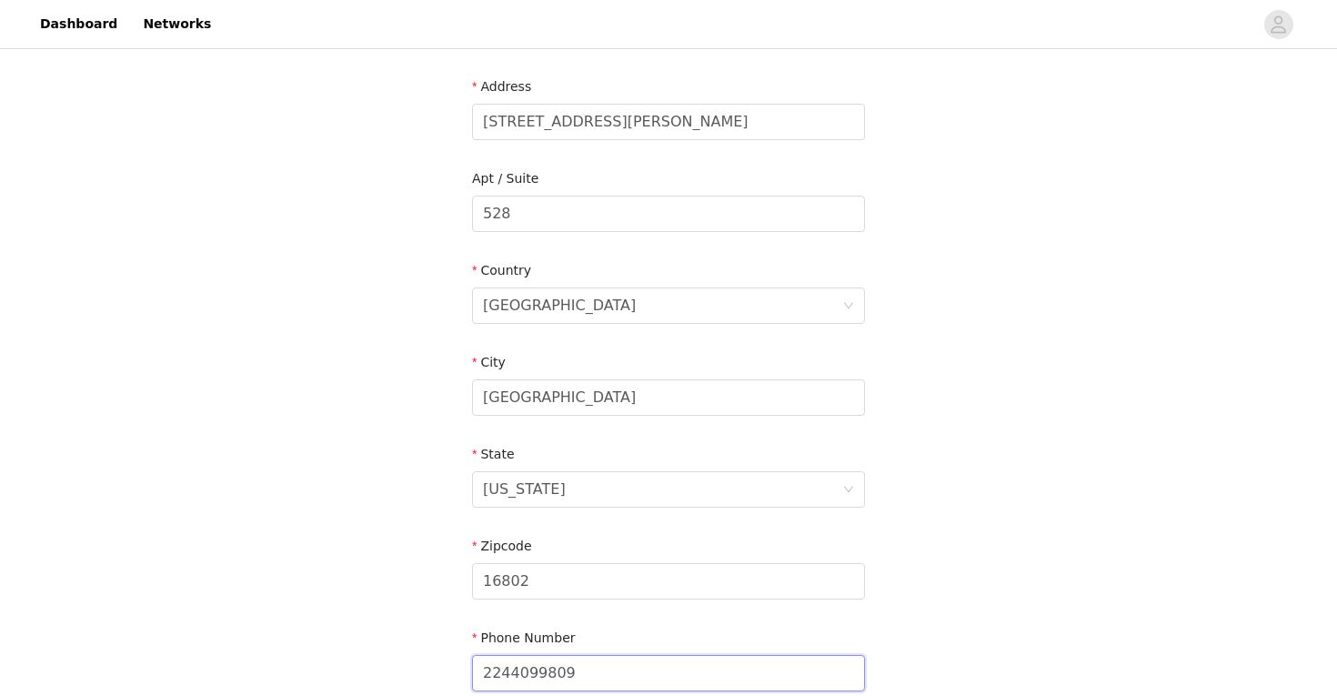
scroll to position [388, 0]
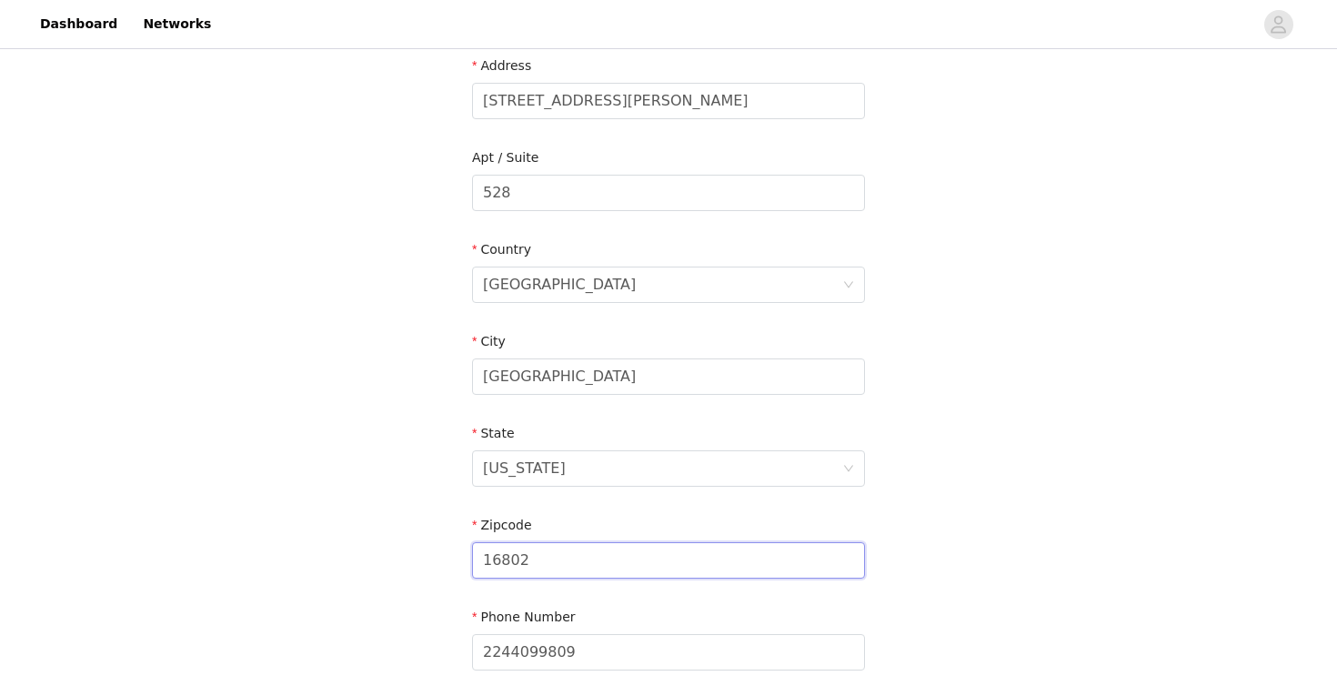
click at [591, 554] on input "16802" at bounding box center [668, 560] width 393 height 36
type input "16801"
drag, startPoint x: 608, startPoint y: 375, endPoint x: 465, endPoint y: 362, distance: 143.4
click at [465, 362] on section "Email [EMAIL_ADDRESS] First Name [PERSON_NAME] Last Name [PERSON_NAME] Address …" at bounding box center [668, 240] width 437 height 962
type input "state college"
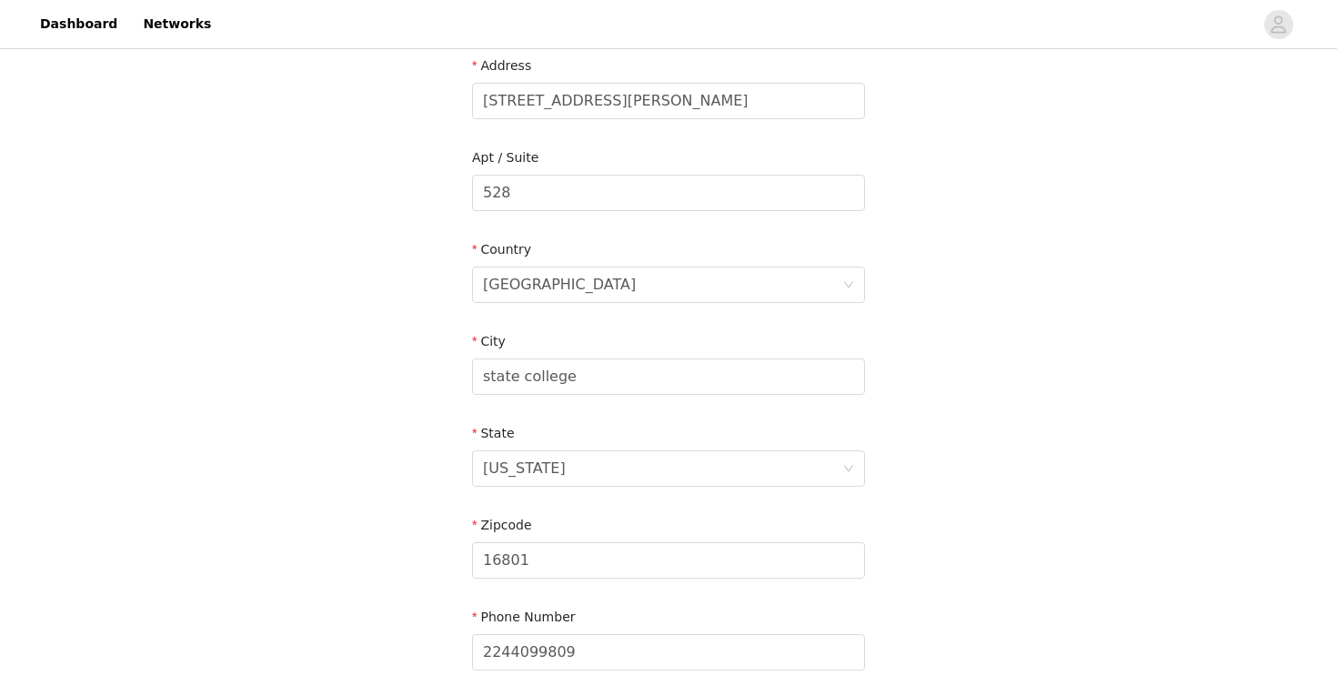
click at [859, 310] on form "Email [EMAIL_ADDRESS] First Name [PERSON_NAME] Last Name [PERSON_NAME] Address …" at bounding box center [668, 229] width 393 height 897
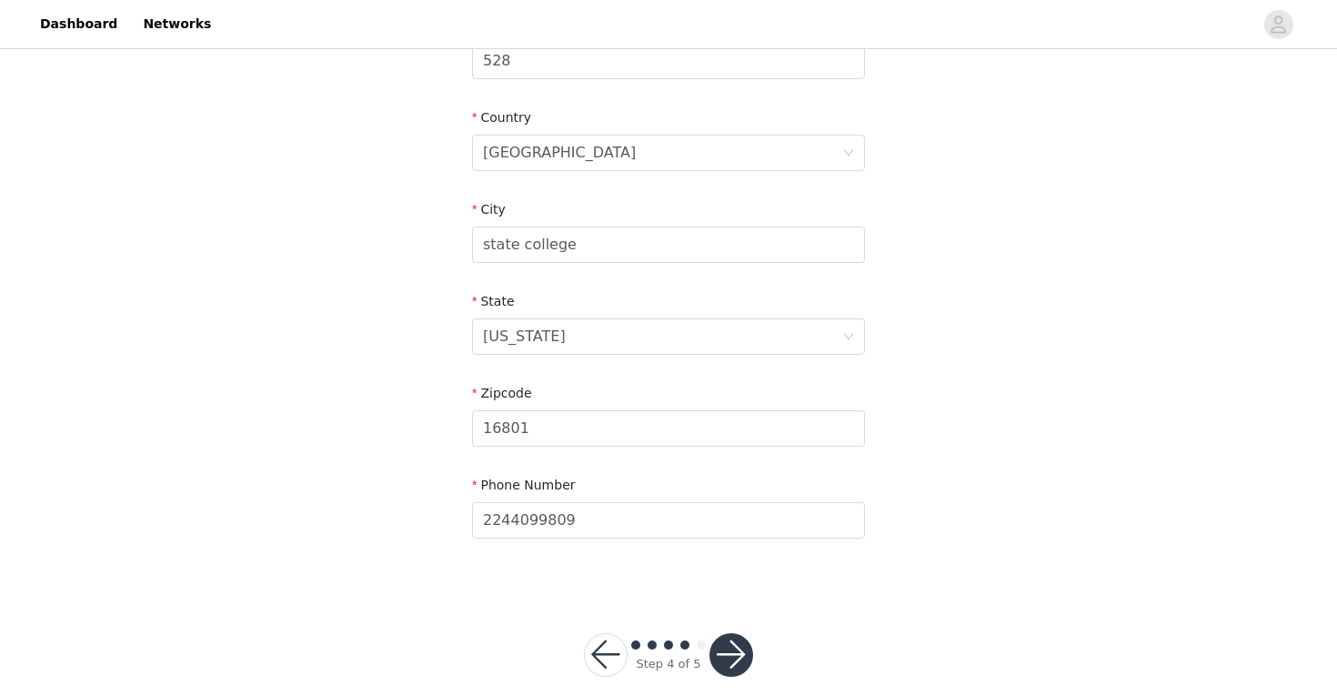
scroll to position [506, 0]
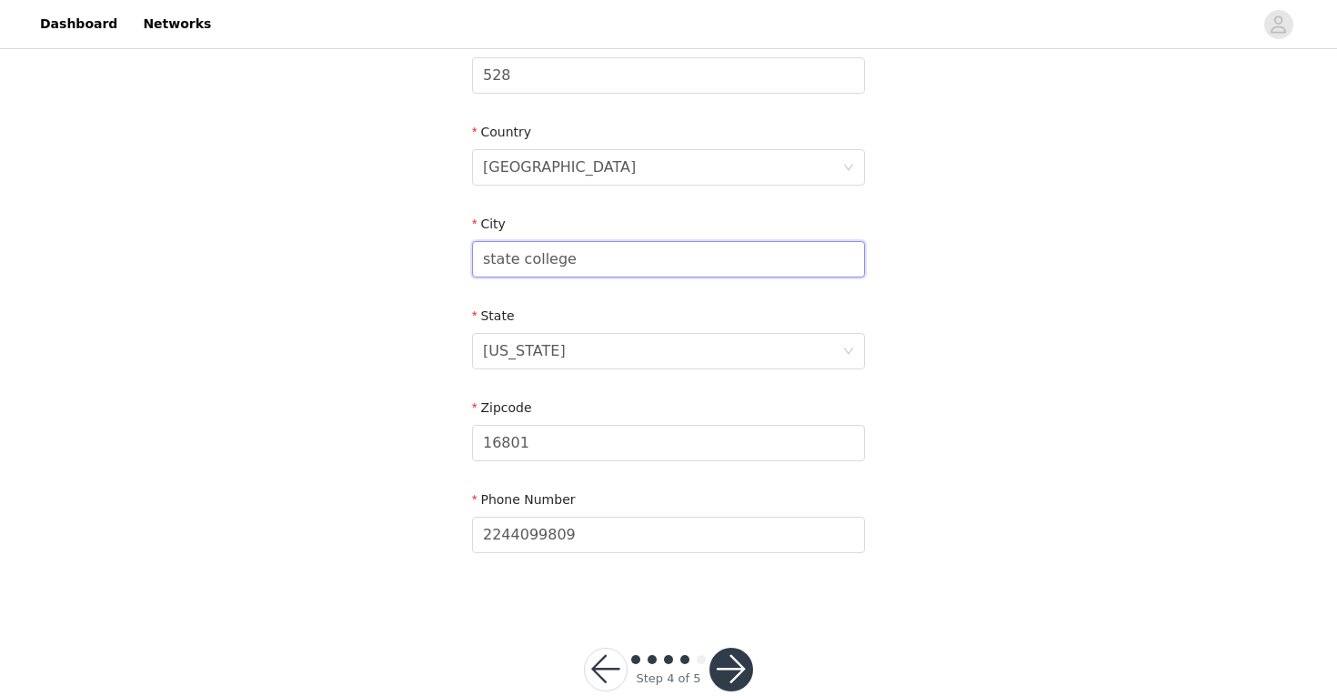
drag, startPoint x: 622, startPoint y: 256, endPoint x: 457, endPoint y: 257, distance: 165.5
click at [457, 257] on section "Email [EMAIL_ADDRESS] First Name [PERSON_NAME] Last Name [PERSON_NAME] Address …" at bounding box center [668, 123] width 437 height 962
type input "u"
type input "state college"
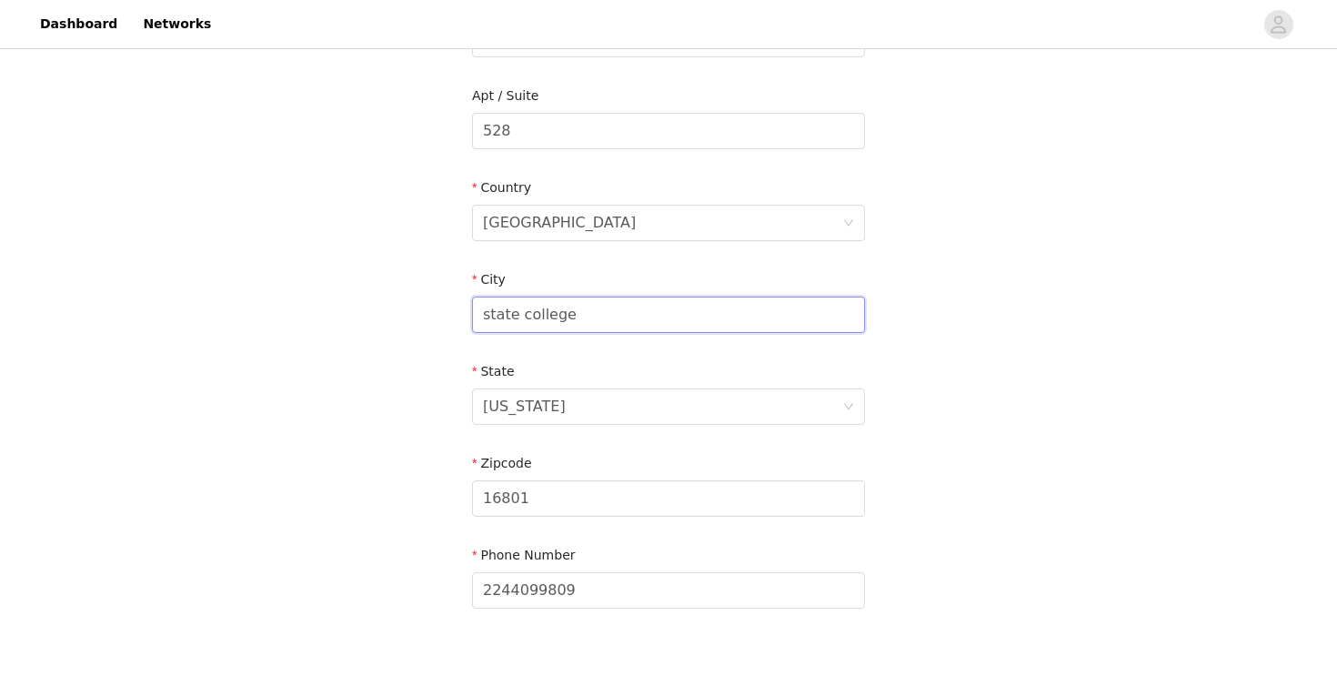
scroll to position [544, 0]
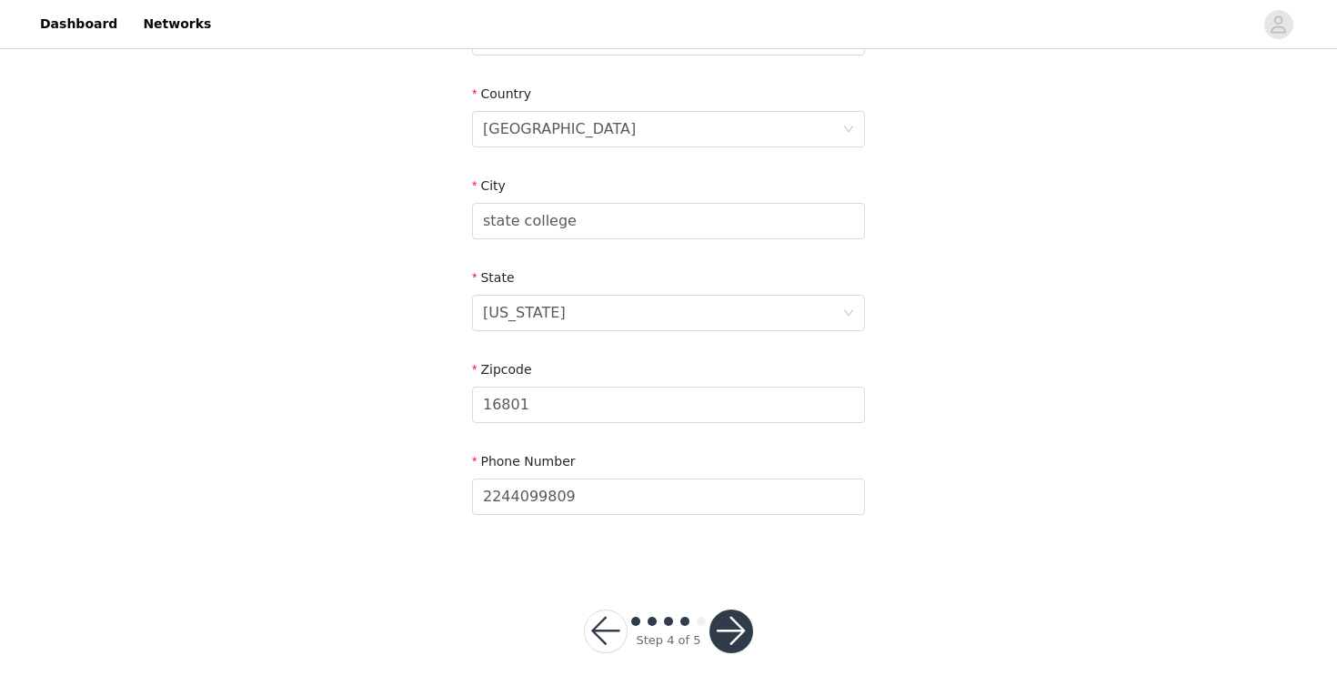
click at [743, 621] on button "button" at bounding box center [731, 631] width 44 height 44
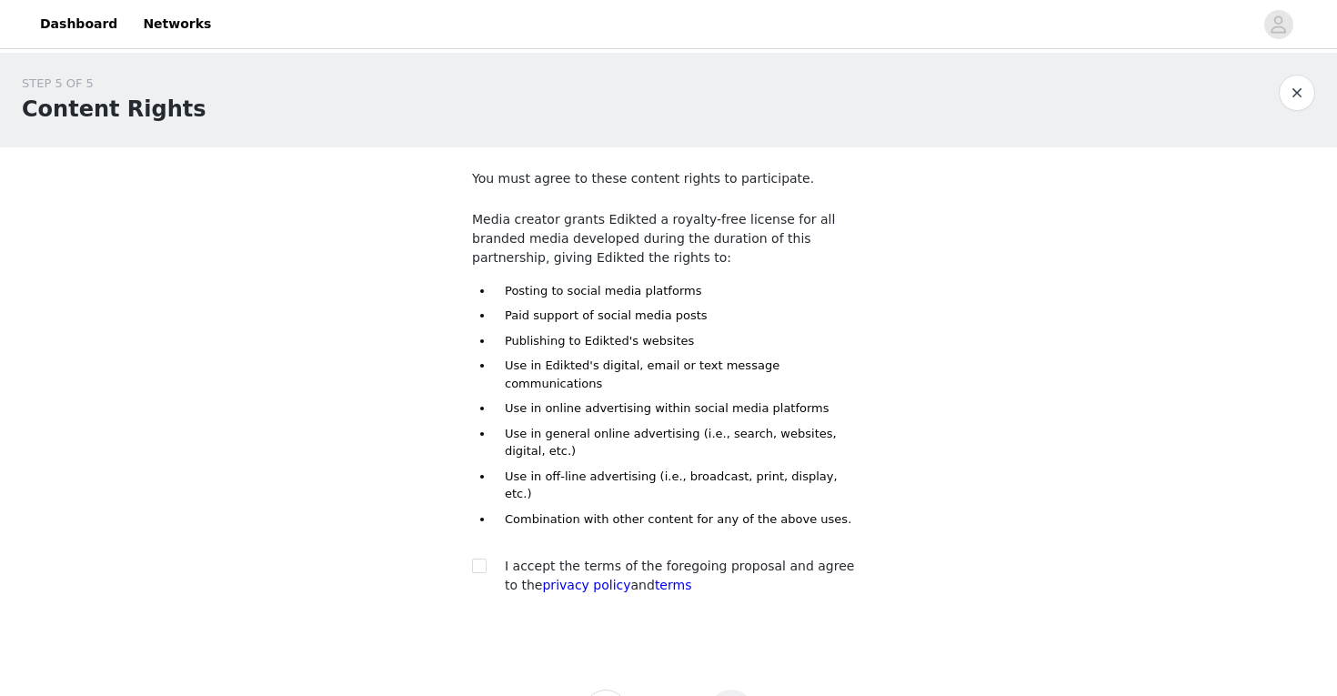
click at [487, 557] on div at bounding box center [484, 566] width 25 height 19
click at [481, 558] on input "checkbox" at bounding box center [478, 564] width 13 height 13
checkbox input "true"
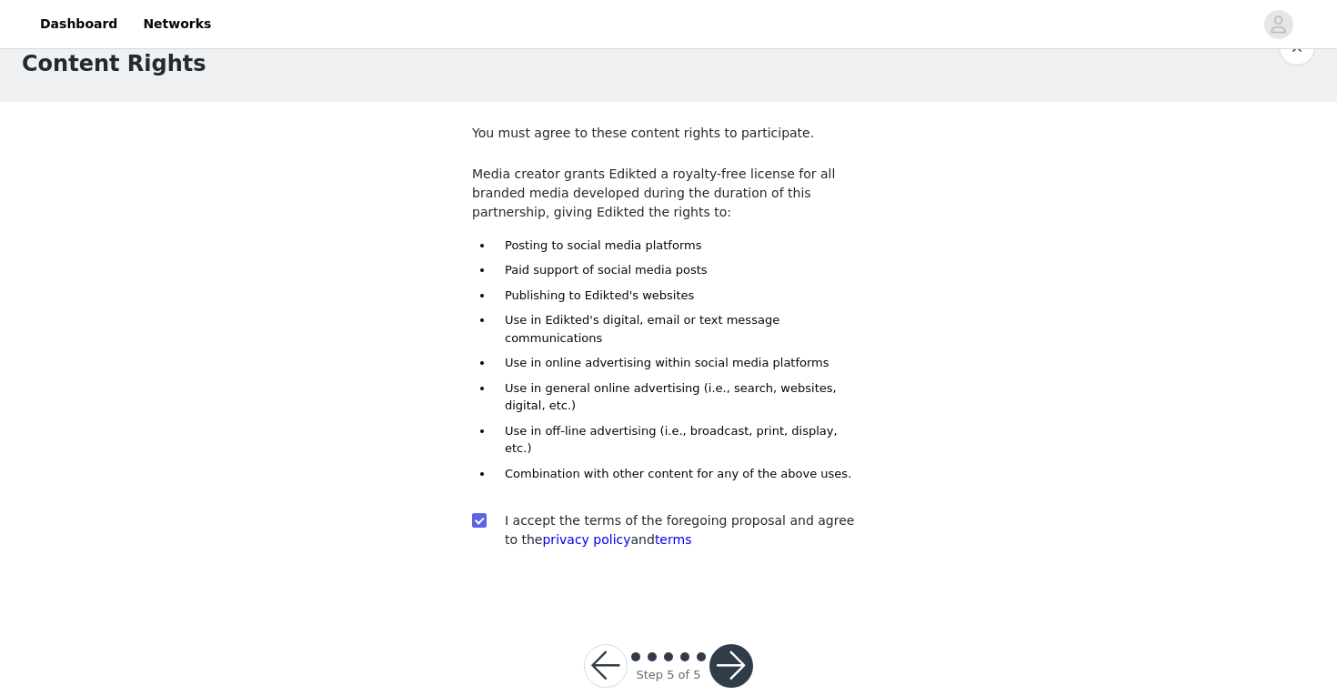
click at [729, 644] on button "button" at bounding box center [731, 666] width 44 height 44
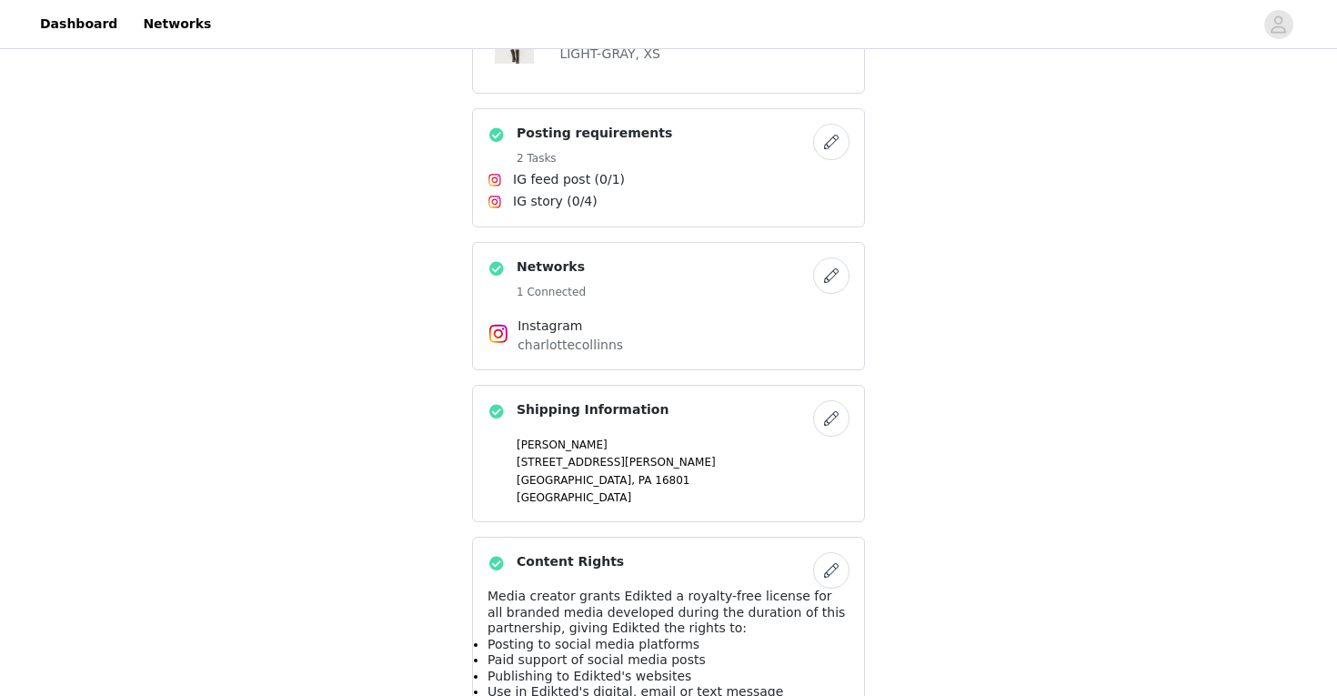
scroll to position [1068, 0]
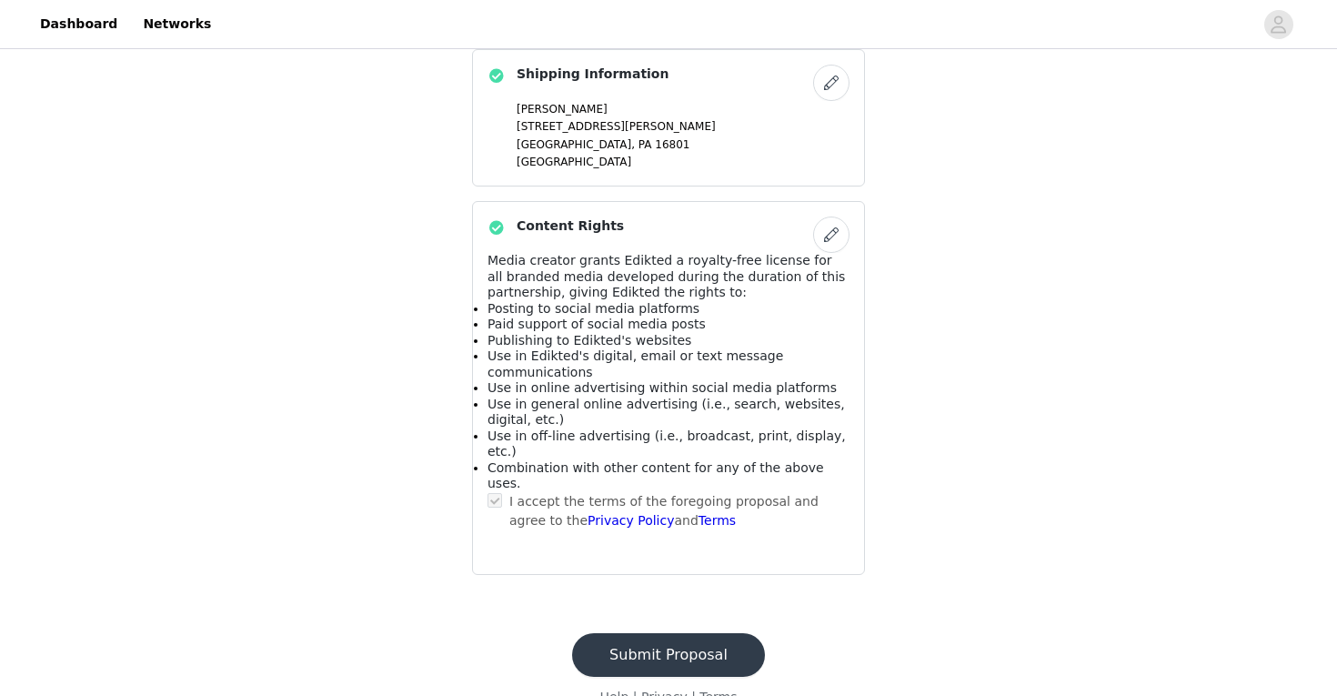
click at [699, 633] on button "Submit Proposal" at bounding box center [668, 655] width 193 height 44
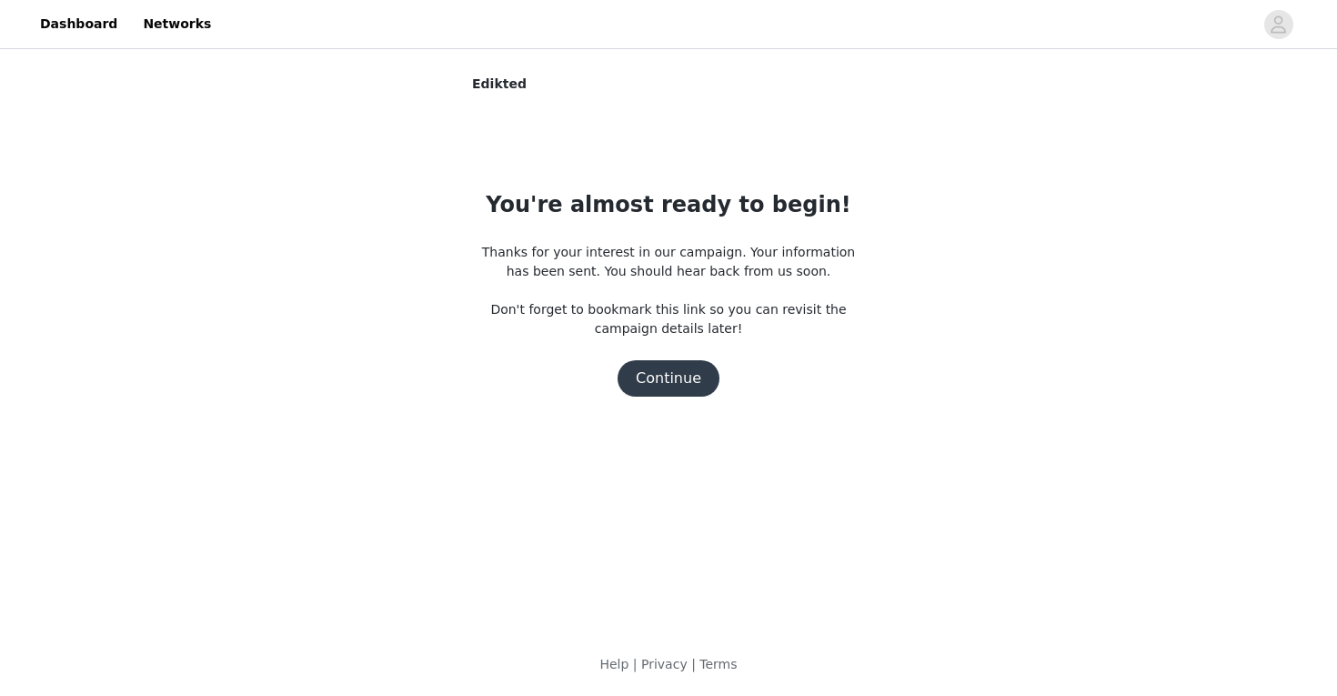
scroll to position [0, 0]
click at [680, 386] on button "Continue" at bounding box center [669, 378] width 102 height 36
